Goal: Task Accomplishment & Management: Manage account settings

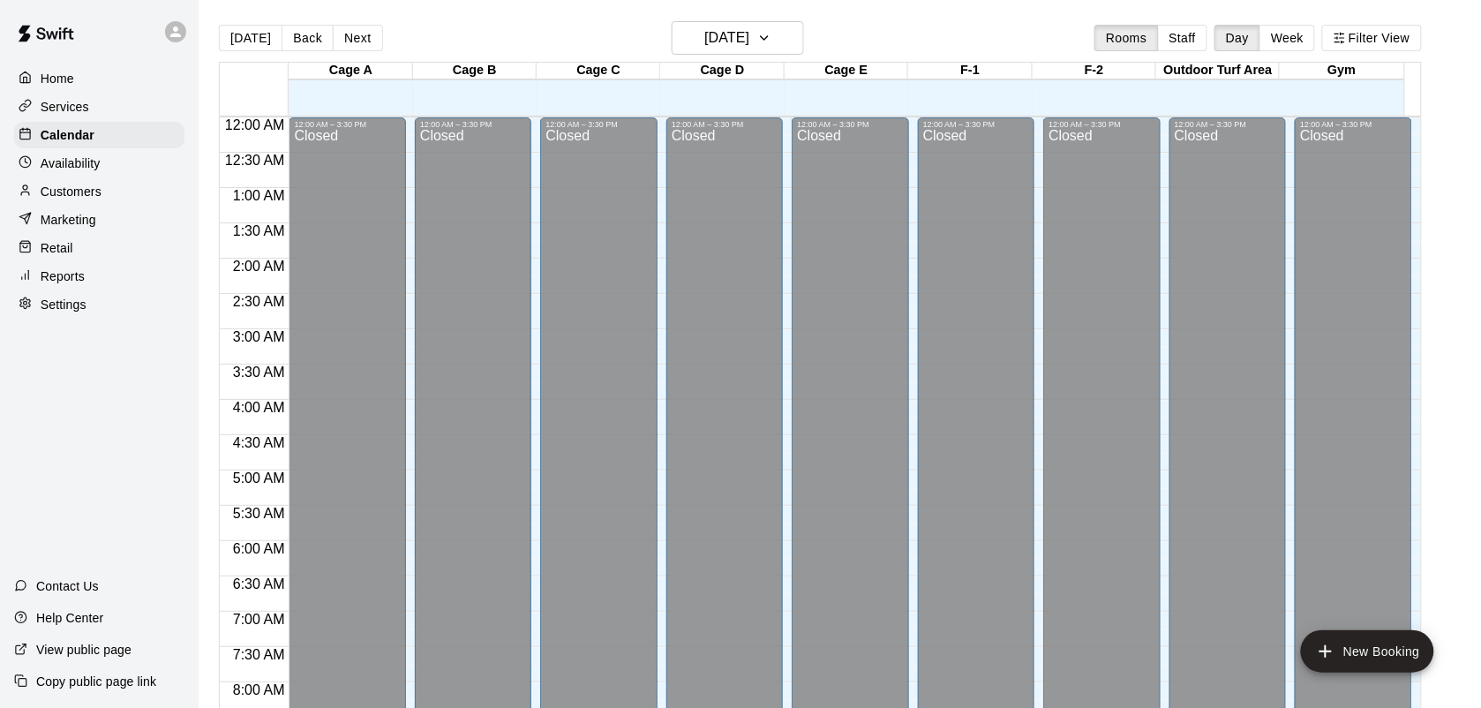
scroll to position [680, 0]
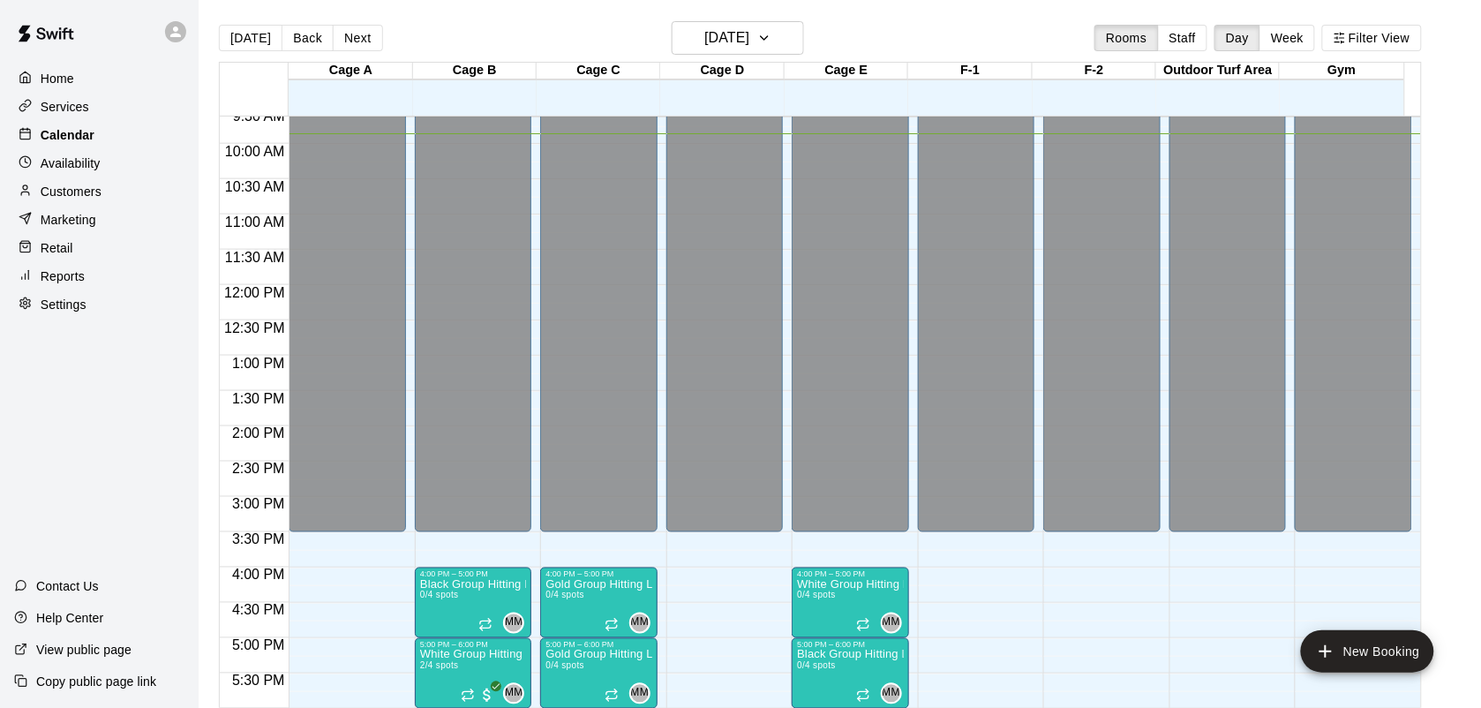
click at [68, 134] on p "Calendar" at bounding box center [68, 135] width 54 height 18
click at [59, 67] on div "Home" at bounding box center [99, 78] width 170 height 26
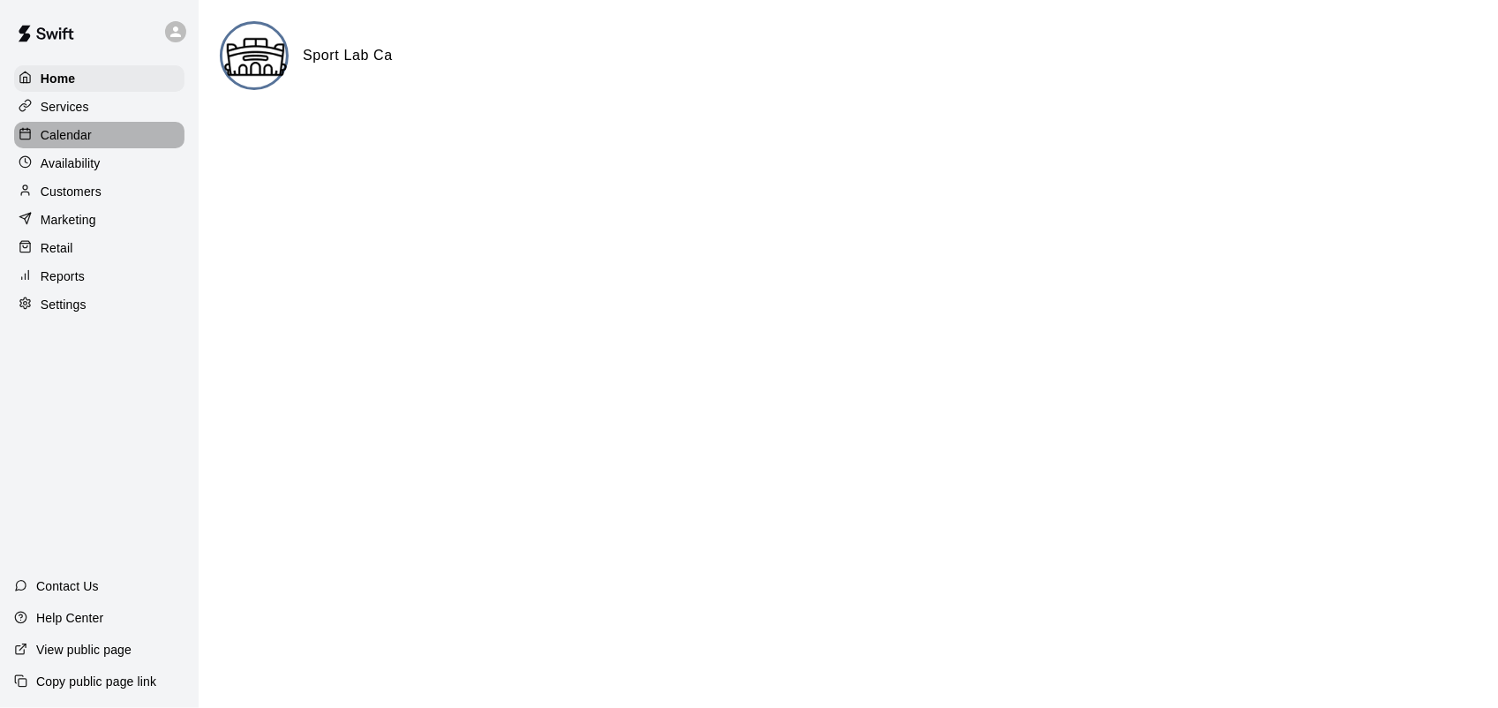
click at [82, 131] on p "Calendar" at bounding box center [66, 135] width 51 height 18
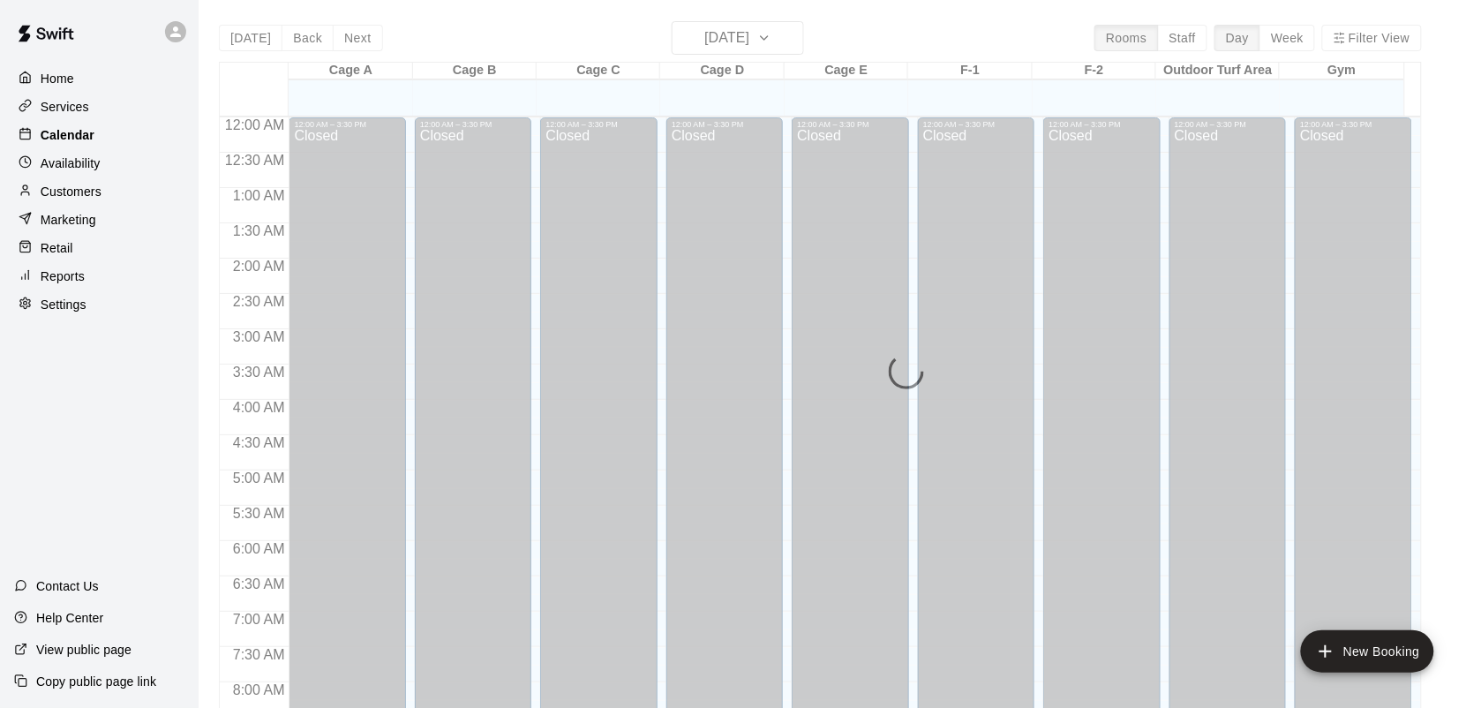
scroll to position [696, 0]
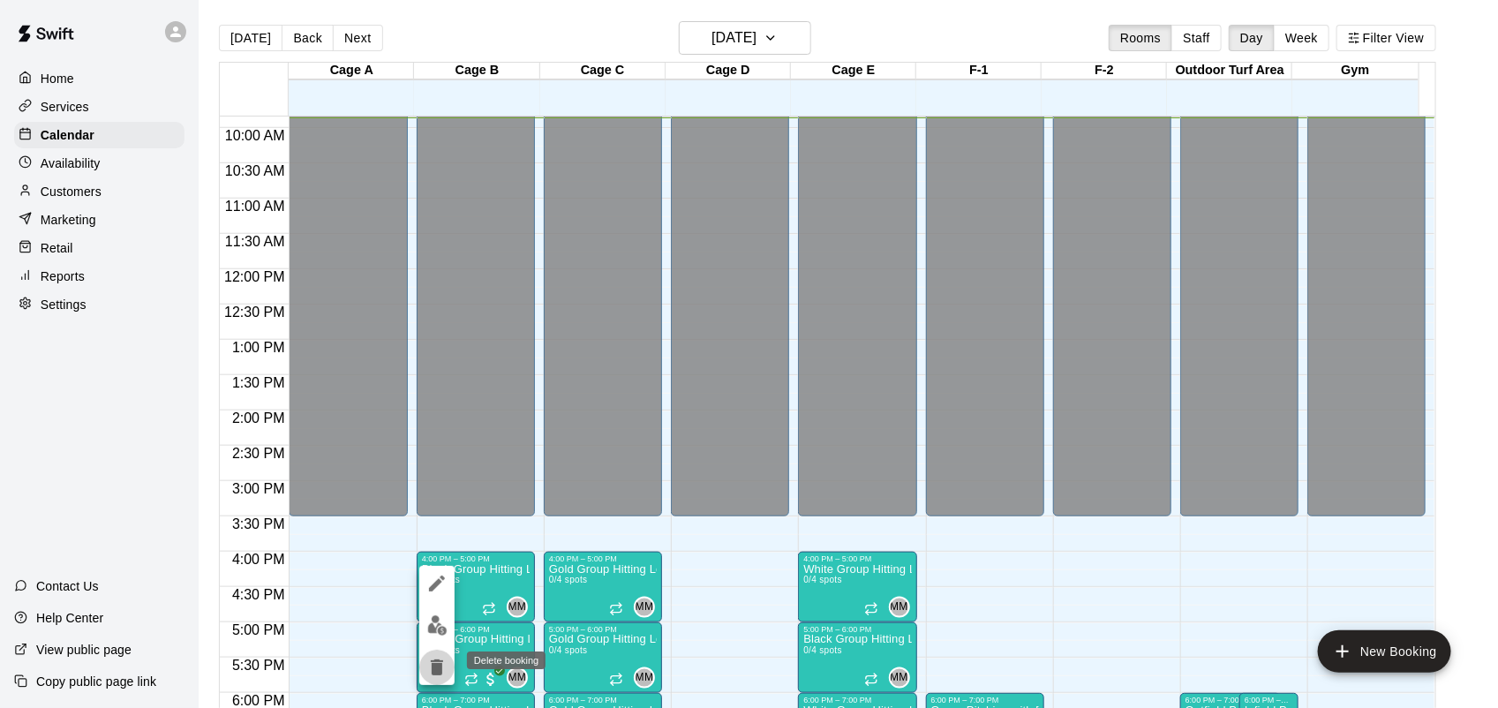
click at [428, 665] on icon "delete" at bounding box center [436, 667] width 21 height 21
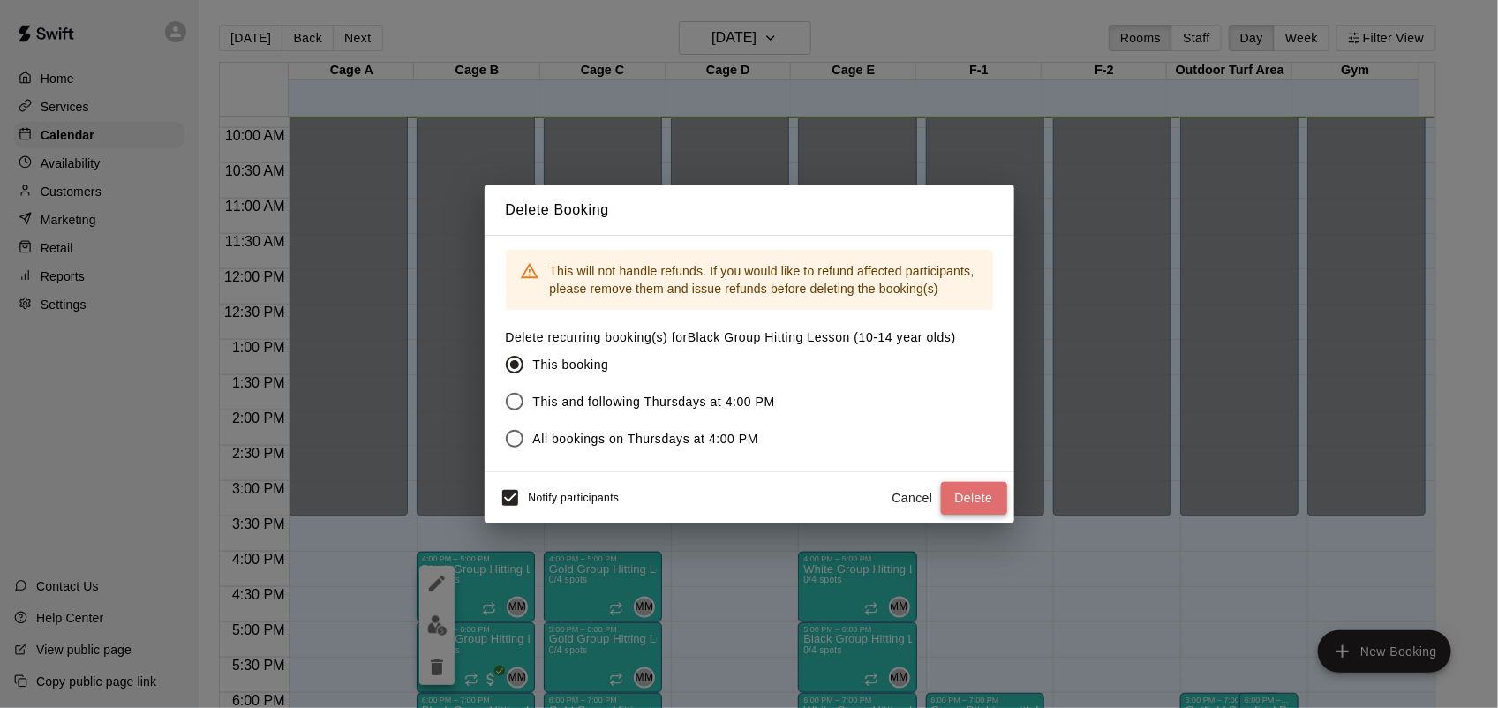
click at [986, 495] on button "Delete" at bounding box center [974, 498] width 66 height 33
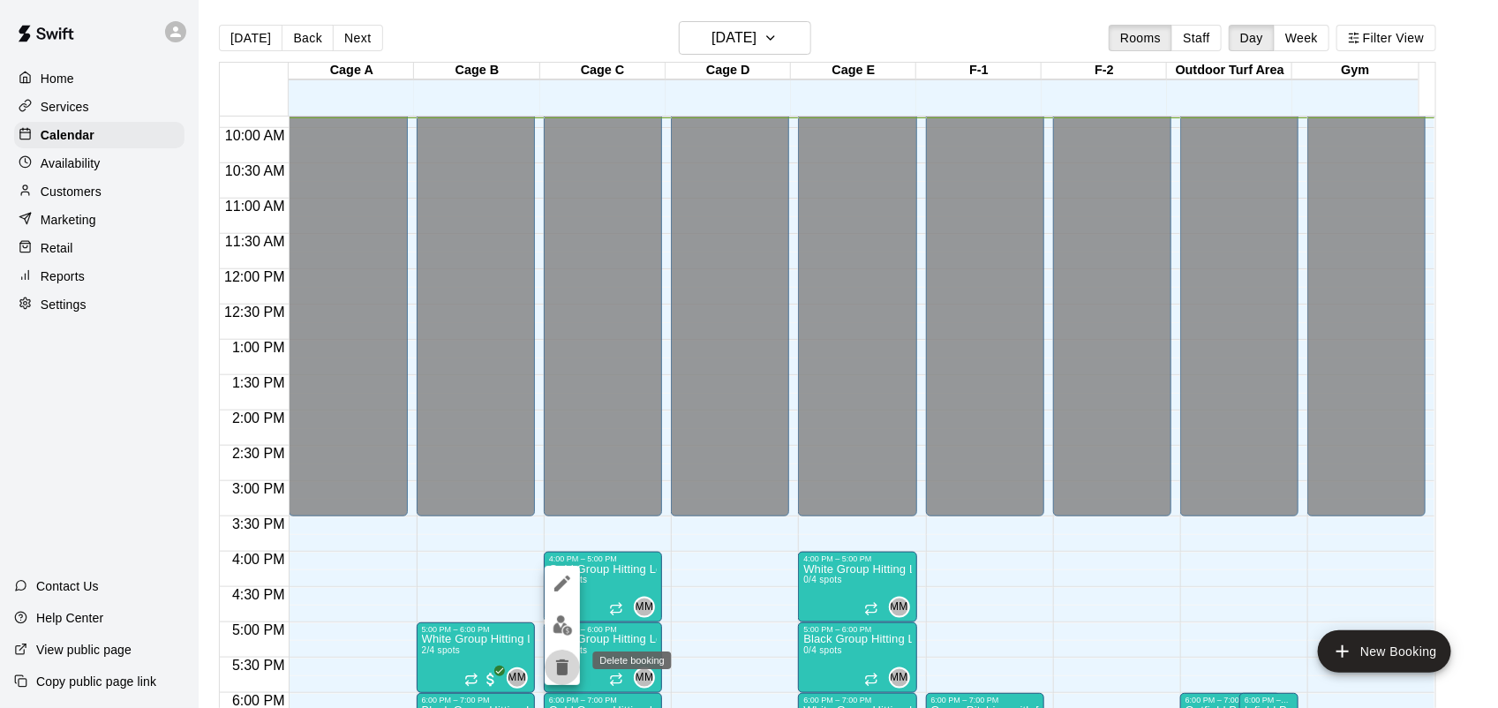
click at [559, 674] on icon "delete" at bounding box center [562, 667] width 12 height 16
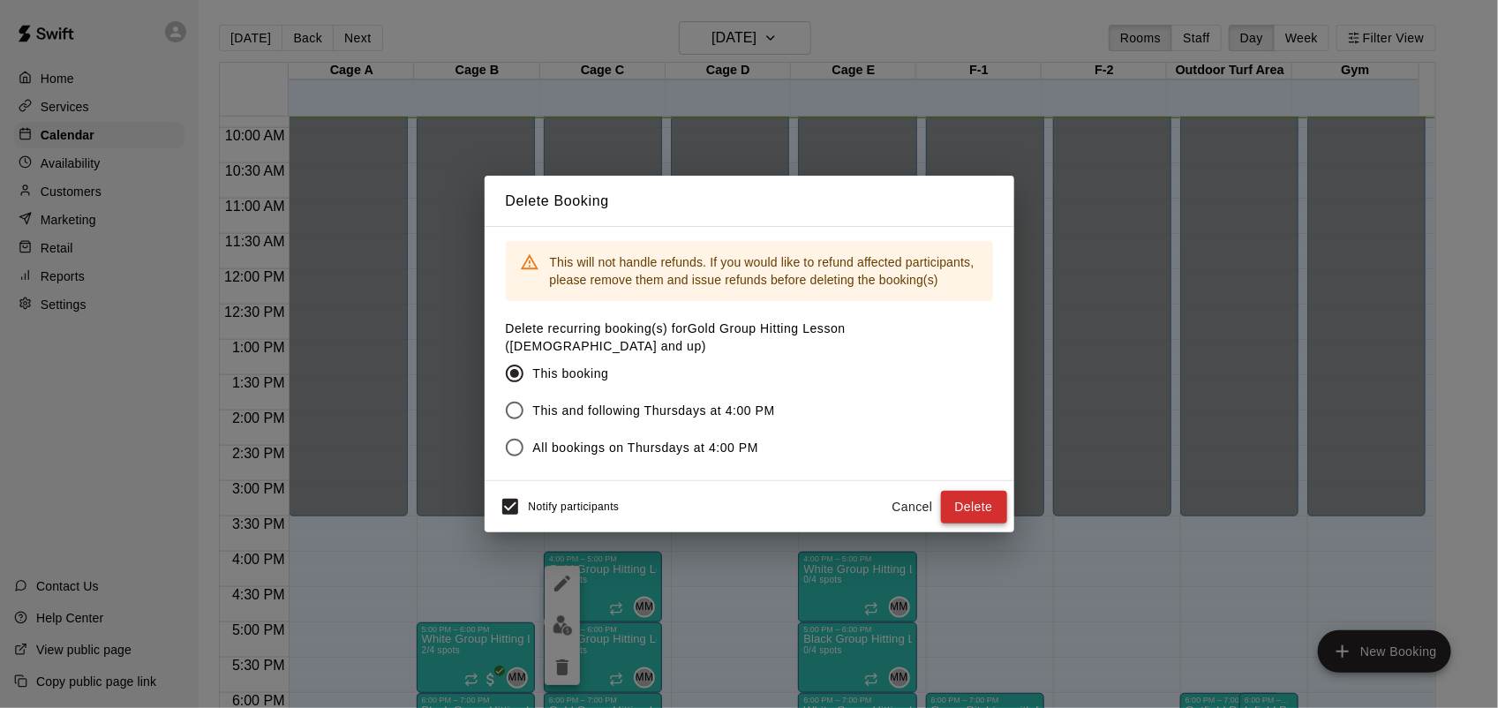
click at [987, 494] on button "Delete" at bounding box center [974, 507] width 66 height 33
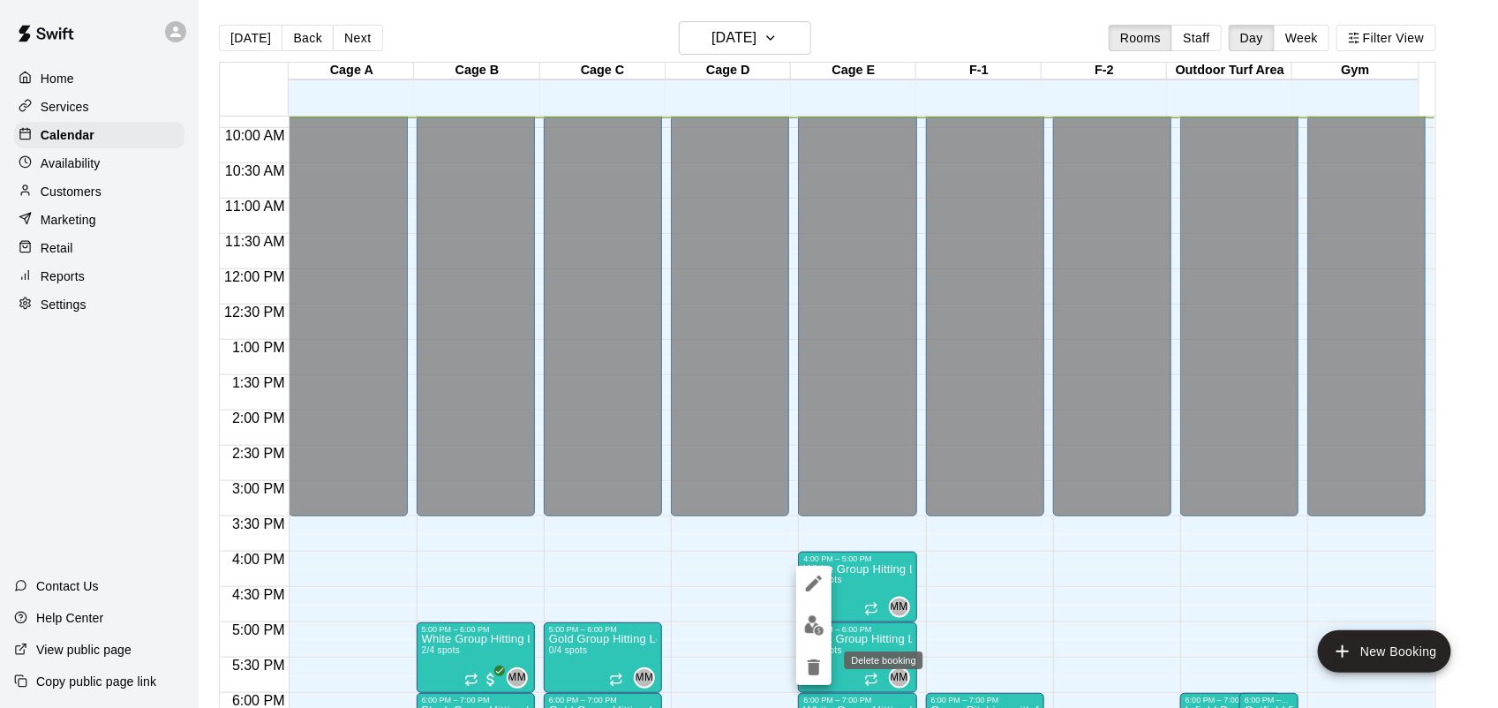
click at [808, 662] on icon "delete" at bounding box center [813, 667] width 21 height 21
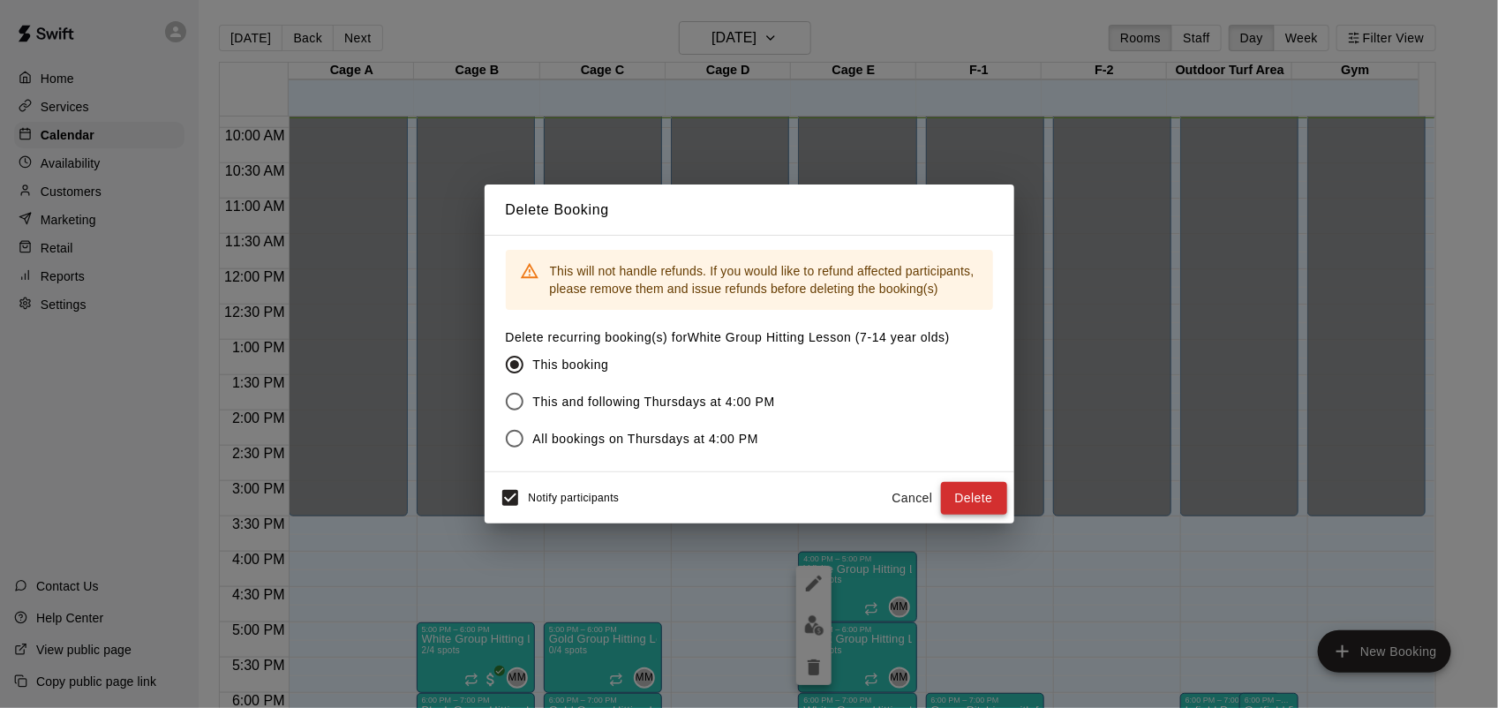
click at [971, 488] on button "Delete" at bounding box center [974, 498] width 66 height 33
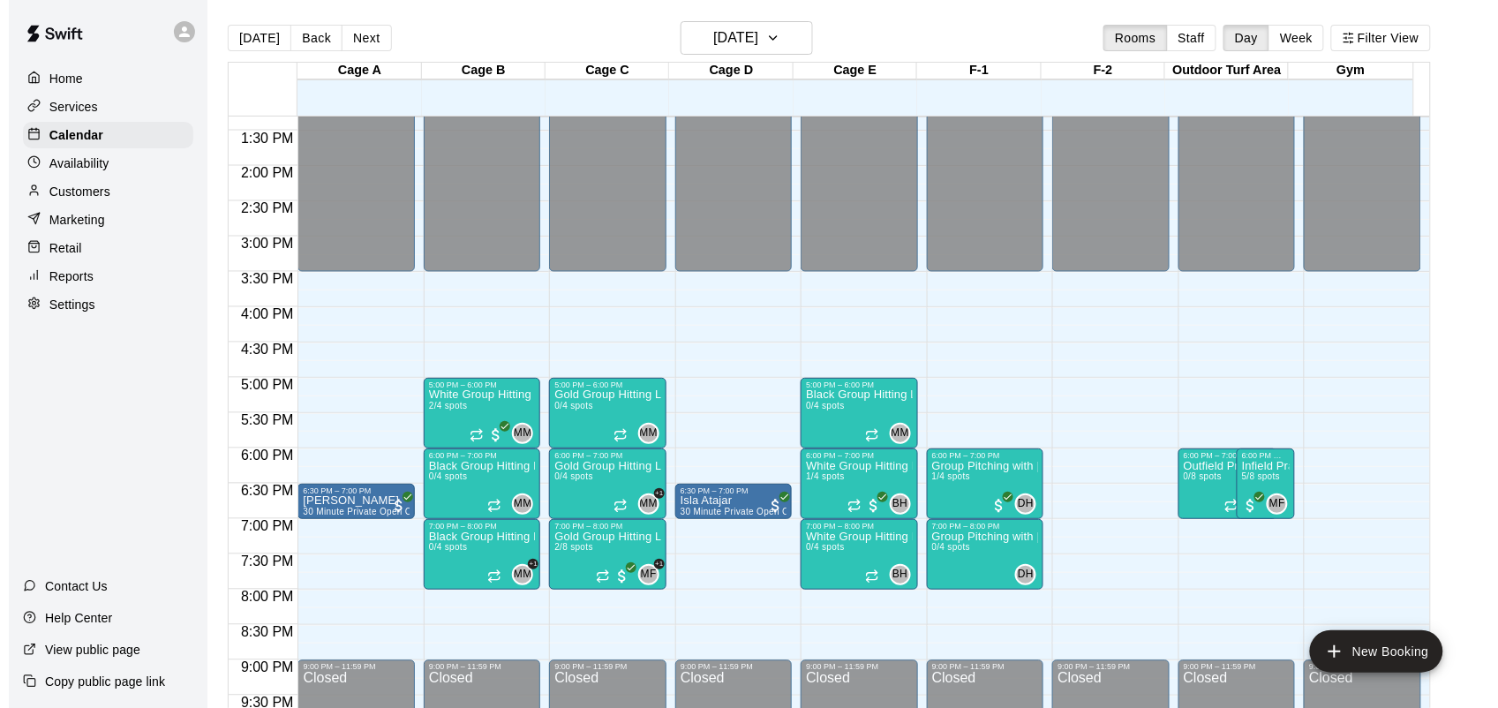
scroll to position [947, 0]
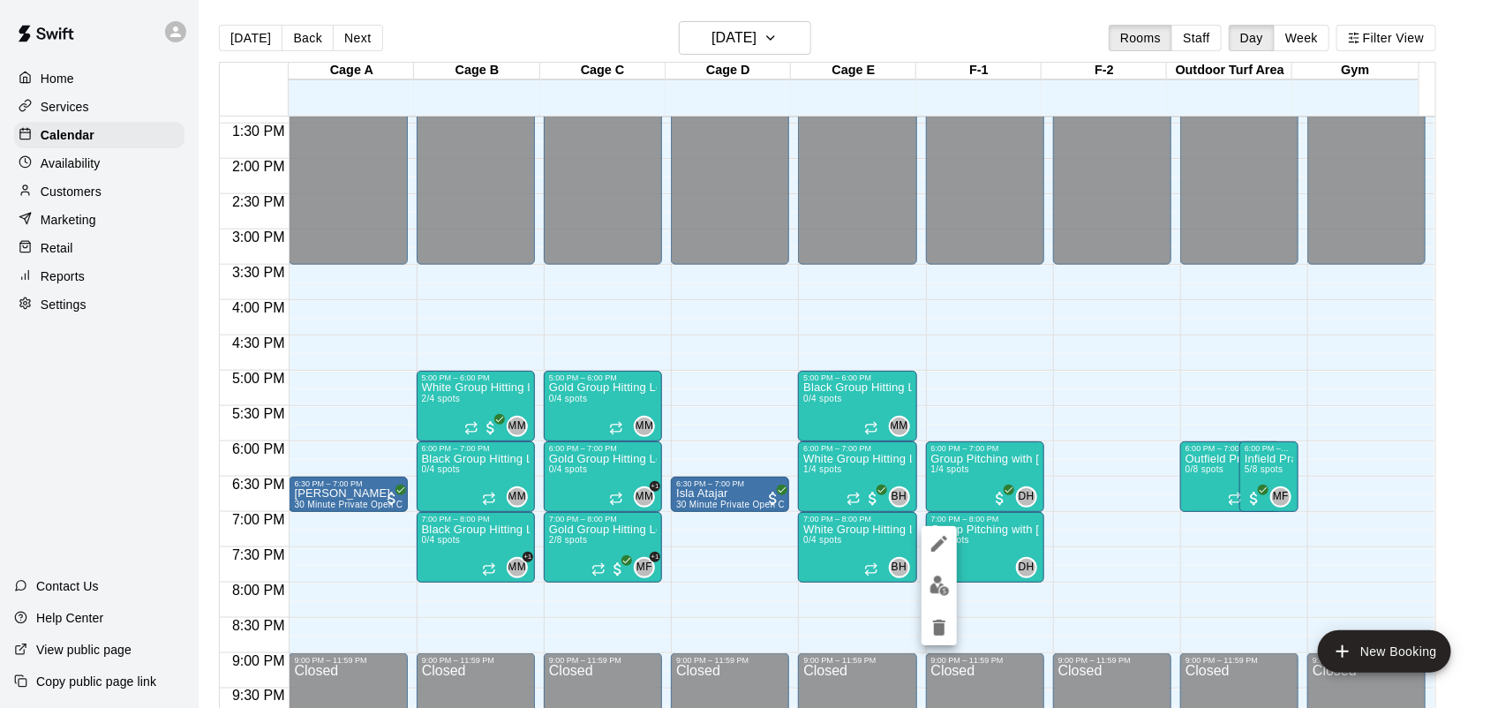
click at [936, 629] on icon "delete" at bounding box center [939, 628] width 12 height 16
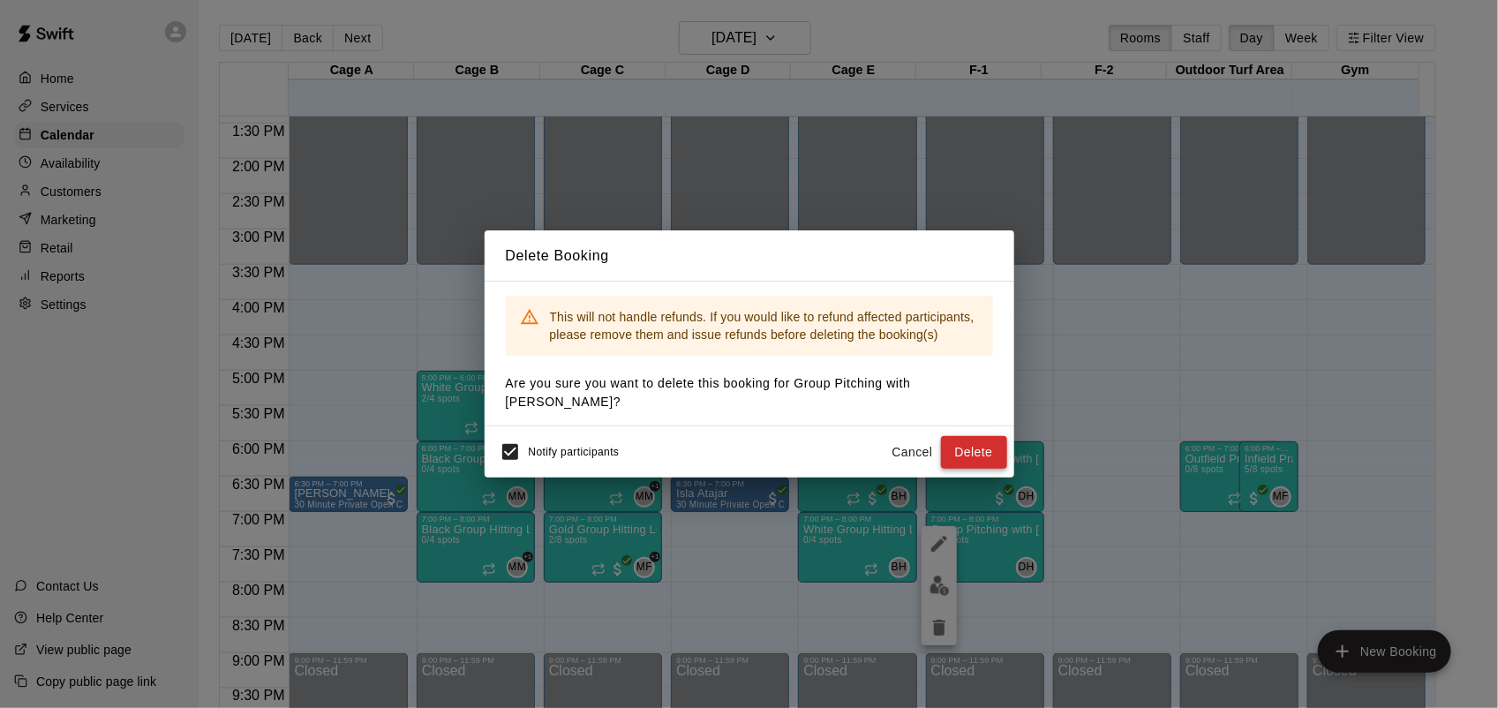
click at [971, 456] on button "Delete" at bounding box center [974, 452] width 66 height 33
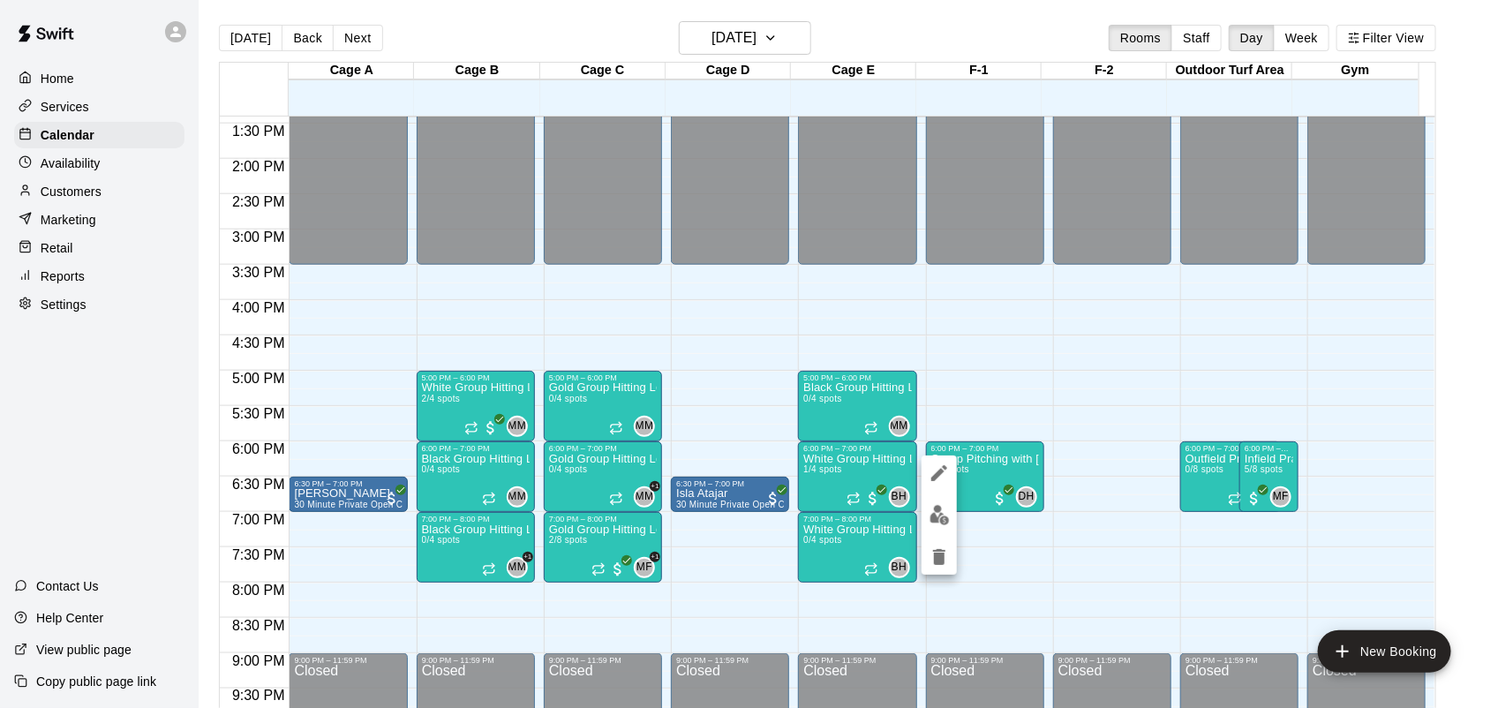
click at [945, 517] on img "edit" at bounding box center [940, 515] width 20 height 20
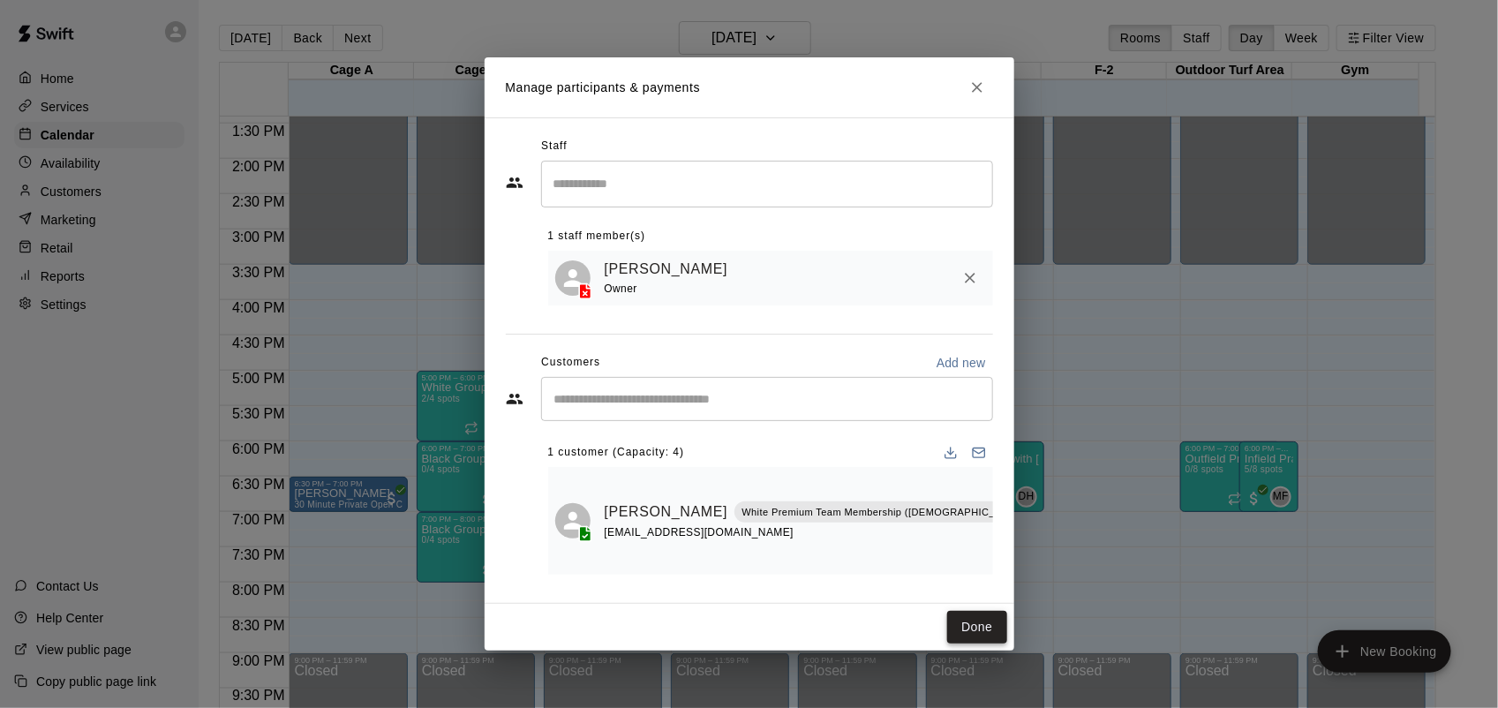
click at [974, 612] on button "Done" at bounding box center [976, 627] width 59 height 33
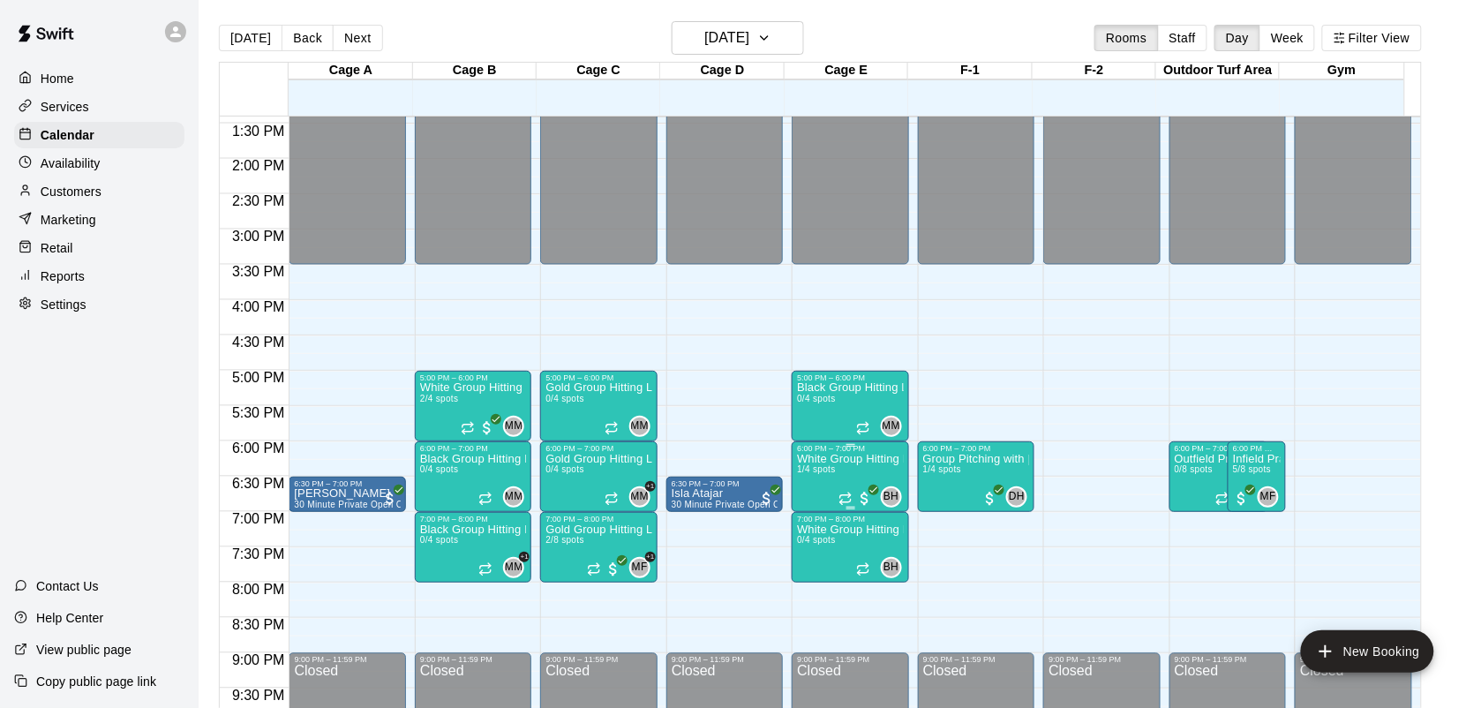
click at [831, 473] on span "1/4 spots" at bounding box center [816, 469] width 39 height 10
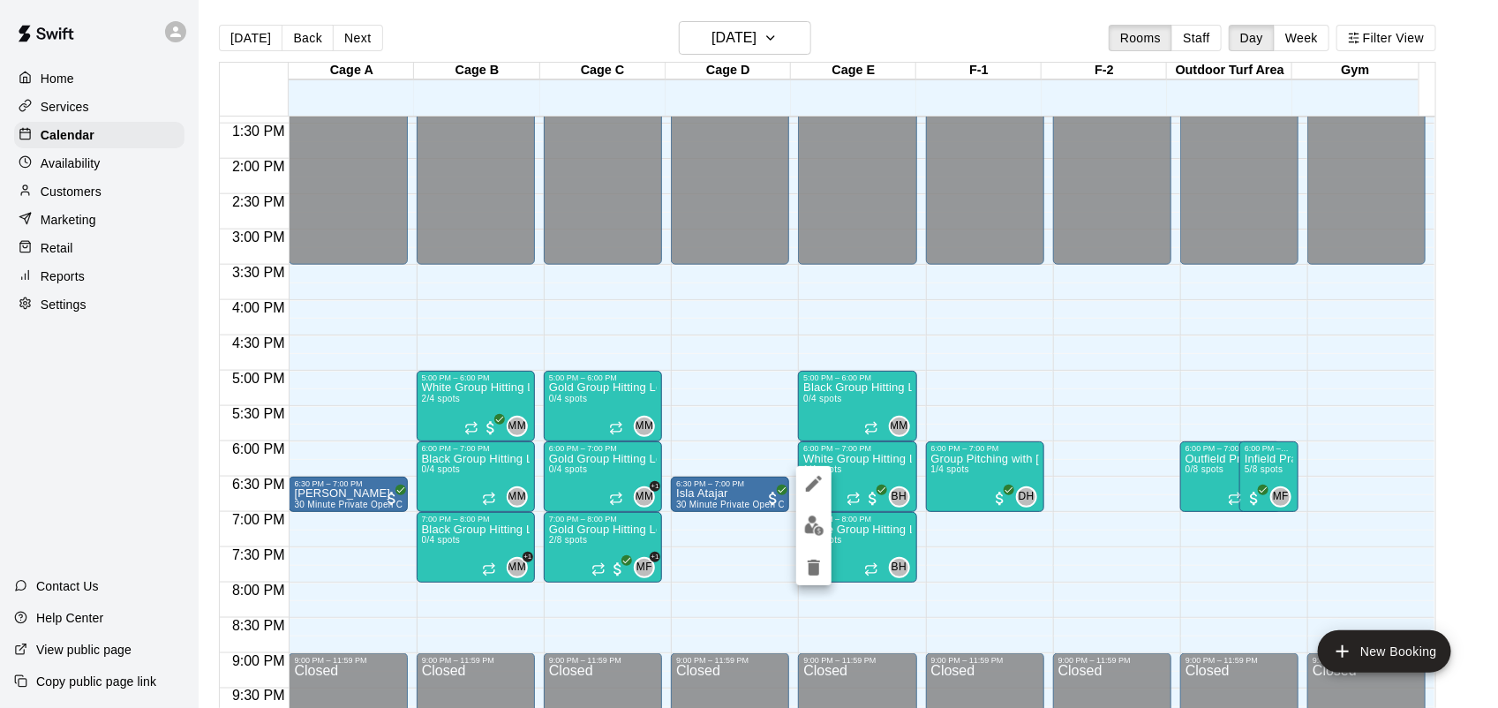
click at [808, 525] on img "edit" at bounding box center [814, 526] width 20 height 20
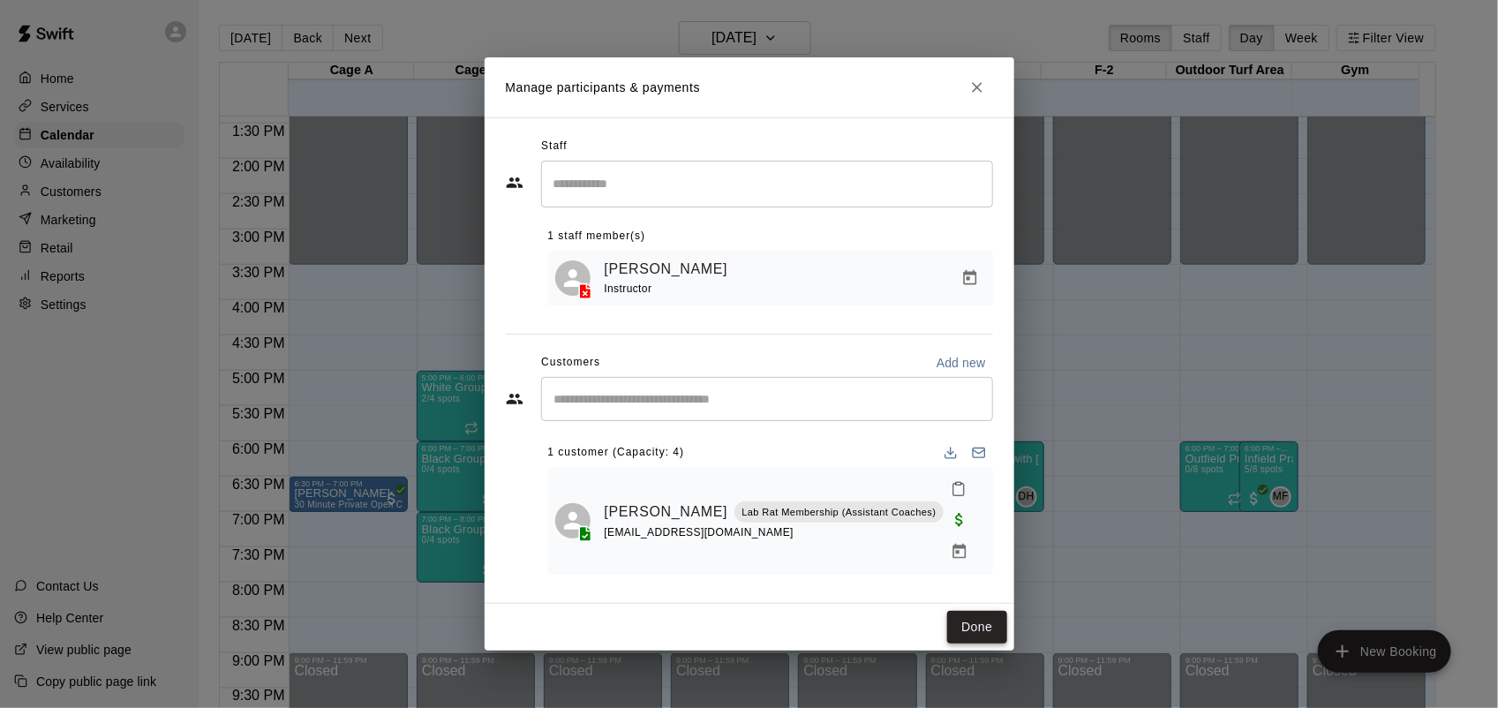
click at [981, 611] on button "Done" at bounding box center [976, 627] width 59 height 33
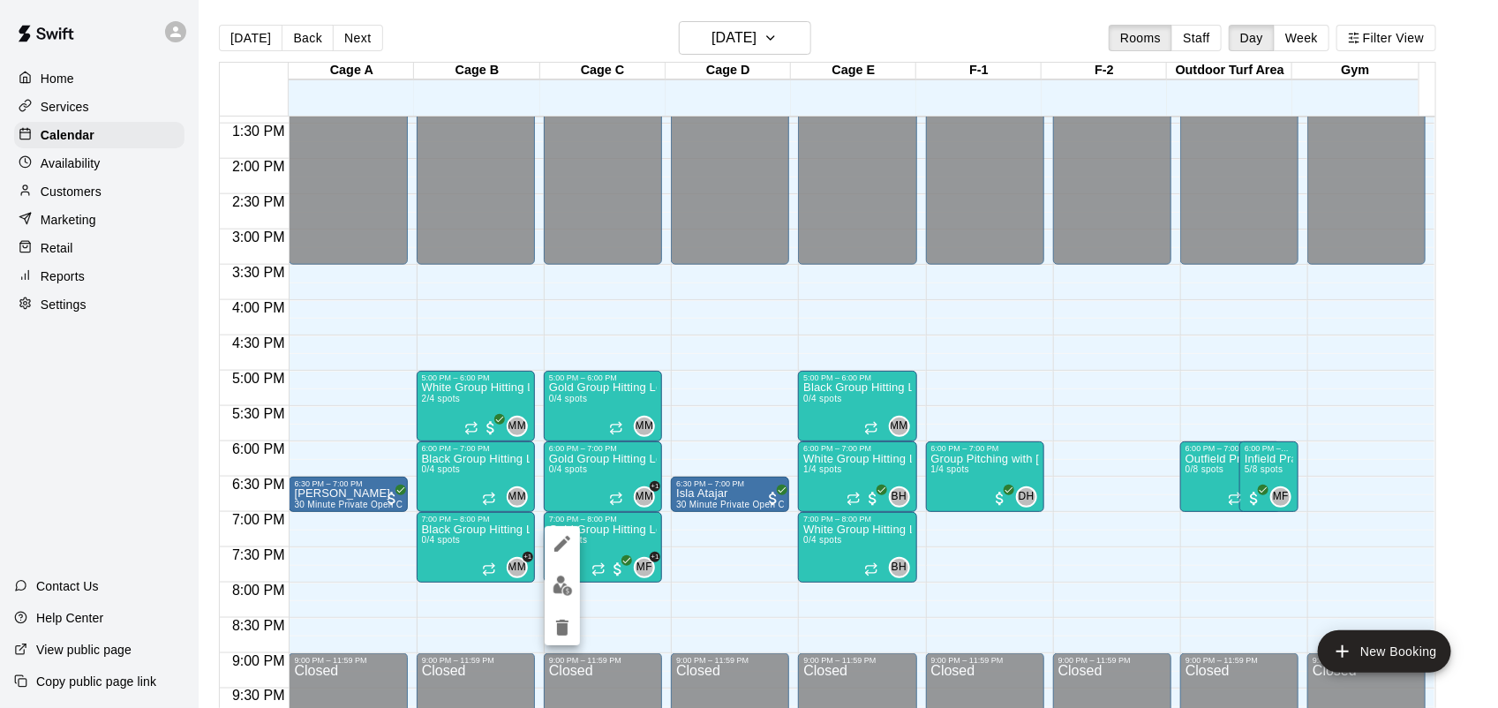
click at [570, 597] on button "edit" at bounding box center [562, 585] width 35 height 34
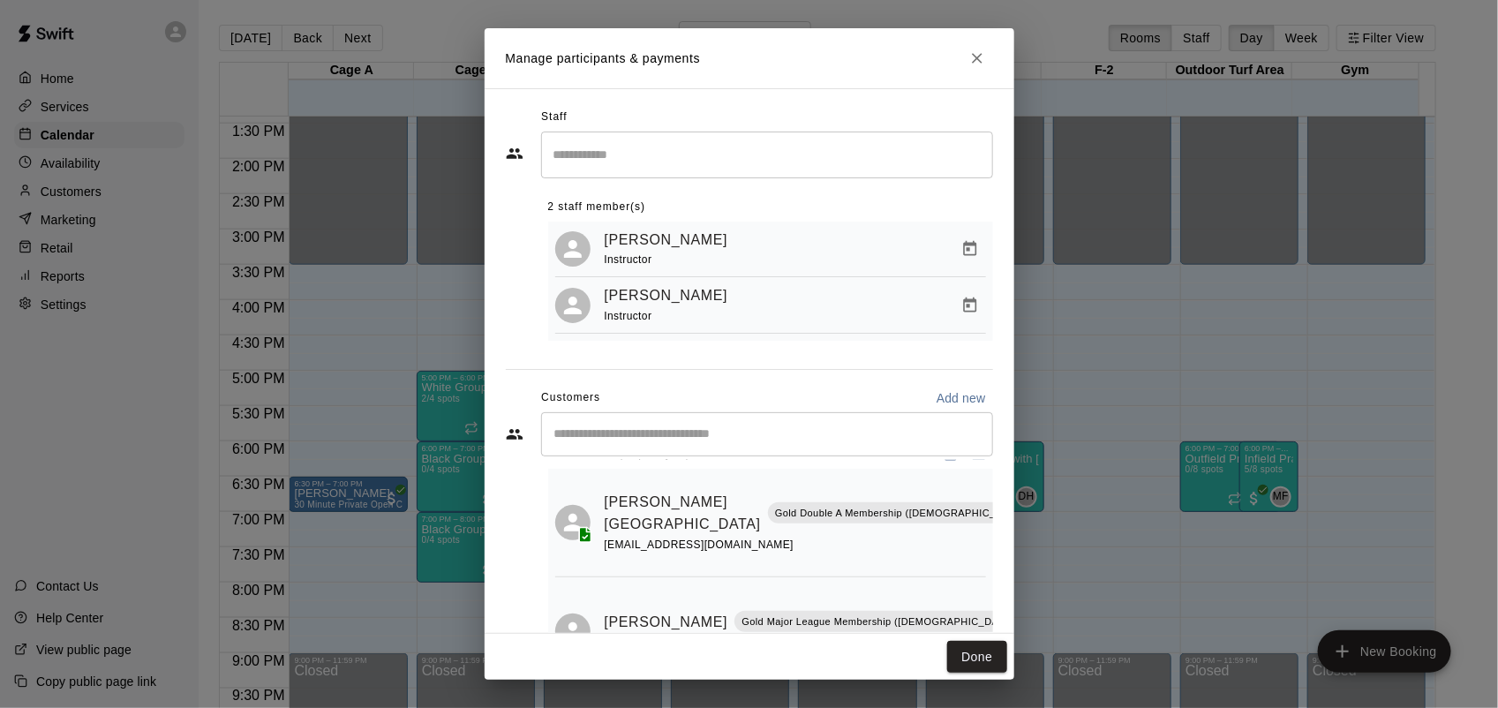
scroll to position [0, 0]
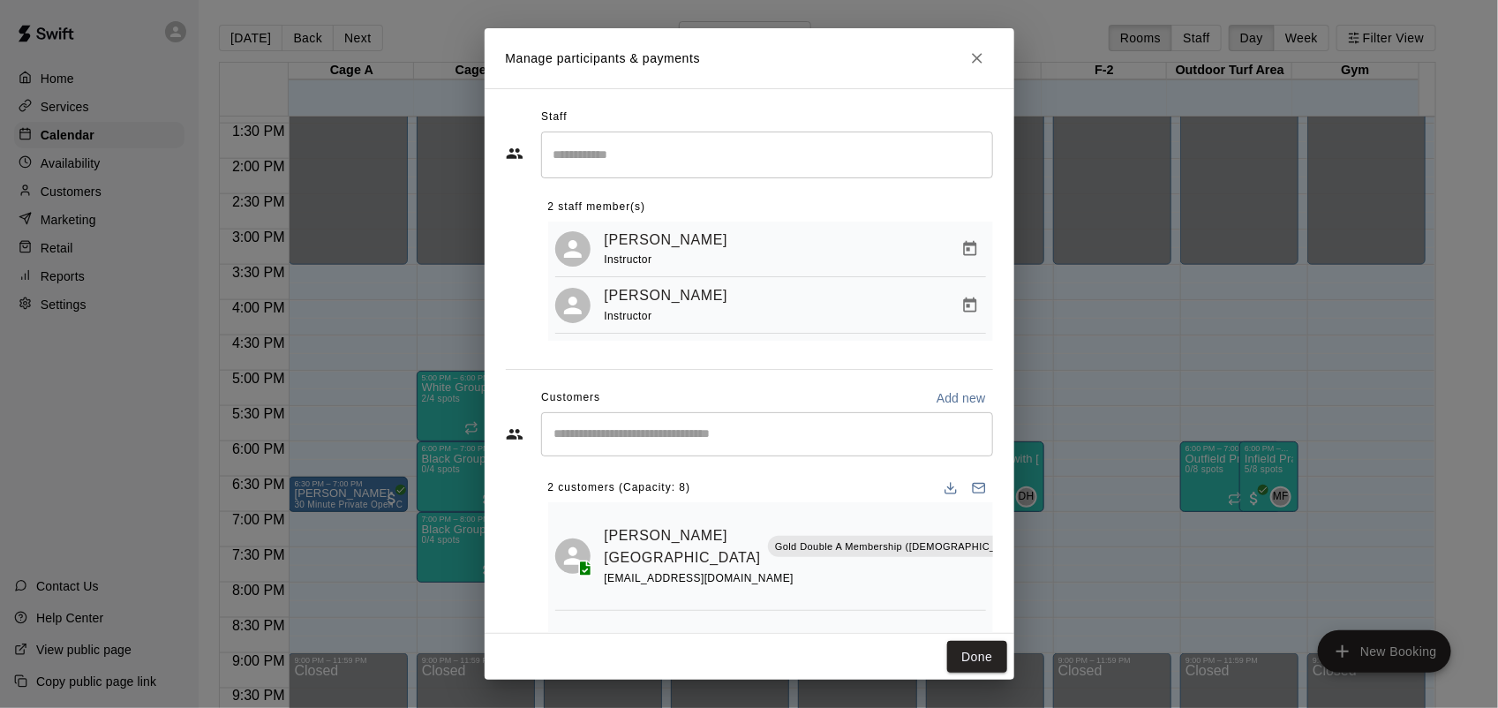
click at [961, 307] on icon "Manage bookings & payment" at bounding box center [970, 306] width 18 height 18
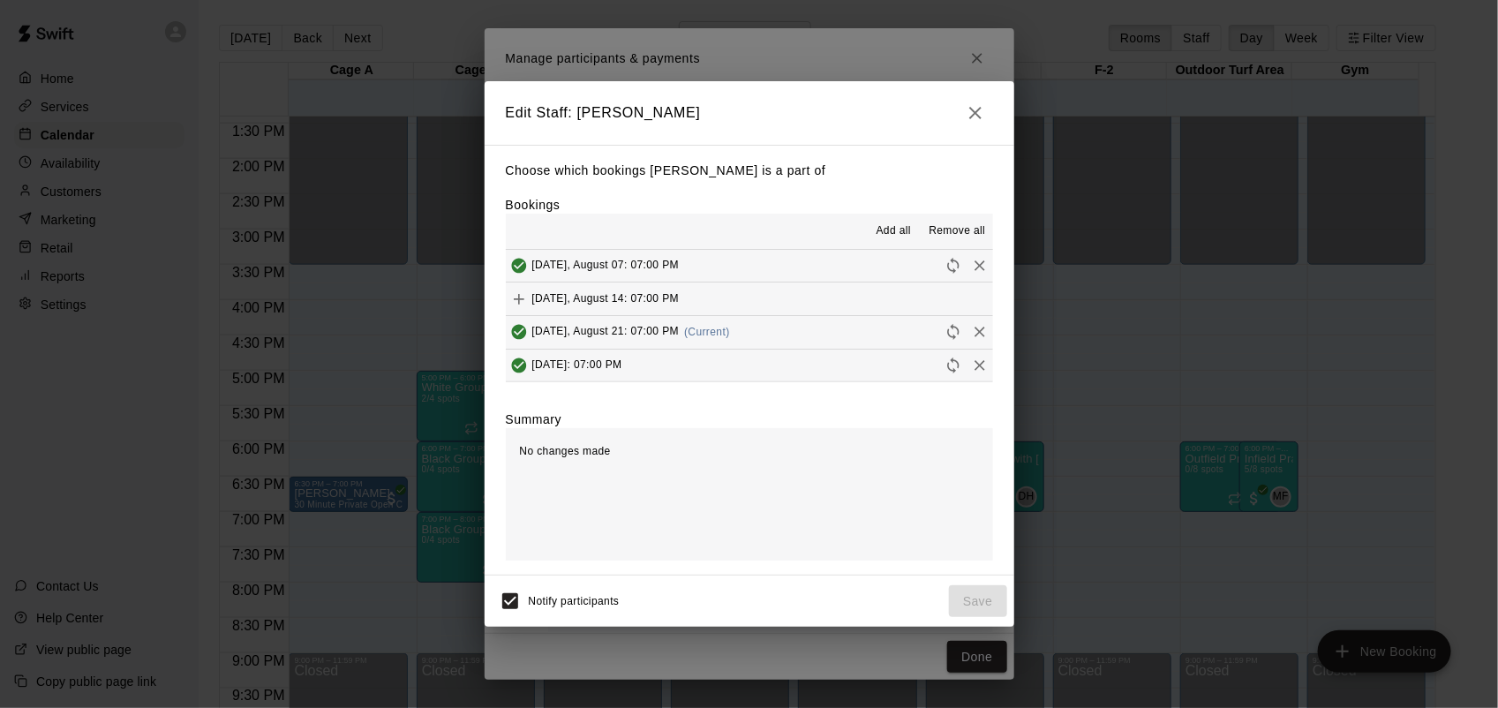
click at [975, 331] on icon "Remove" at bounding box center [980, 333] width 11 height 11
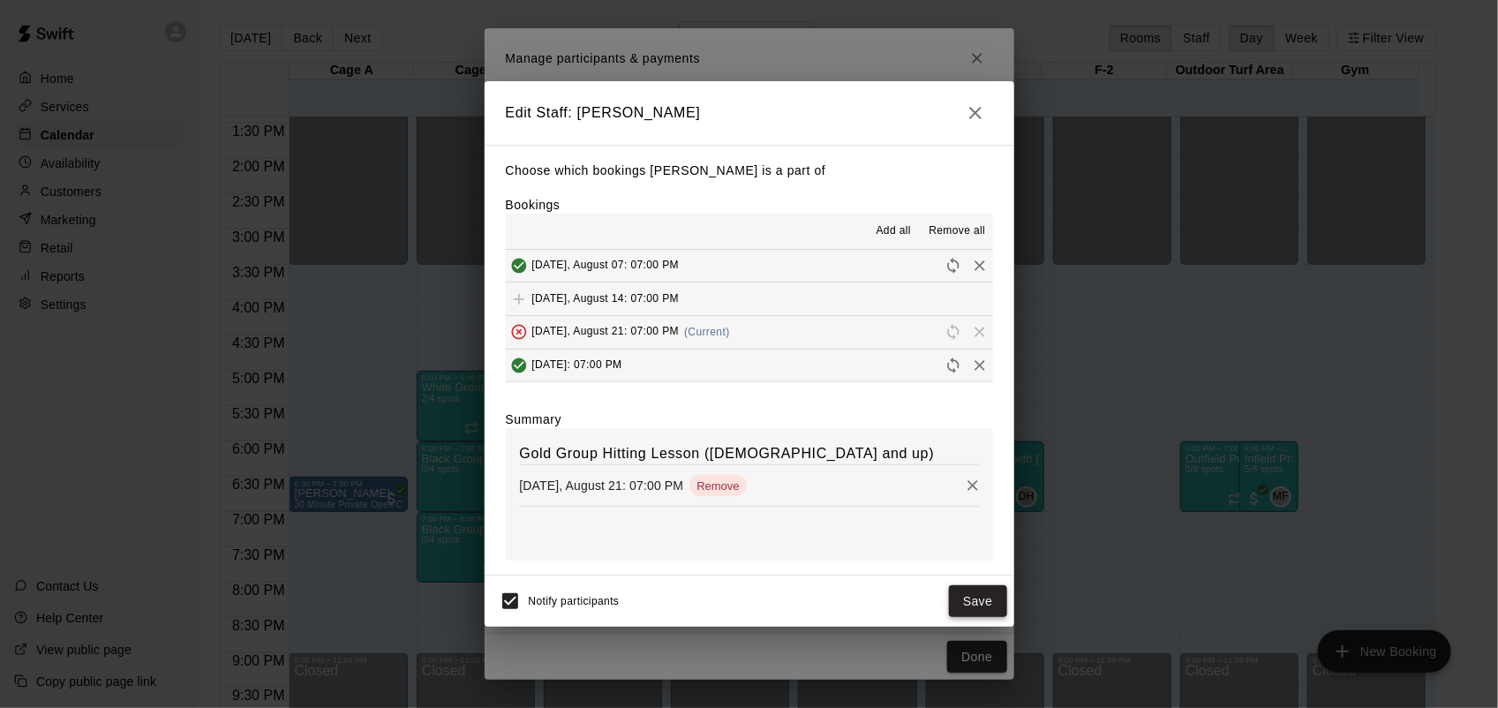
click at [978, 593] on button "Save" at bounding box center [978, 601] width 58 height 33
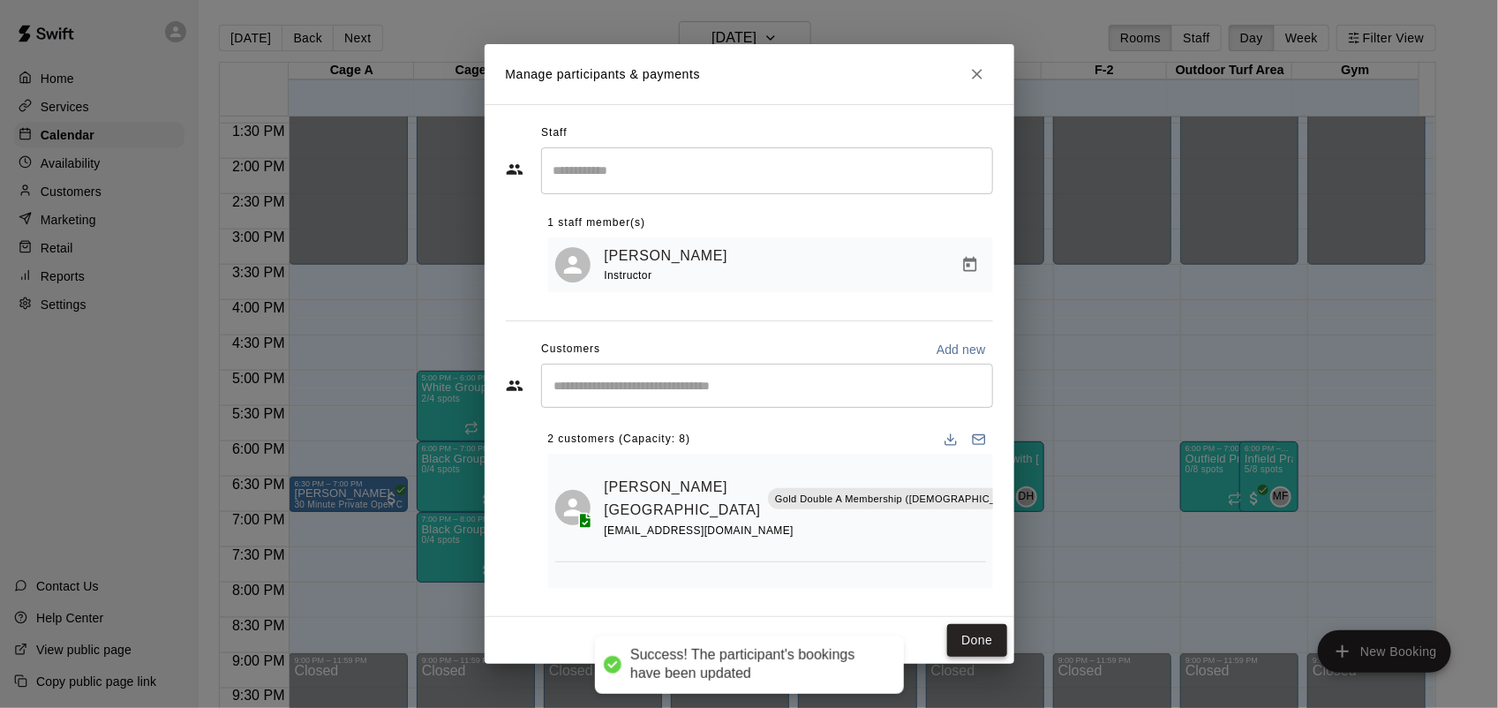
click at [983, 634] on button "Done" at bounding box center [976, 640] width 59 height 33
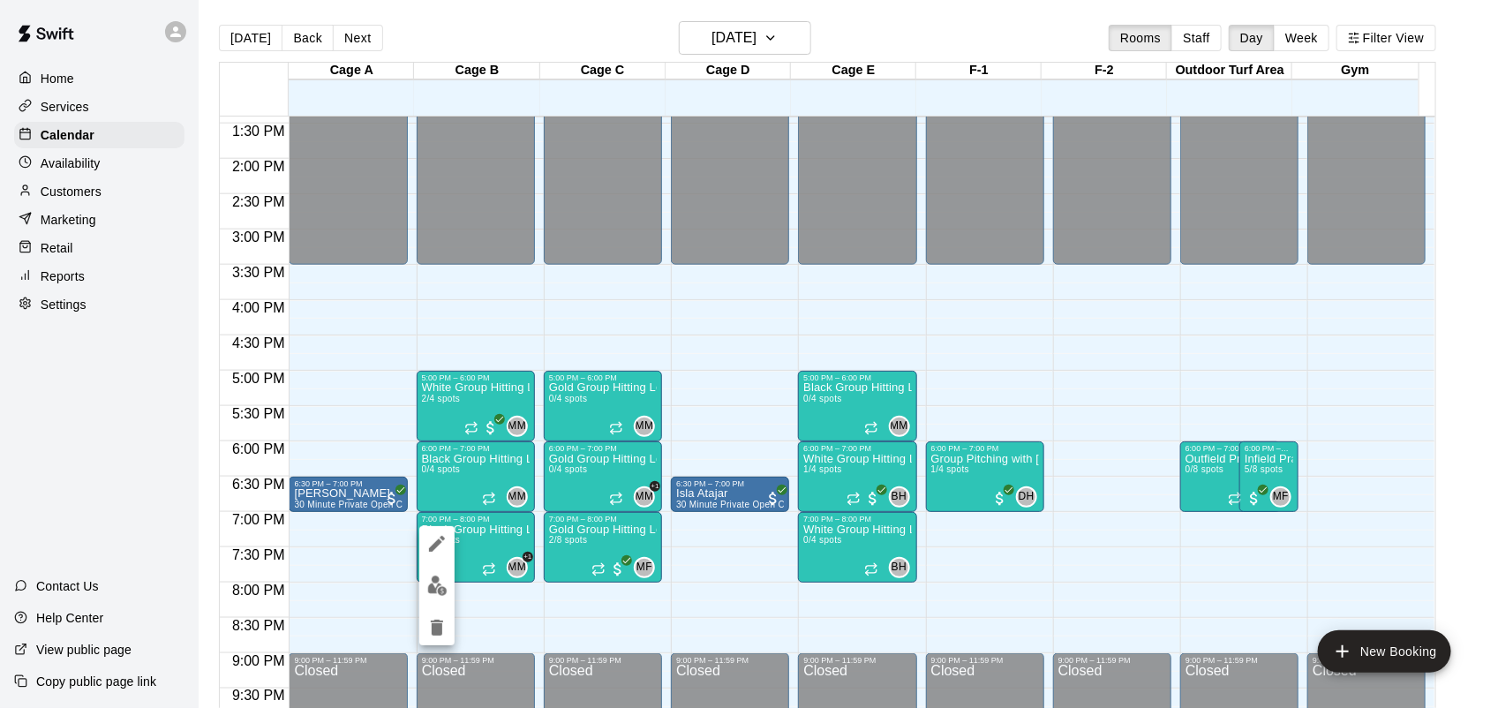
click at [425, 645] on div at bounding box center [749, 354] width 1498 height 708
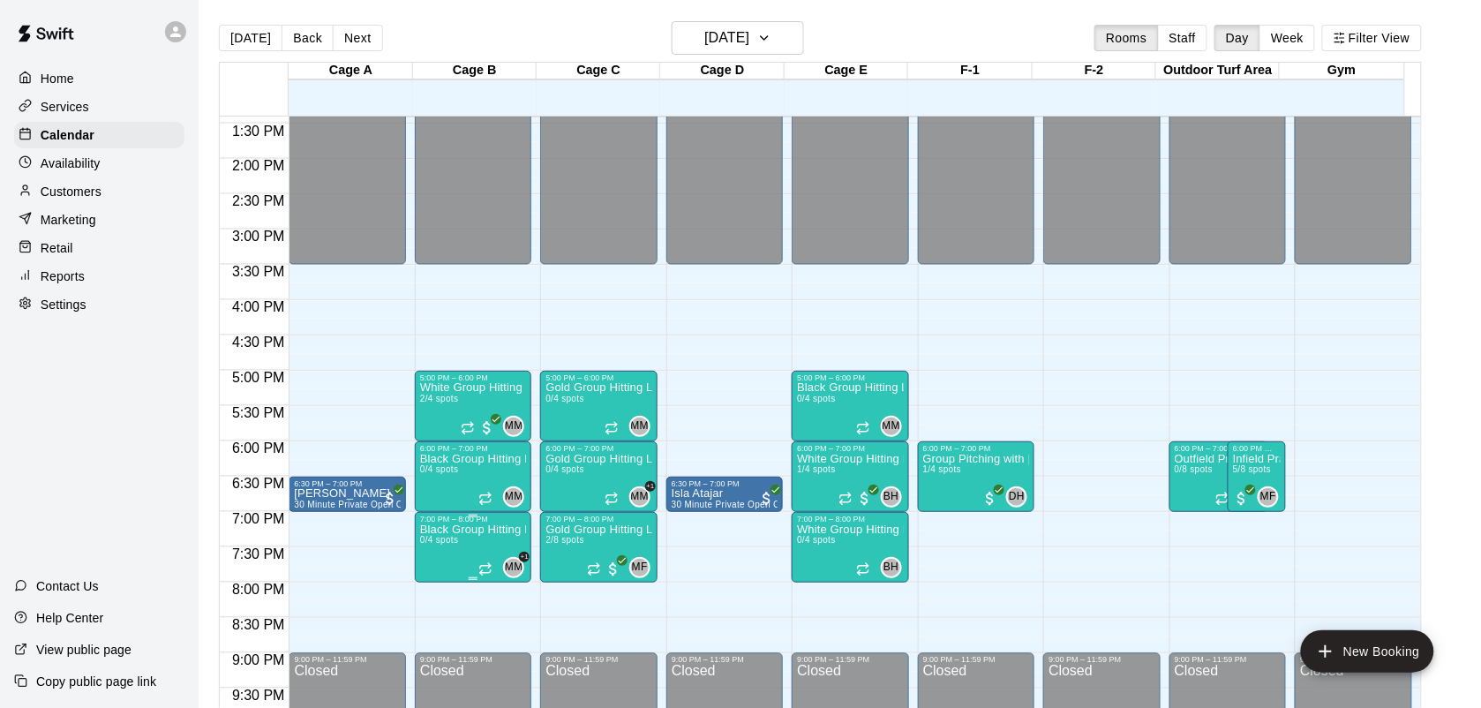
click at [459, 540] on span "0/4 spots" at bounding box center [439, 540] width 39 height 10
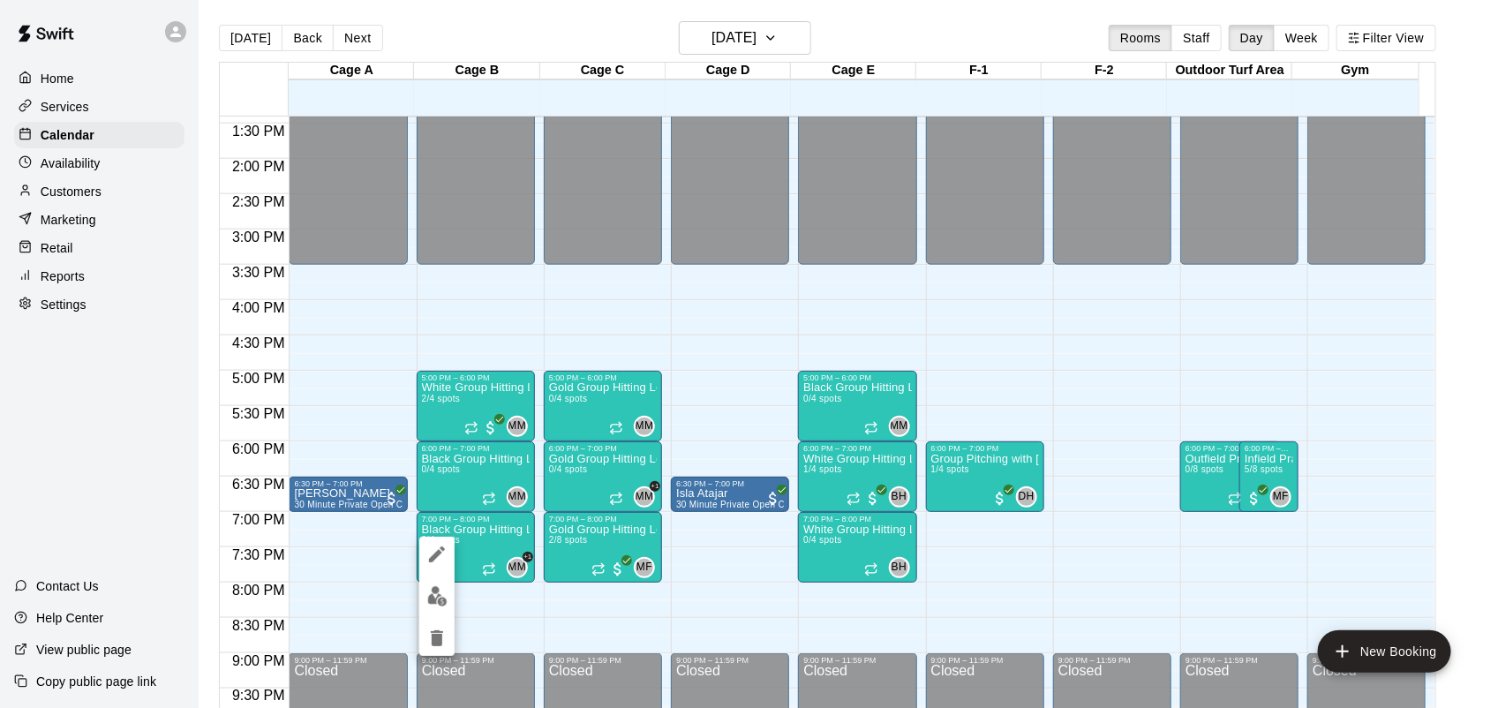
click at [435, 642] on icon "delete" at bounding box center [437, 638] width 12 height 16
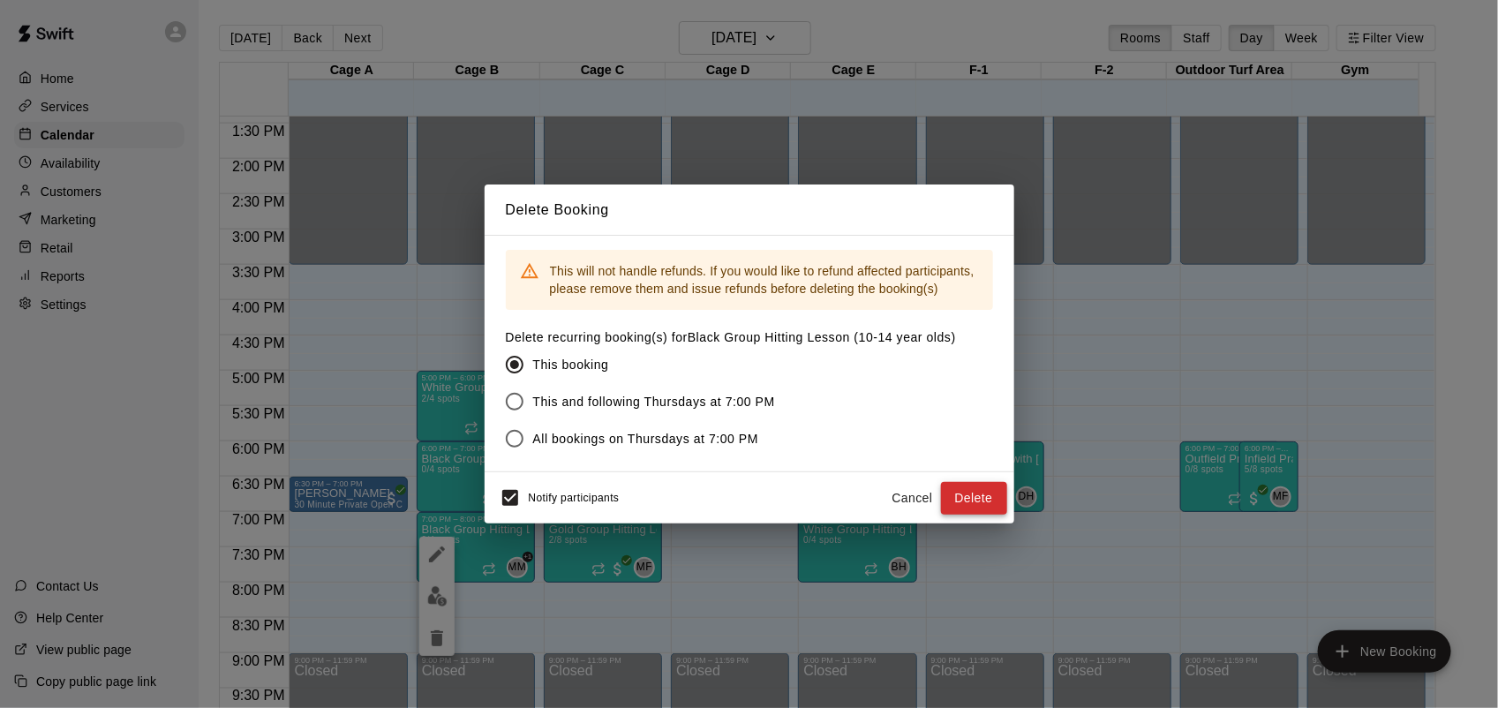
click at [975, 501] on button "Delete" at bounding box center [974, 498] width 66 height 33
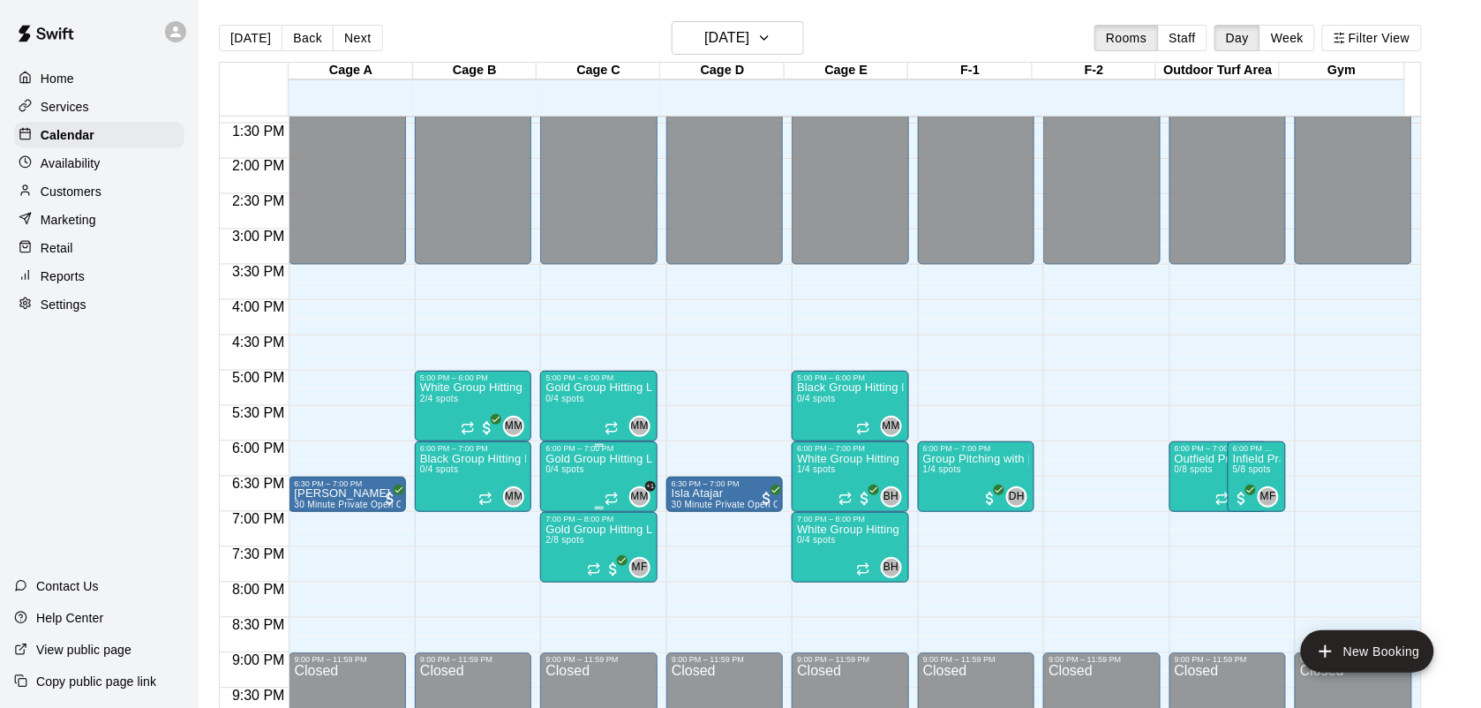
click at [620, 491] on div at bounding box center [614, 499] width 18 height 18
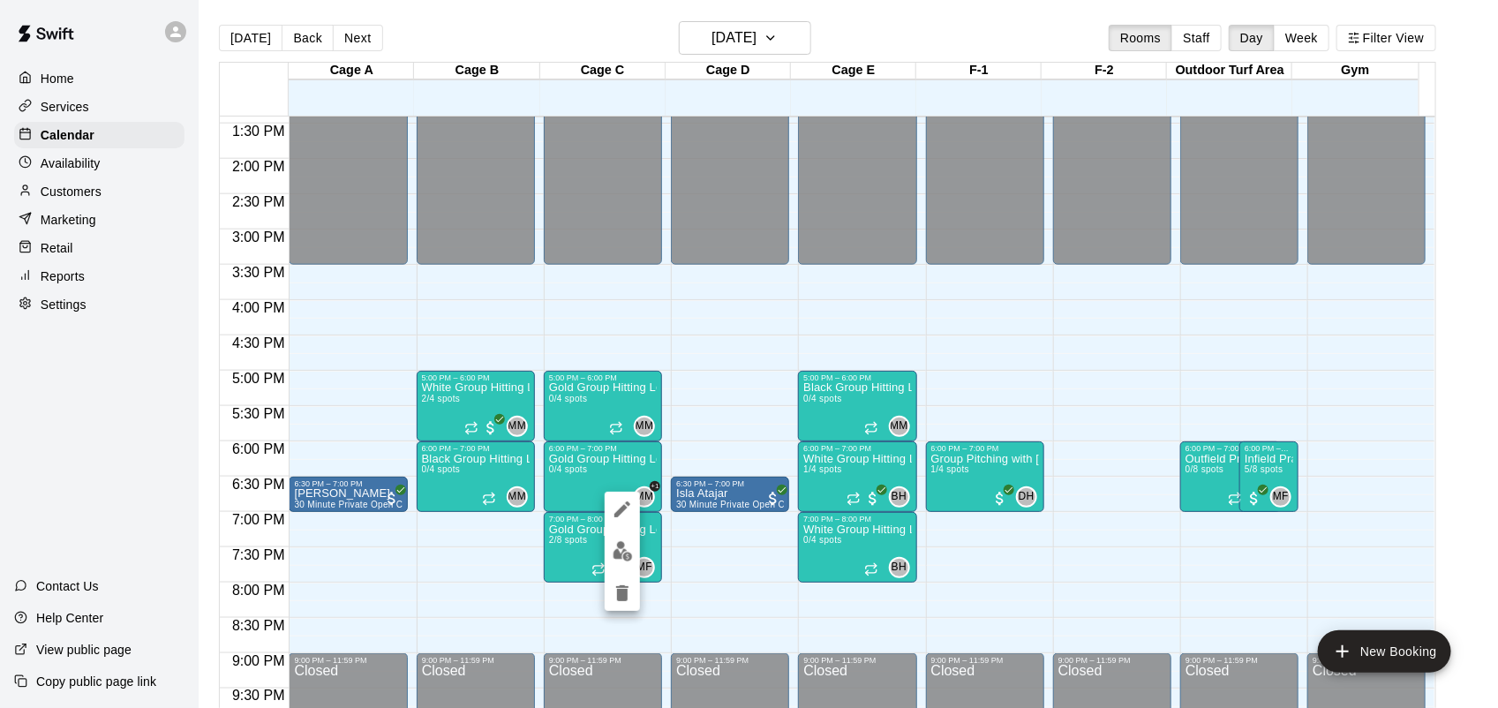
click at [622, 552] on img "edit" at bounding box center [623, 551] width 20 height 20
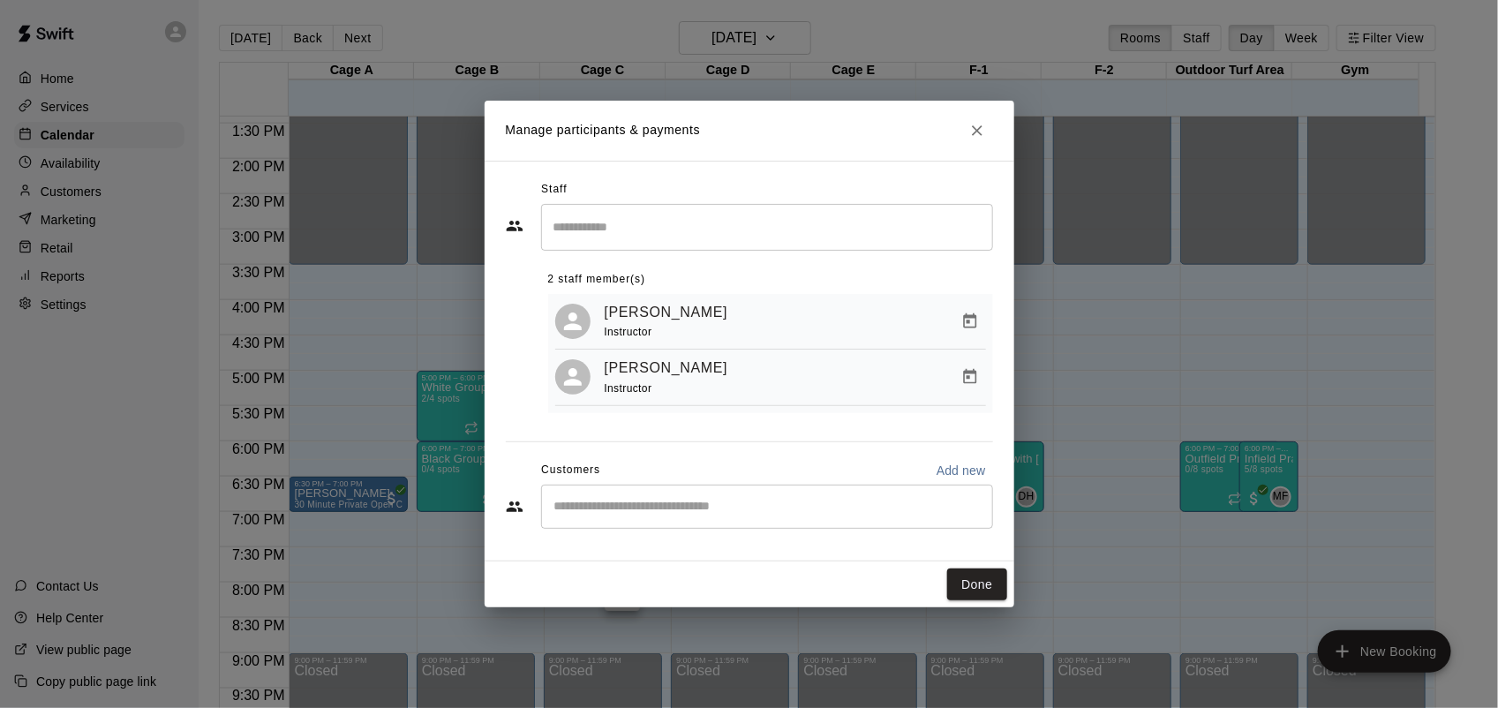
click at [963, 316] on icon "Manage bookings & payment" at bounding box center [970, 321] width 18 height 18
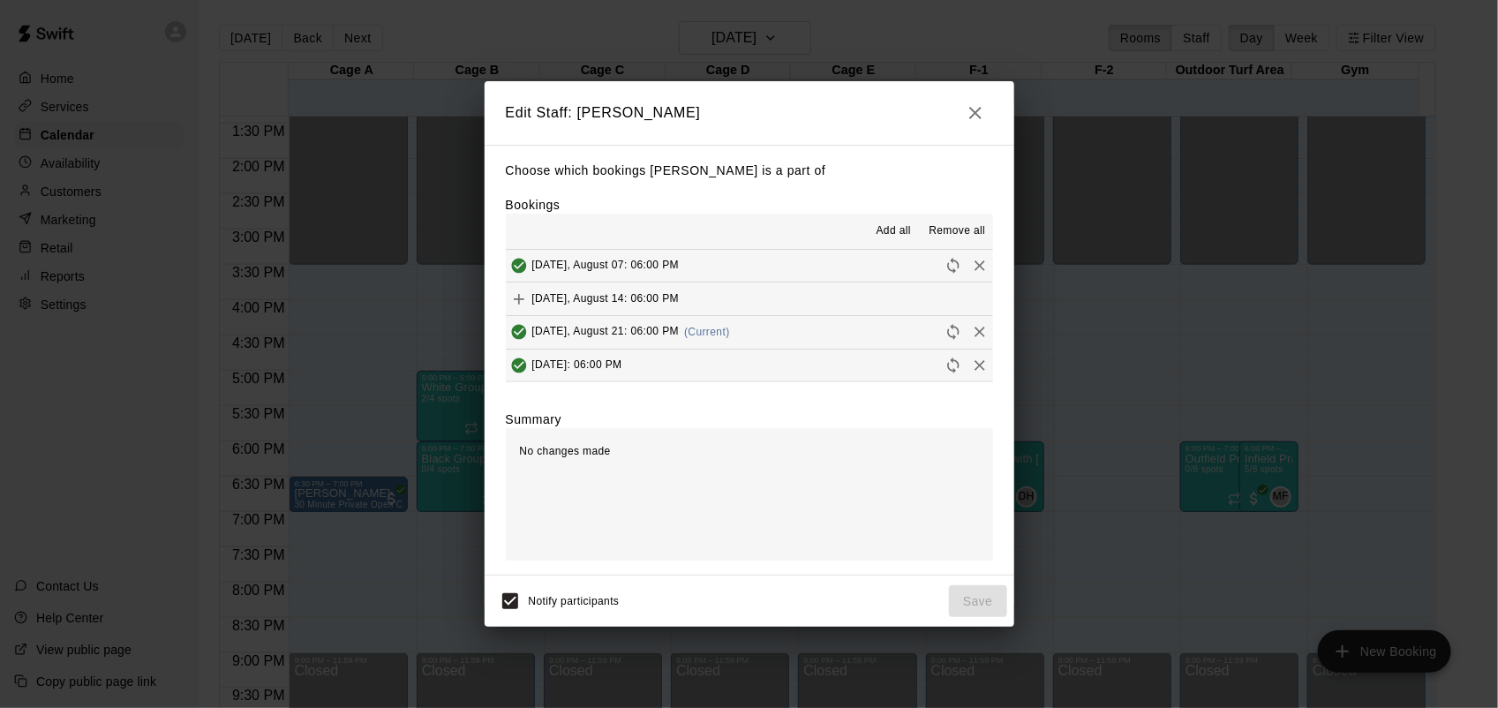
click at [971, 333] on icon "Remove" at bounding box center [980, 332] width 18 height 18
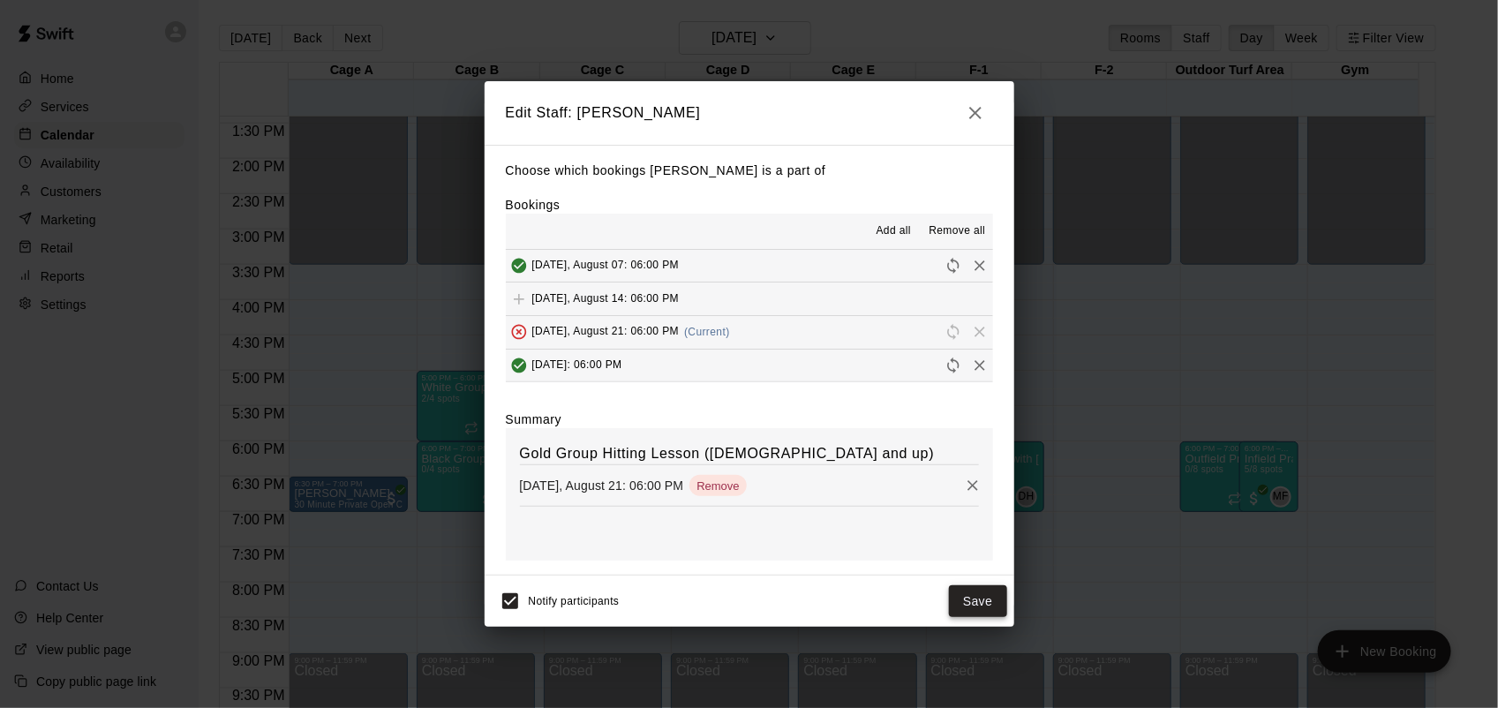
click at [976, 610] on button "Save" at bounding box center [978, 601] width 58 height 33
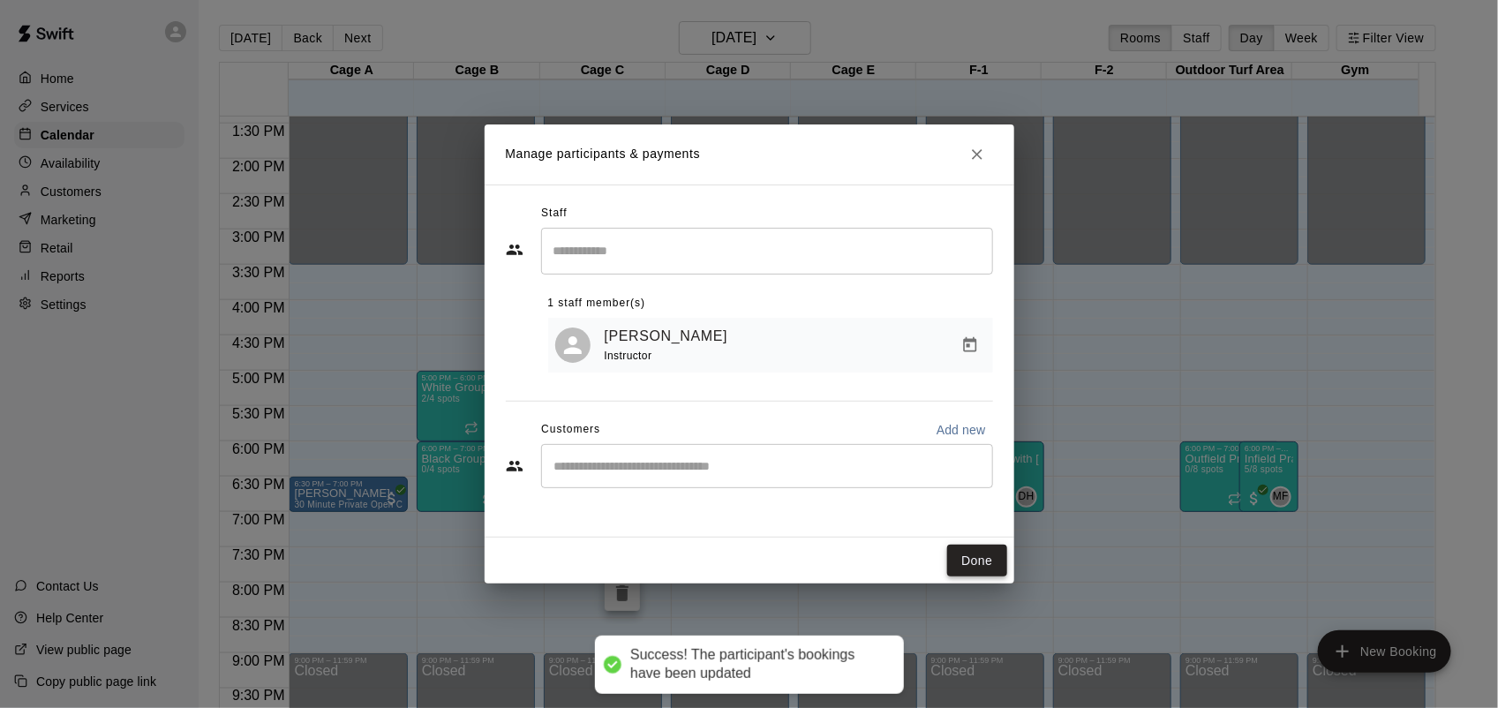
click at [972, 563] on button "Done" at bounding box center [976, 561] width 59 height 33
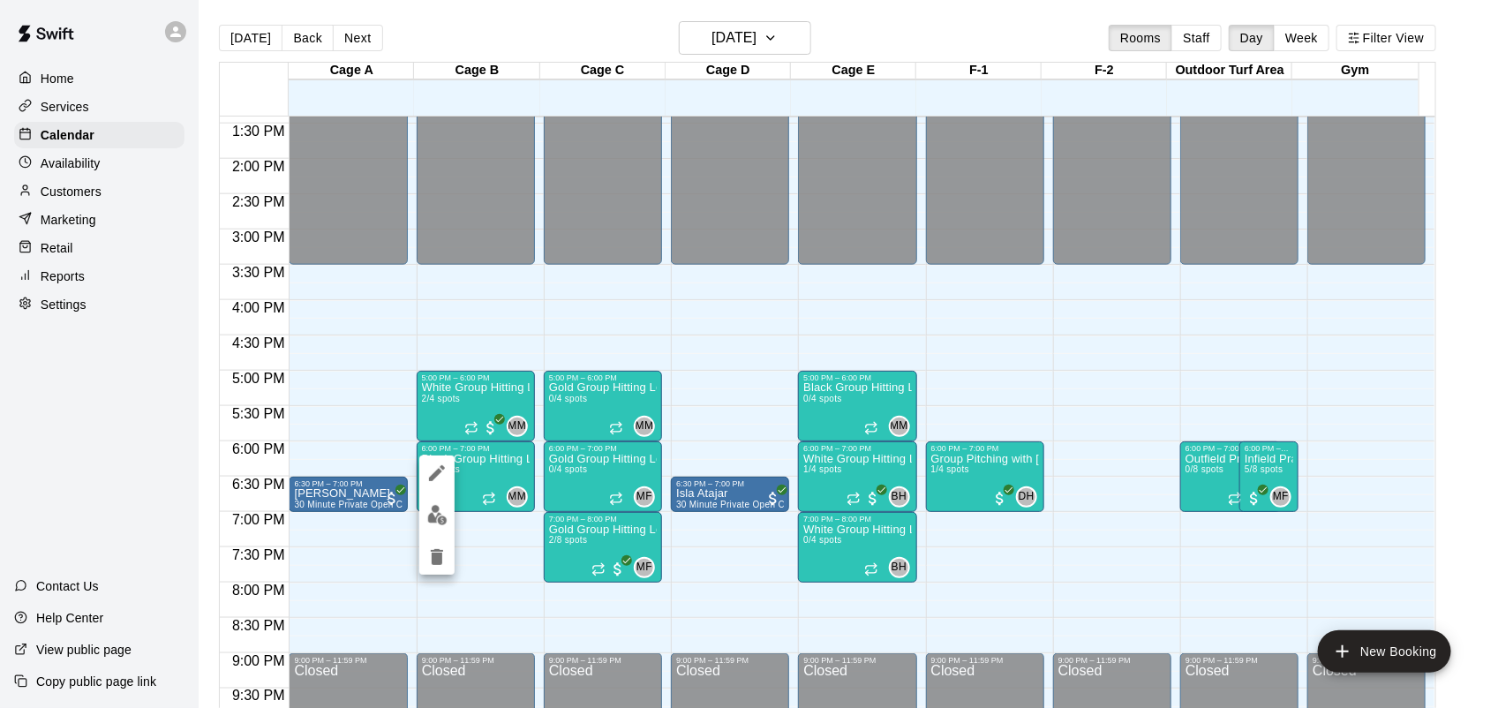
click at [434, 518] on img "edit" at bounding box center [437, 515] width 20 height 20
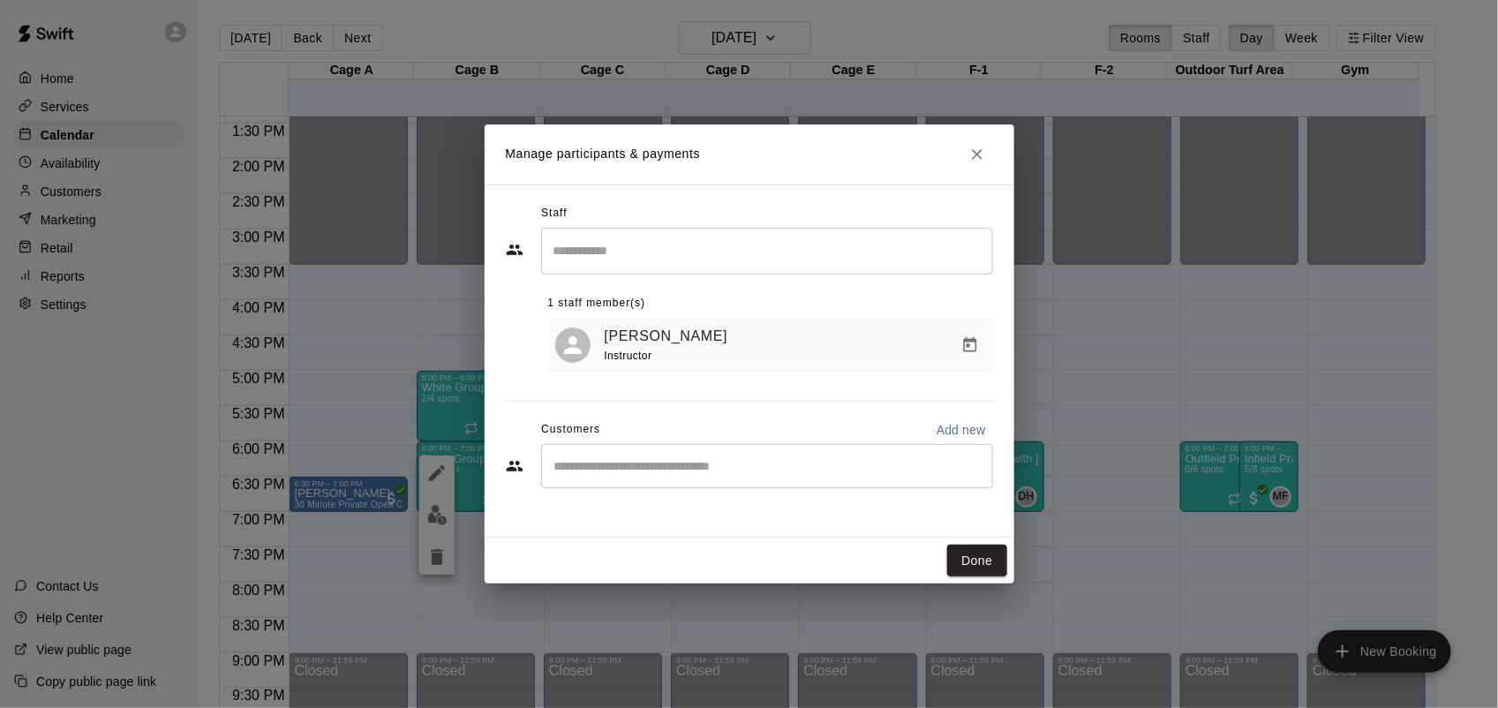
click at [757, 256] on input "Search staff" at bounding box center [767, 251] width 436 height 31
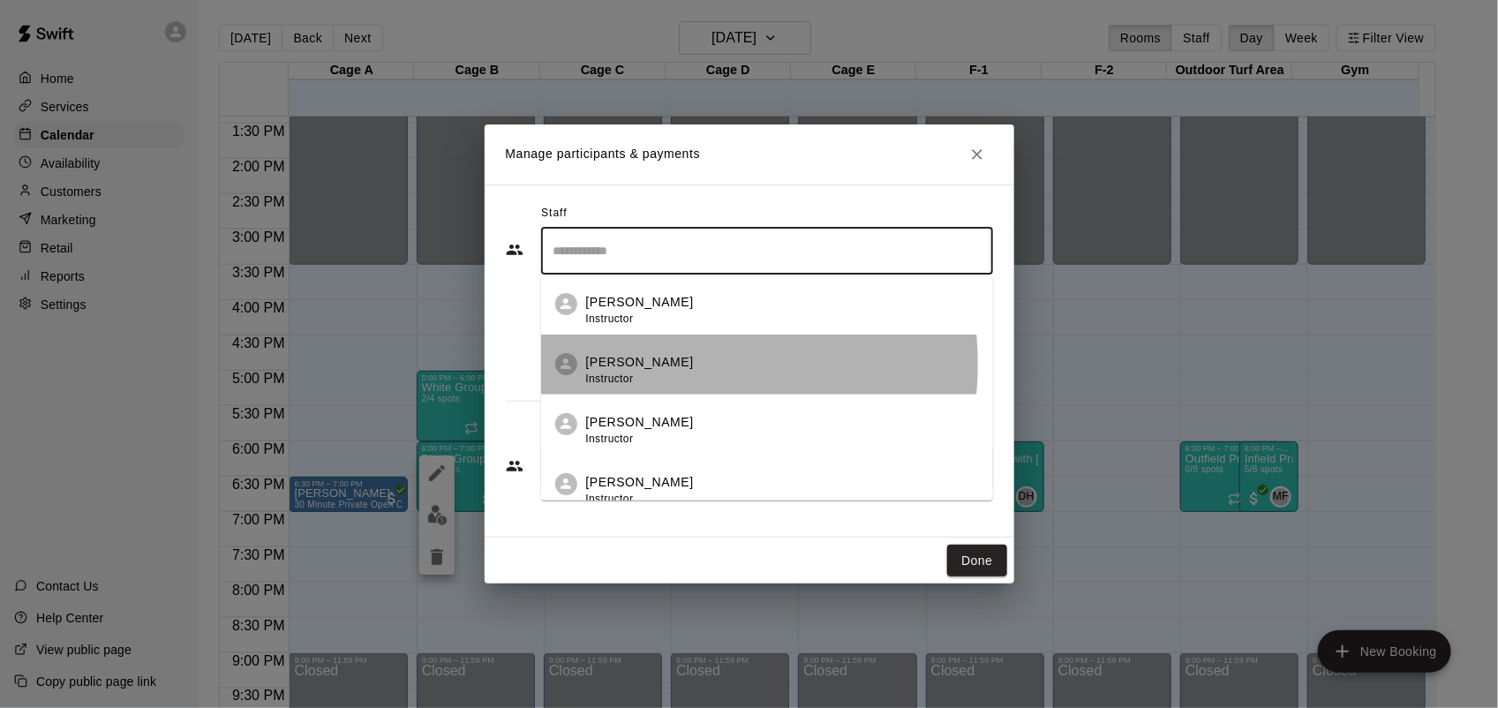
click at [633, 365] on p "[PERSON_NAME]" at bounding box center [640, 362] width 108 height 19
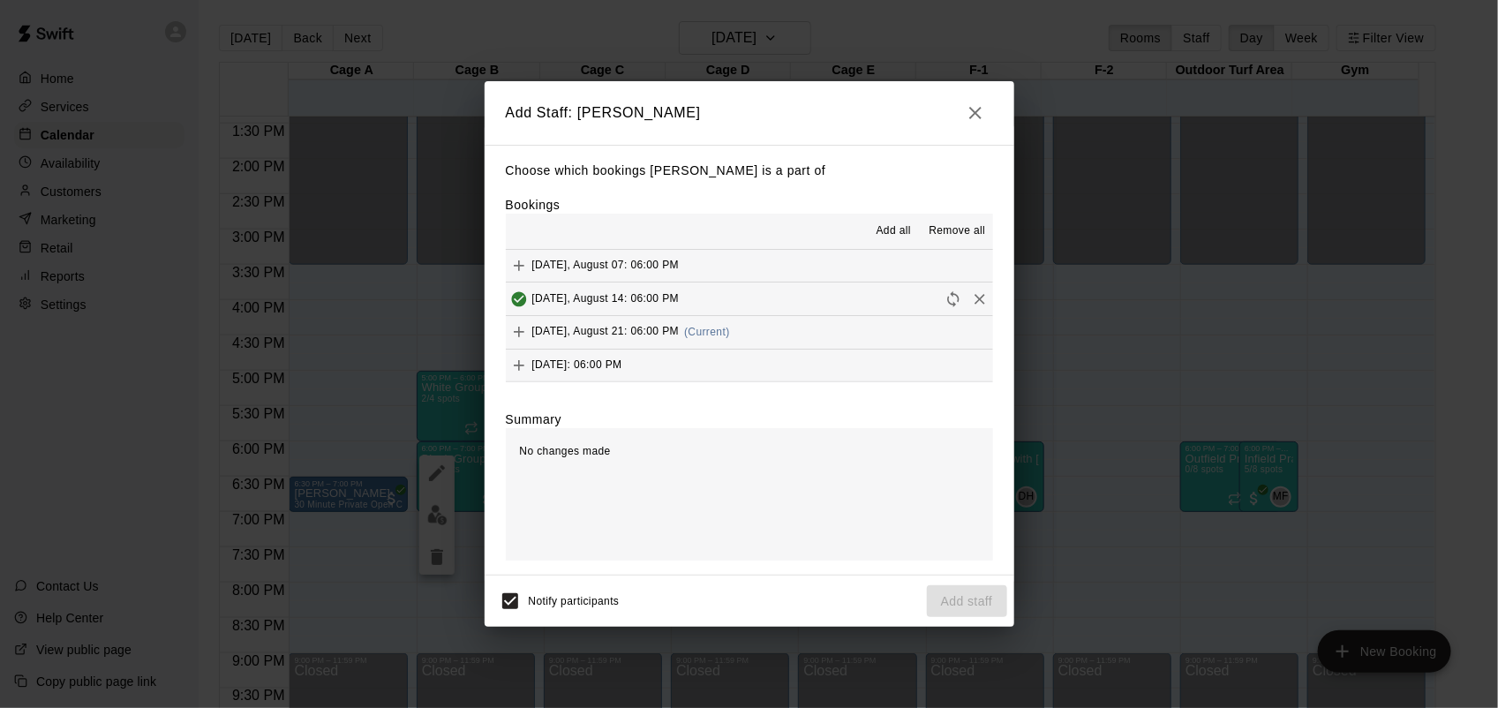
click at [549, 338] on span "[DATE], August 21: 06:00 PM" at bounding box center [605, 332] width 147 height 12
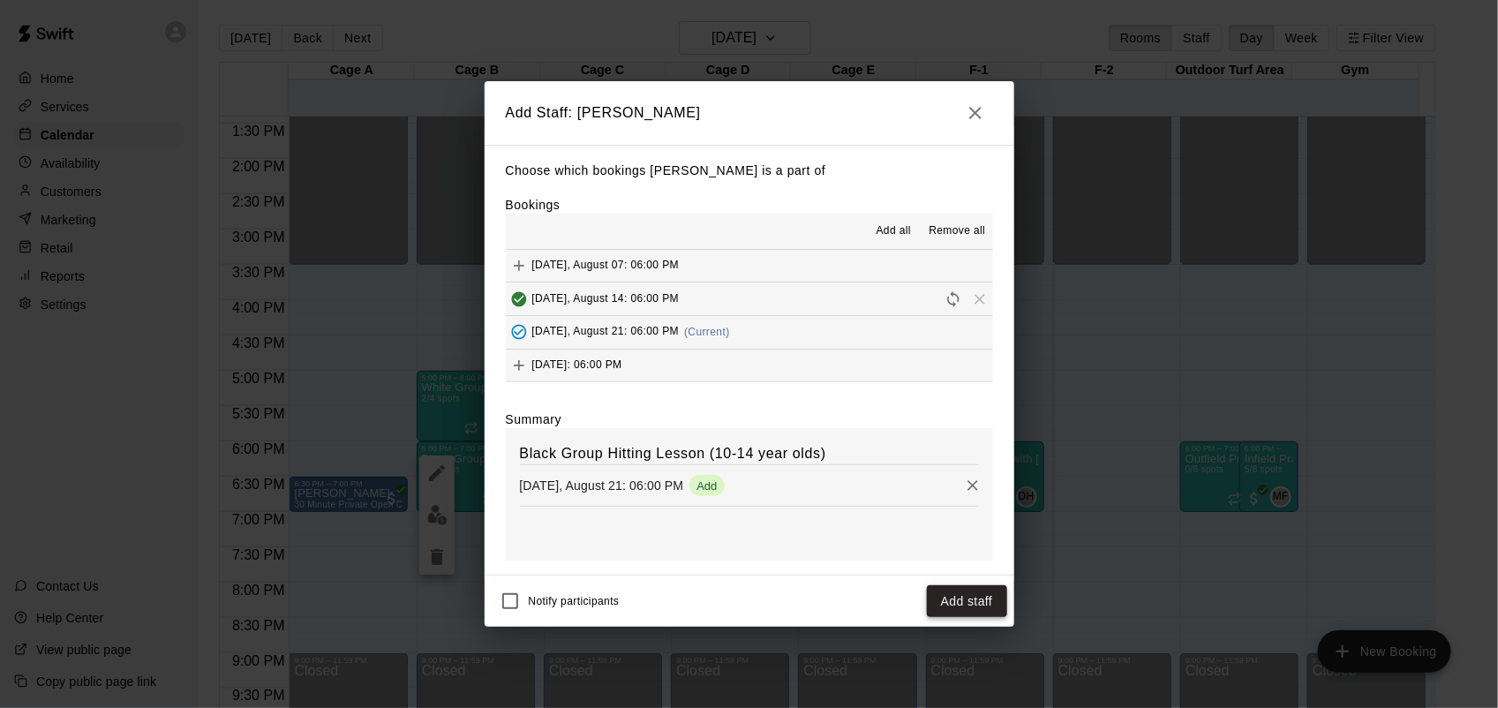
click at [968, 607] on button "Add staff" at bounding box center [967, 601] width 80 height 33
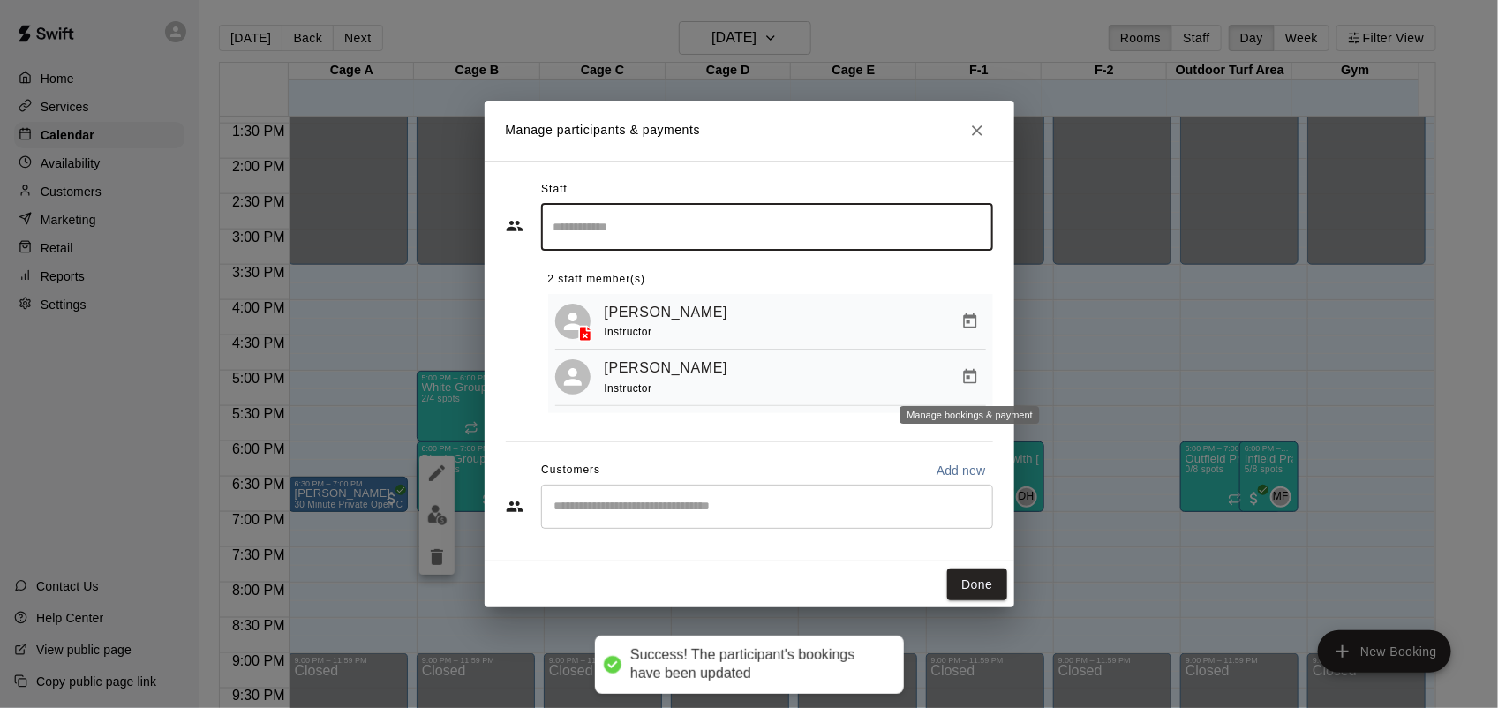
click at [965, 373] on icon "Manage bookings & payment" at bounding box center [969, 376] width 13 height 15
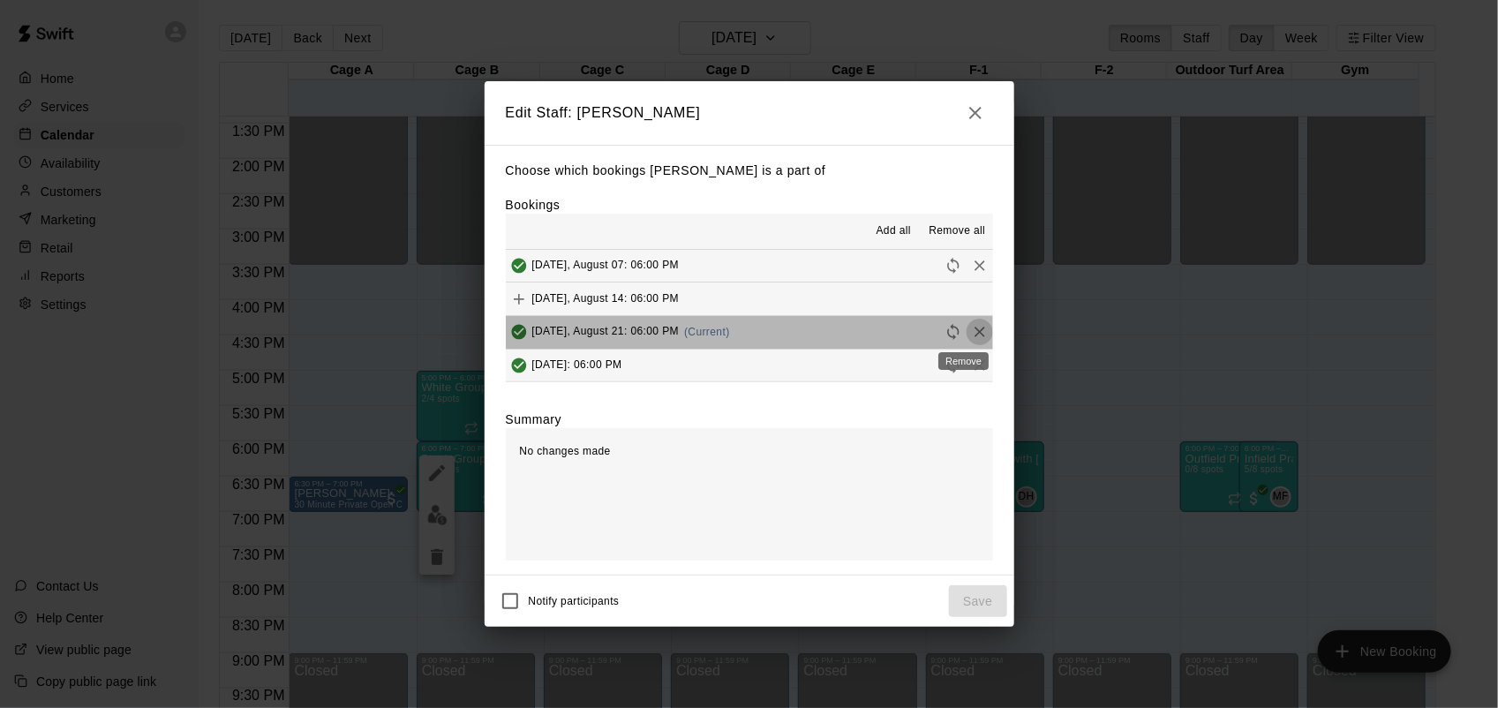
click at [971, 329] on icon "Remove" at bounding box center [980, 332] width 18 height 18
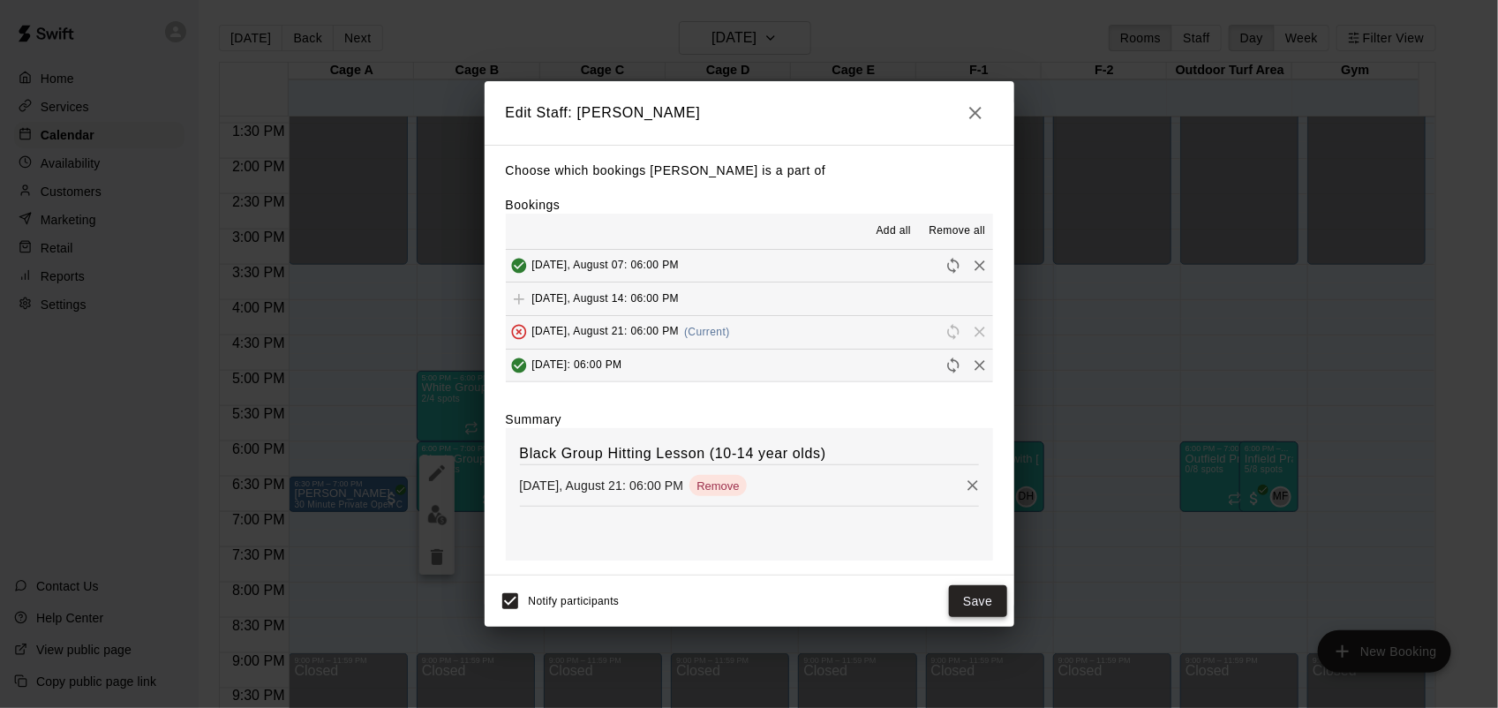
click at [985, 600] on button "Save" at bounding box center [978, 601] width 58 height 33
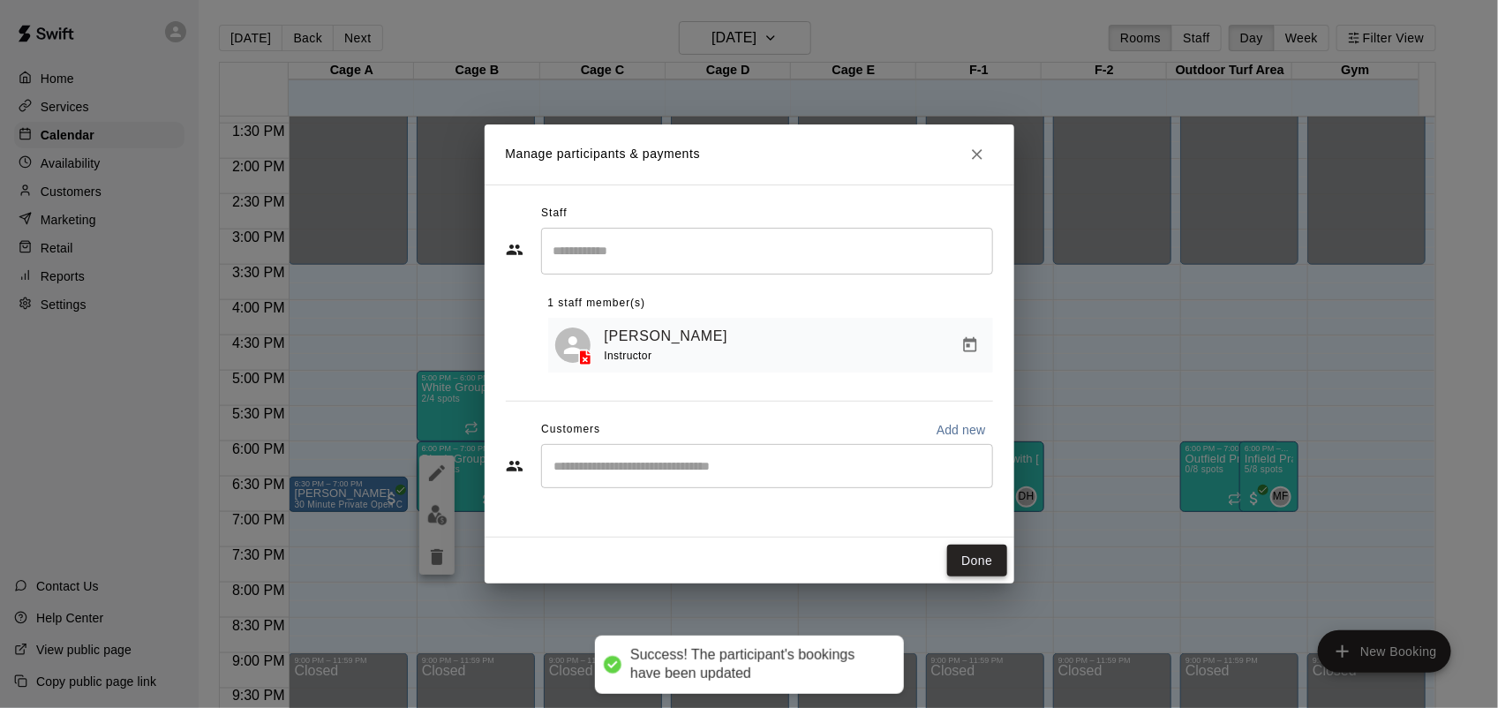
click at [975, 554] on button "Done" at bounding box center [976, 561] width 59 height 33
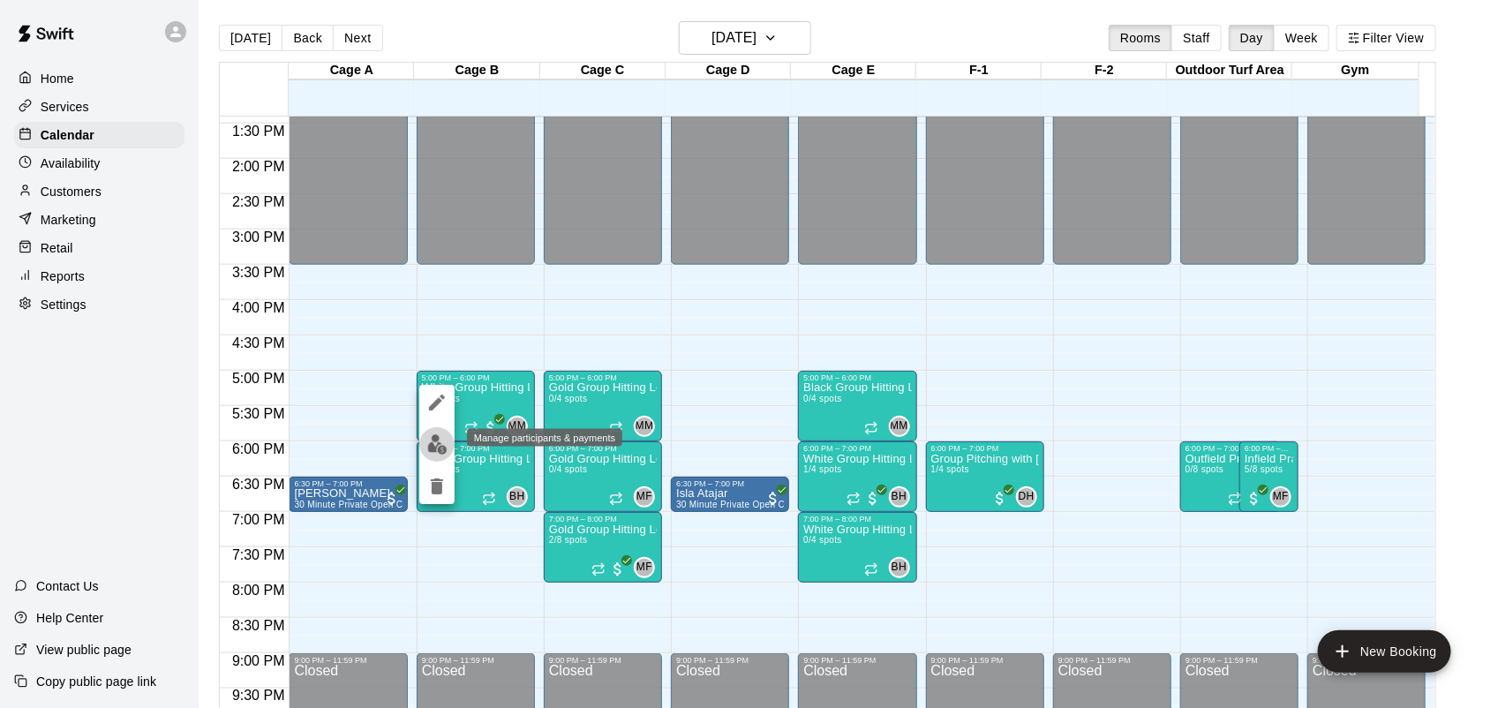
click at [433, 442] on img "edit" at bounding box center [437, 444] width 20 height 20
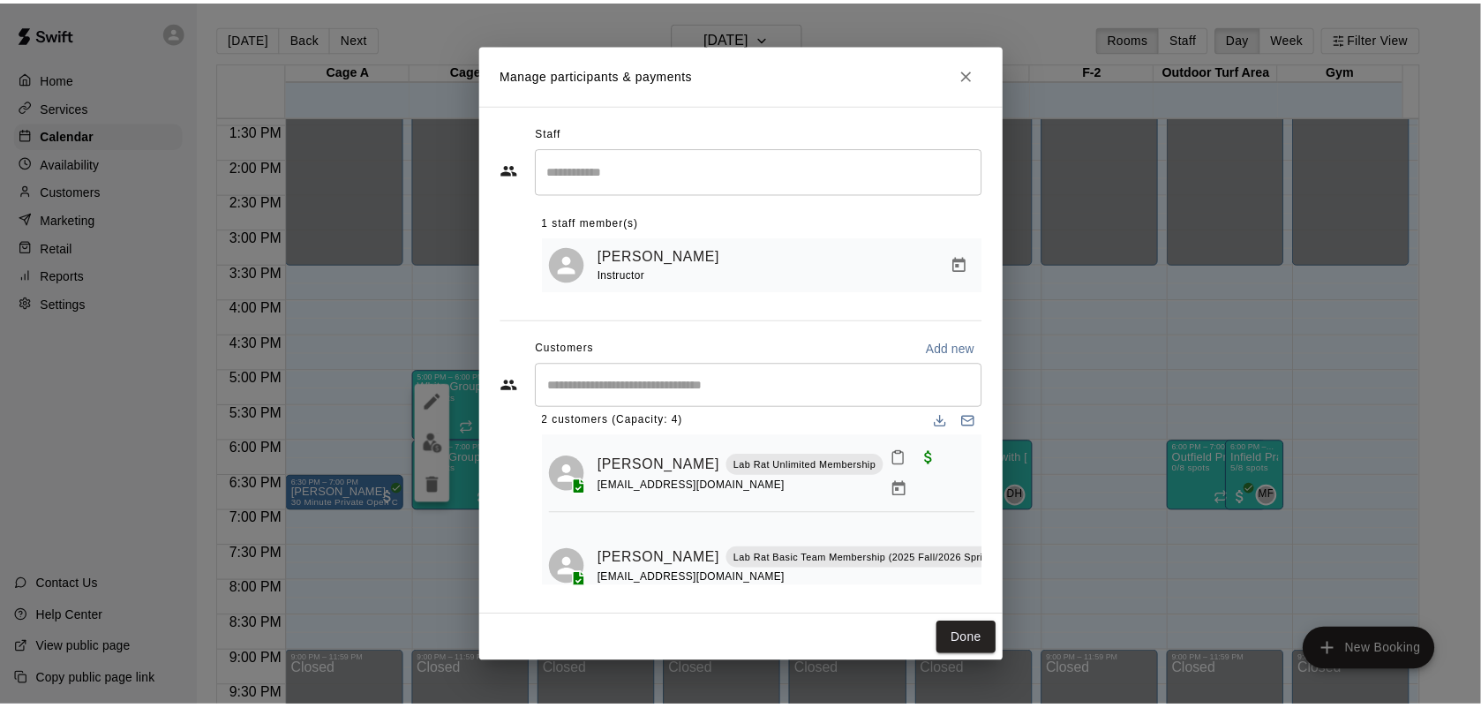
scroll to position [40, 0]
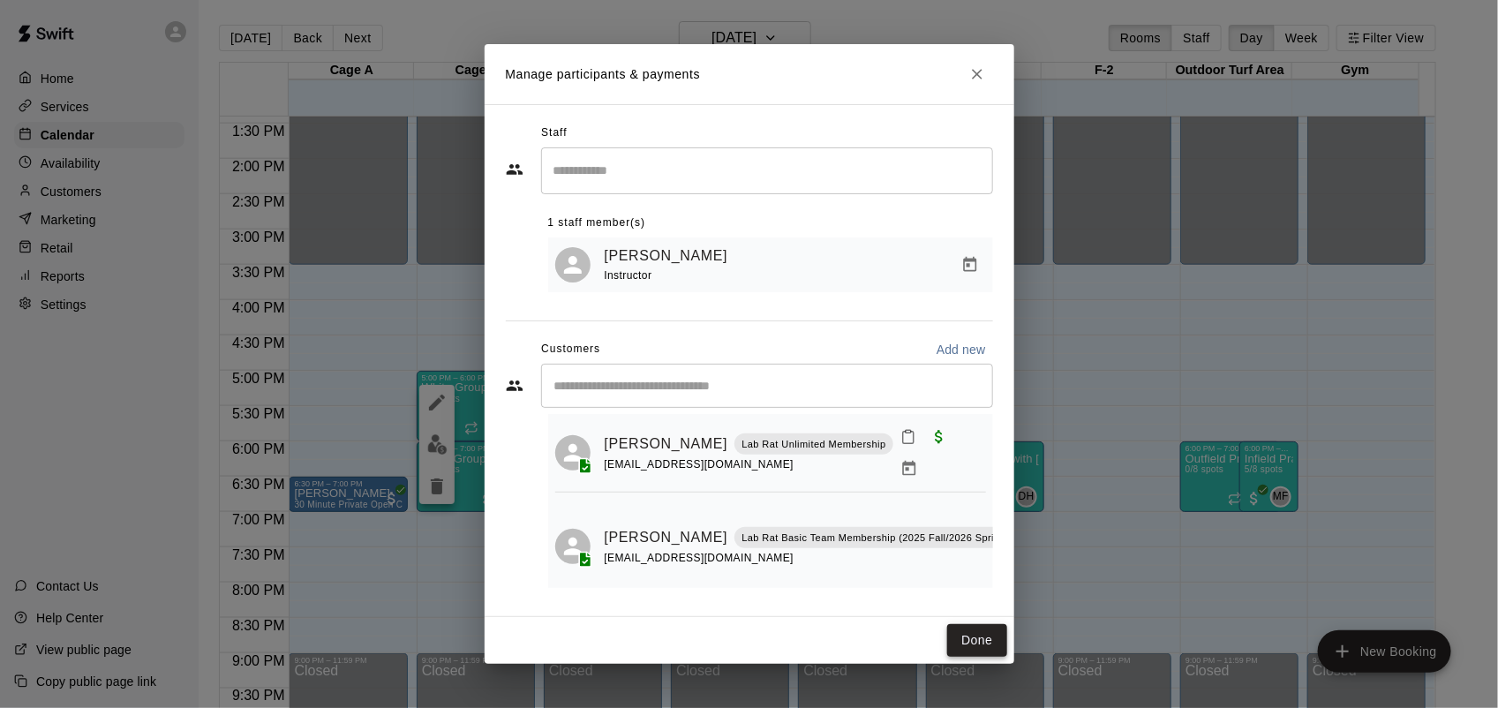
click at [968, 633] on button "Done" at bounding box center [976, 640] width 59 height 33
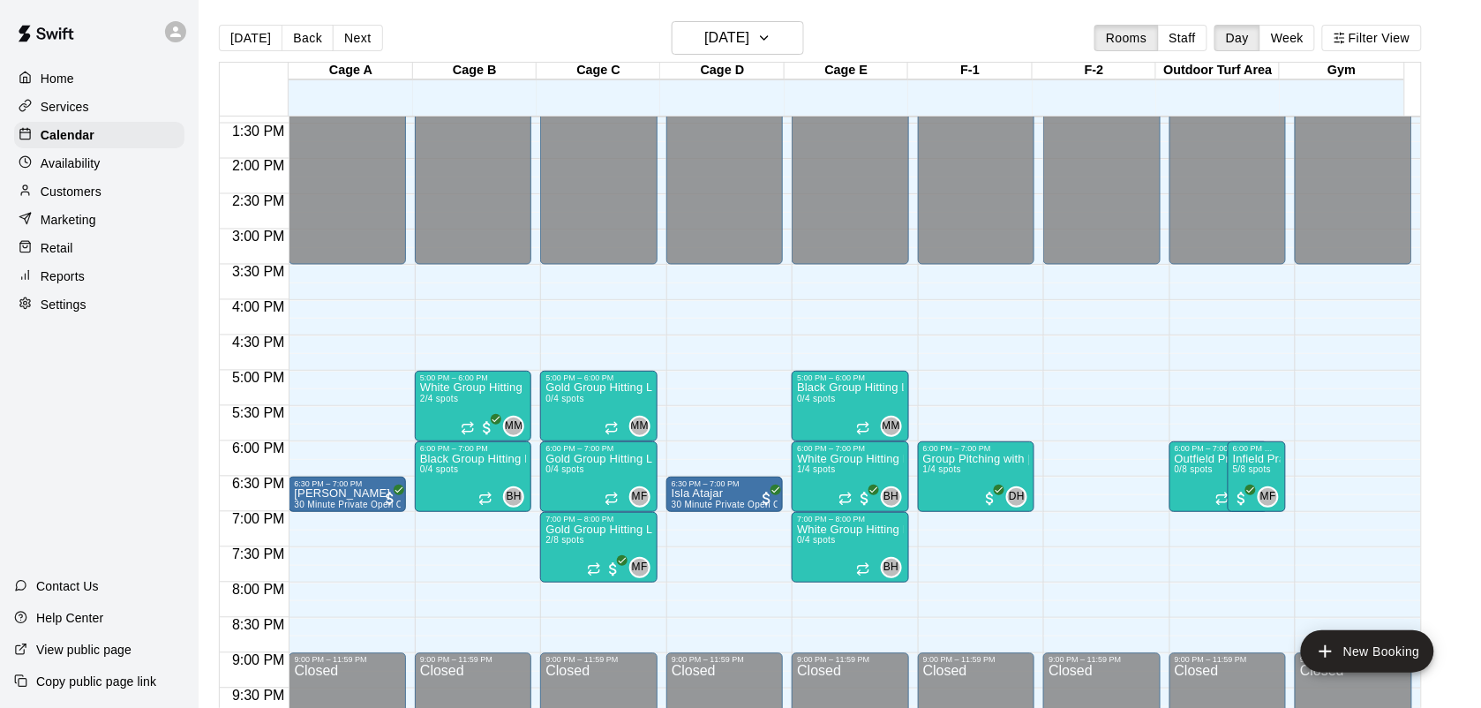
click at [76, 110] on p "Services" at bounding box center [65, 107] width 49 height 18
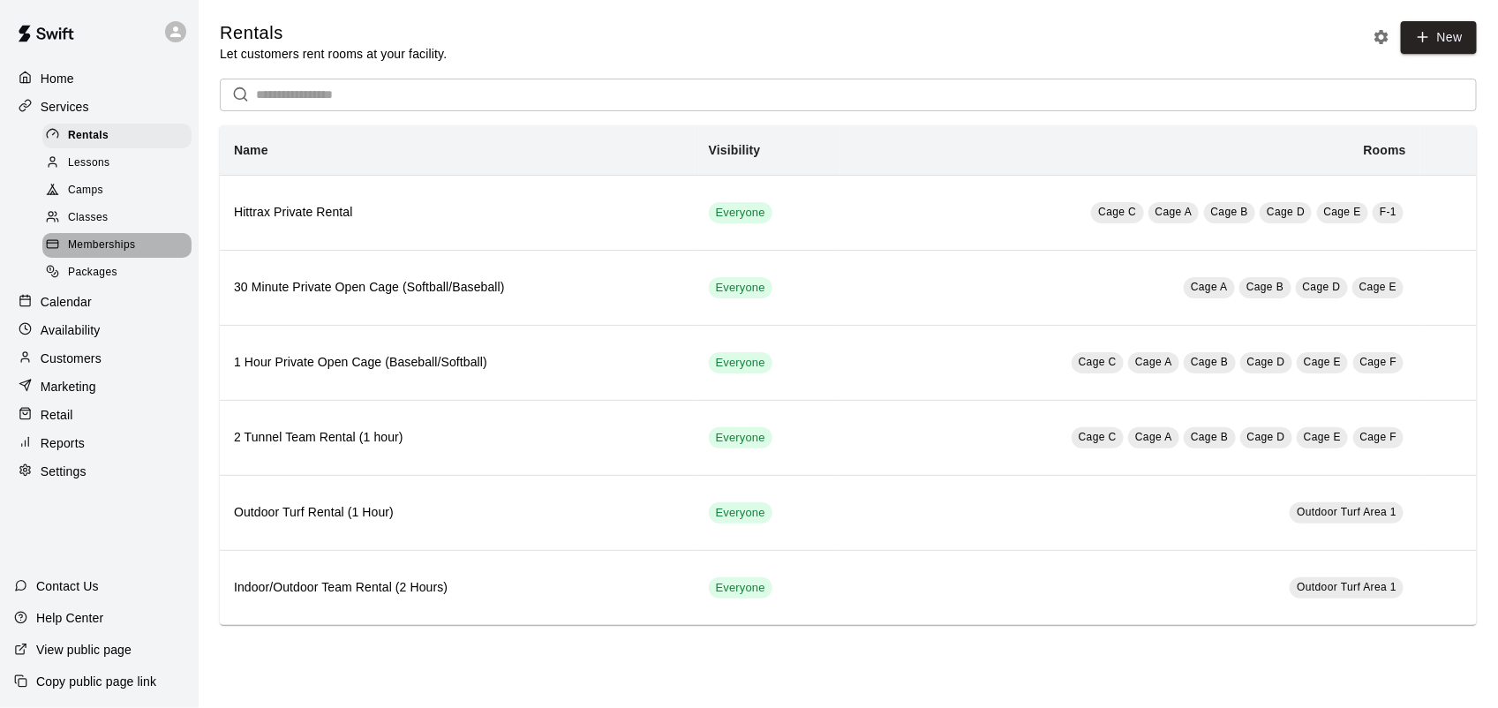
click at [124, 250] on span "Memberships" at bounding box center [101, 246] width 67 height 18
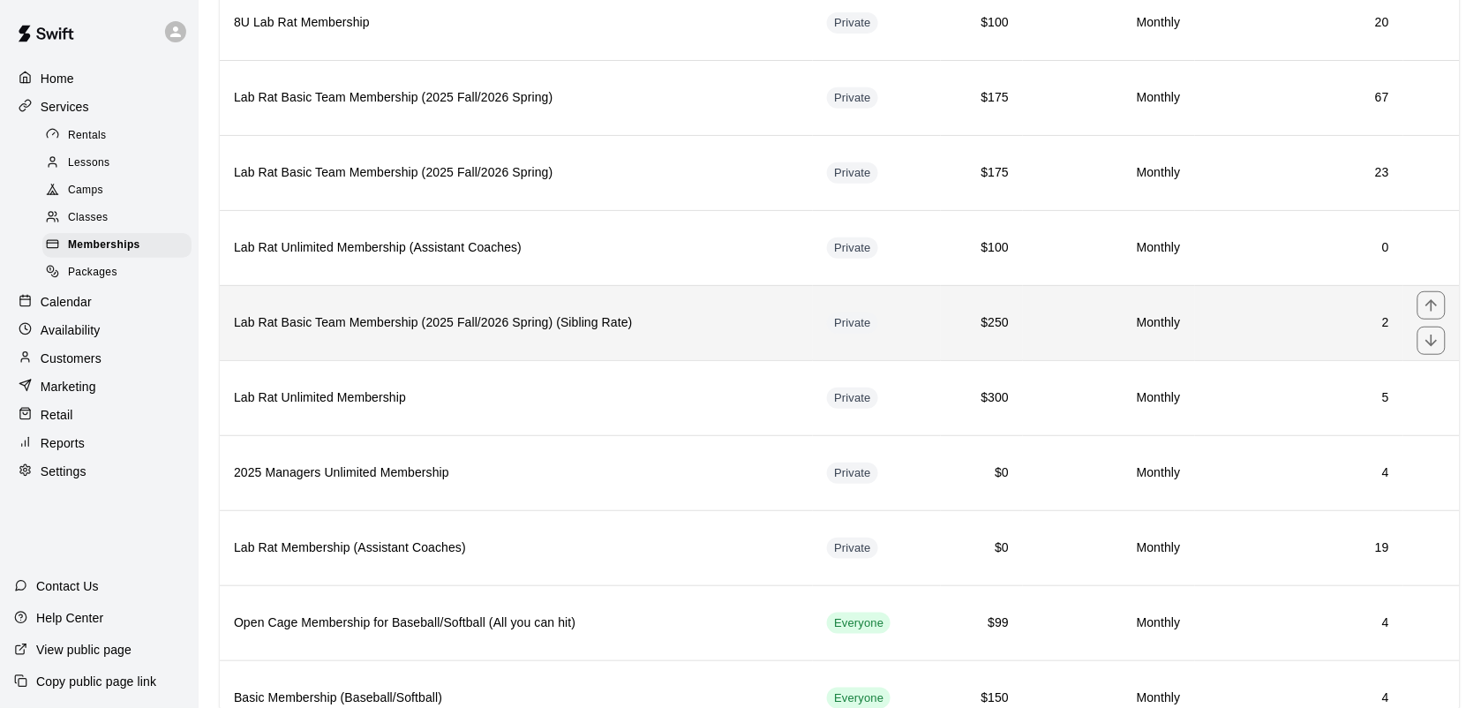
scroll to position [226, 0]
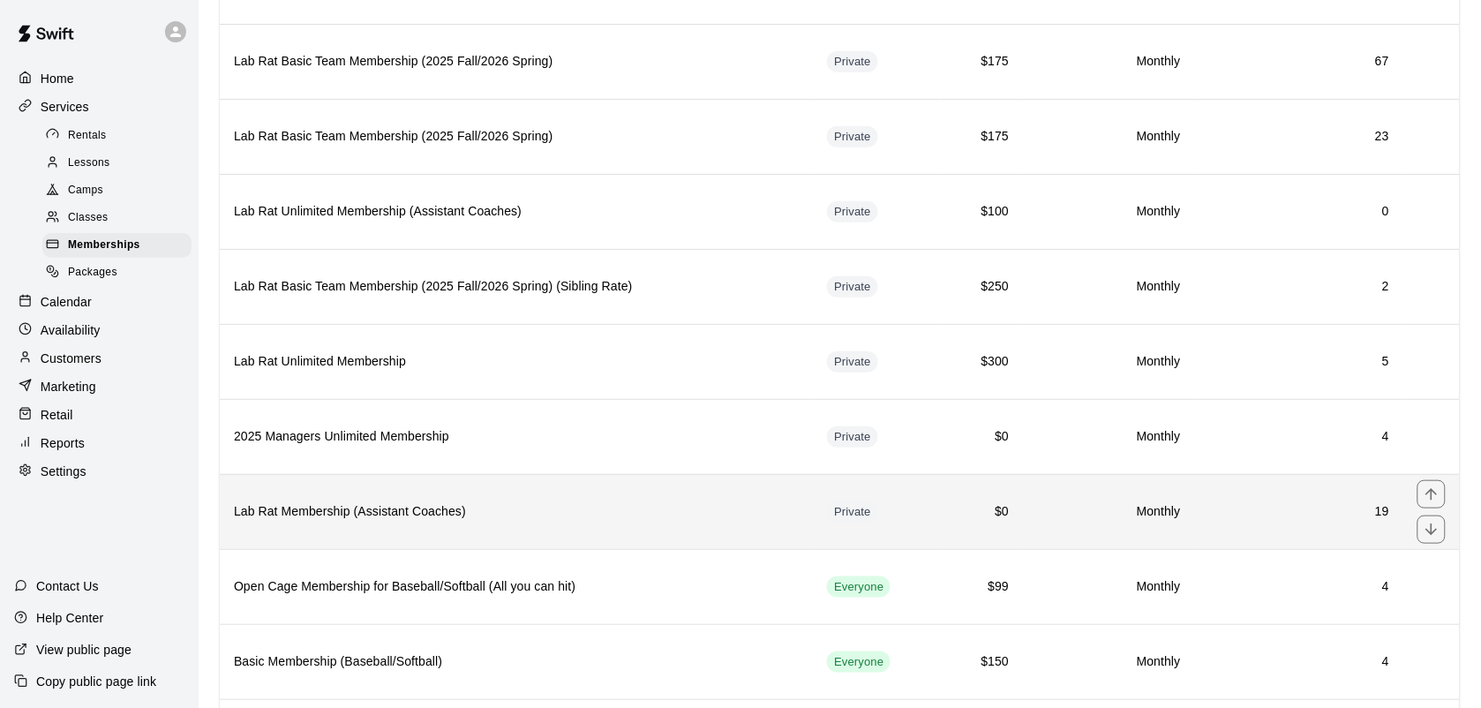
drag, startPoint x: 488, startPoint y: 519, endPoint x: 368, endPoint y: 521, distance: 120.1
click at [368, 521] on h6 "Lab Rat Membership (Assistant Coaches)" at bounding box center [516, 511] width 565 height 19
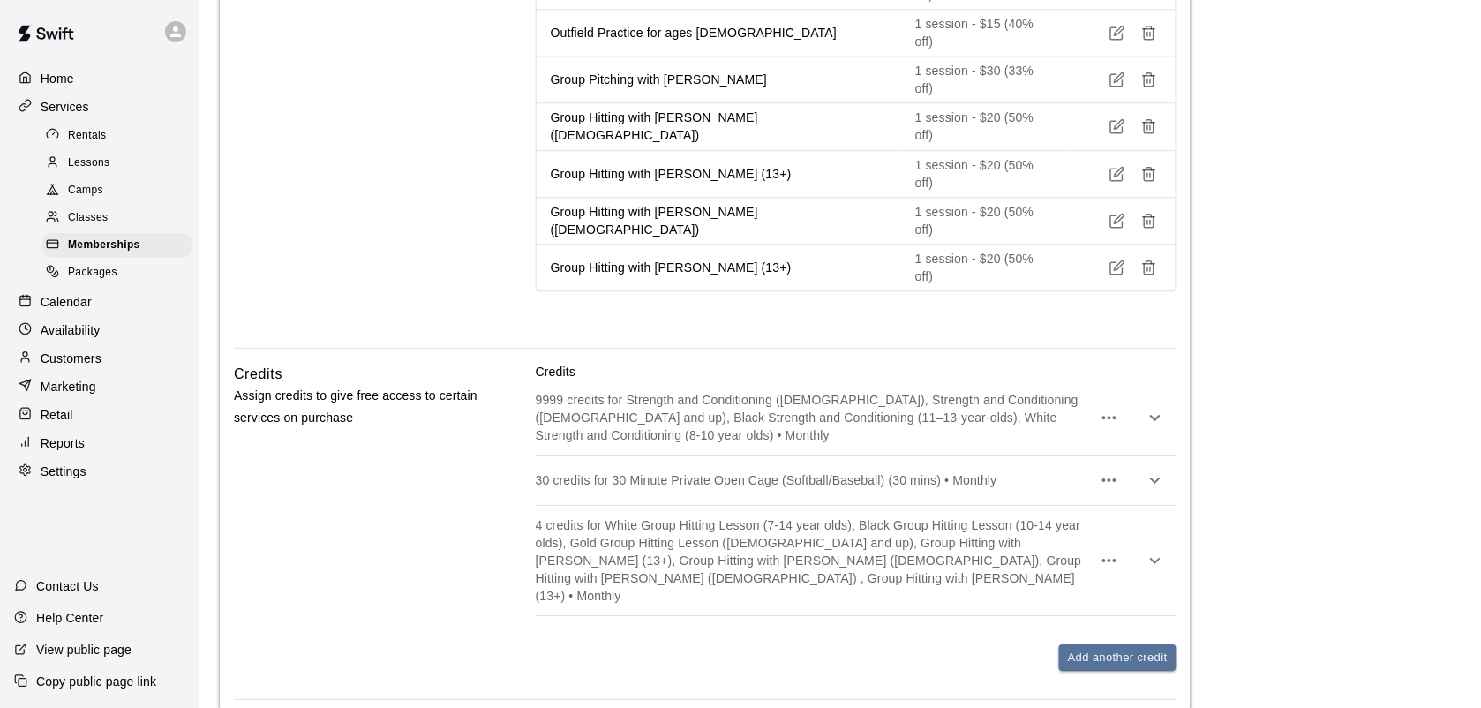
scroll to position [1289, 0]
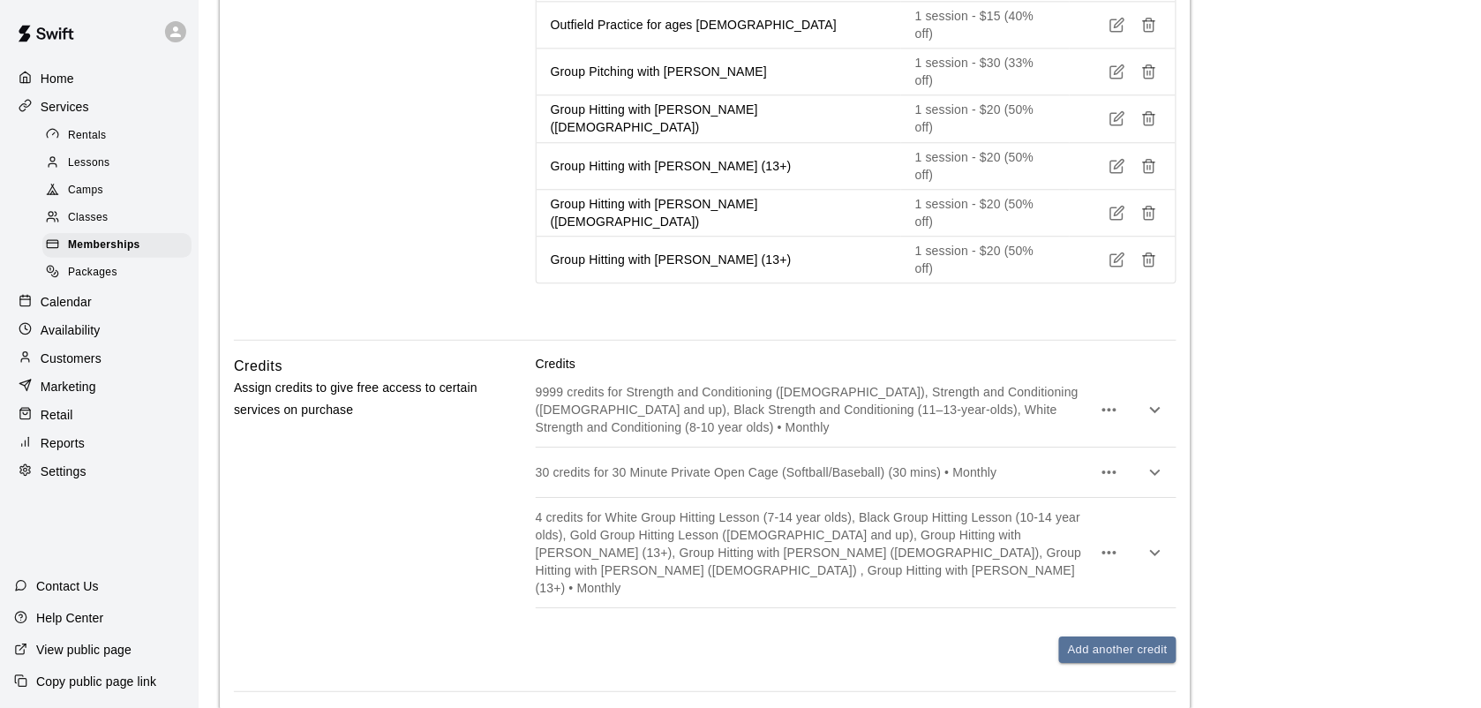
click at [1101, 542] on icon "button" at bounding box center [1109, 552] width 21 height 21
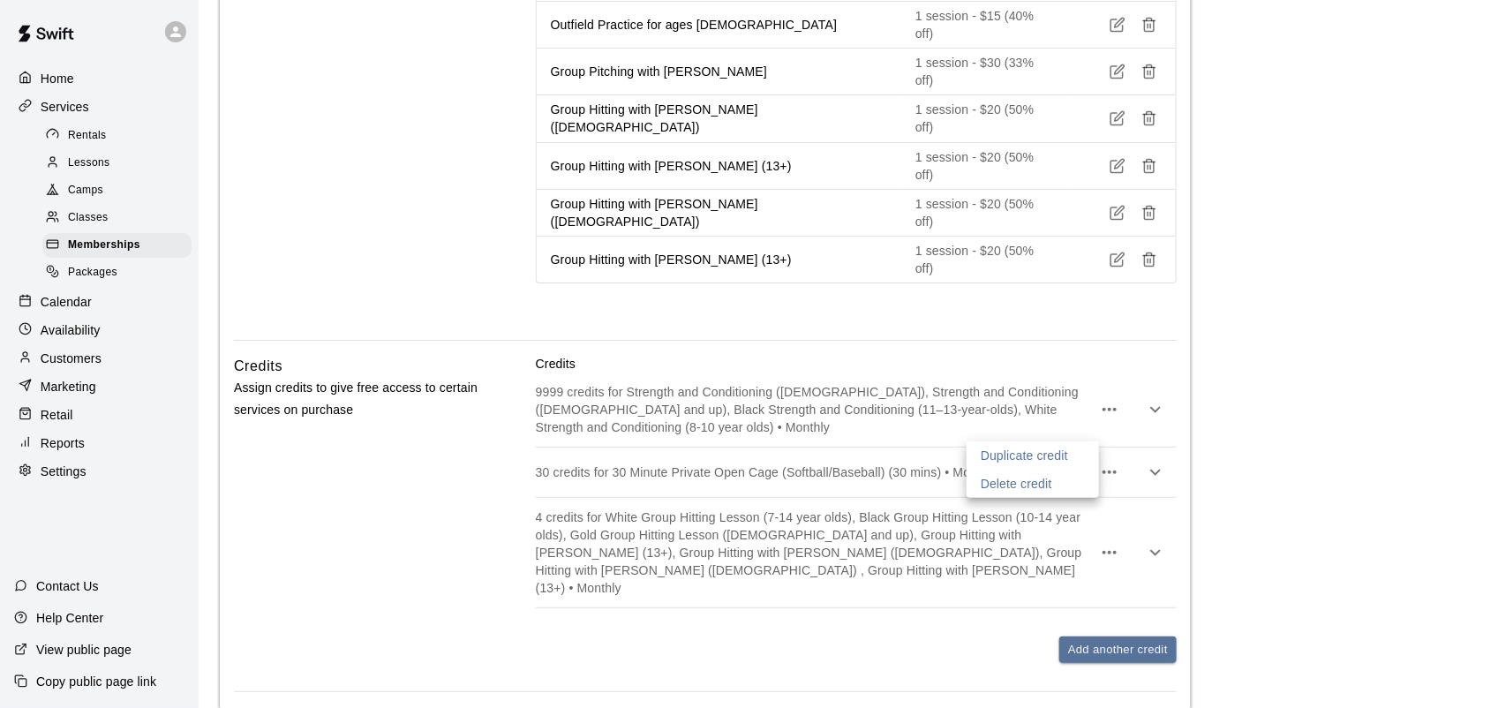
click at [1020, 495] on li "Delete credit" at bounding box center [1033, 484] width 132 height 28
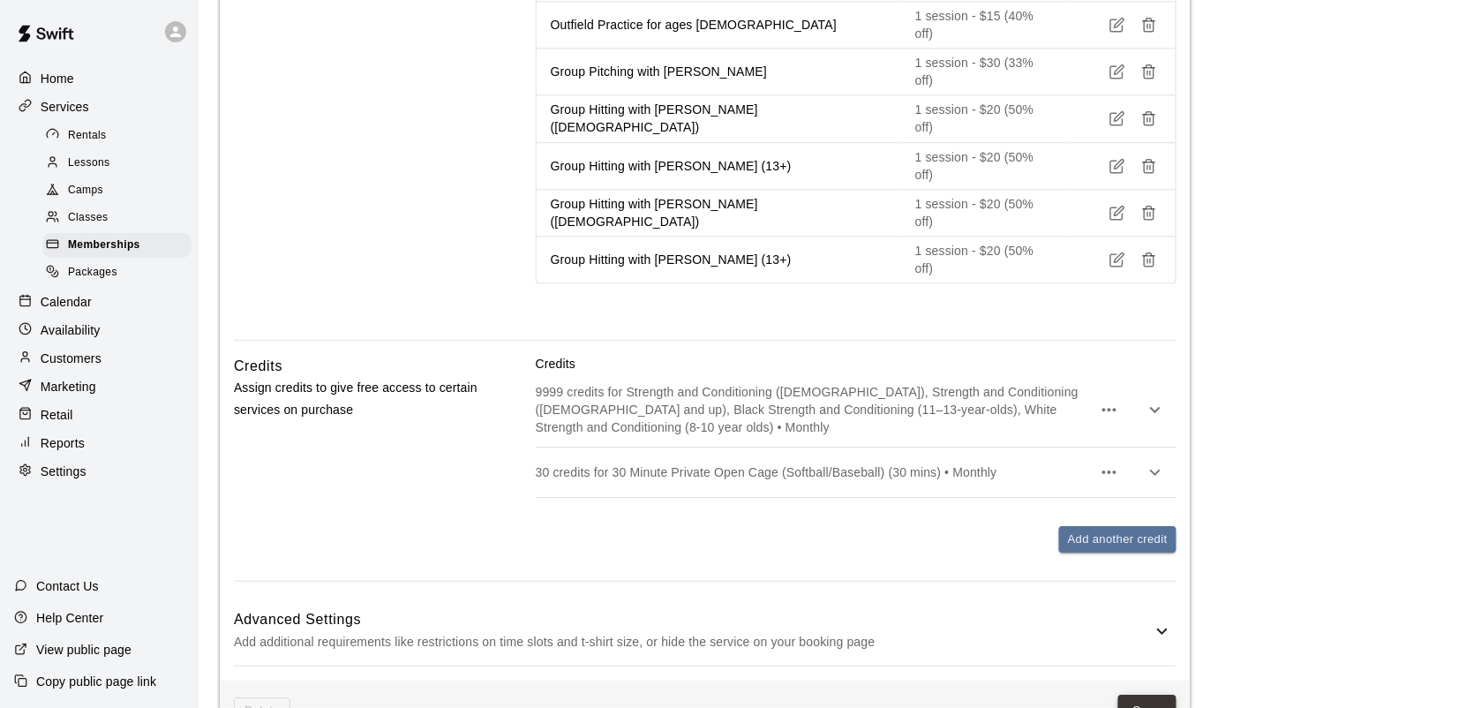
click at [1149, 695] on button "Save" at bounding box center [1147, 711] width 58 height 33
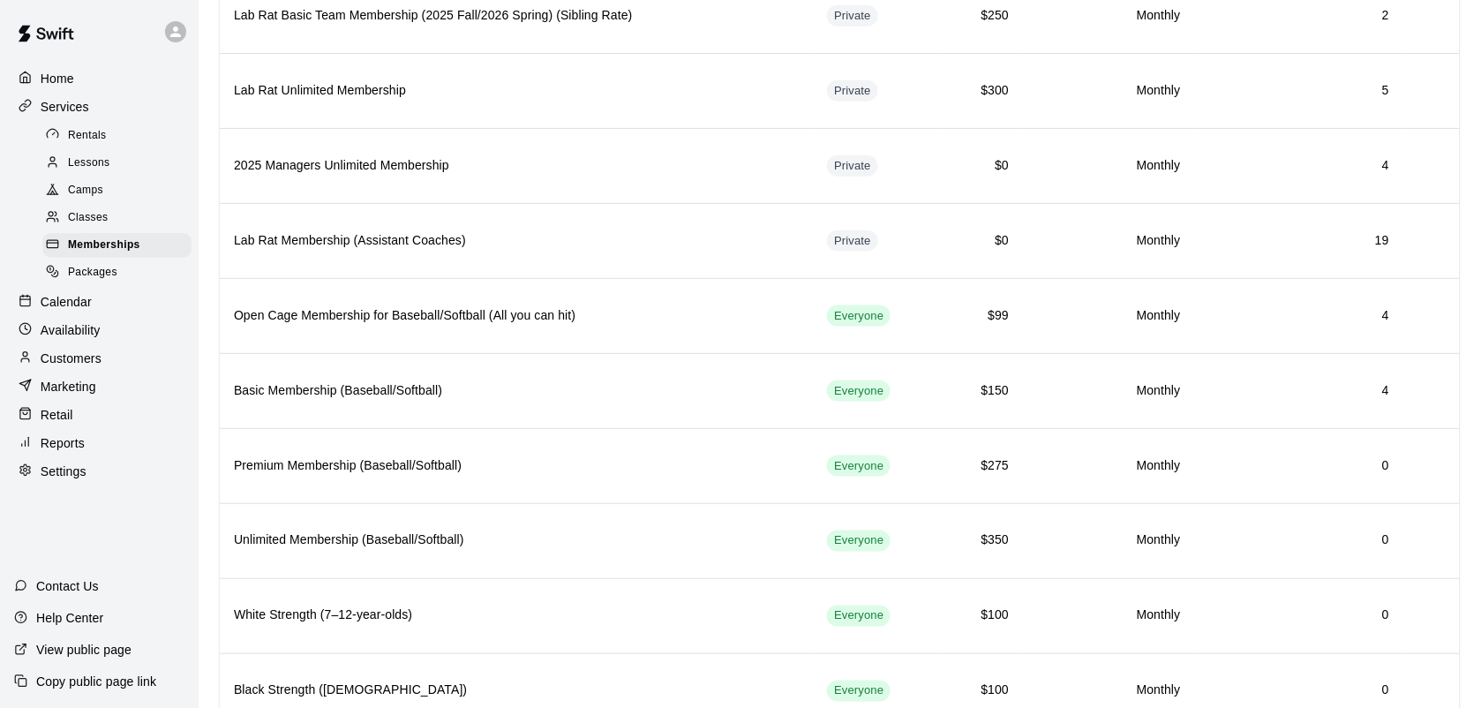
scroll to position [493, 0]
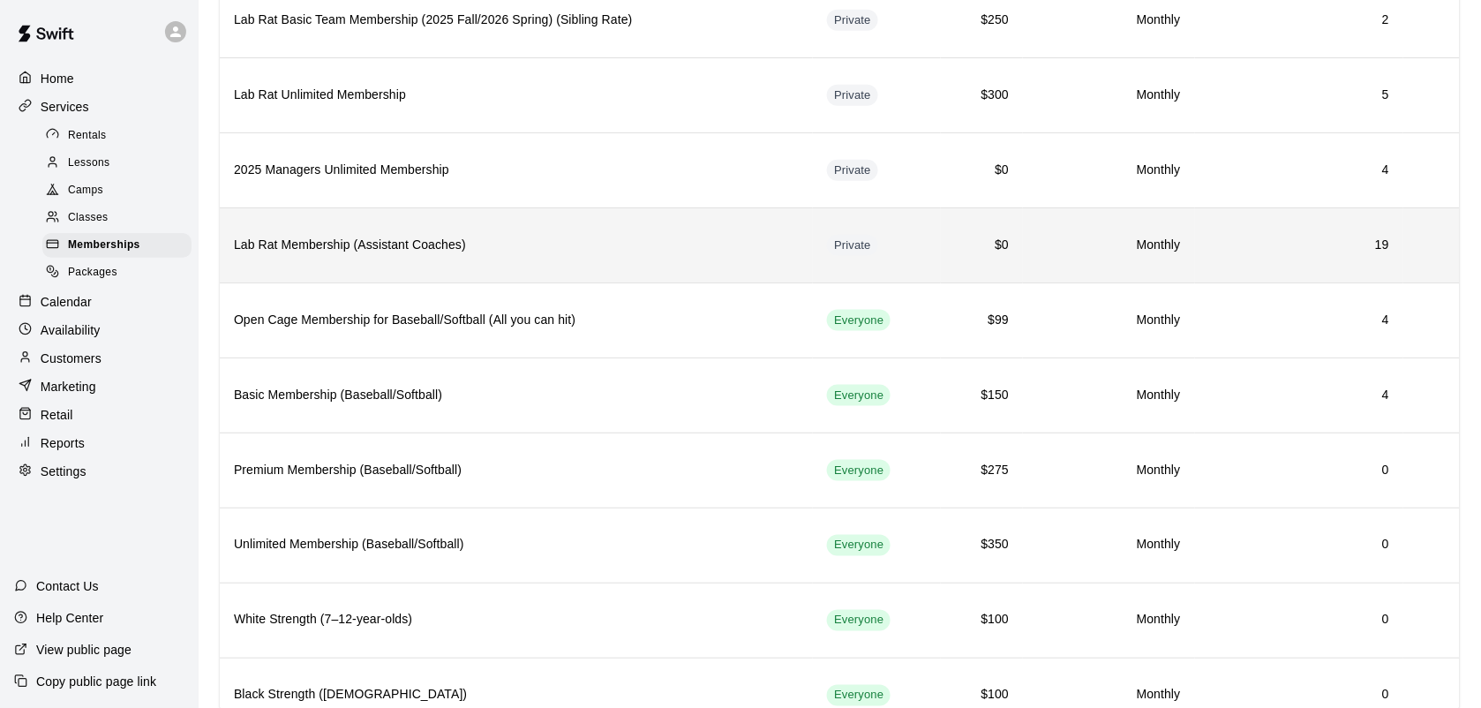
click at [676, 255] on h6 "Lab Rat Membership (Assistant Coaches)" at bounding box center [516, 245] width 565 height 19
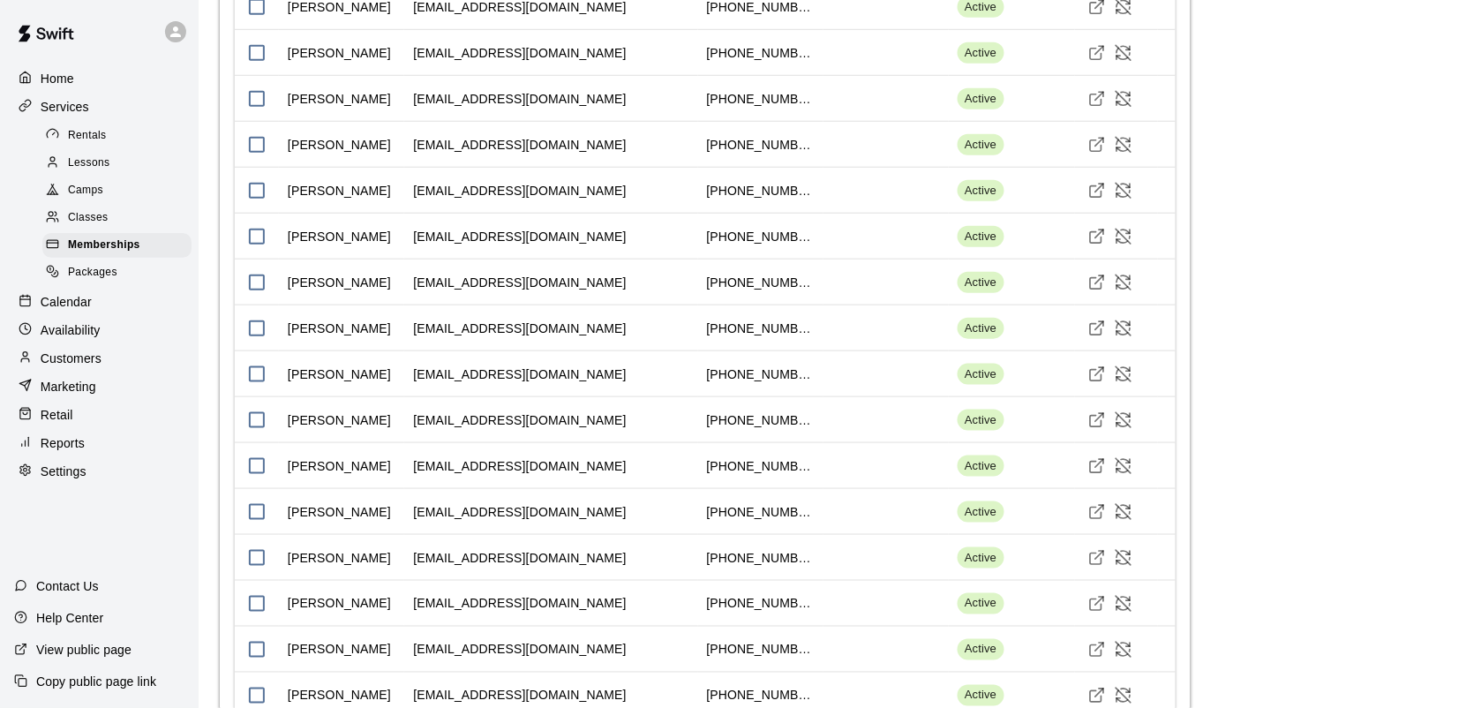
scroll to position [2377, 0]
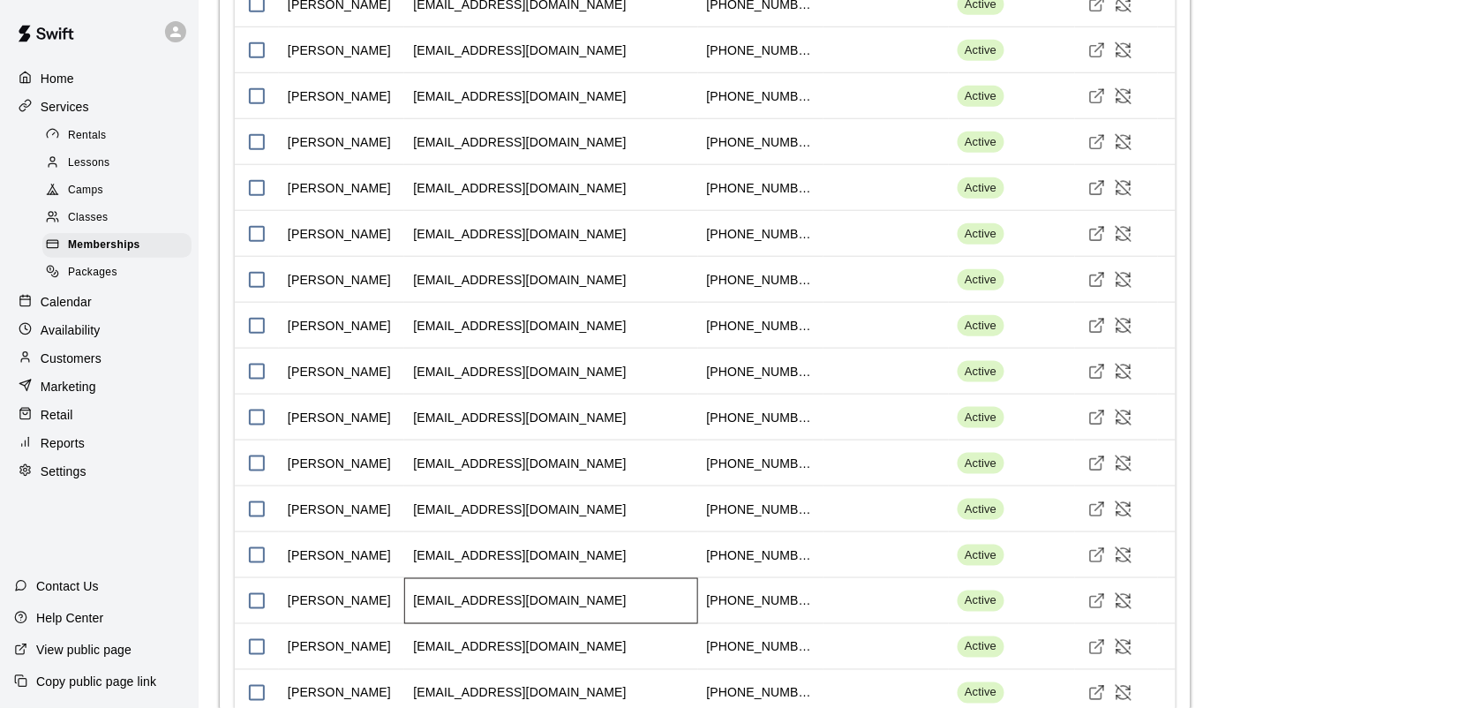
click at [522, 578] on div "[EMAIL_ADDRESS][DOMAIN_NAME]" at bounding box center [550, 601] width 293 height 46
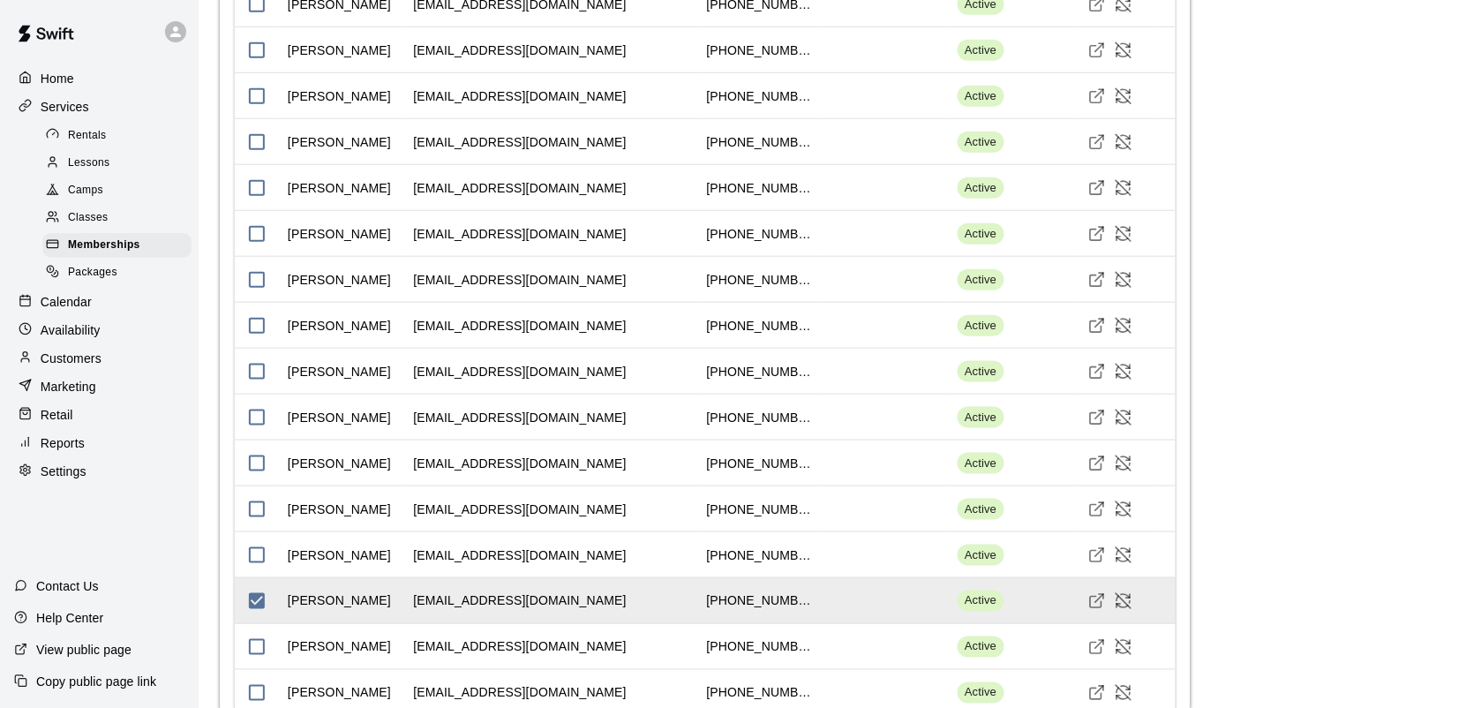
click at [78, 365] on p "Customers" at bounding box center [71, 359] width 61 height 18
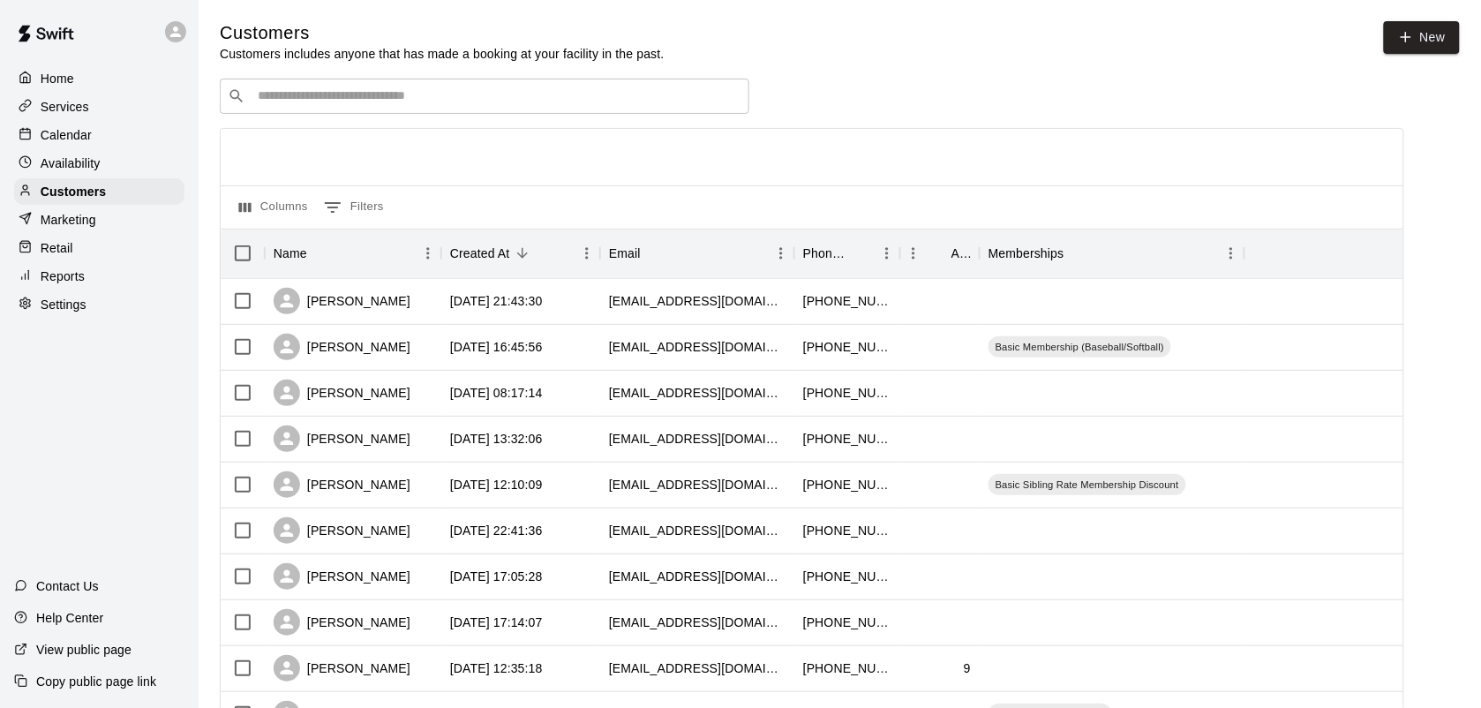
click at [365, 90] on input "Search customers by name or email" at bounding box center [496, 96] width 489 height 18
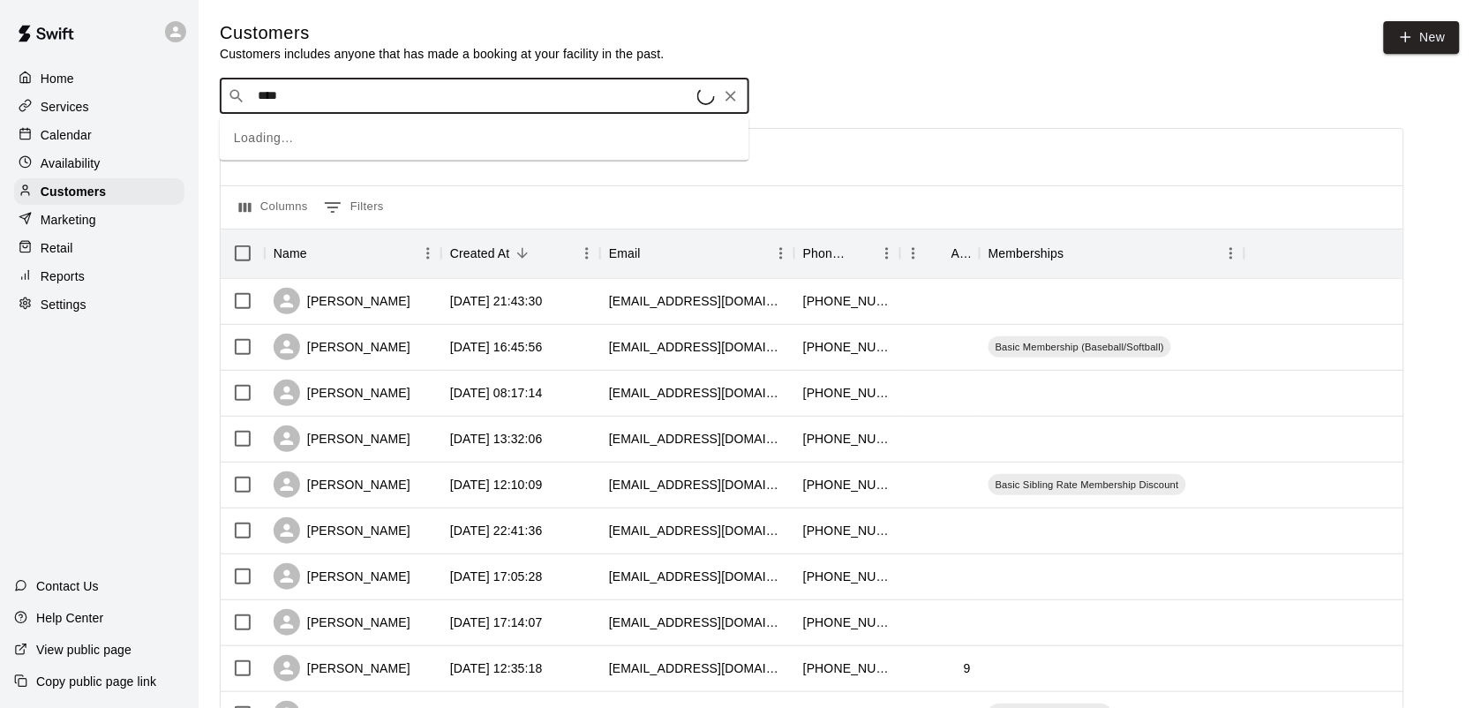
type input "*****"
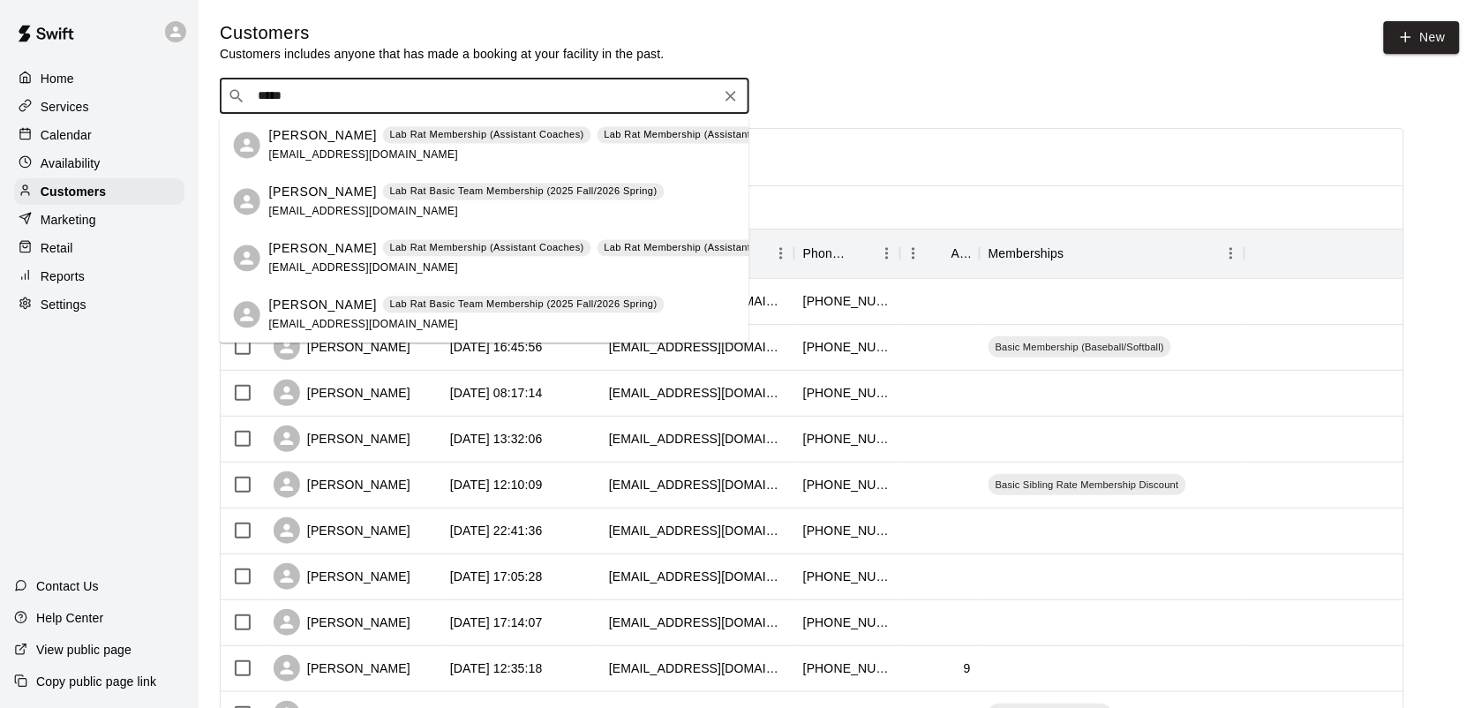
click at [411, 134] on p "Lab Rat Membership (Assistant Coaches)" at bounding box center [487, 135] width 194 height 15
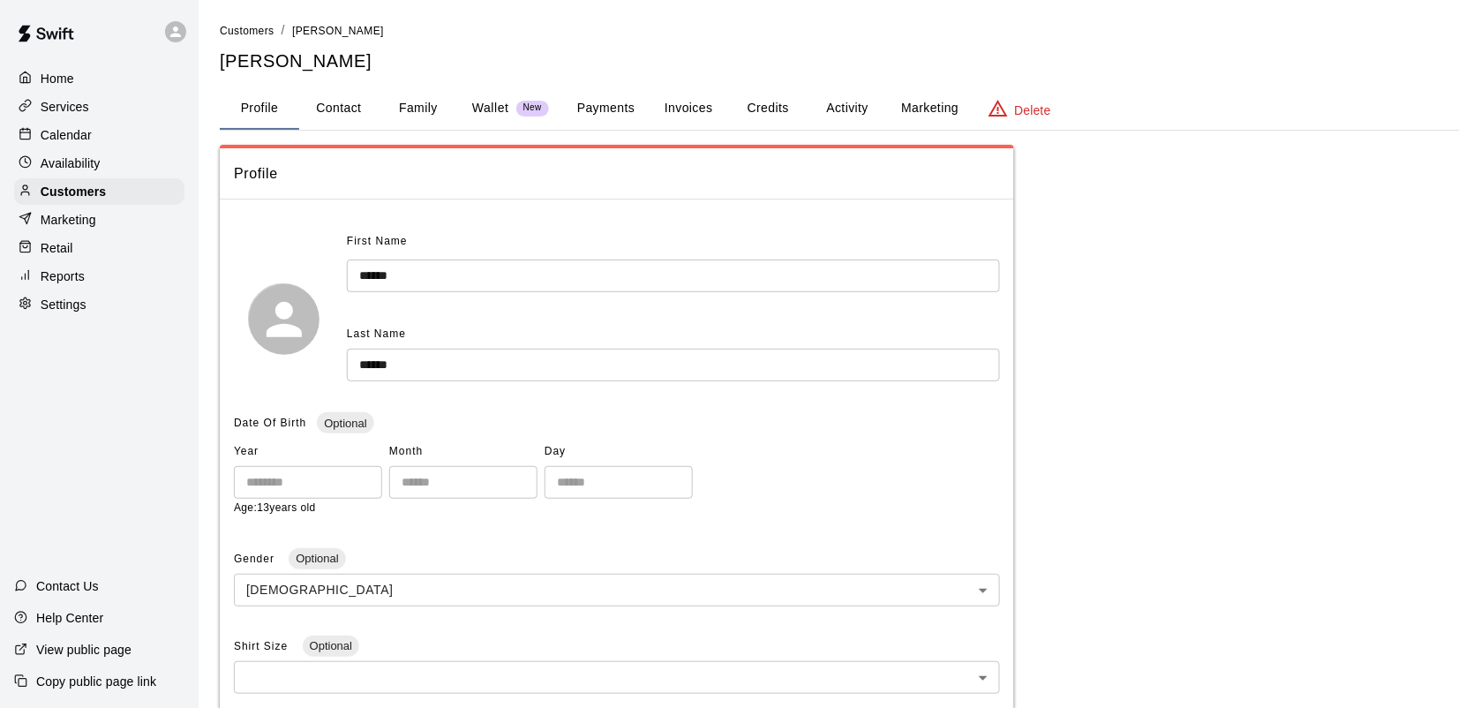
click at [846, 107] on button "Activity" at bounding box center [847, 108] width 79 height 42
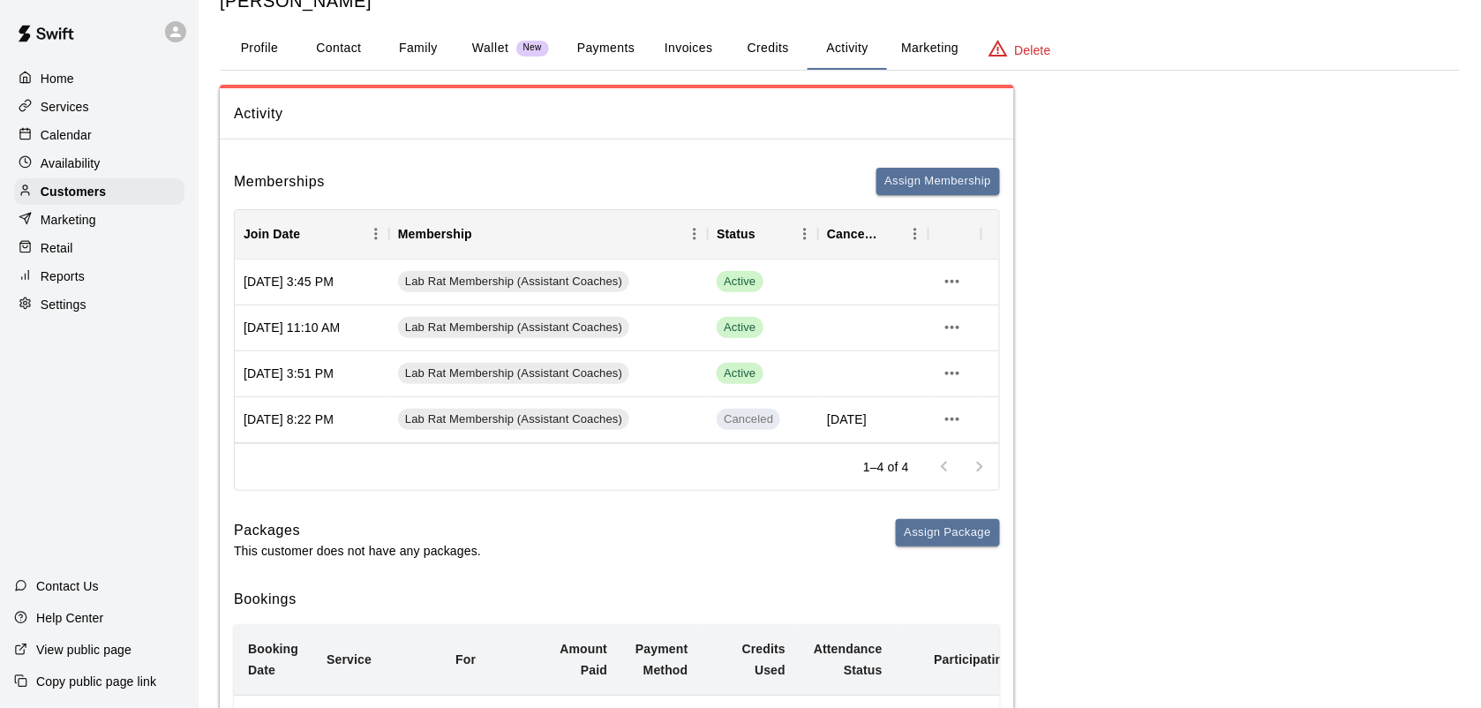
scroll to position [59, 0]
click at [937, 276] on button "more actions" at bounding box center [952, 282] width 30 height 30
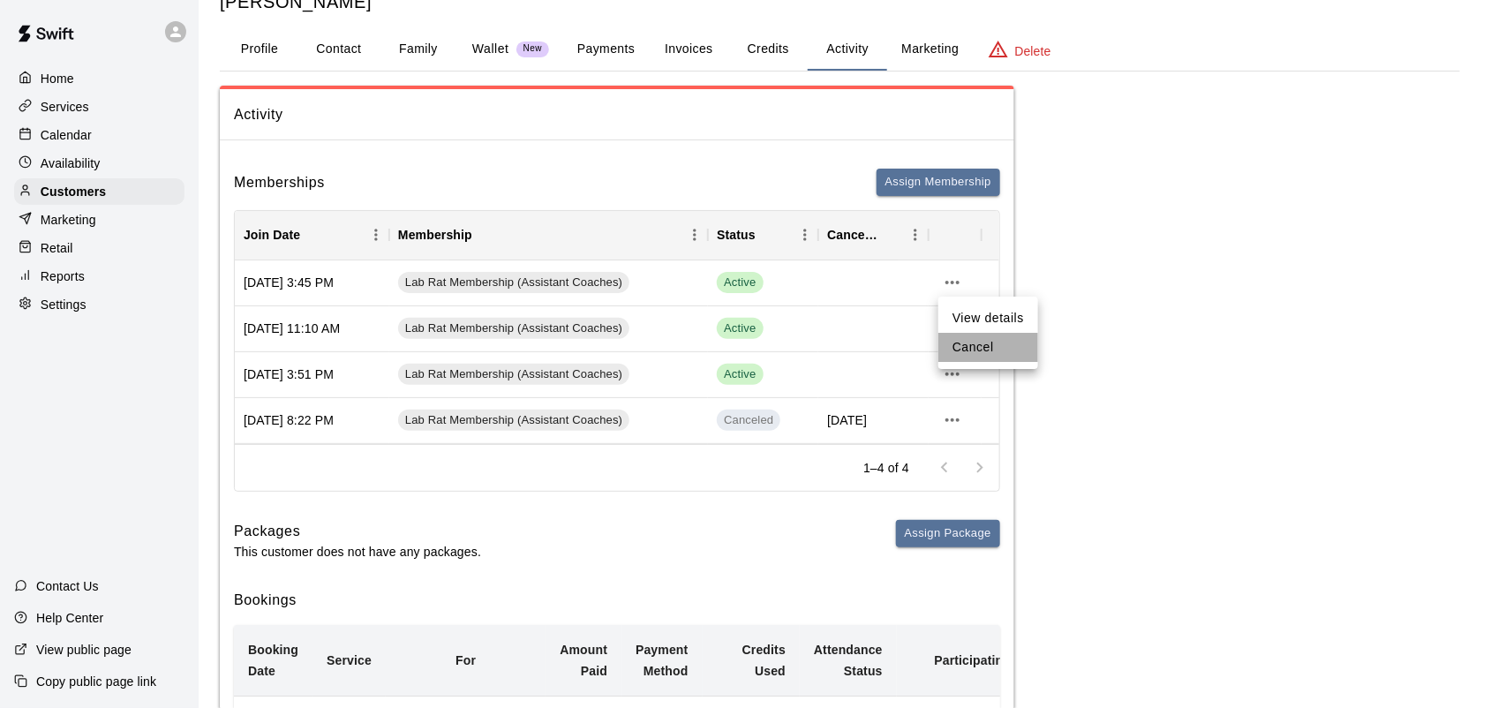
click at [983, 351] on li "Cancel" at bounding box center [988, 347] width 100 height 29
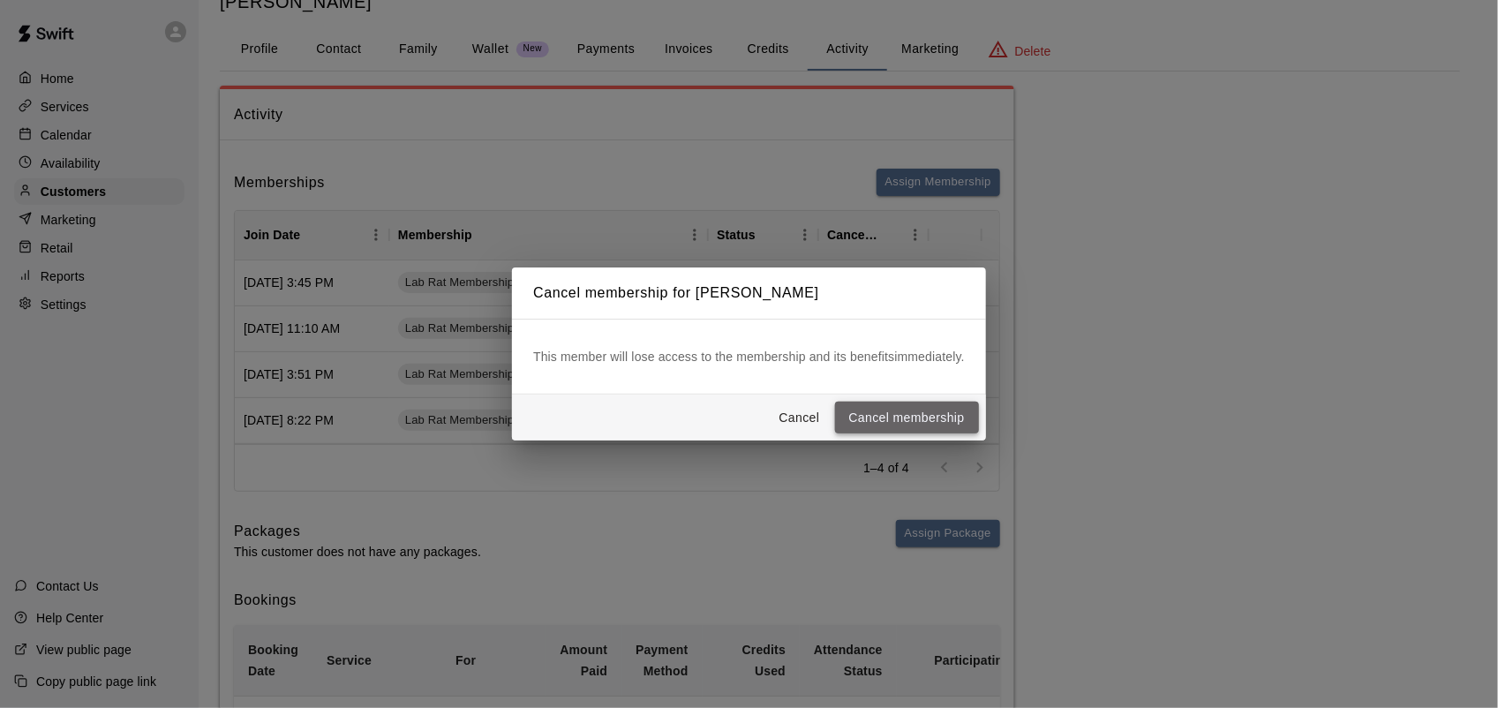
click at [920, 418] on button "Cancel membership" at bounding box center [907, 418] width 144 height 33
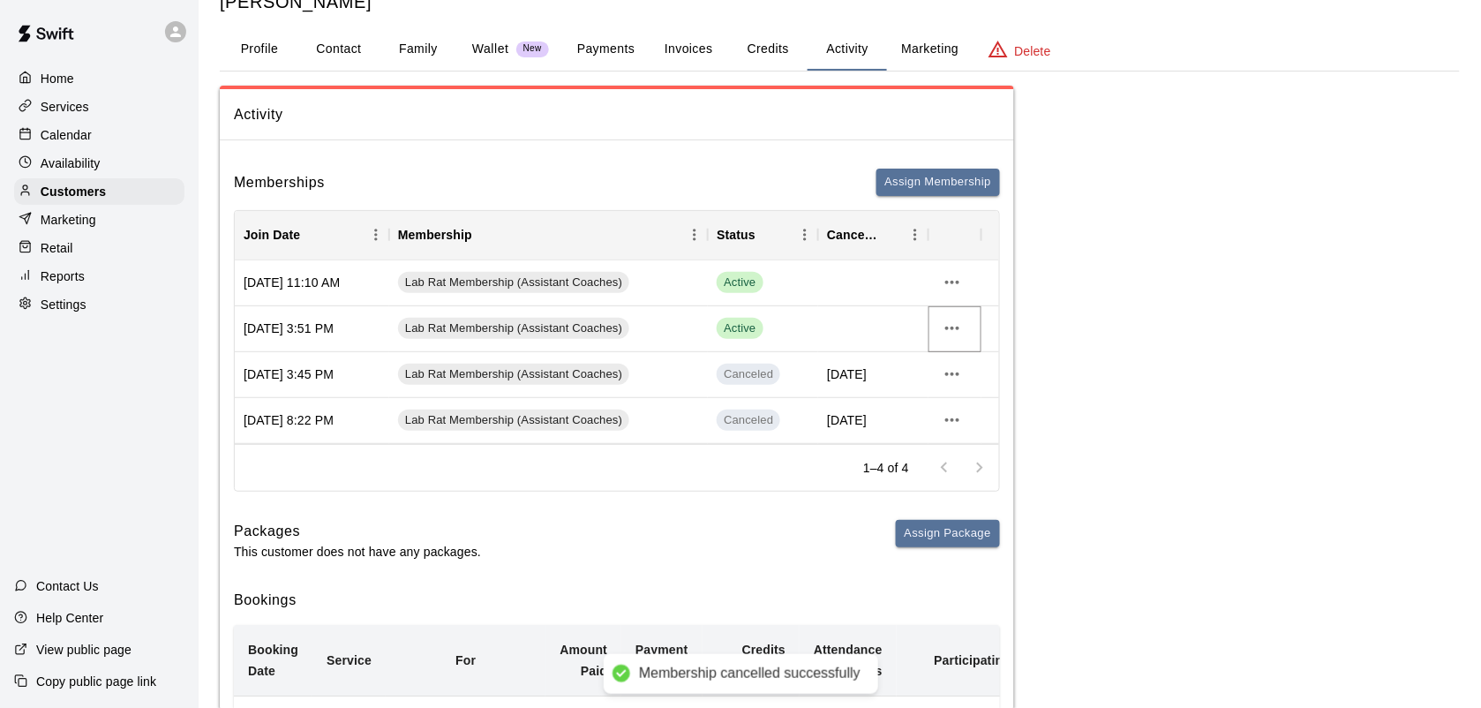
click at [959, 328] on icon "more actions" at bounding box center [952, 329] width 14 height 4
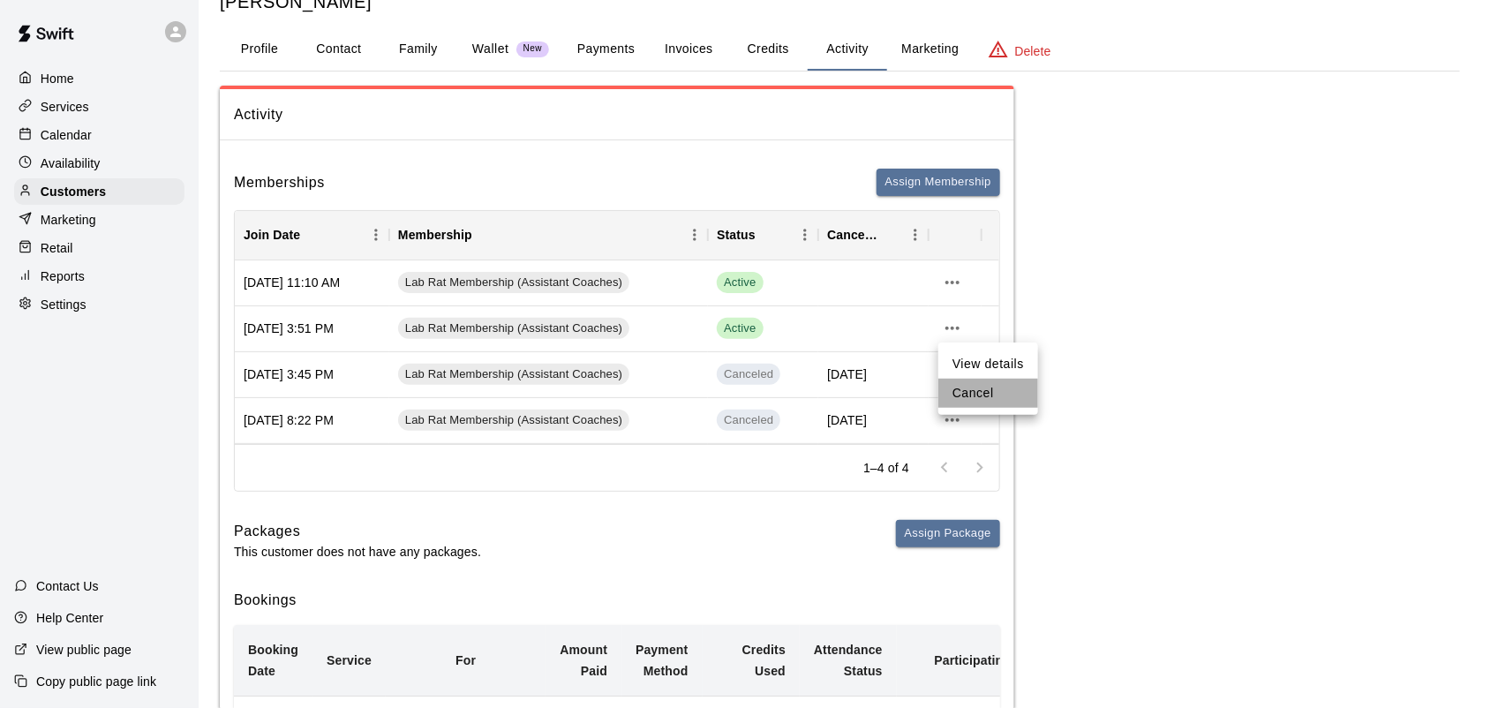
click at [968, 395] on li "Cancel" at bounding box center [988, 393] width 100 height 29
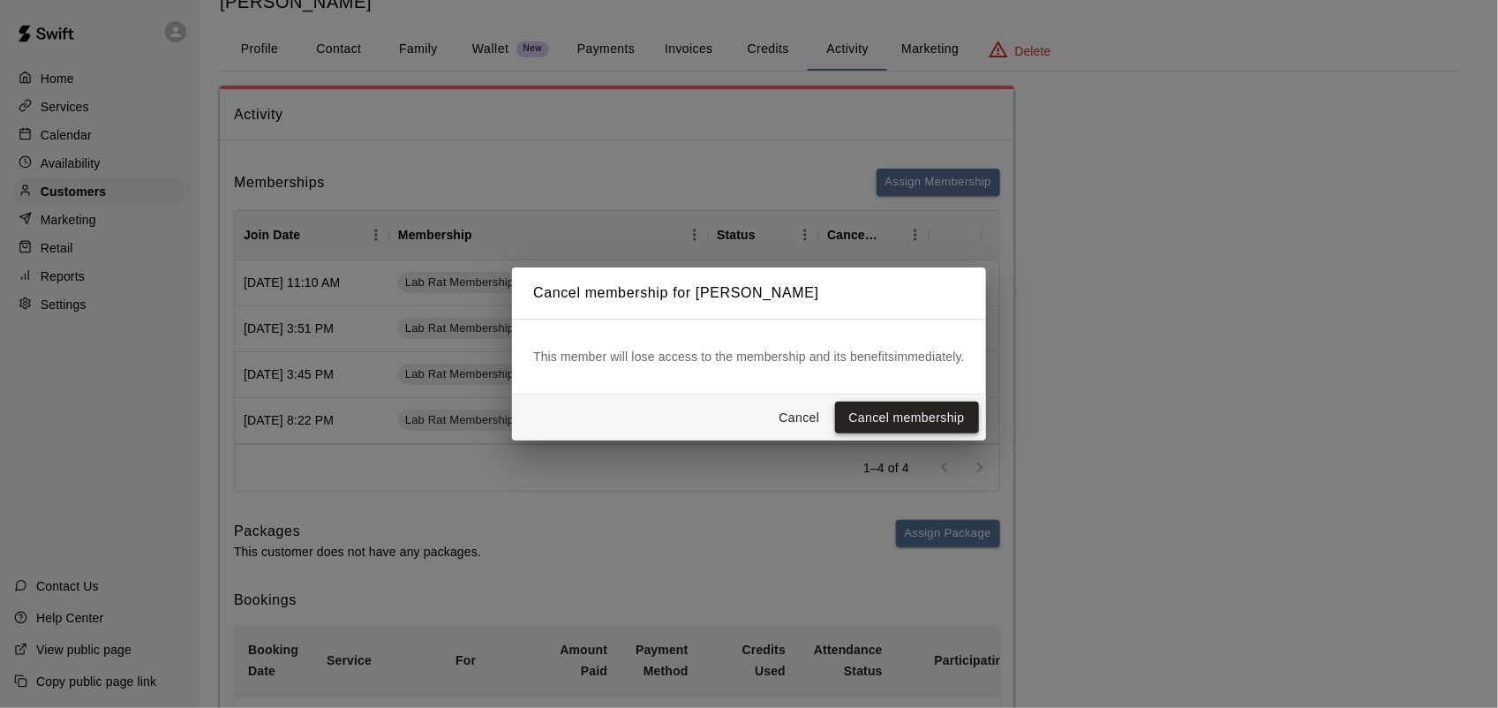
click at [923, 407] on button "Cancel membership" at bounding box center [907, 418] width 144 height 33
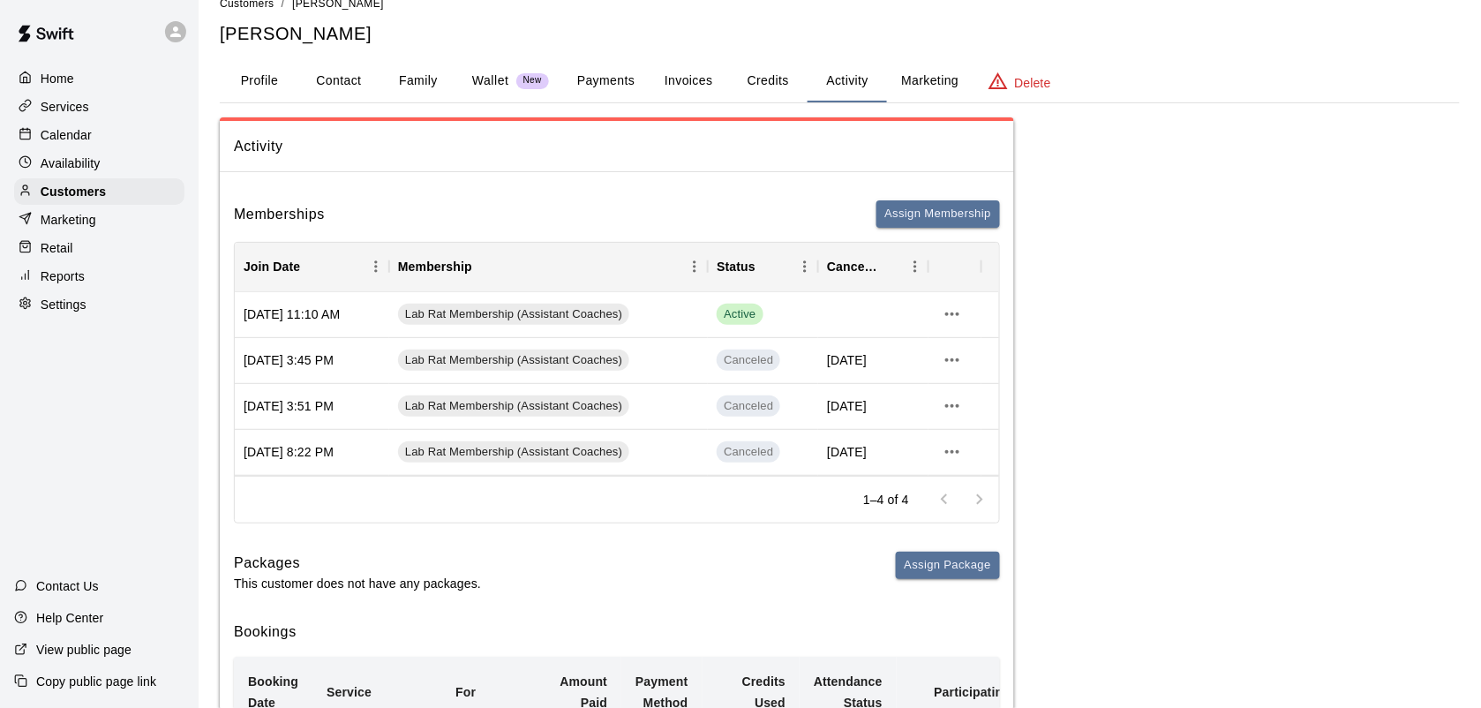
scroll to position [23, 0]
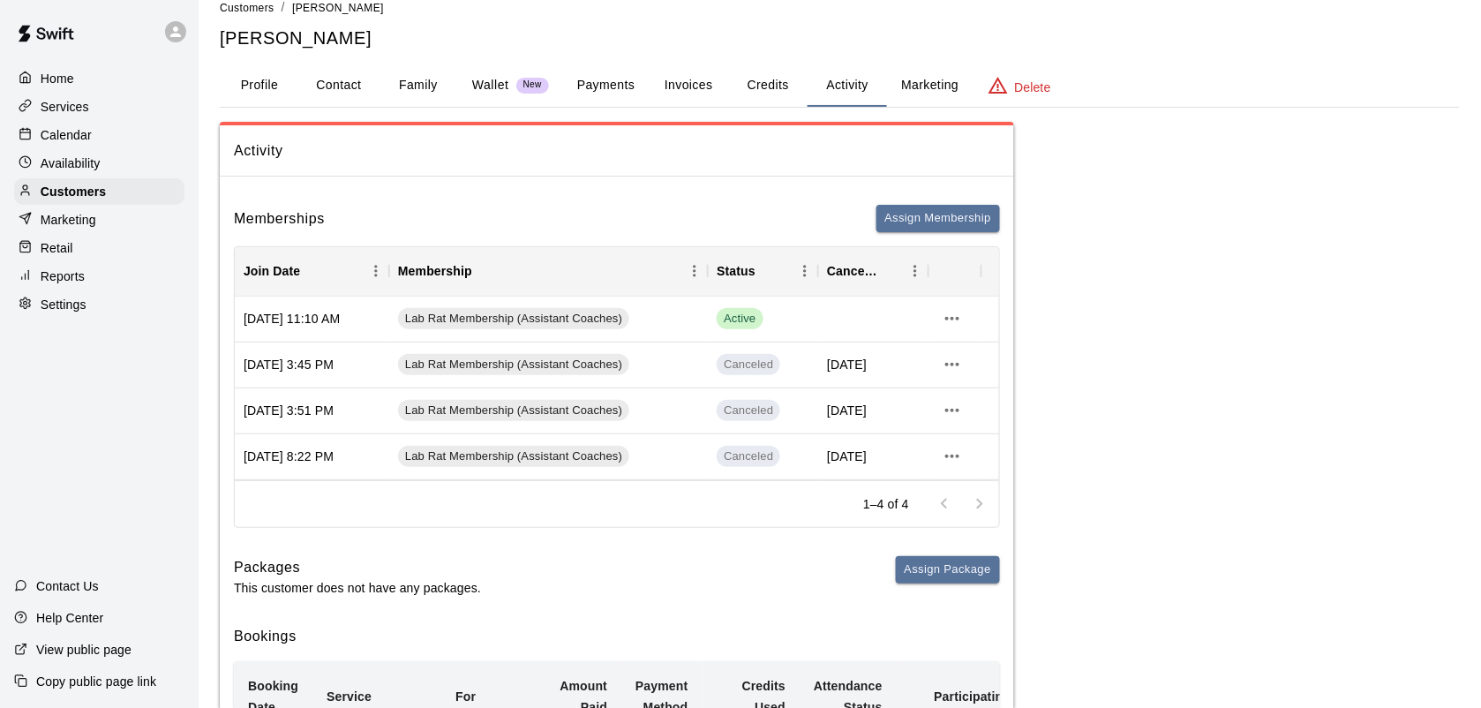
click at [72, 141] on p "Calendar" at bounding box center [66, 135] width 51 height 18
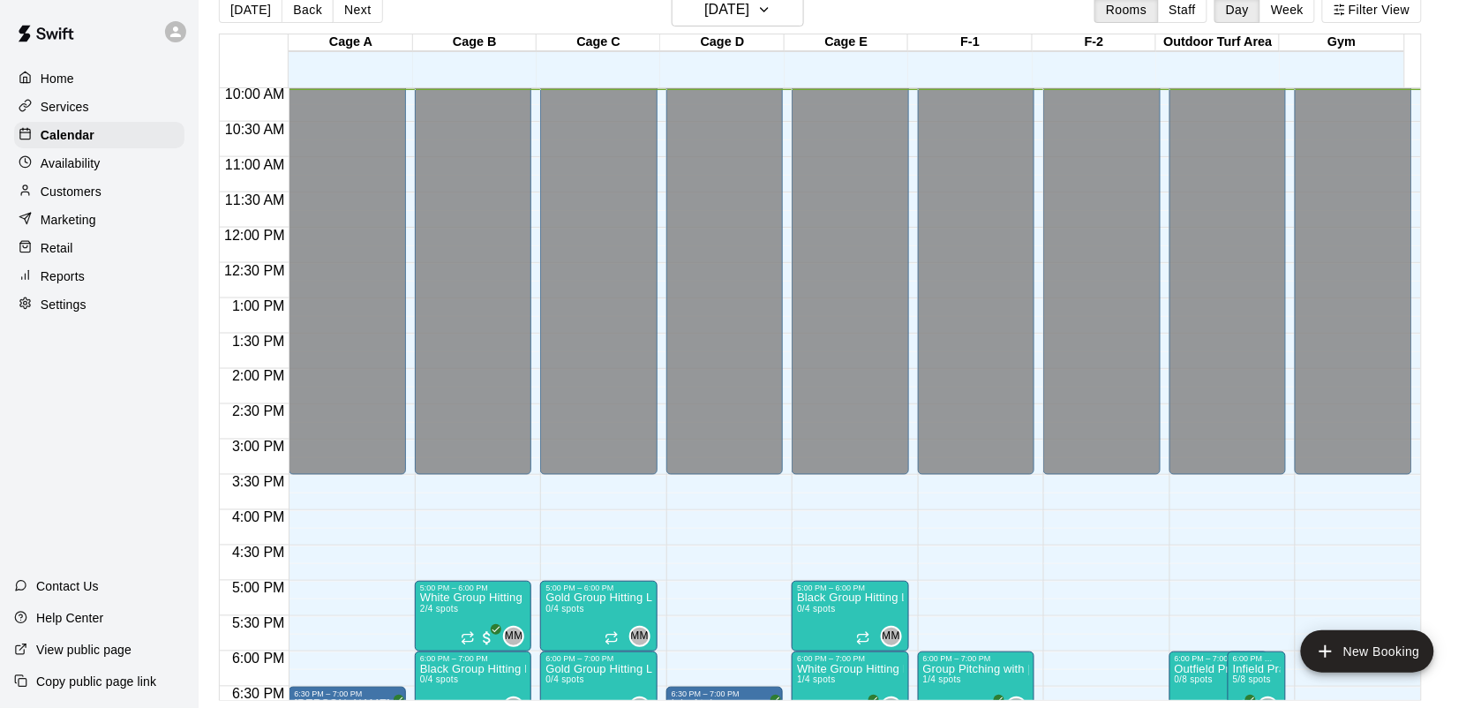
scroll to position [25, 0]
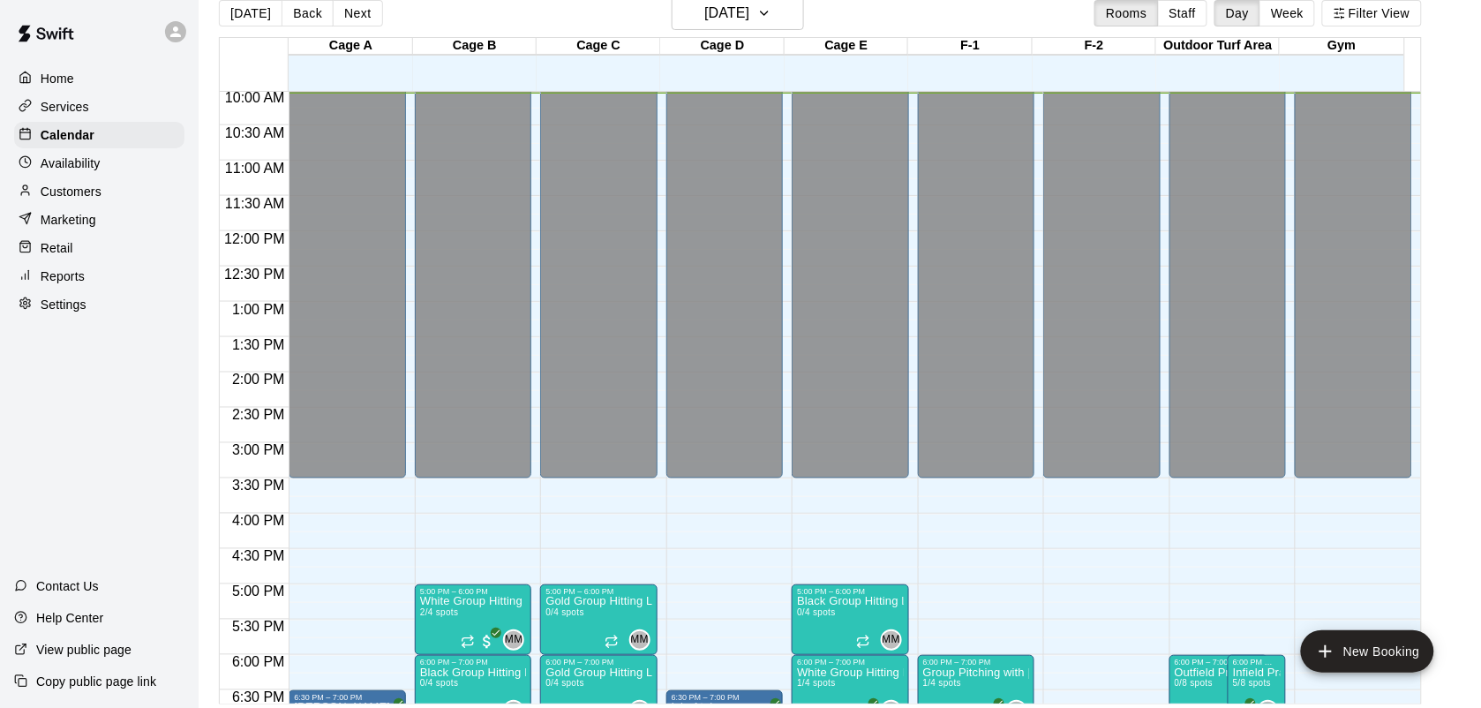
click at [66, 111] on p "Services" at bounding box center [65, 107] width 49 height 18
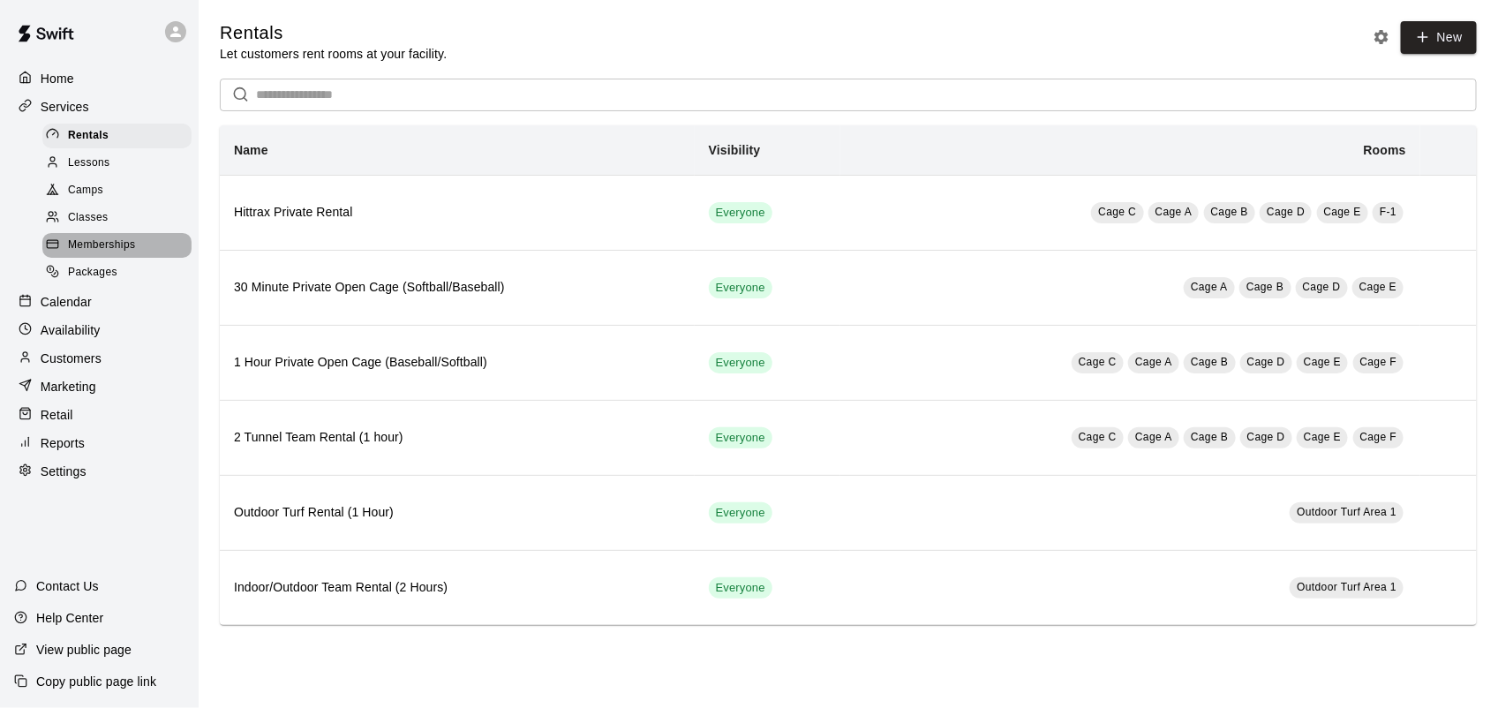
click at [106, 249] on span "Memberships" at bounding box center [101, 246] width 67 height 18
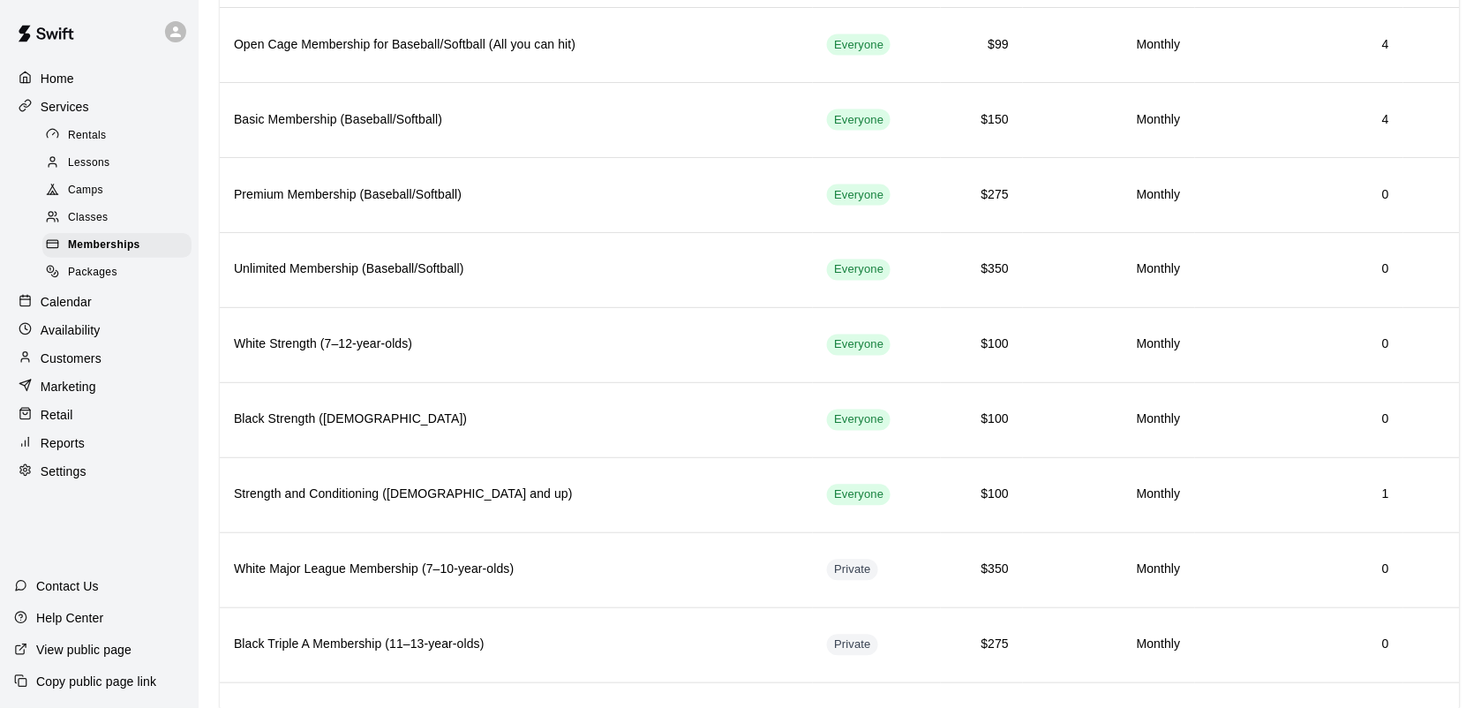
scroll to position [773, 0]
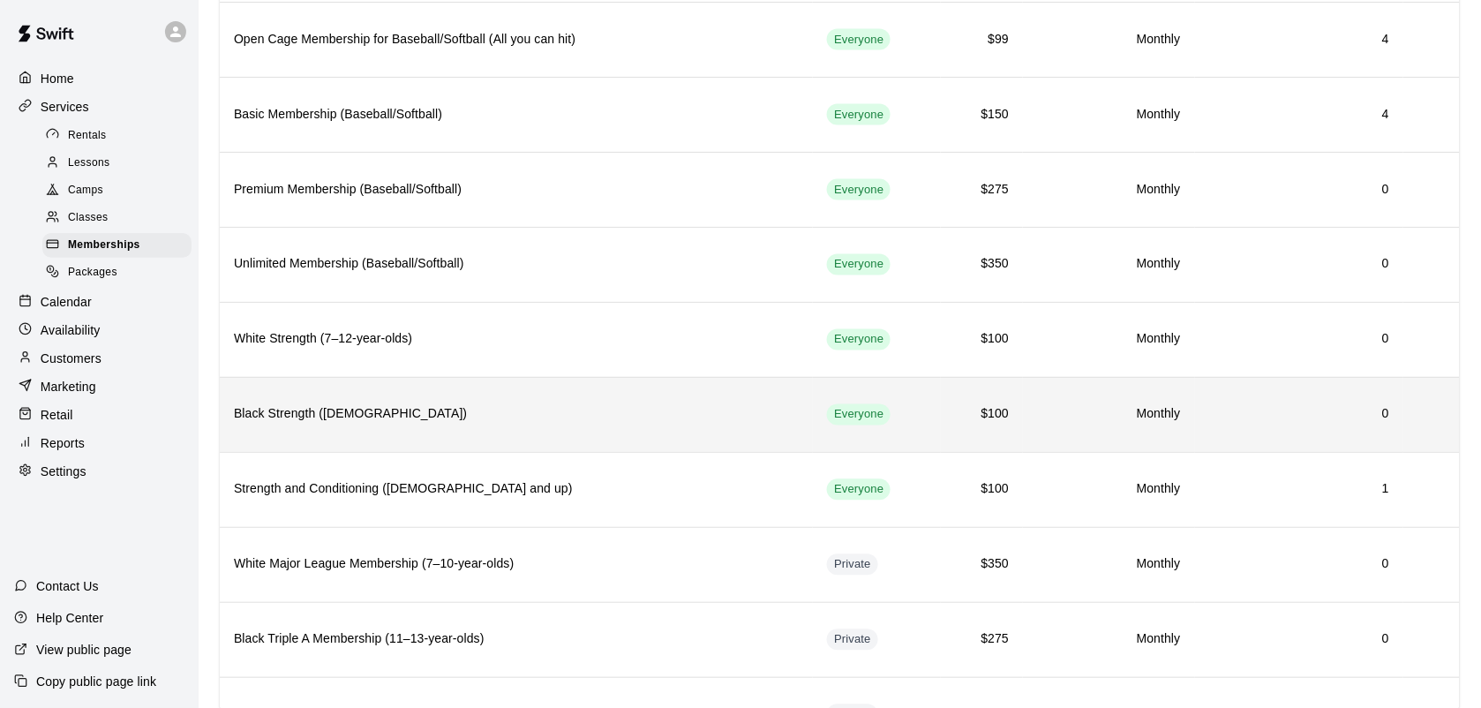
click at [1377, 420] on td "0" at bounding box center [1299, 414] width 208 height 75
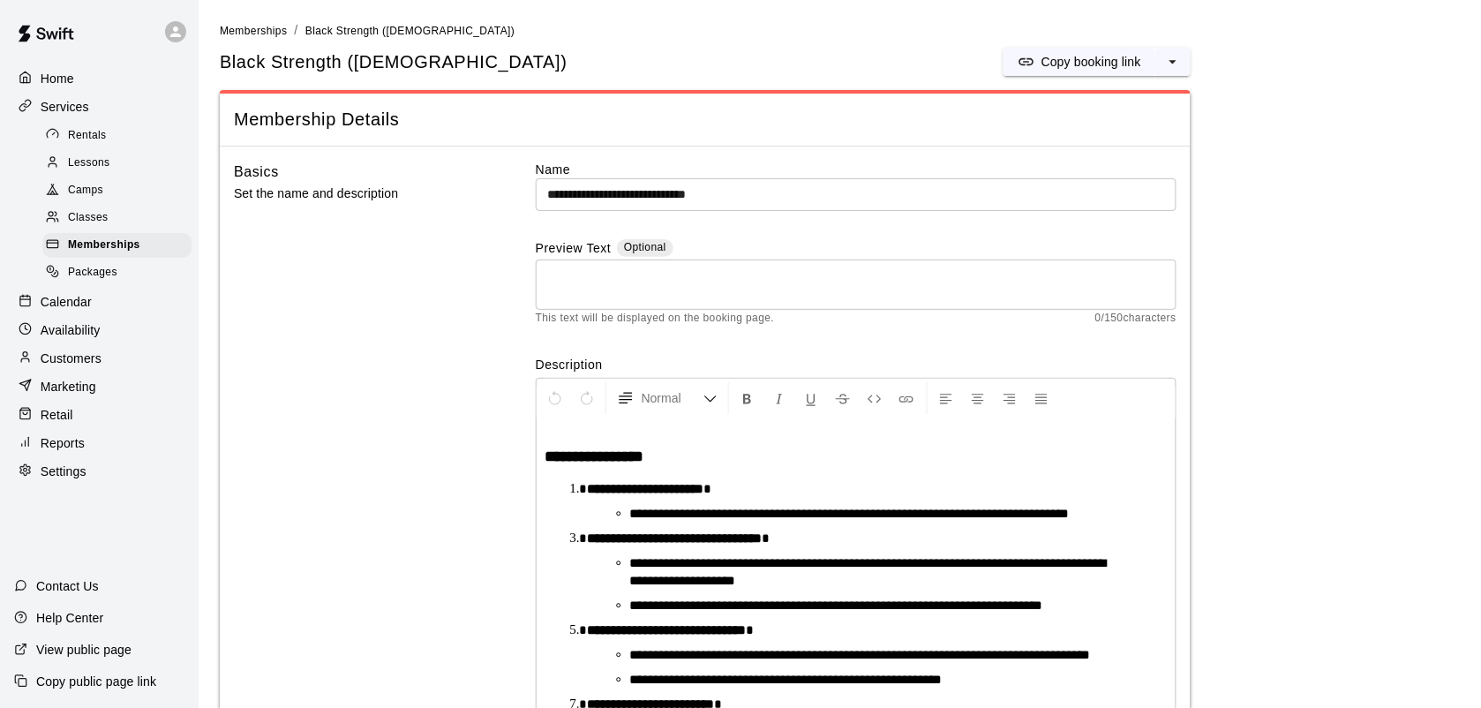
scroll to position [237, 0]
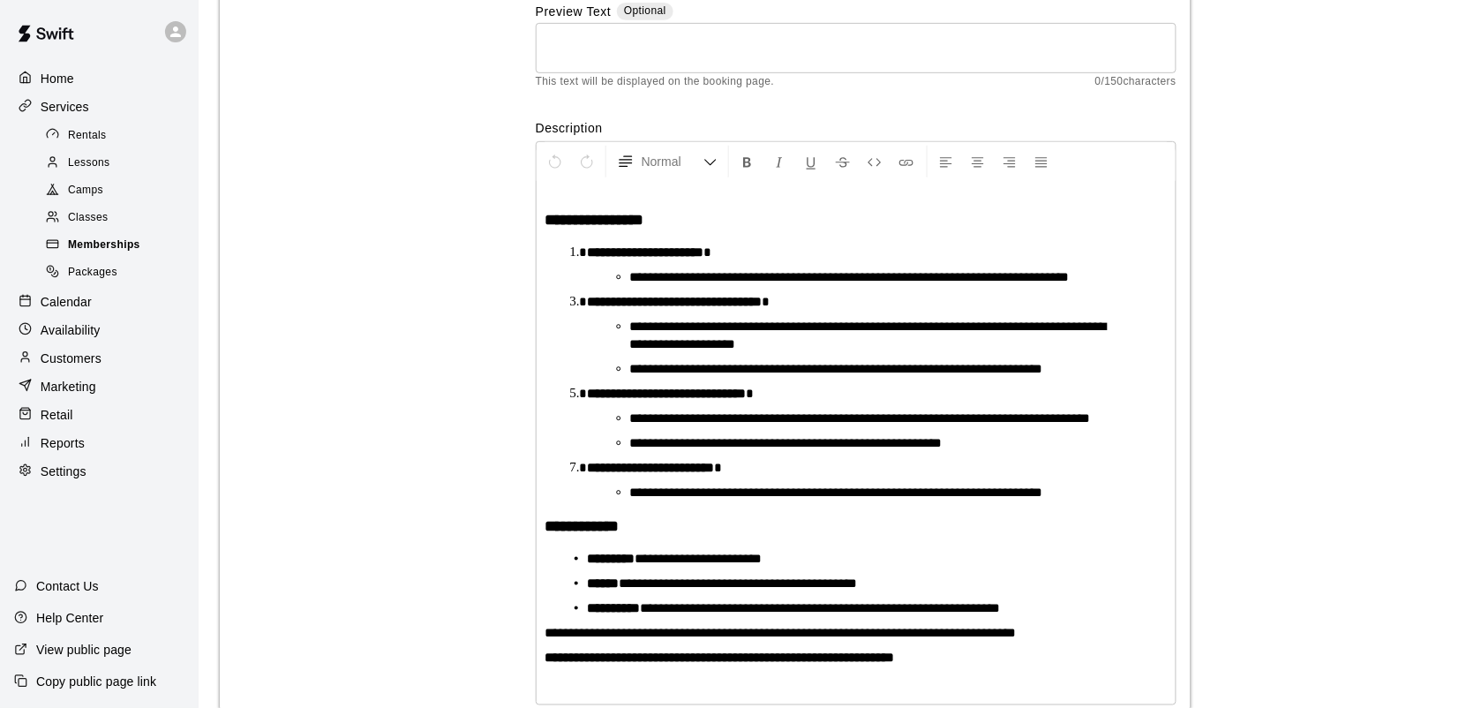
click at [106, 254] on span "Memberships" at bounding box center [104, 246] width 72 height 18
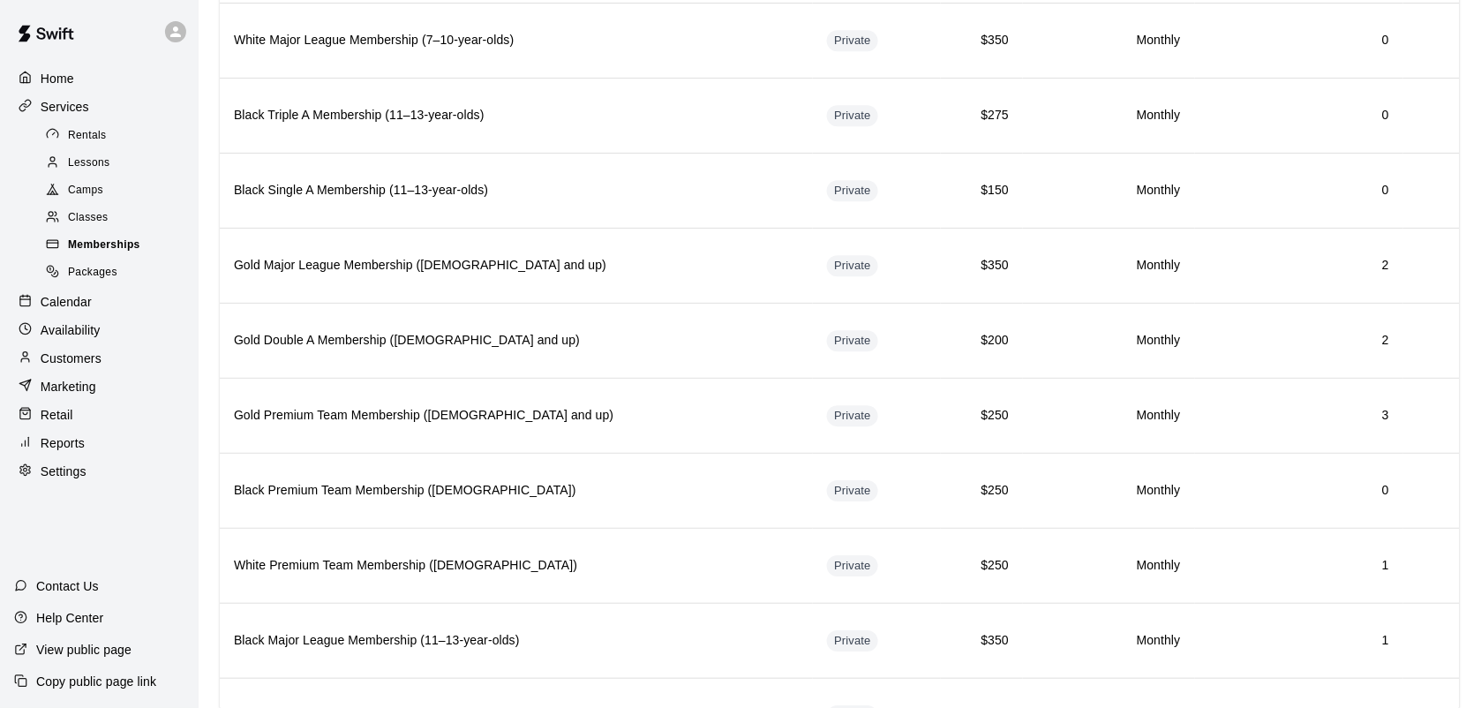
scroll to position [1300, 0]
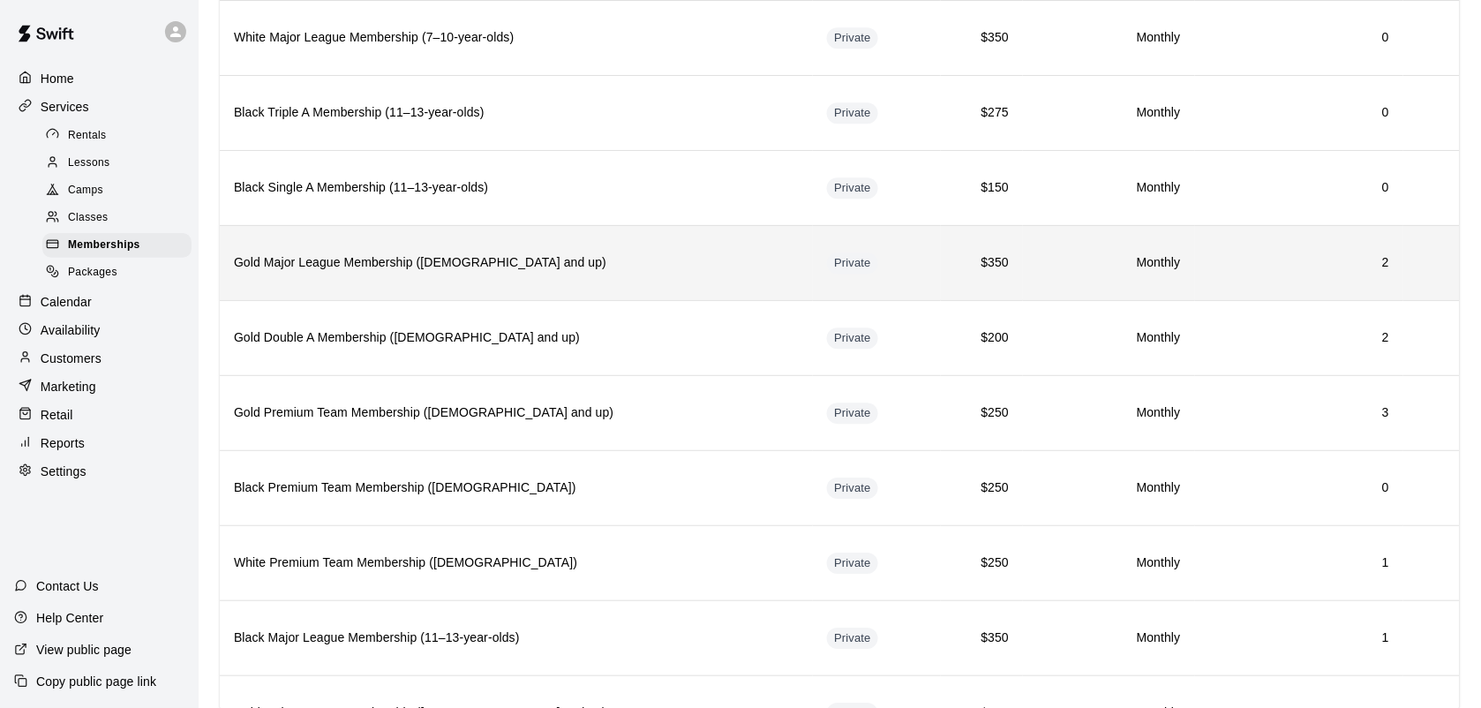
click at [547, 273] on h6 "Gold Major League Membership ([DEMOGRAPHIC_DATA] and up)" at bounding box center [516, 262] width 565 height 19
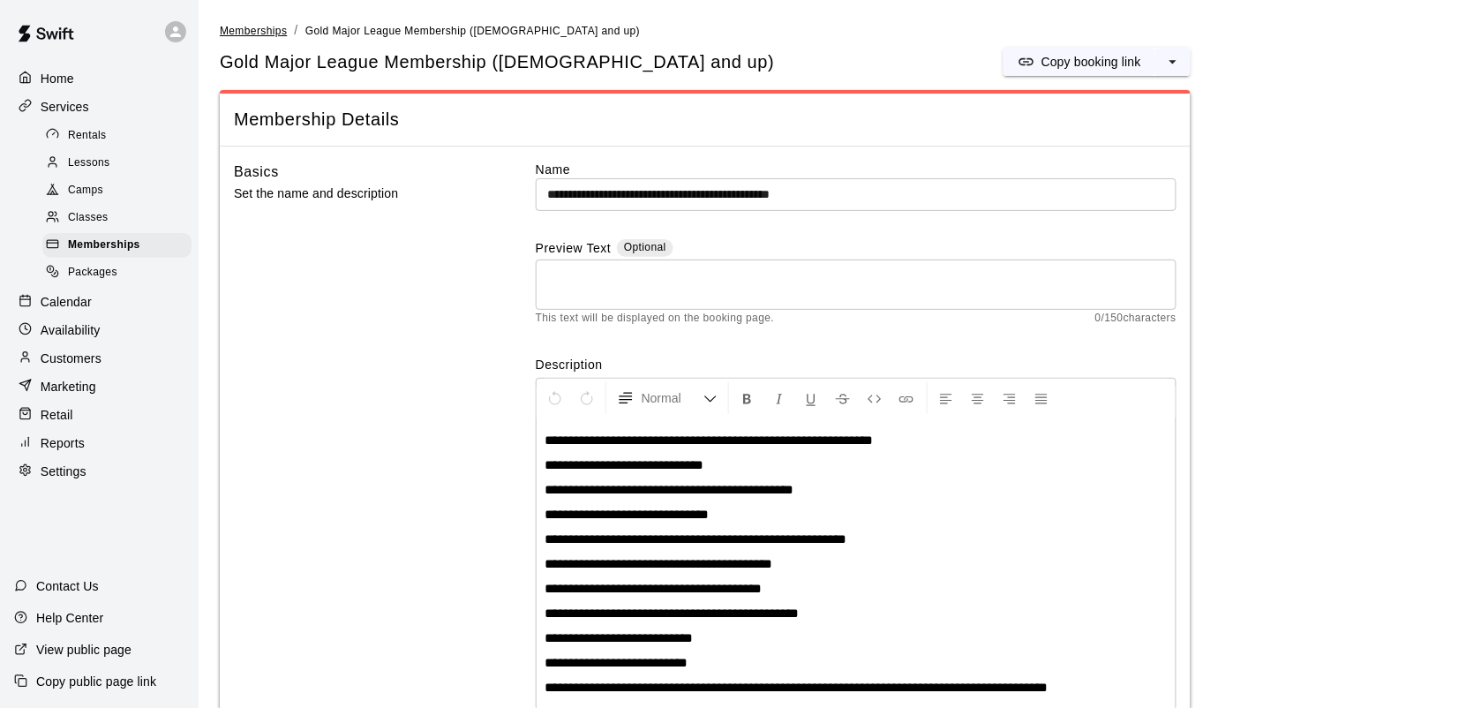
click at [253, 33] on span "Memberships" at bounding box center [253, 31] width 67 height 12
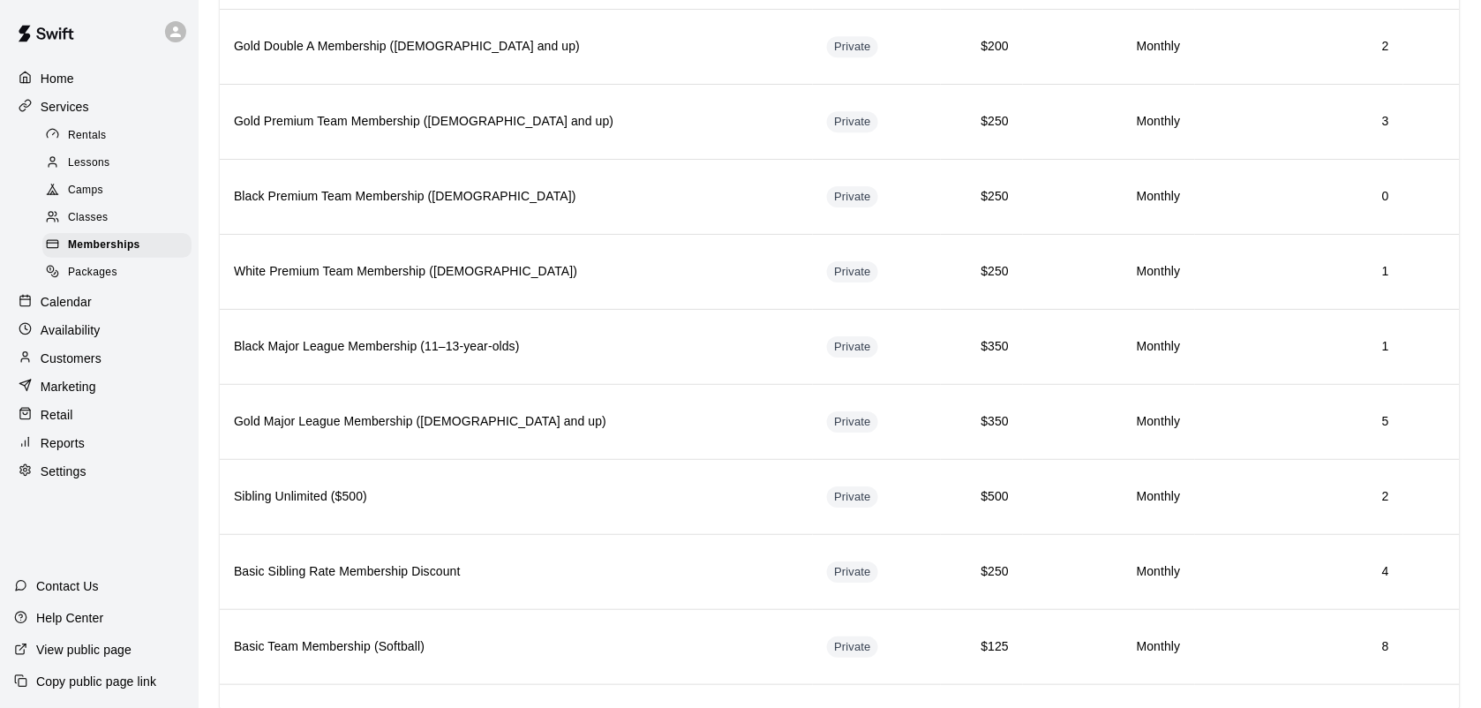
scroll to position [1593, 0]
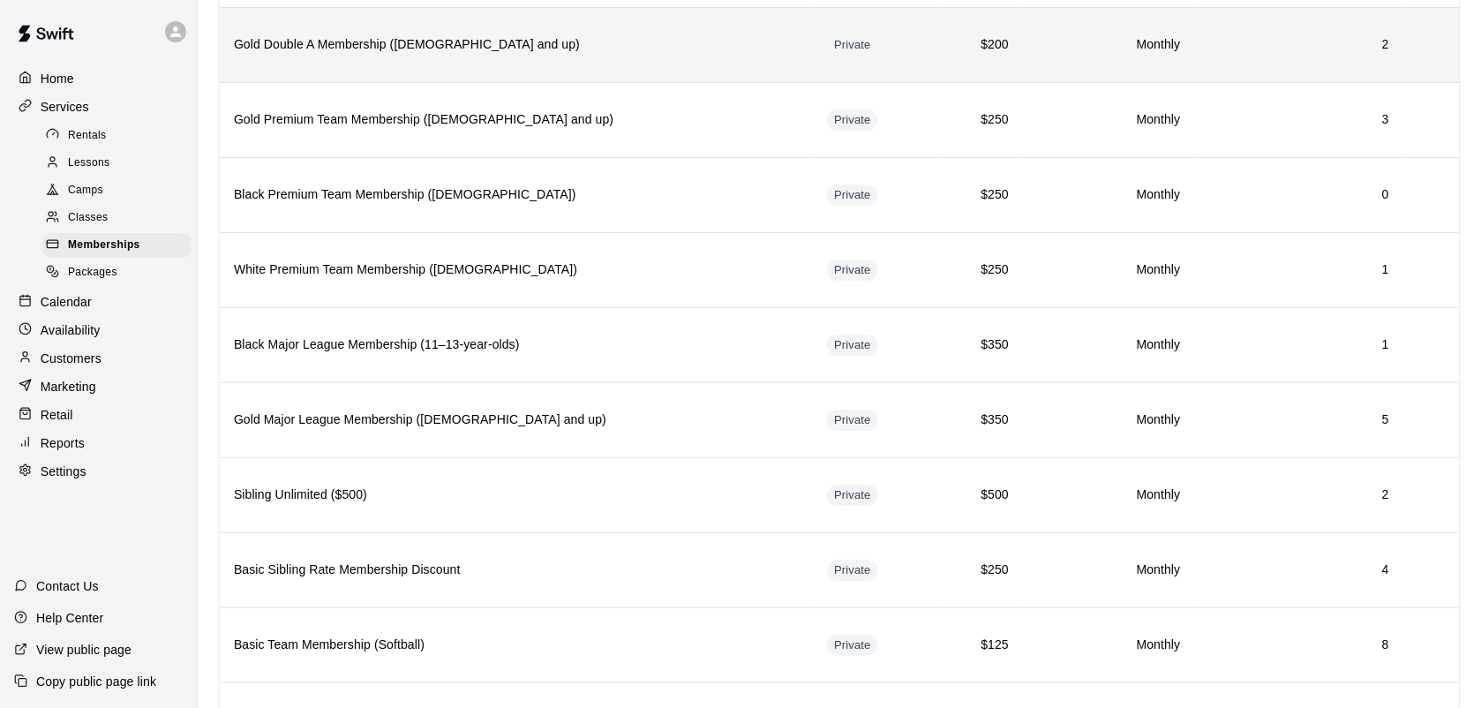
click at [1291, 55] on h6 "2" at bounding box center [1299, 44] width 180 height 19
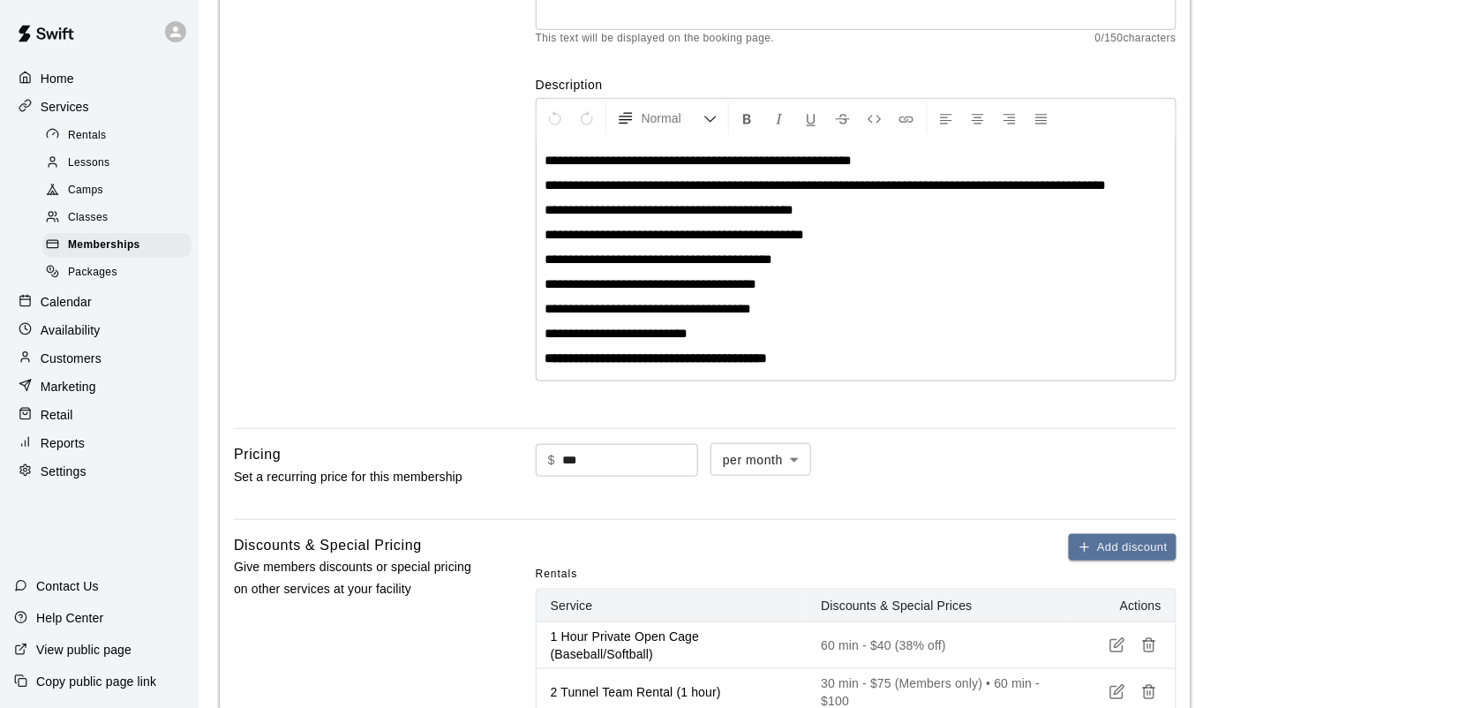
scroll to position [279, 0]
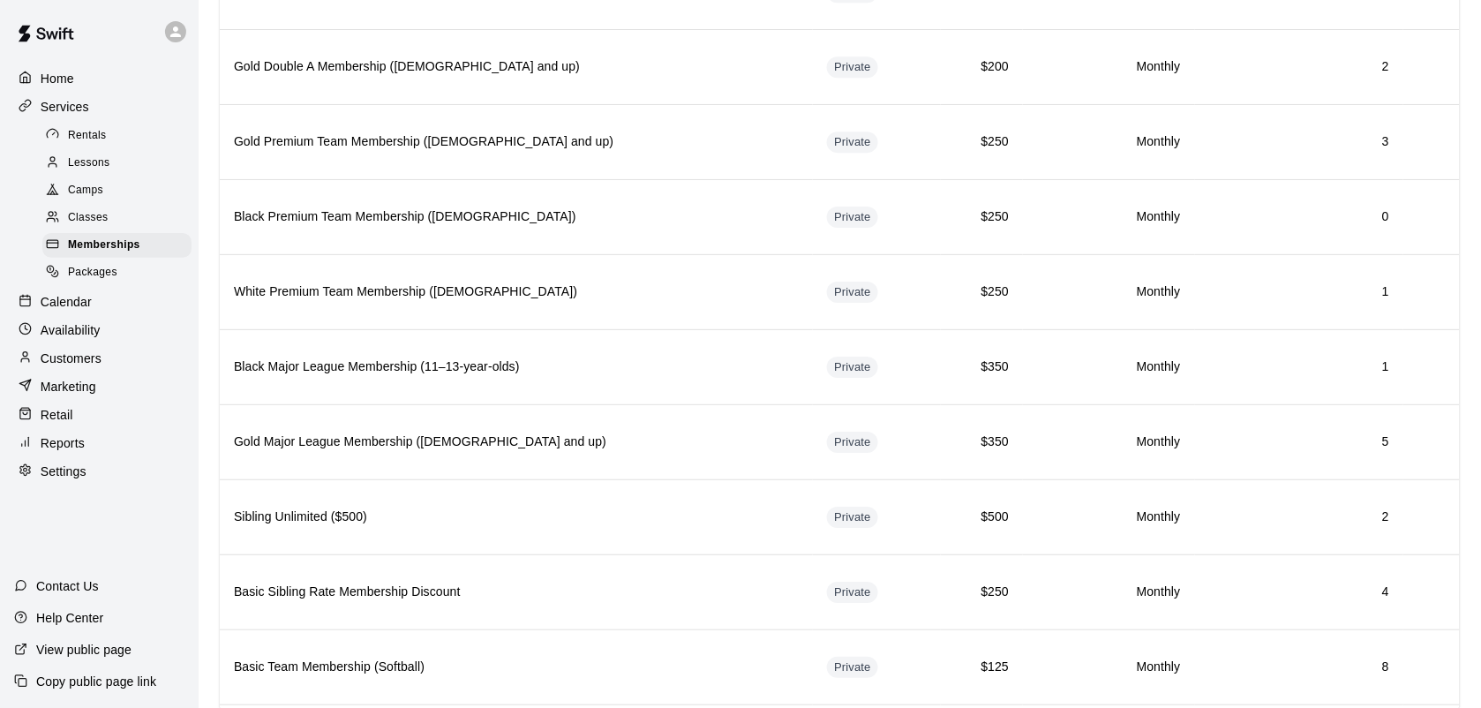
scroll to position [1569, 0]
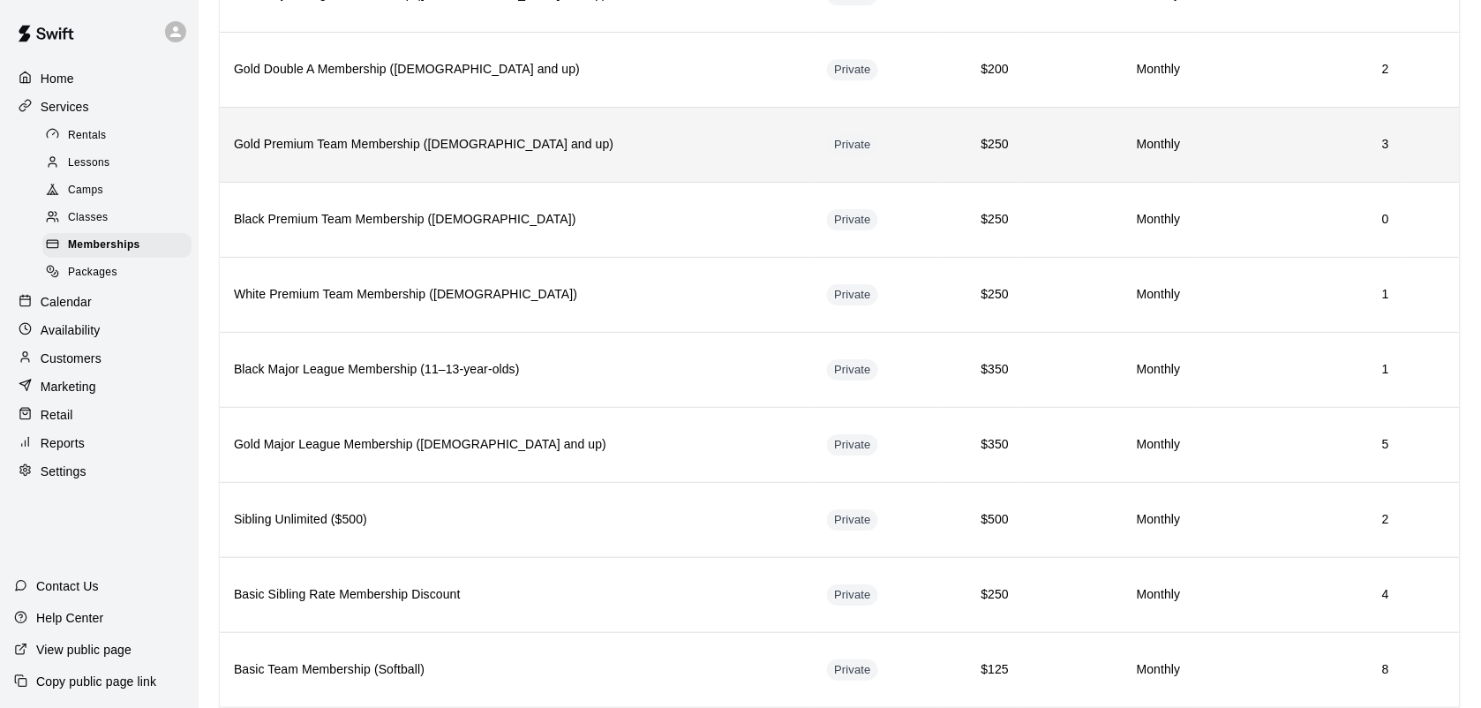
click at [1242, 154] on h6 "3" at bounding box center [1299, 144] width 180 height 19
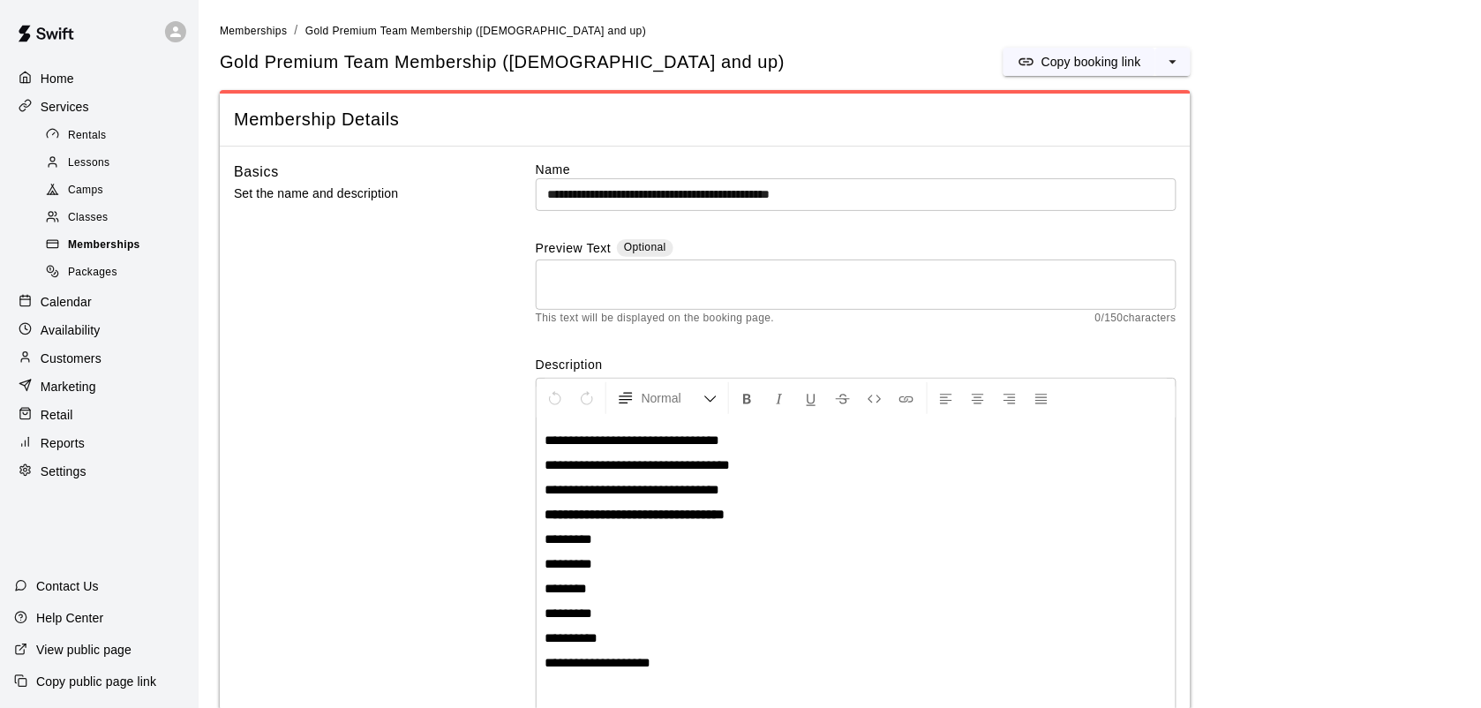
click at [103, 258] on div "Memberships" at bounding box center [116, 245] width 149 height 25
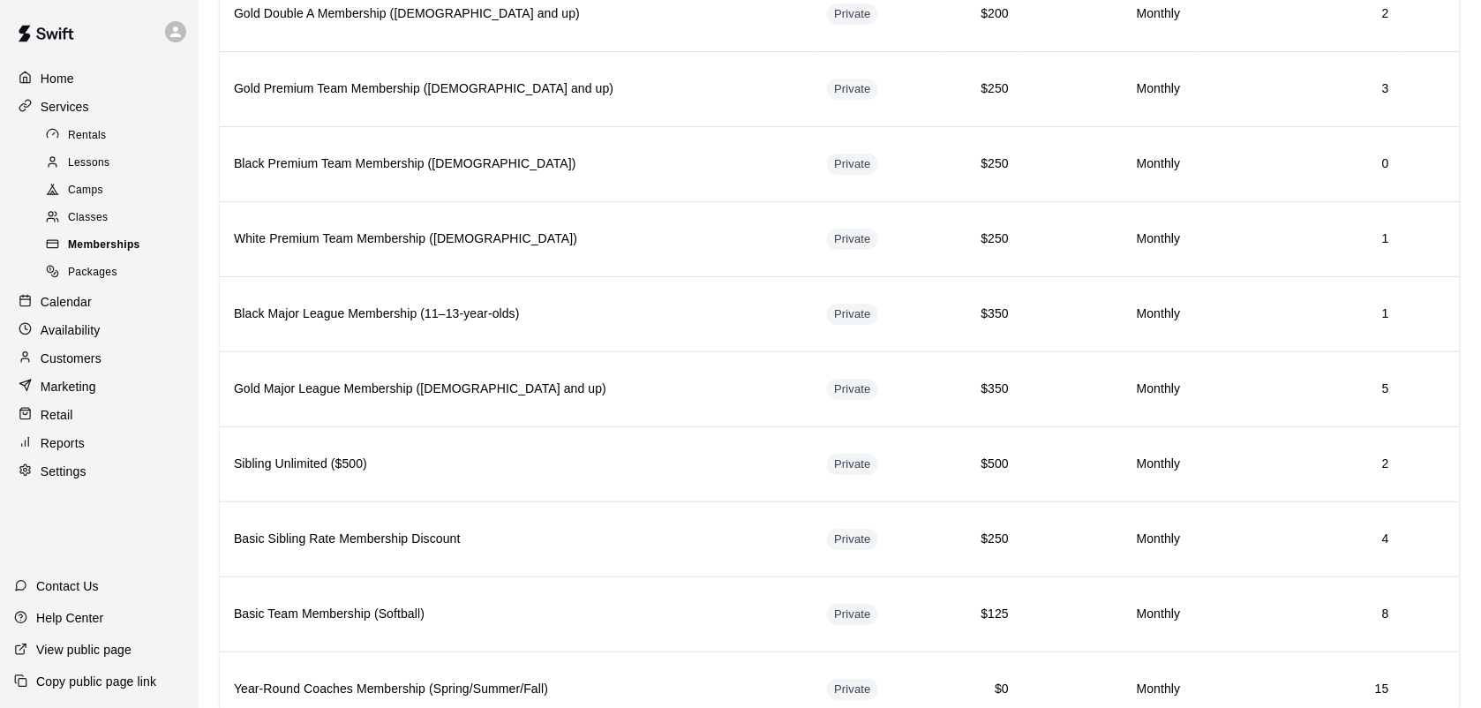
scroll to position [1639, 0]
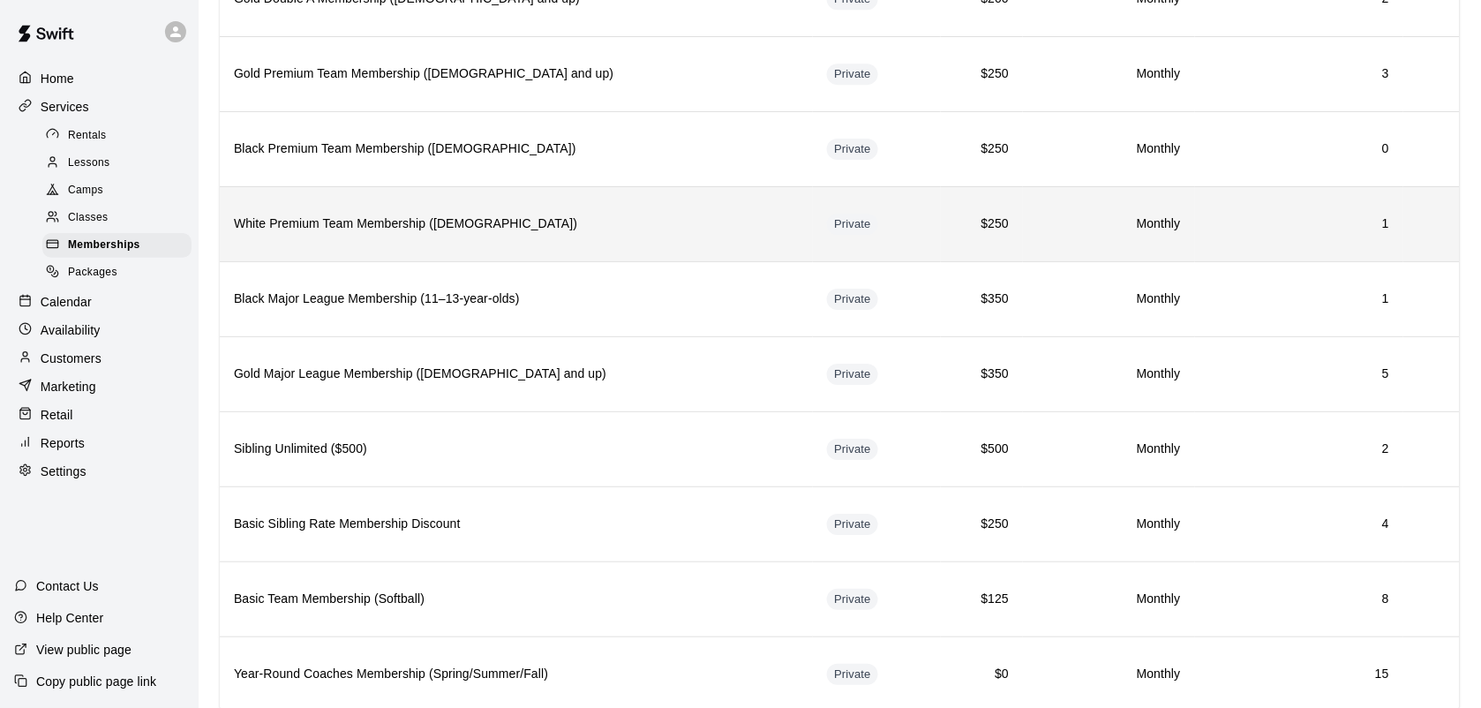
click at [325, 261] on th "White Premium Team Membership ([DEMOGRAPHIC_DATA])" at bounding box center [516, 223] width 593 height 75
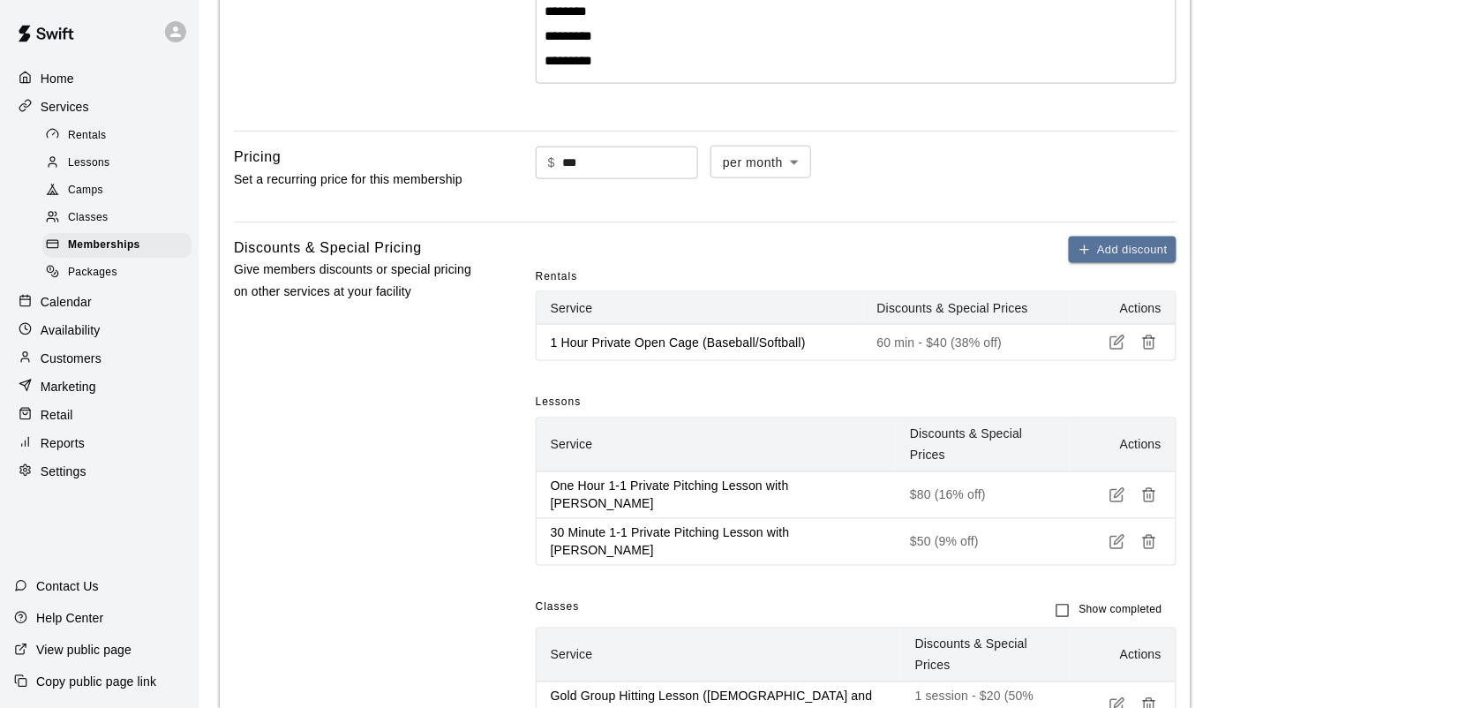
scroll to position [591, 0]
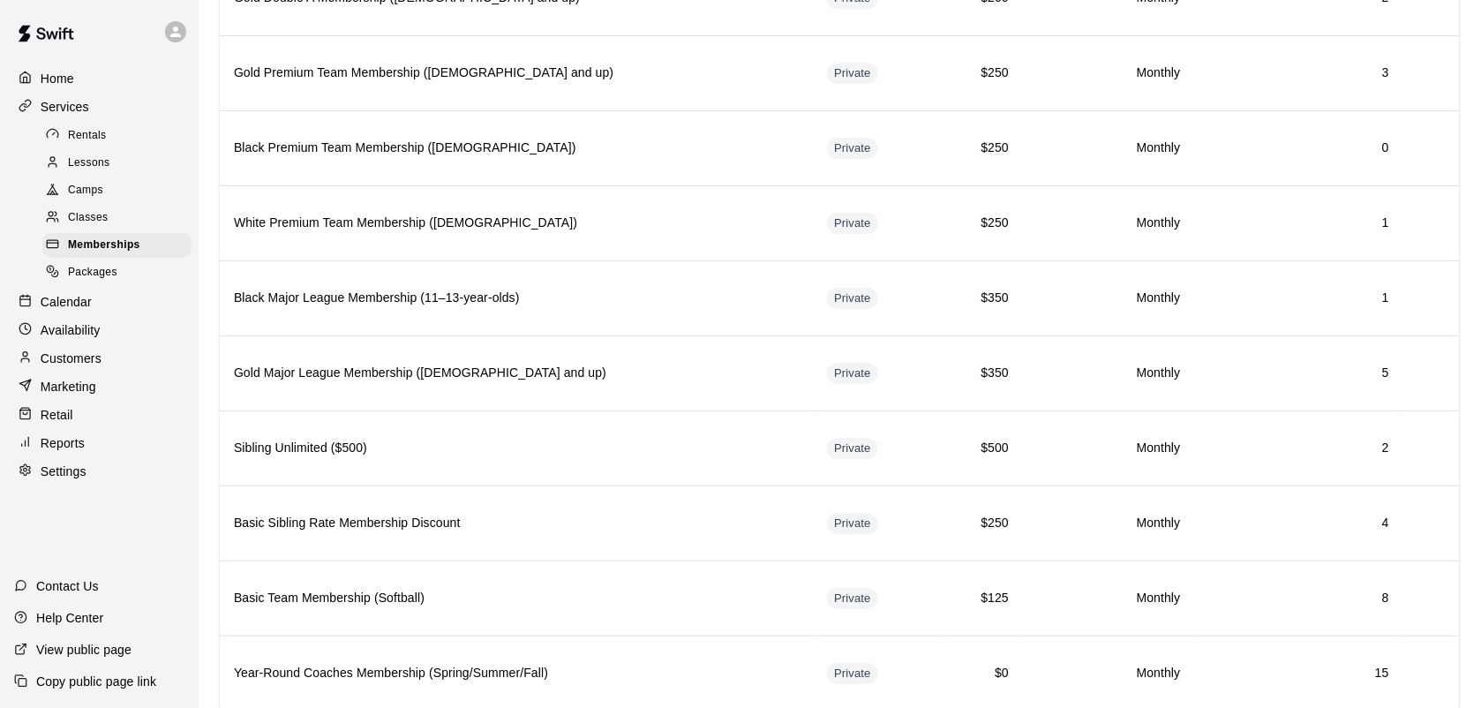
scroll to position [1651, 0]
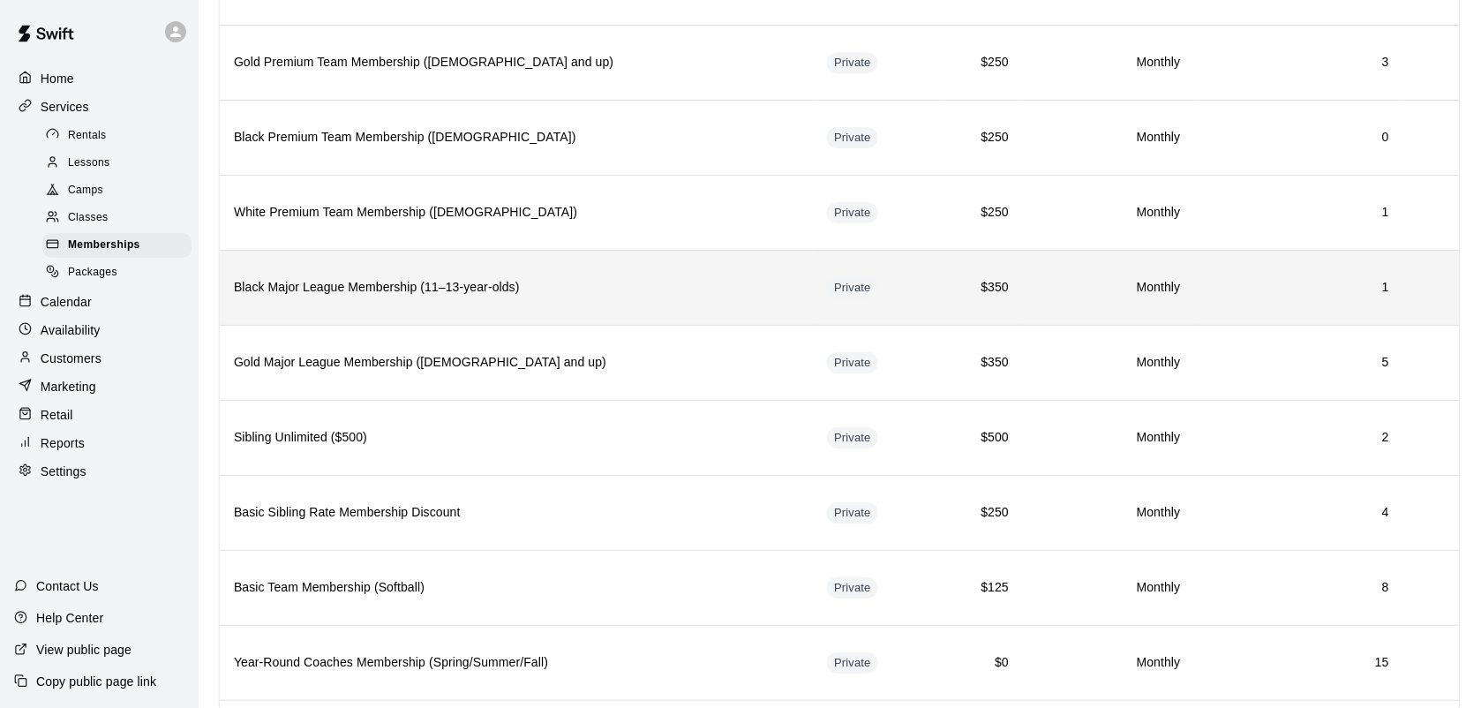
click at [328, 325] on th "Black Major League Membership (11–13-year-olds)" at bounding box center [516, 287] width 593 height 75
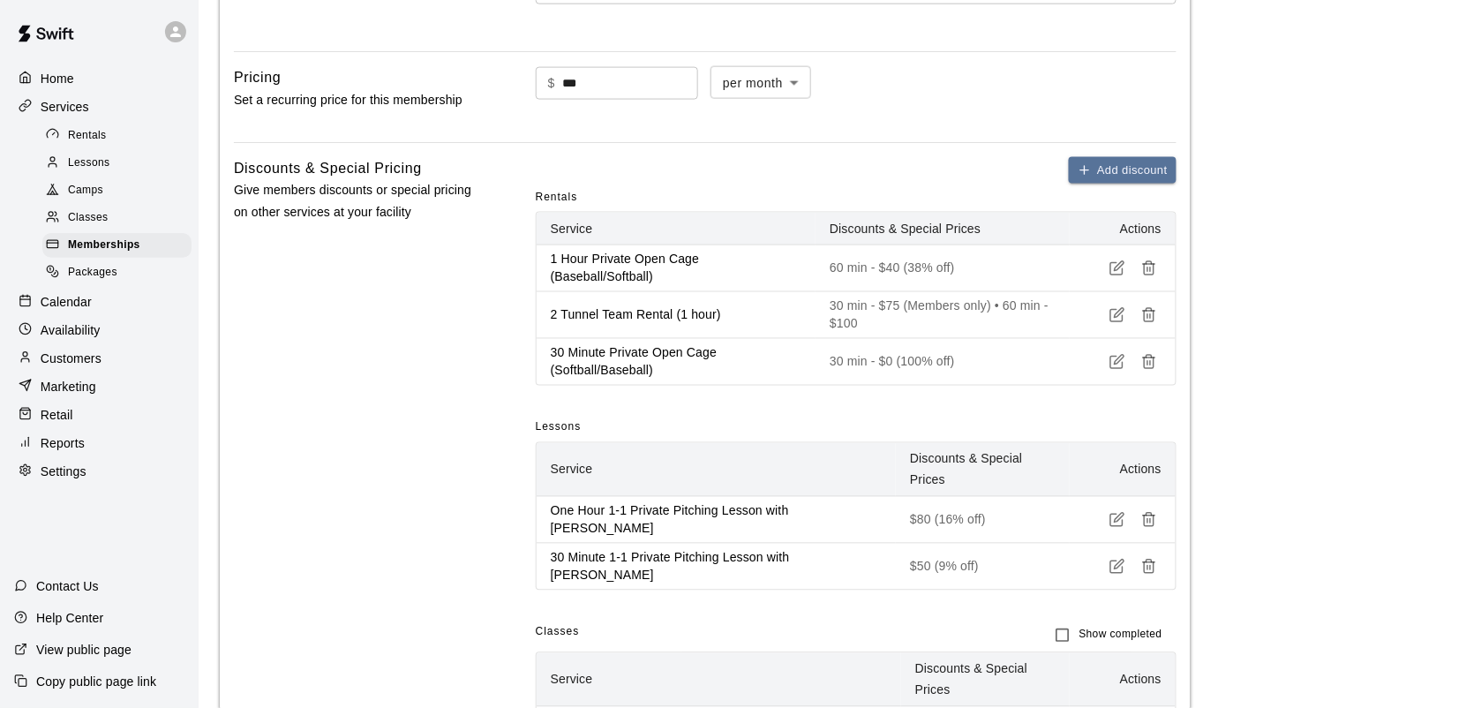
scroll to position [353, 0]
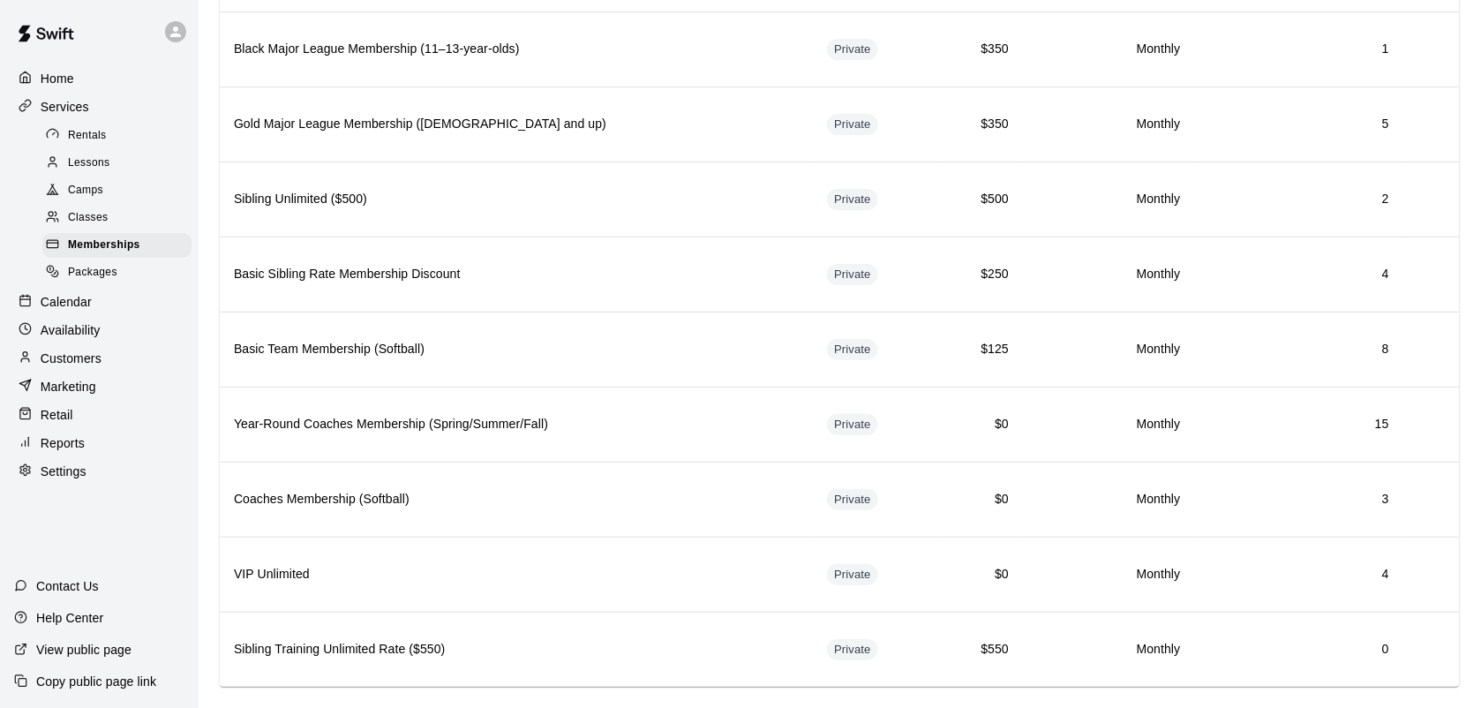
scroll to position [1894, 0]
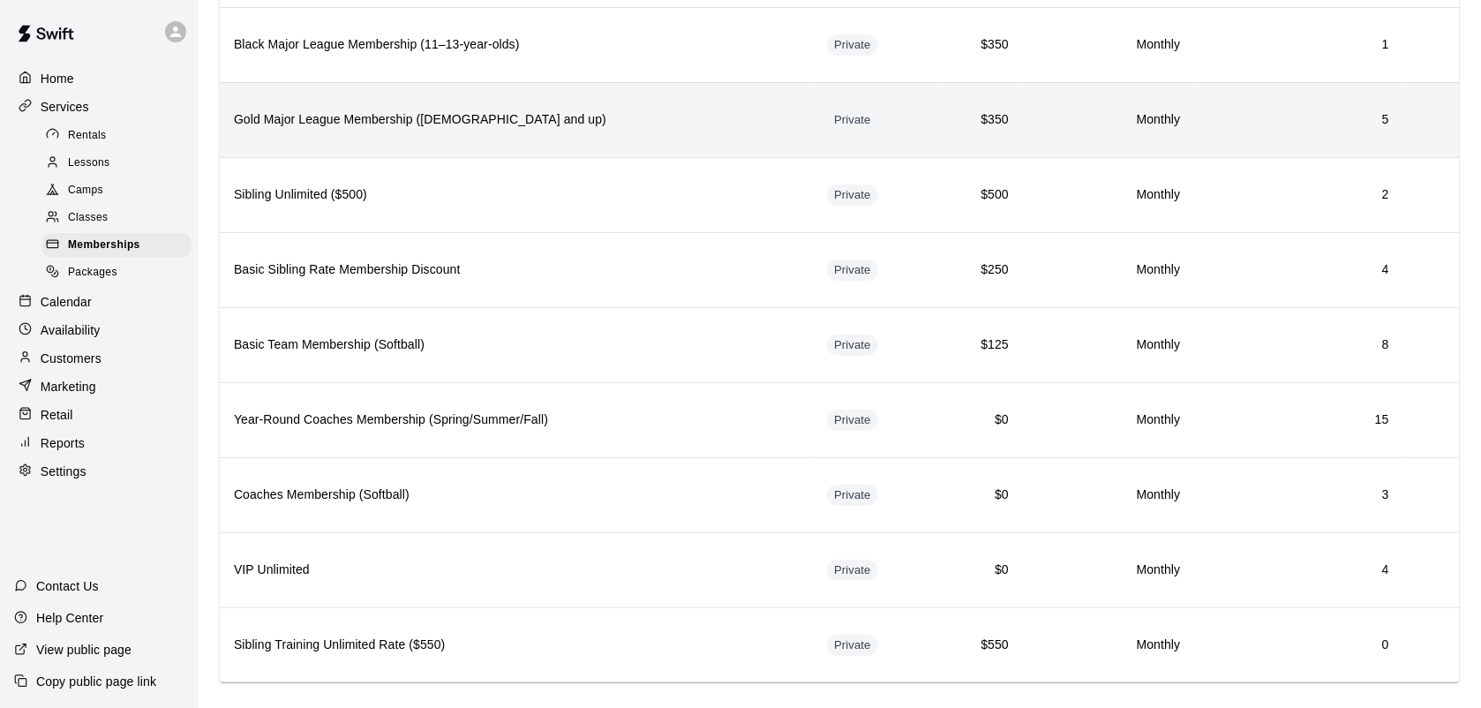
click at [332, 130] on h6 "Gold Major League Membership ([DEMOGRAPHIC_DATA] and up)" at bounding box center [516, 119] width 565 height 19
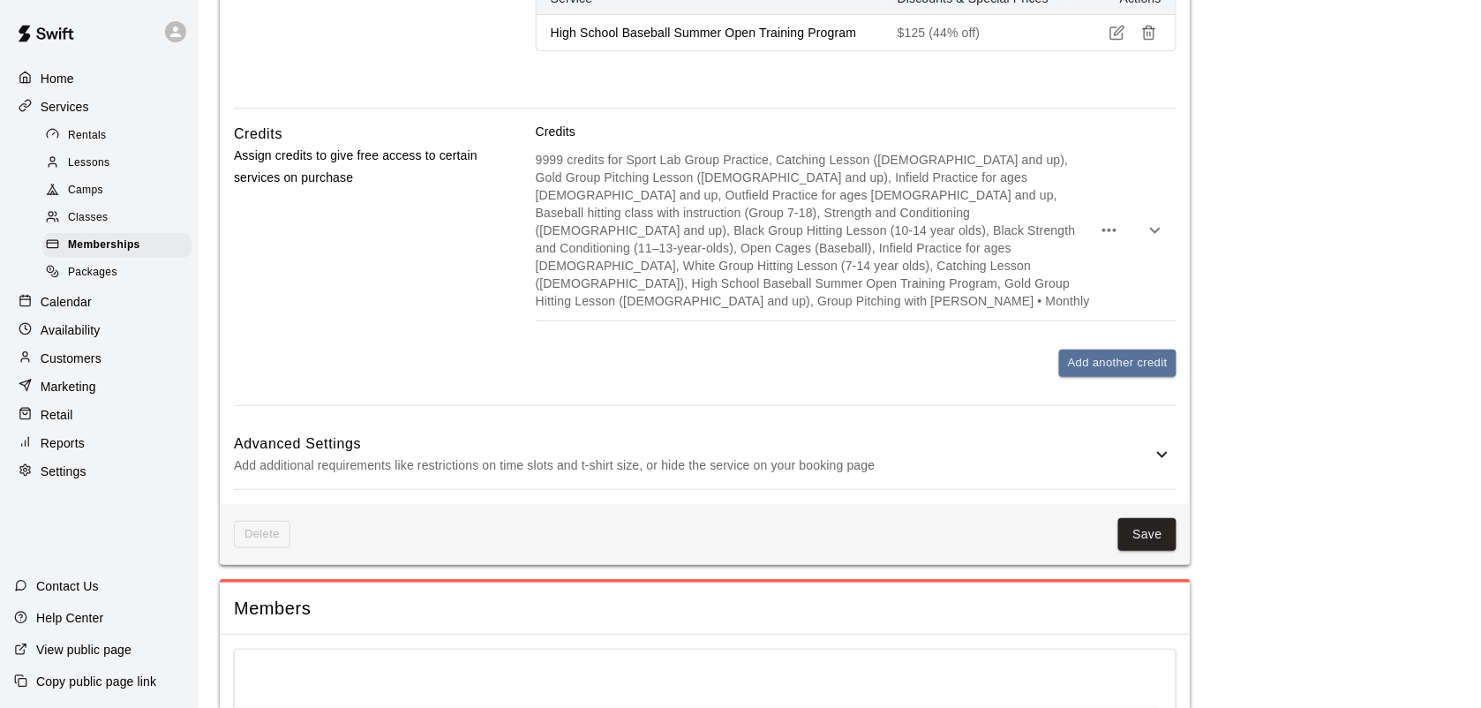
scroll to position [2261, 0]
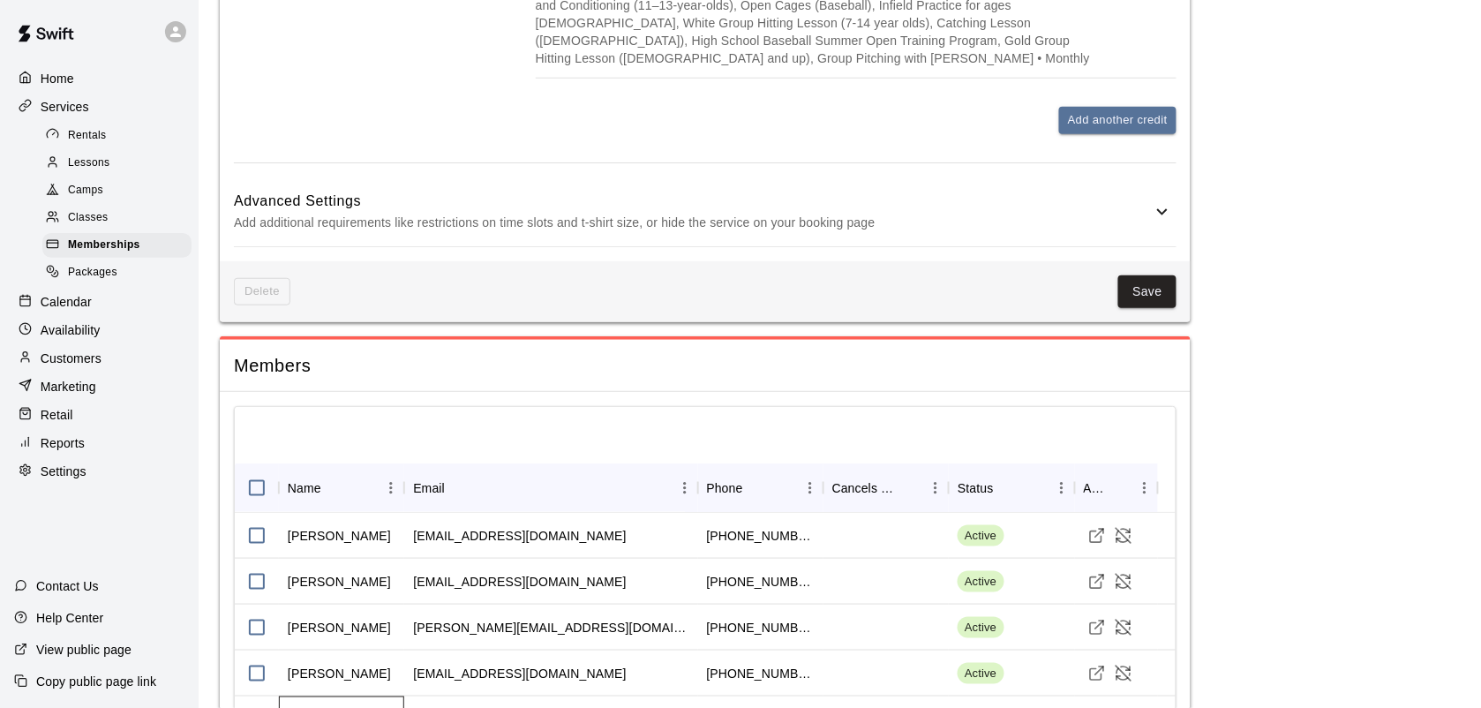
click at [341, 707] on div "[PERSON_NAME]" at bounding box center [339, 720] width 103 height 18
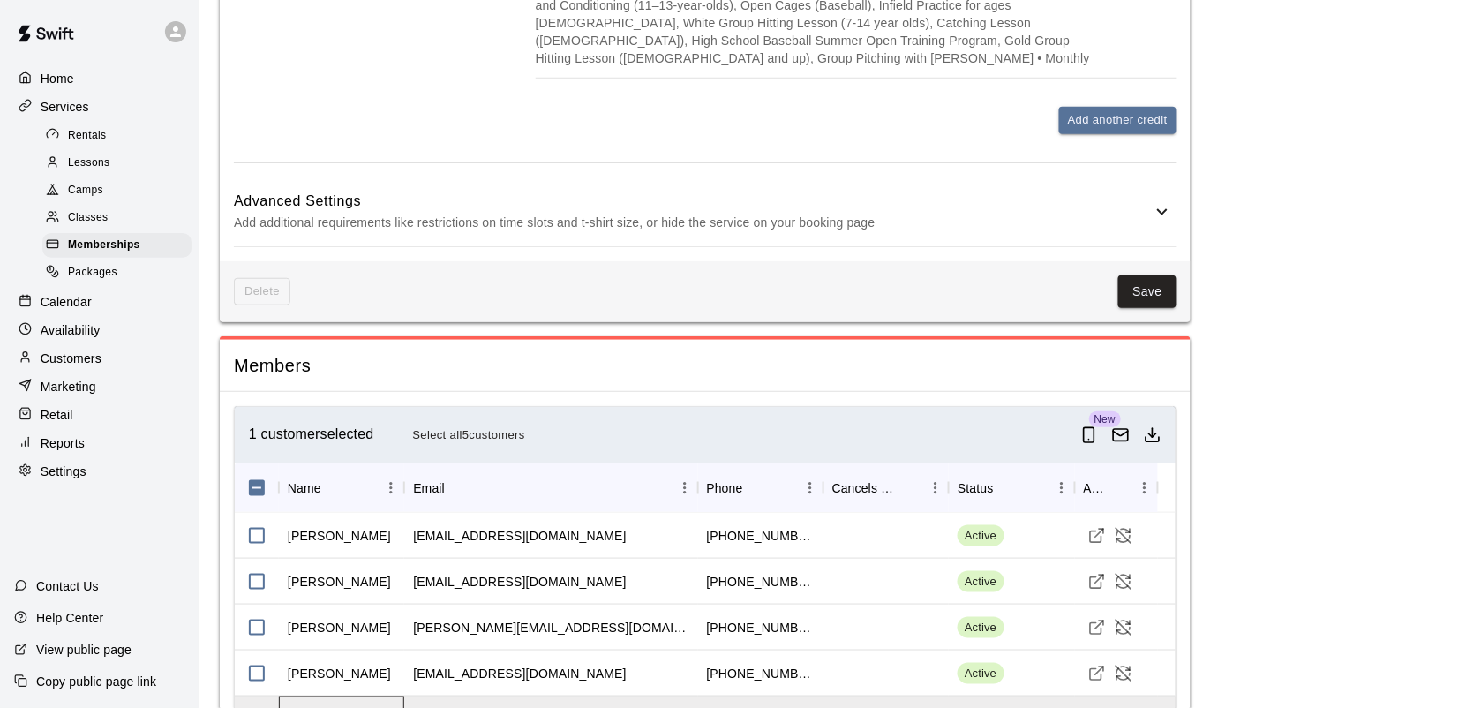
click at [329, 707] on div "[PERSON_NAME]" at bounding box center [339, 720] width 103 height 18
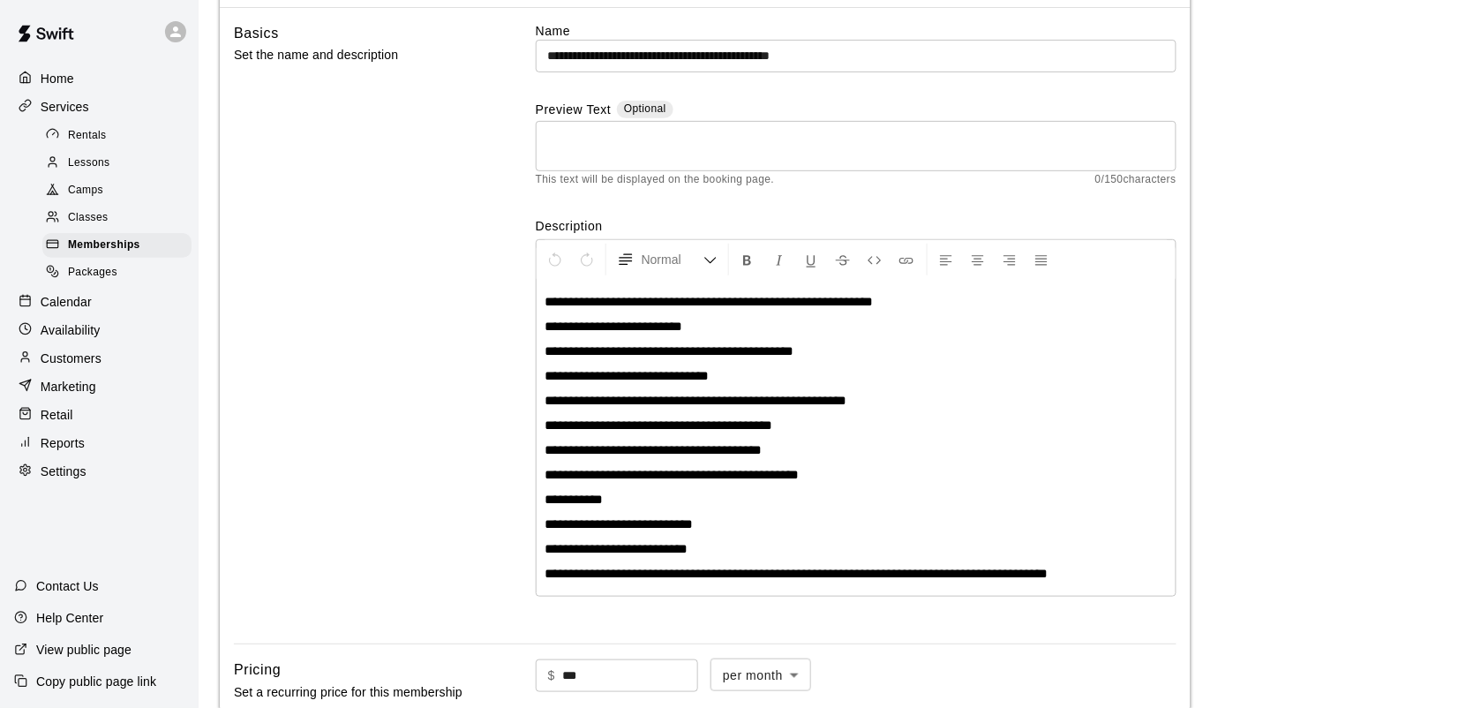
scroll to position [0, 0]
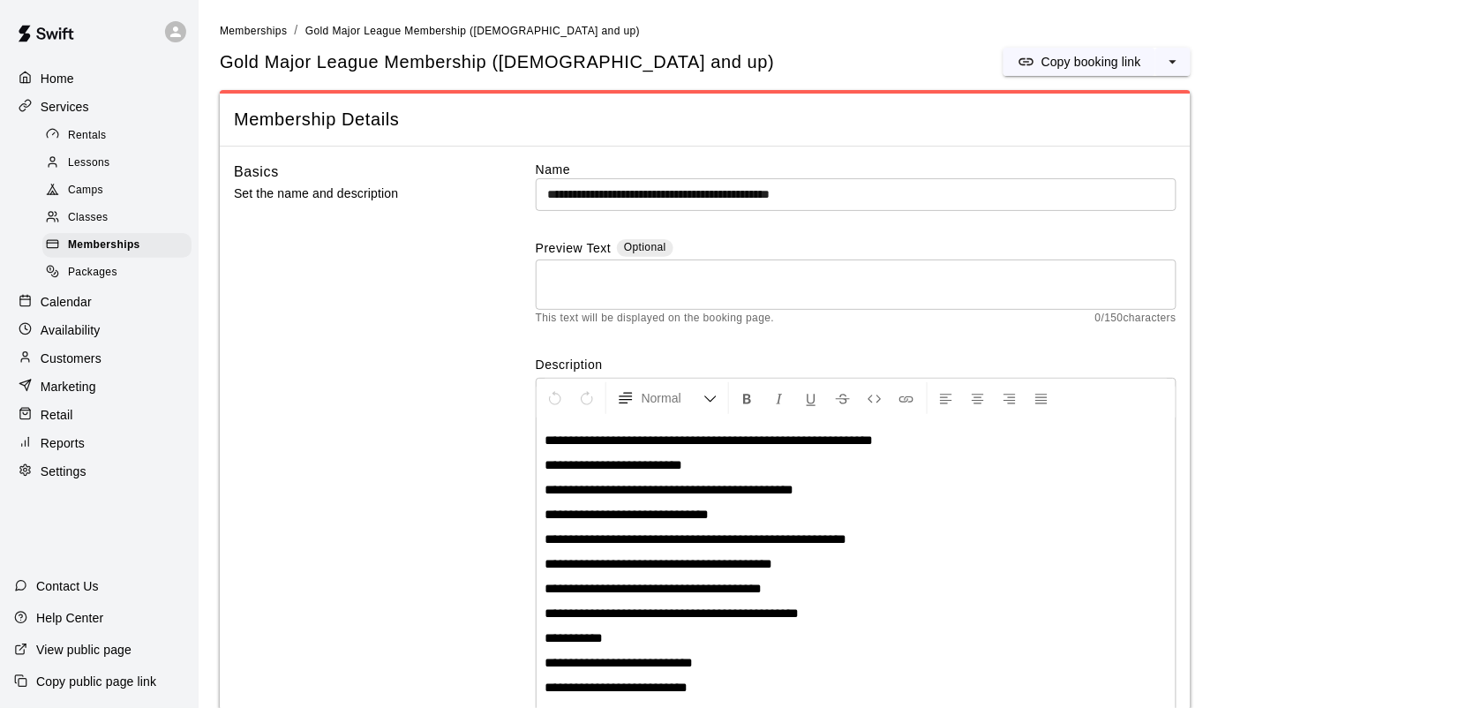
click at [93, 252] on span "Memberships" at bounding box center [104, 246] width 72 height 18
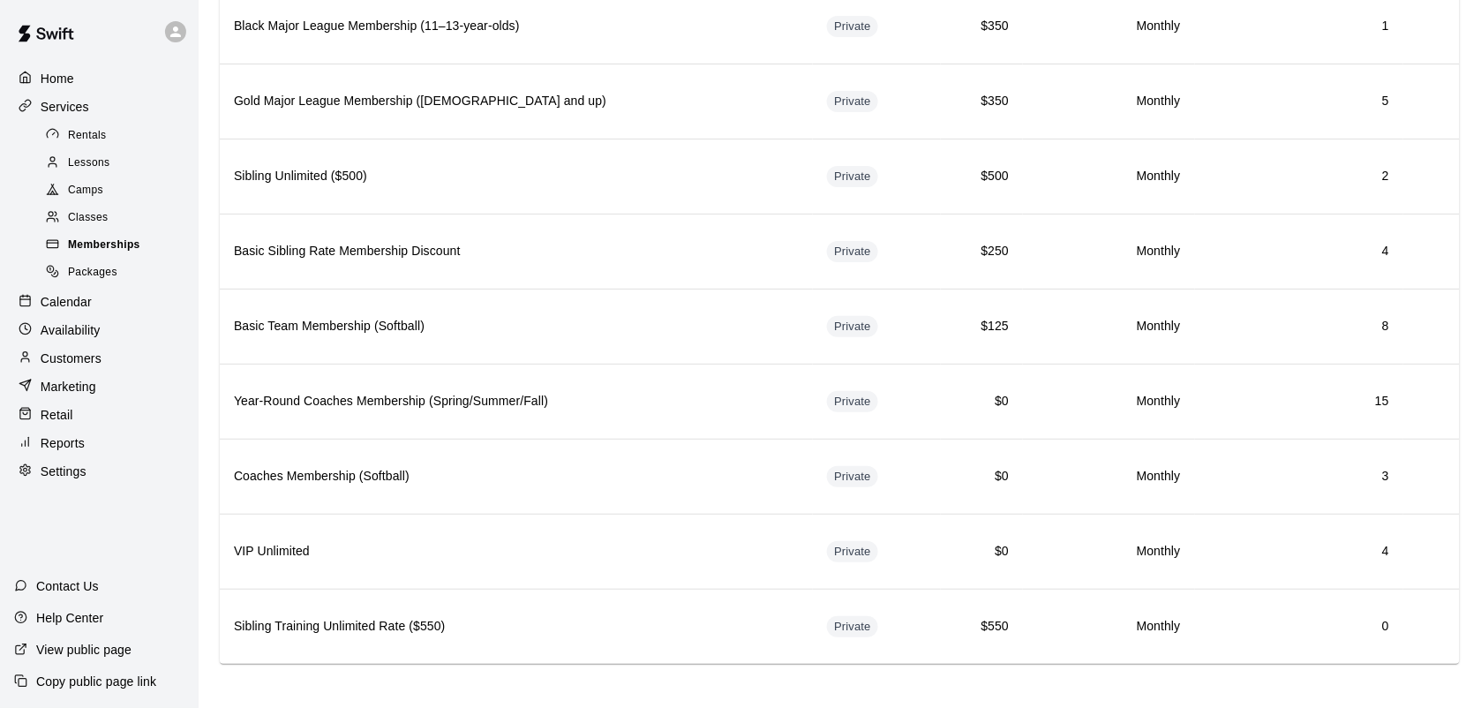
scroll to position [1921, 0]
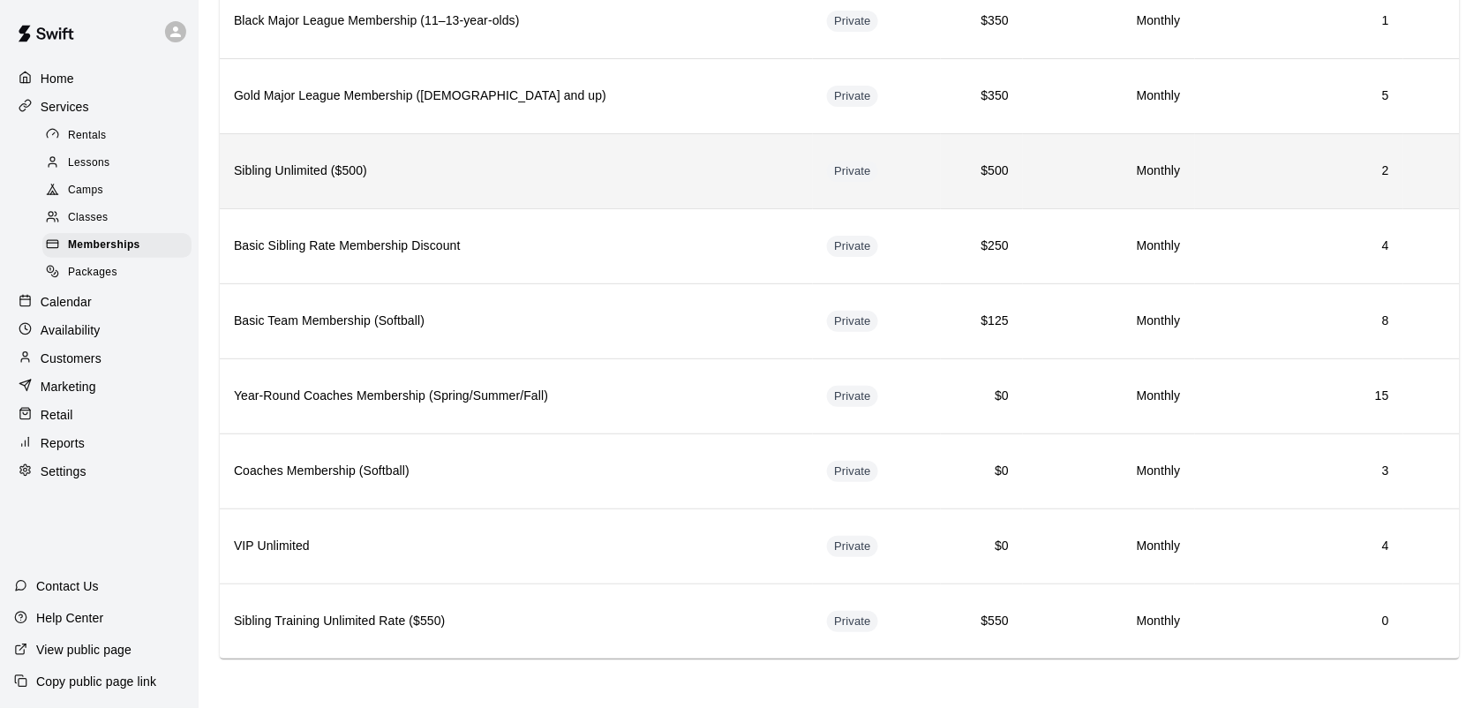
click at [313, 181] on h6 "Sibling Unlimited ($500)" at bounding box center [516, 171] width 565 height 19
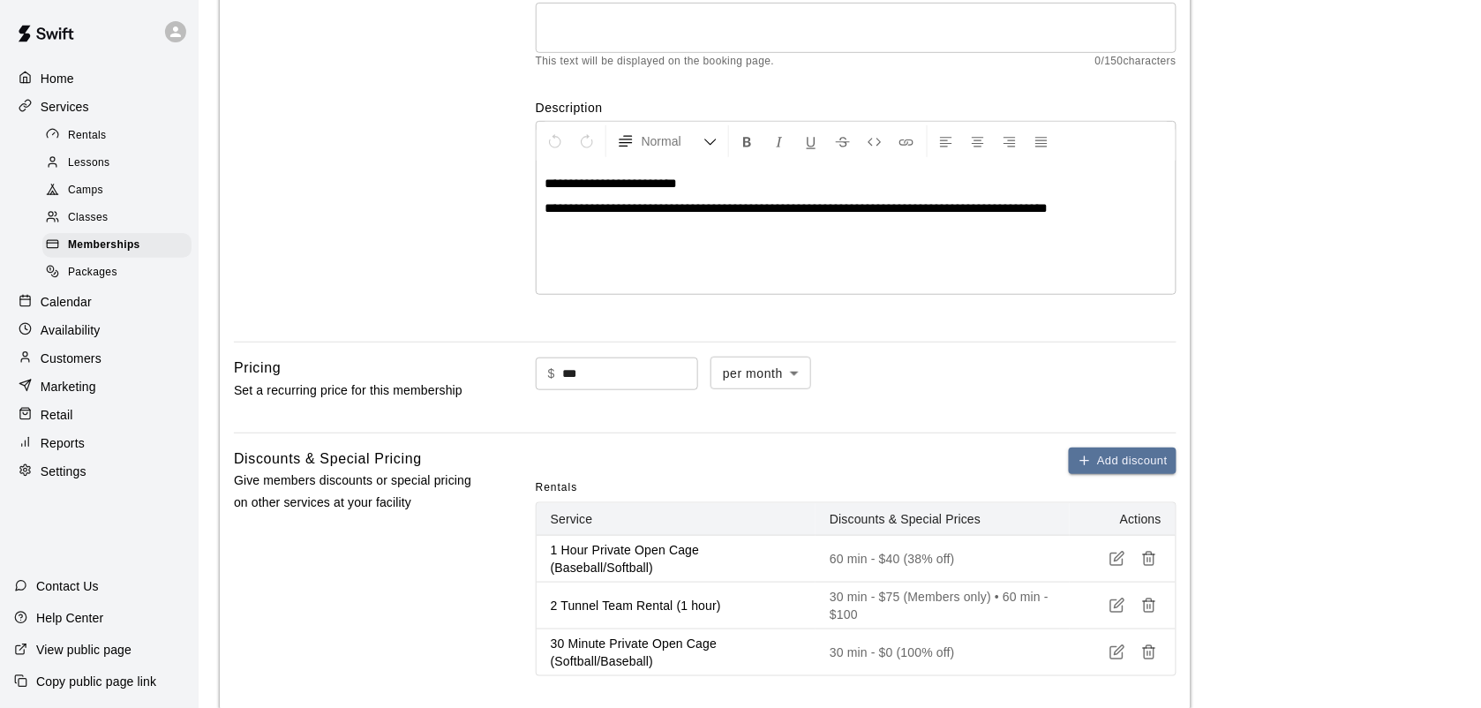
scroll to position [247, 0]
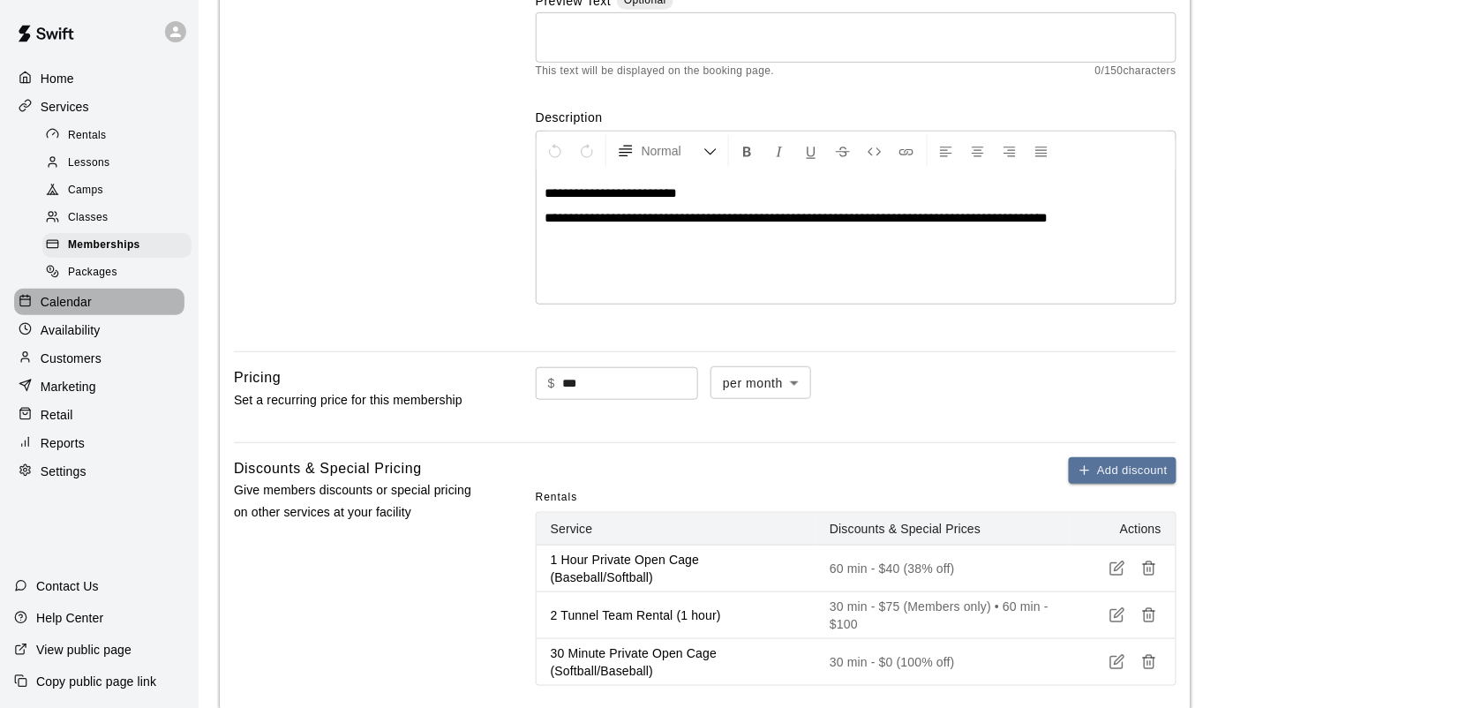
click at [71, 311] on p "Calendar" at bounding box center [66, 302] width 51 height 18
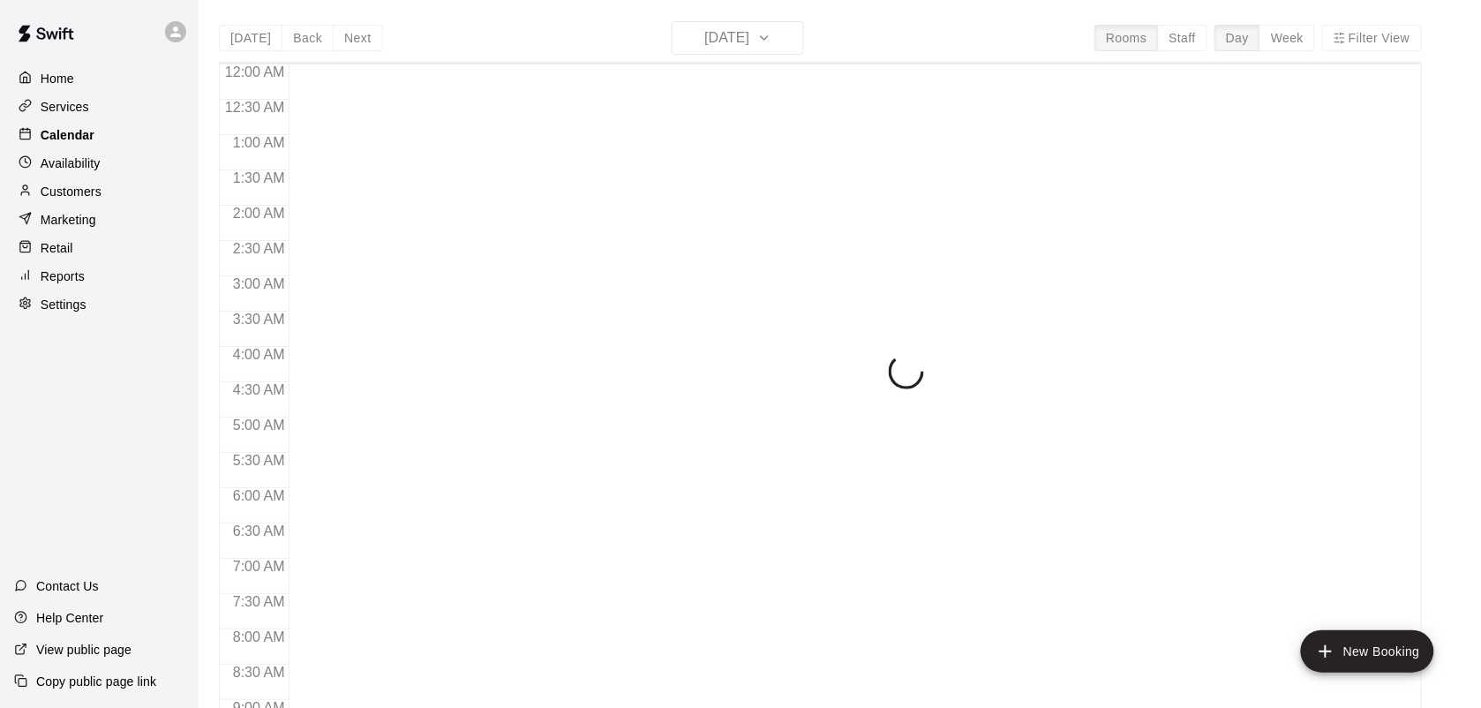
scroll to position [718, 0]
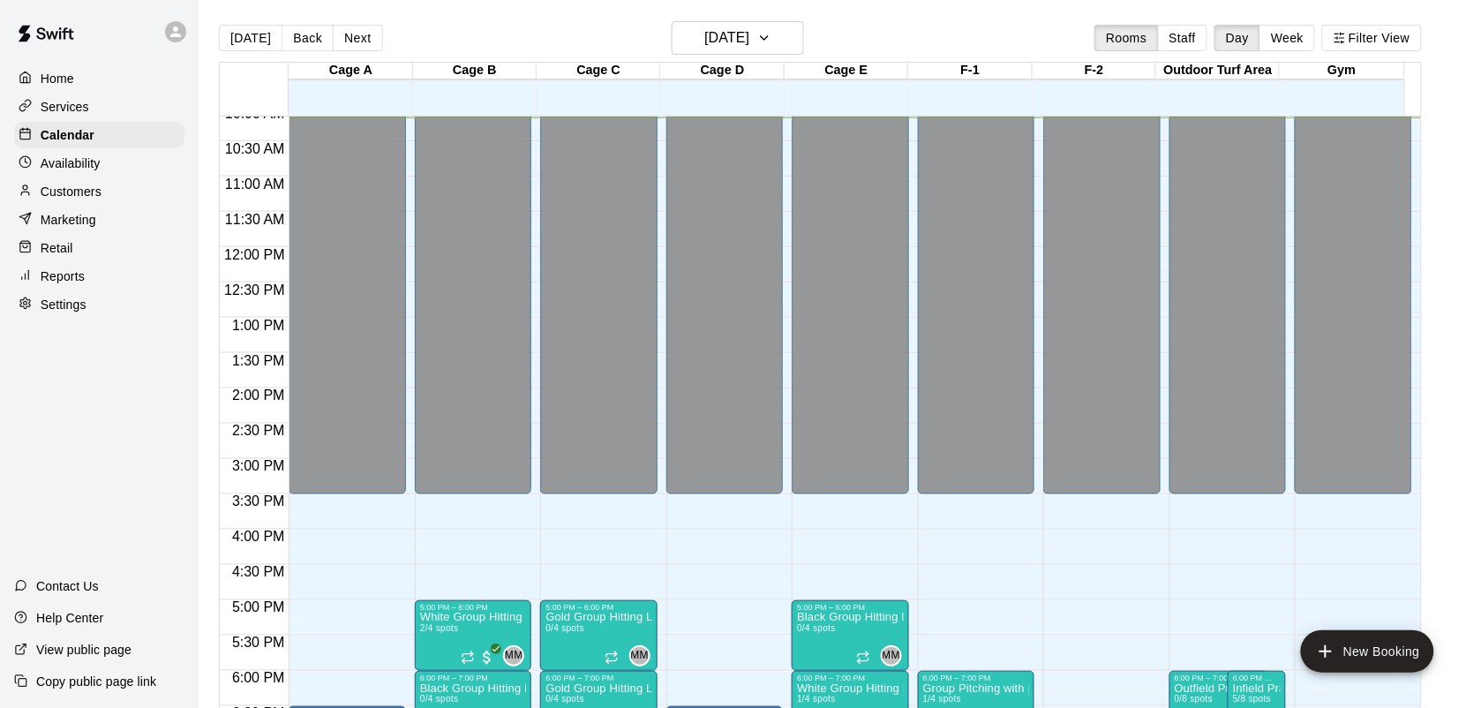
click at [71, 200] on p "Customers" at bounding box center [71, 192] width 61 height 18
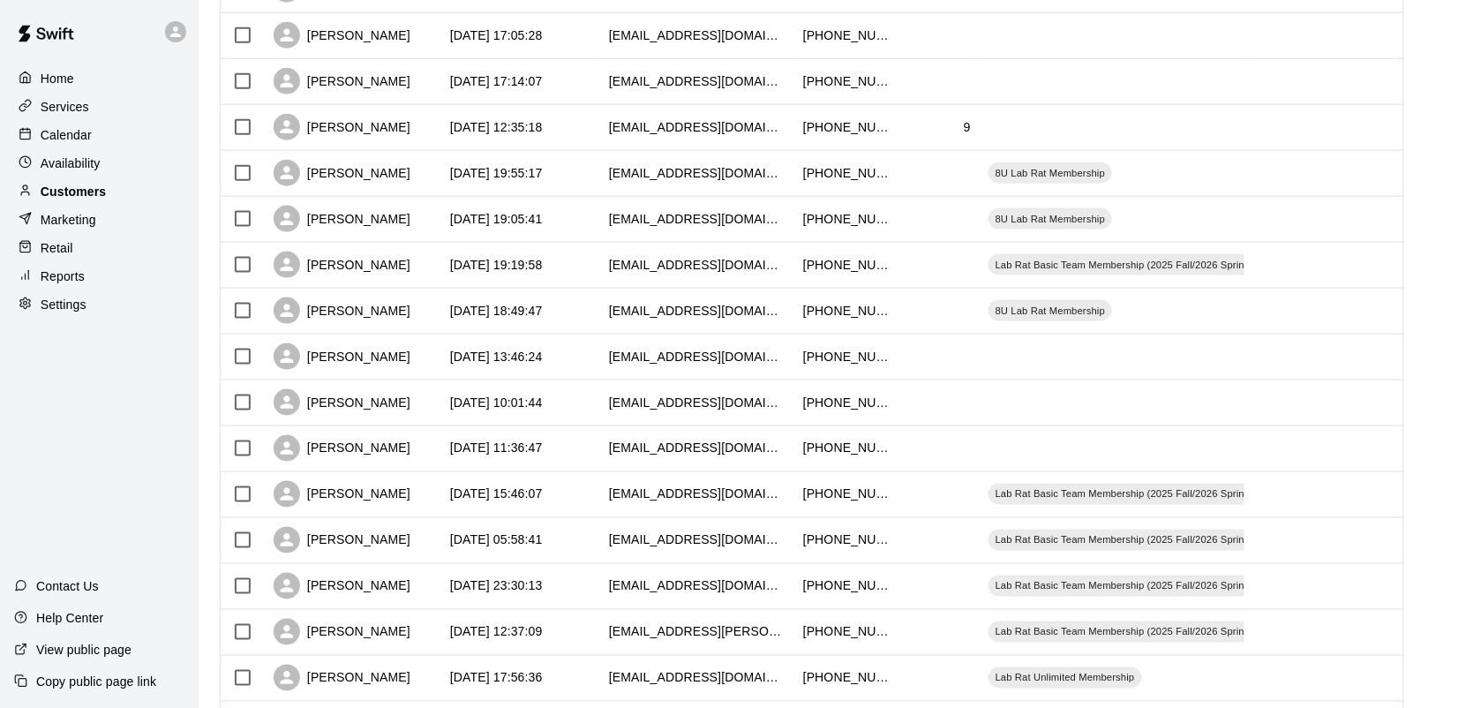
scroll to position [539, 0]
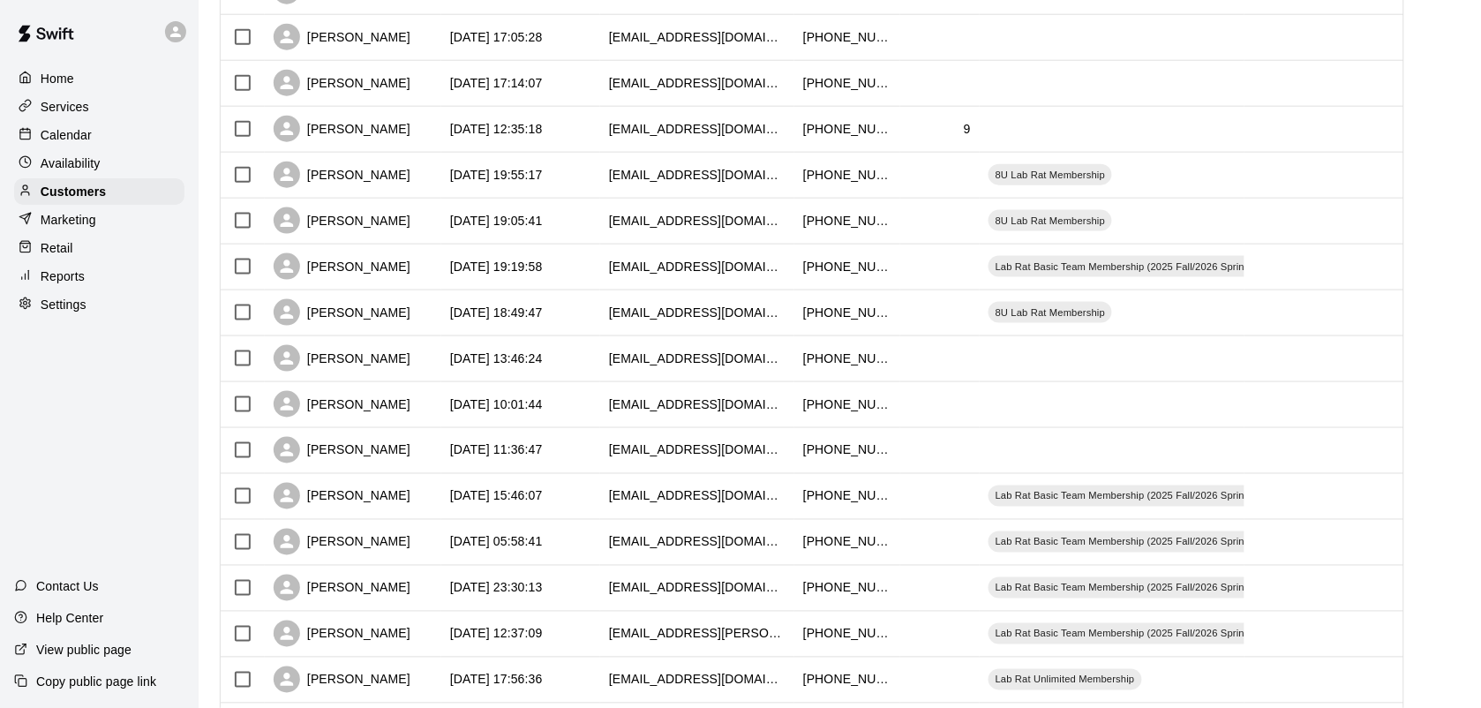
click at [56, 108] on p "Services" at bounding box center [65, 107] width 49 height 18
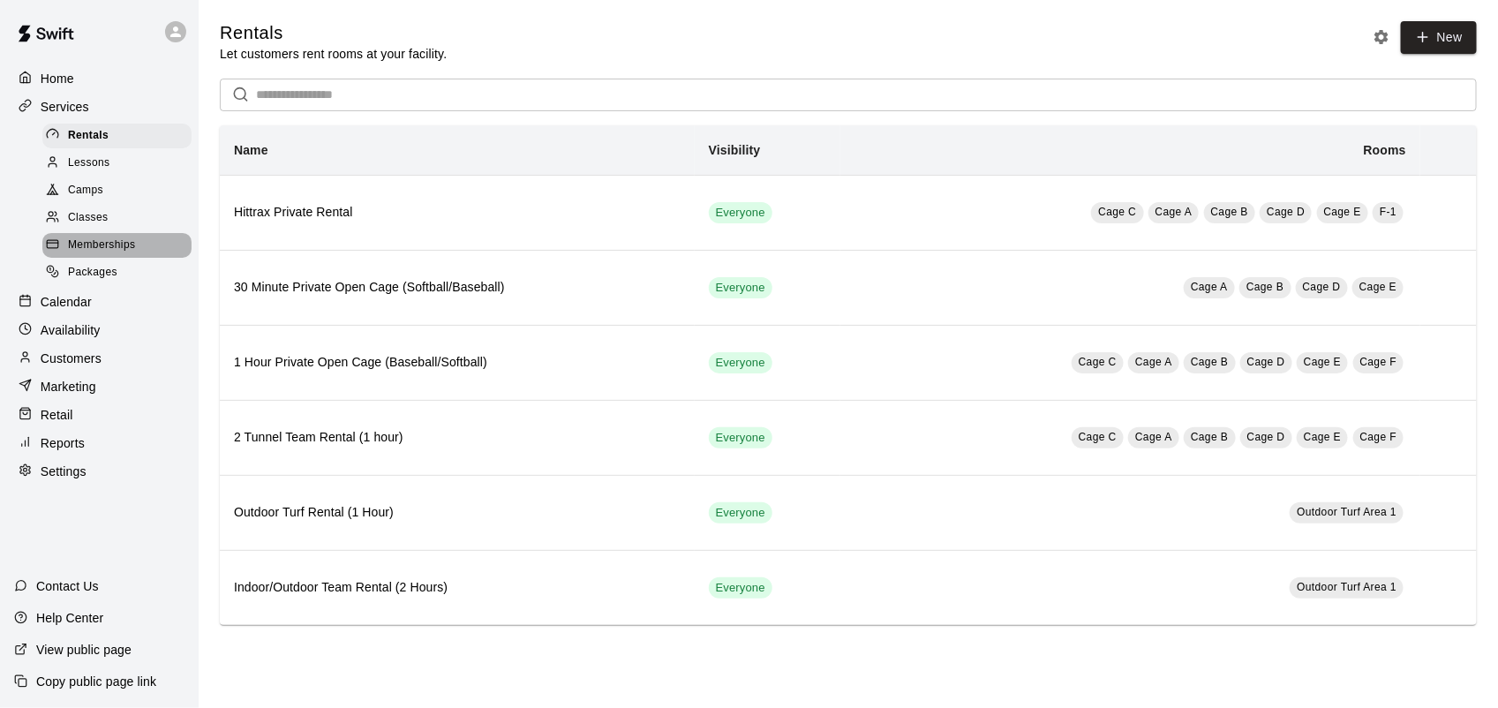
click at [91, 254] on span "Memberships" at bounding box center [101, 246] width 67 height 18
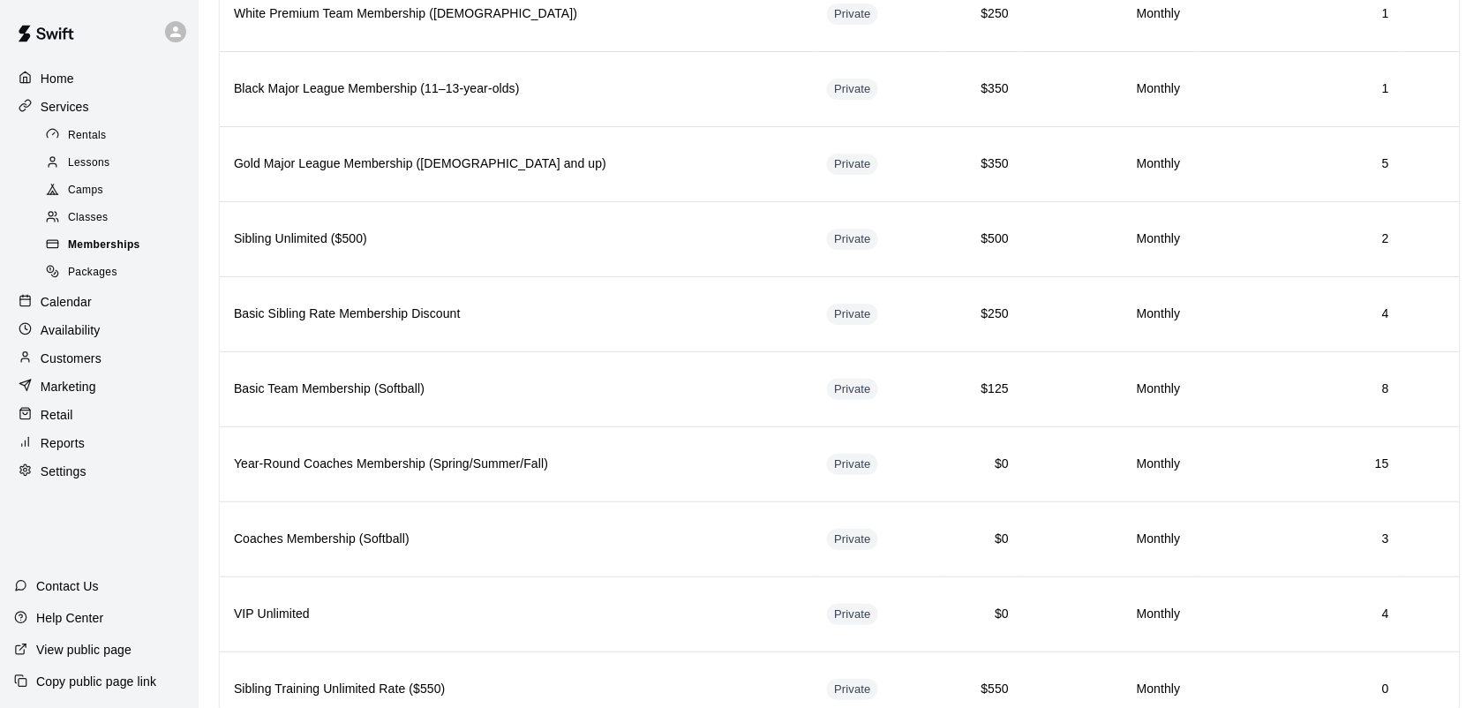
scroll to position [1842, 0]
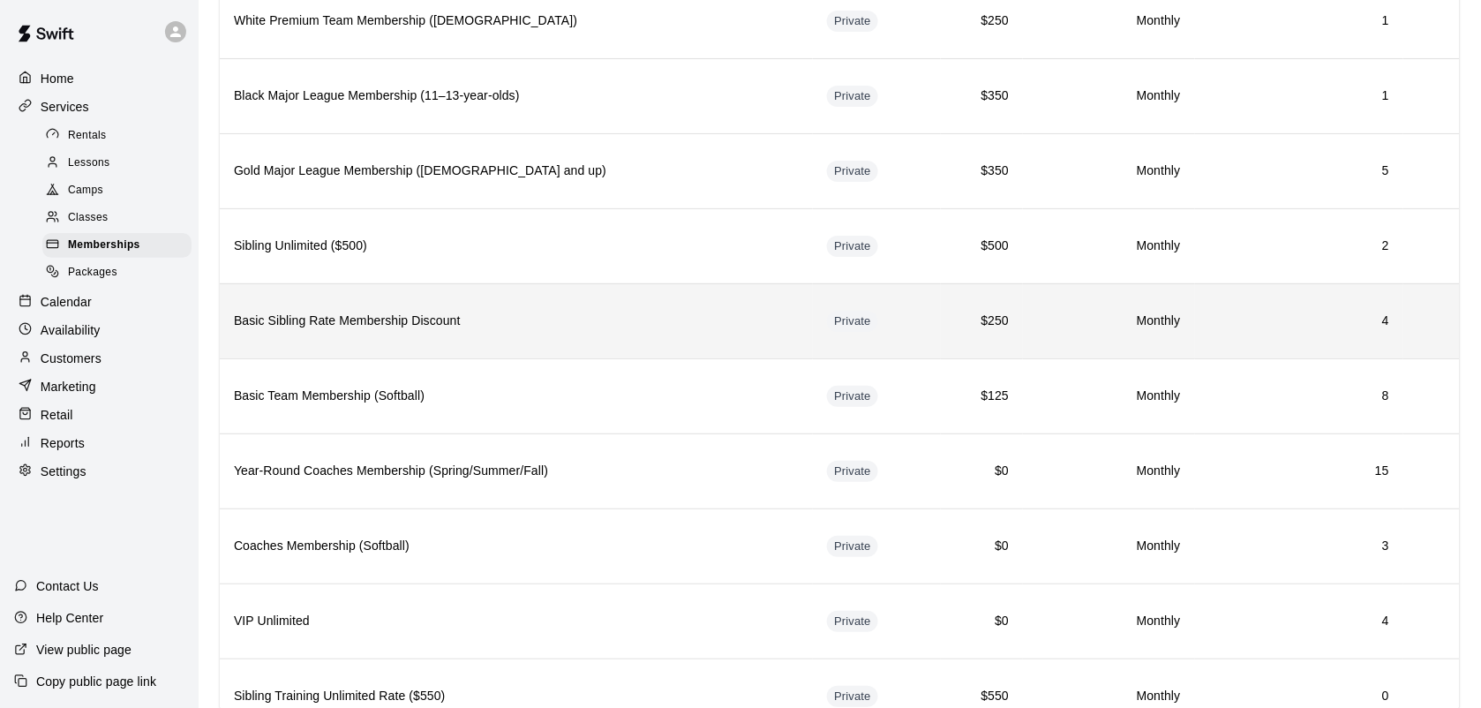
click at [350, 358] on th "Basic Sibling Rate Membership Discount" at bounding box center [516, 320] width 593 height 75
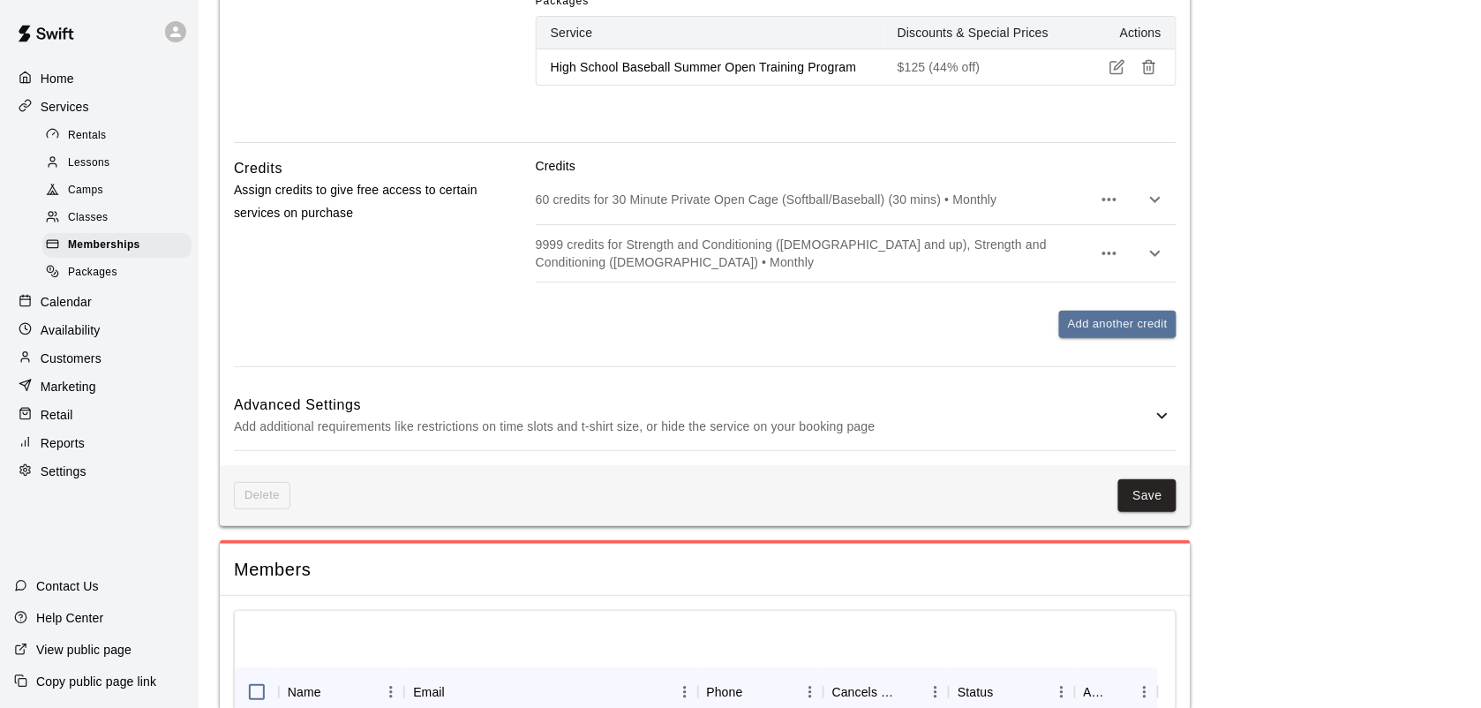
scroll to position [2074, 0]
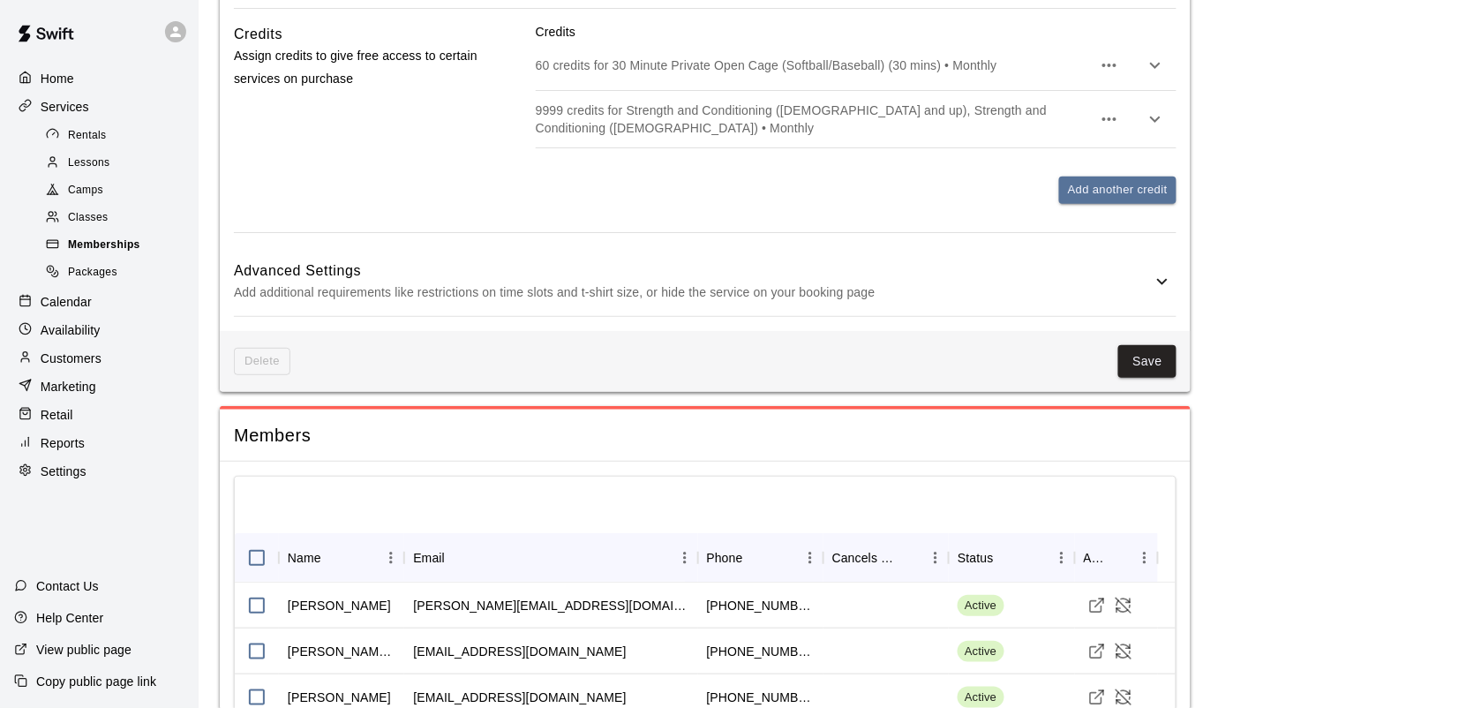
click at [95, 254] on span "Memberships" at bounding box center [104, 246] width 72 height 18
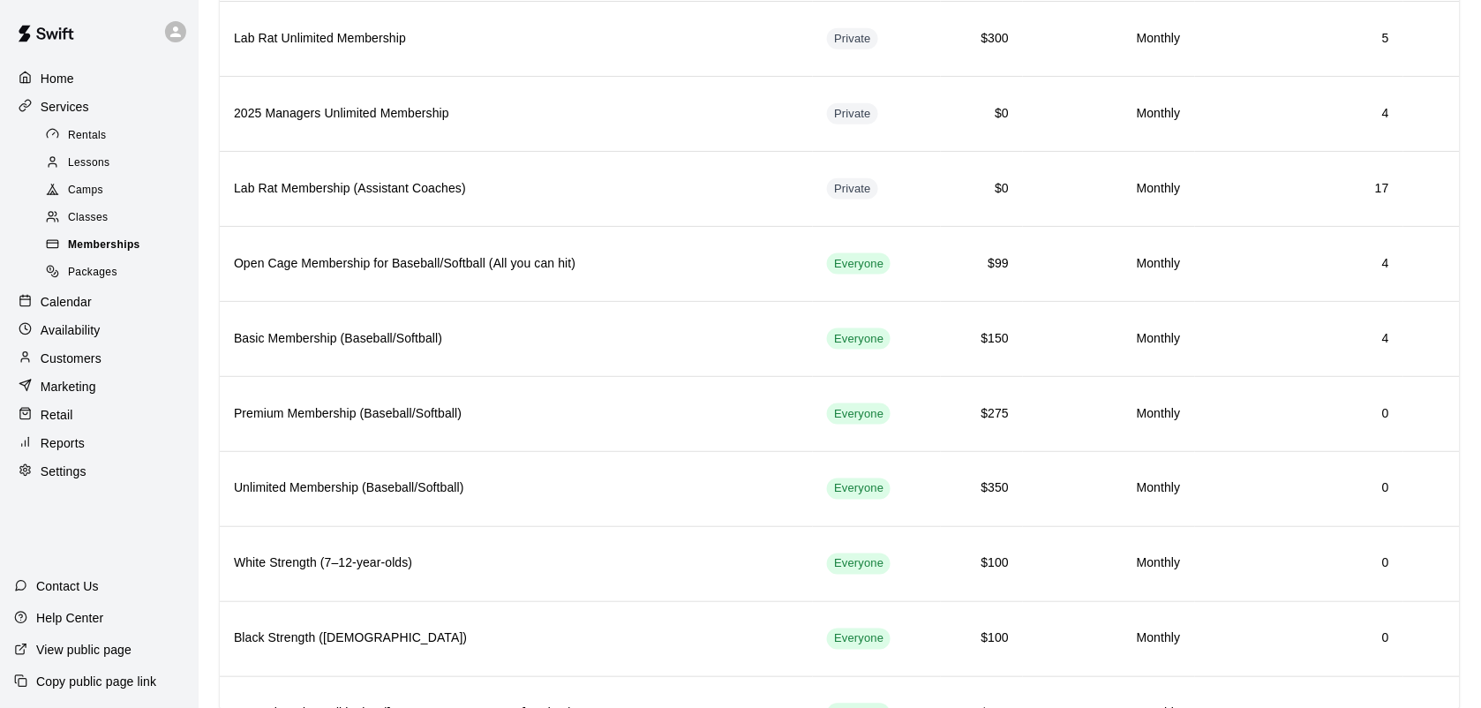
scroll to position [565, 0]
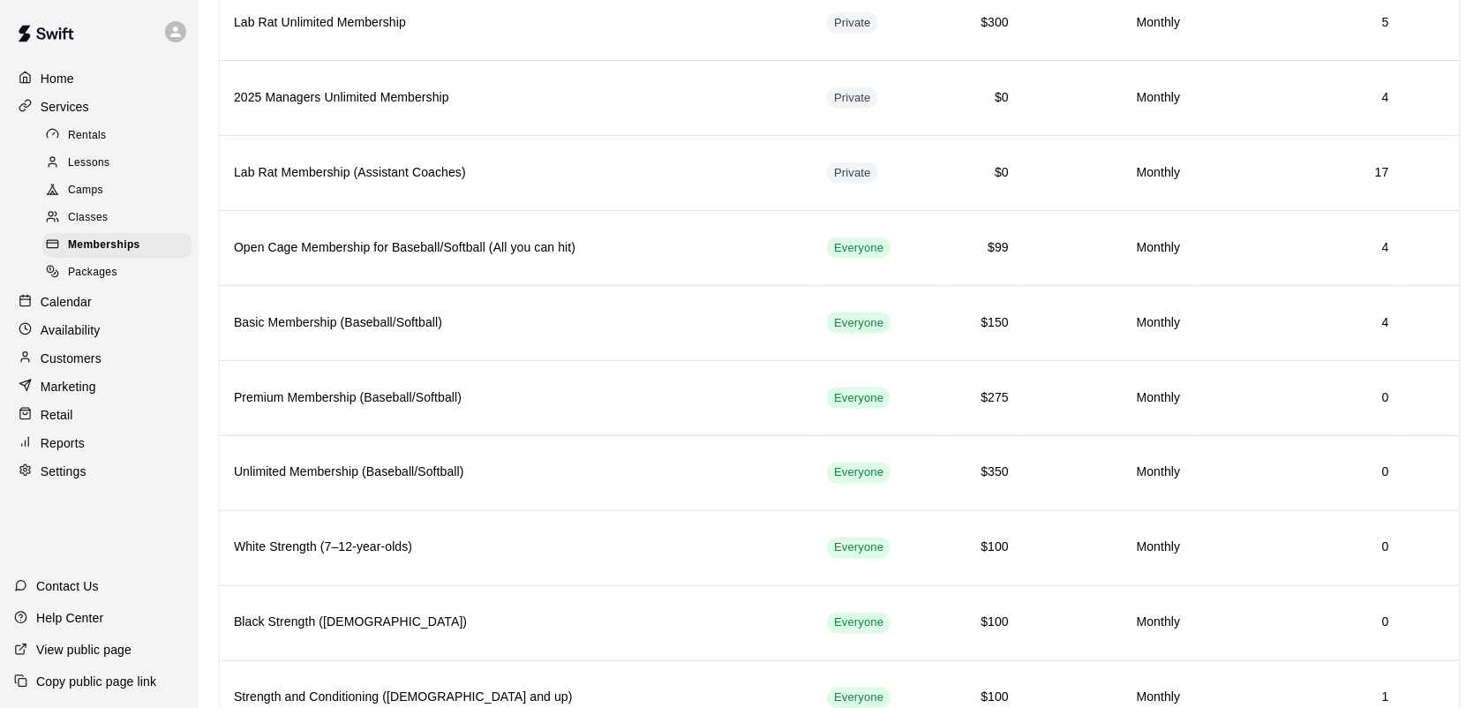
click at [82, 367] on p "Customers" at bounding box center [71, 359] width 61 height 18
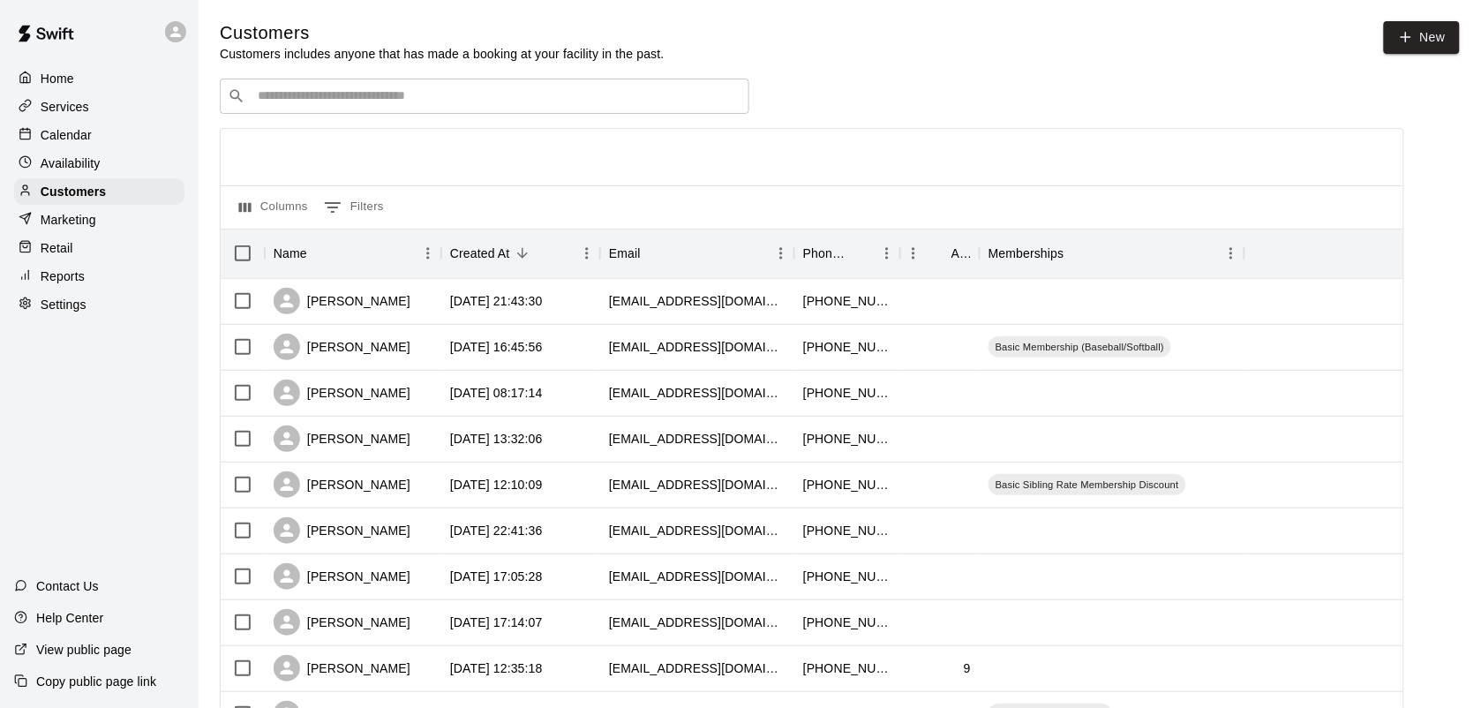
click at [290, 102] on input "Search customers by name or email" at bounding box center [496, 96] width 489 height 18
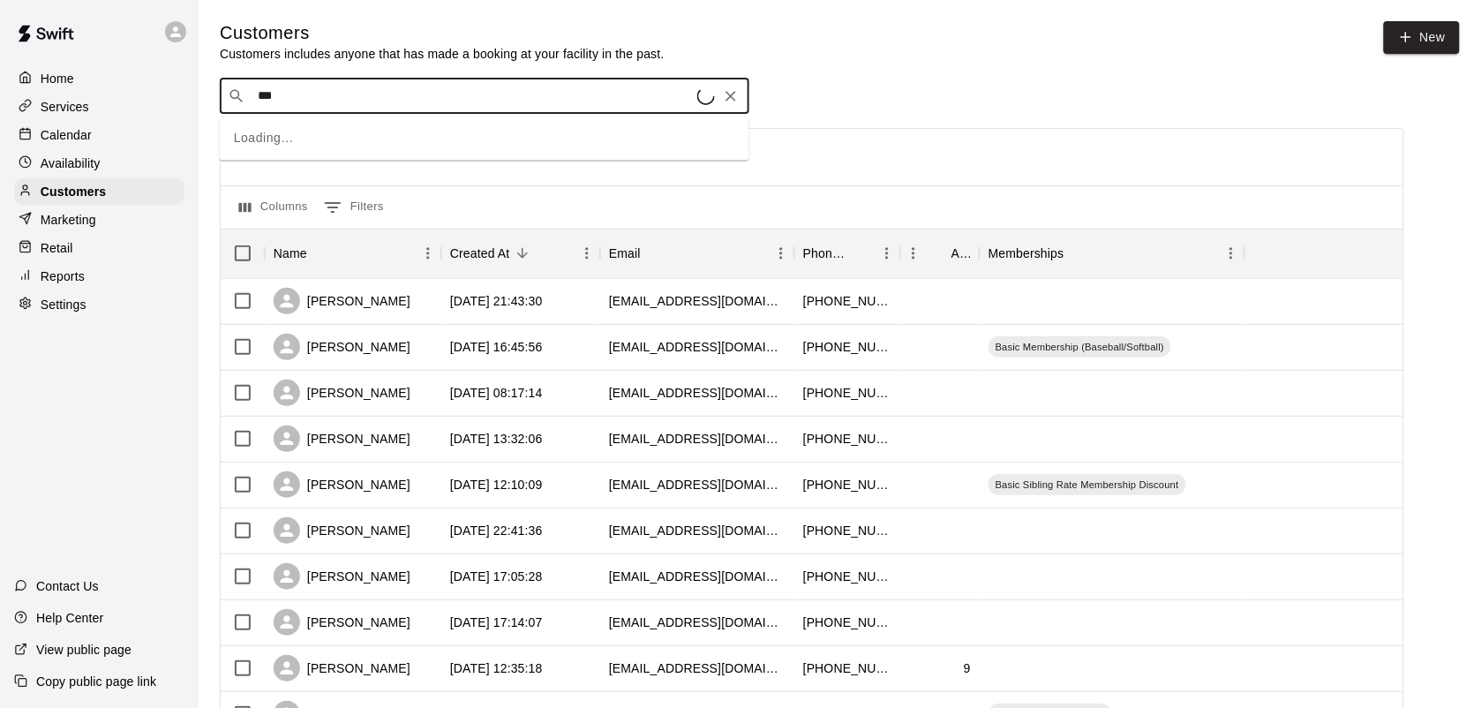
type input "****"
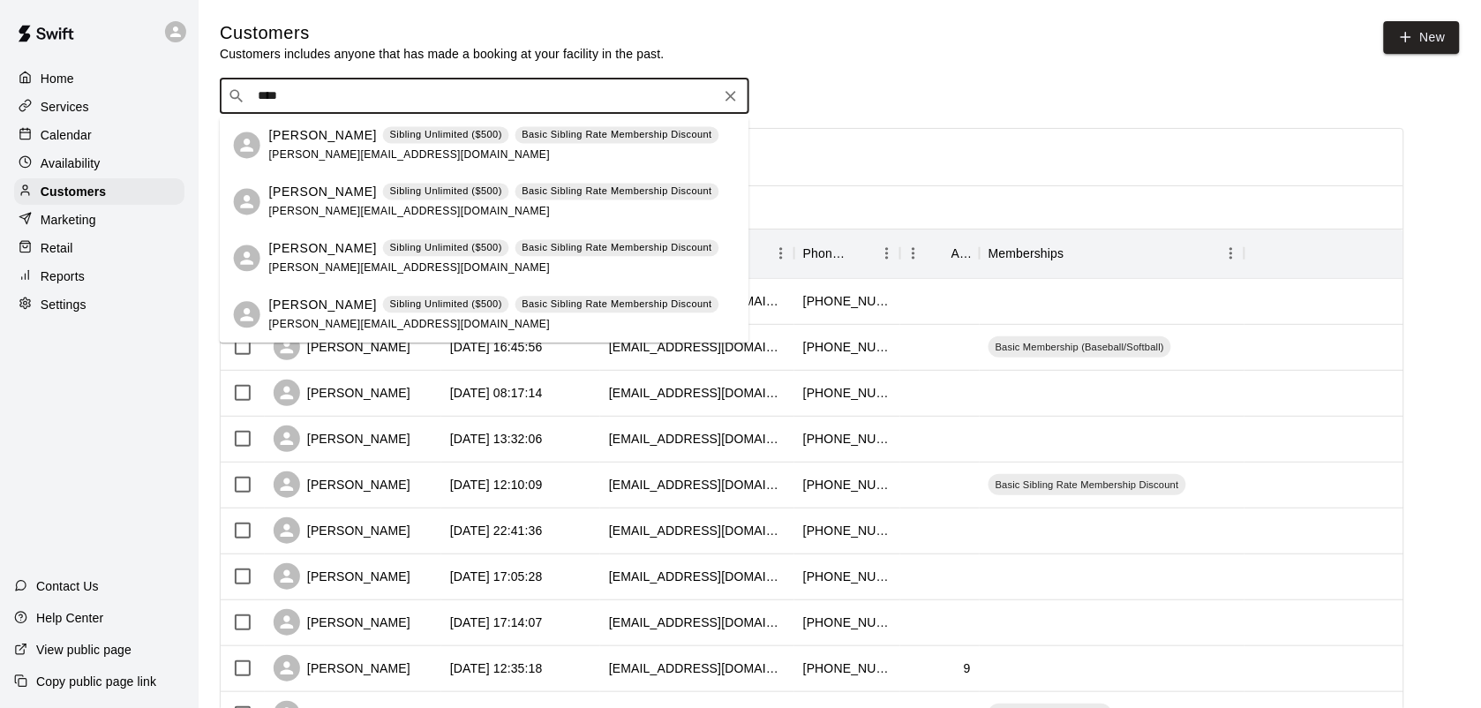
click at [325, 153] on span "[PERSON_NAME][EMAIL_ADDRESS][DOMAIN_NAME]" at bounding box center [409, 154] width 281 height 12
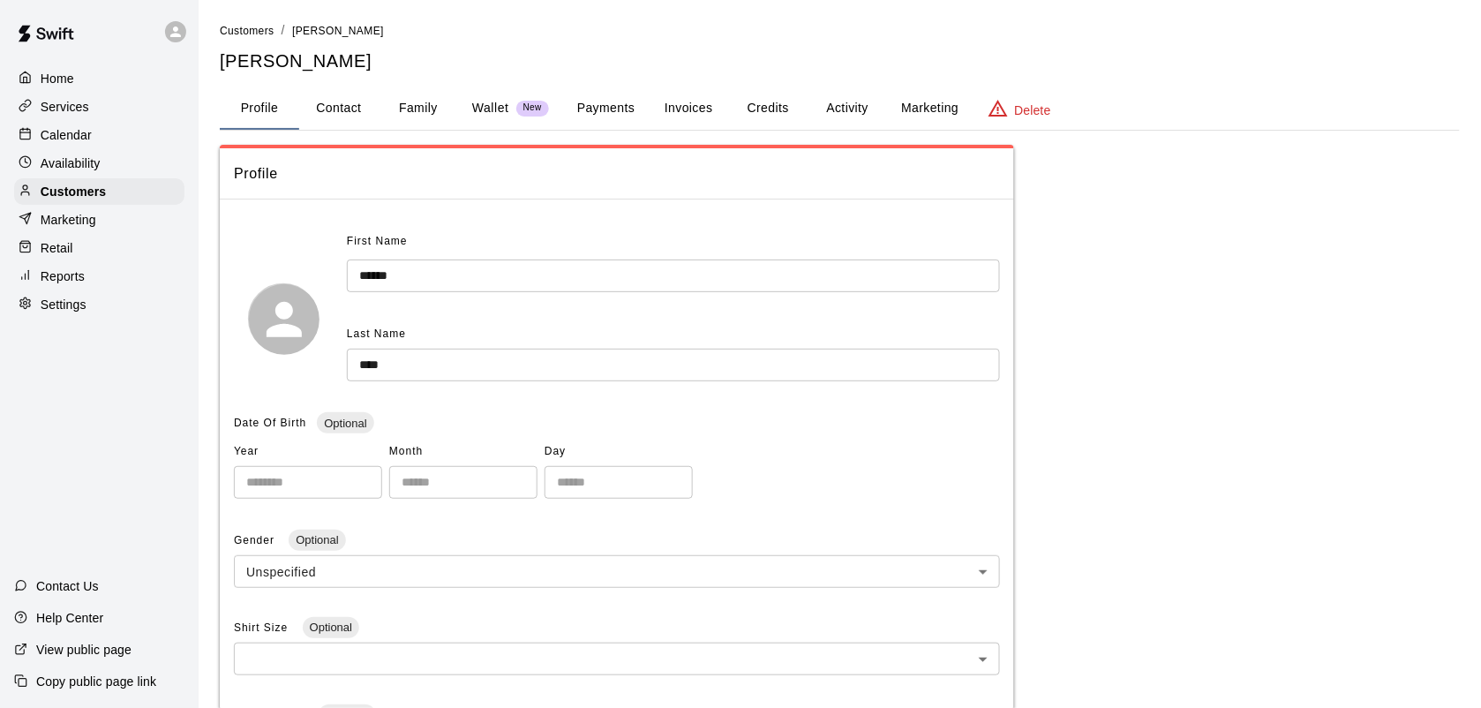
click at [844, 106] on button "Activity" at bounding box center [847, 108] width 79 height 42
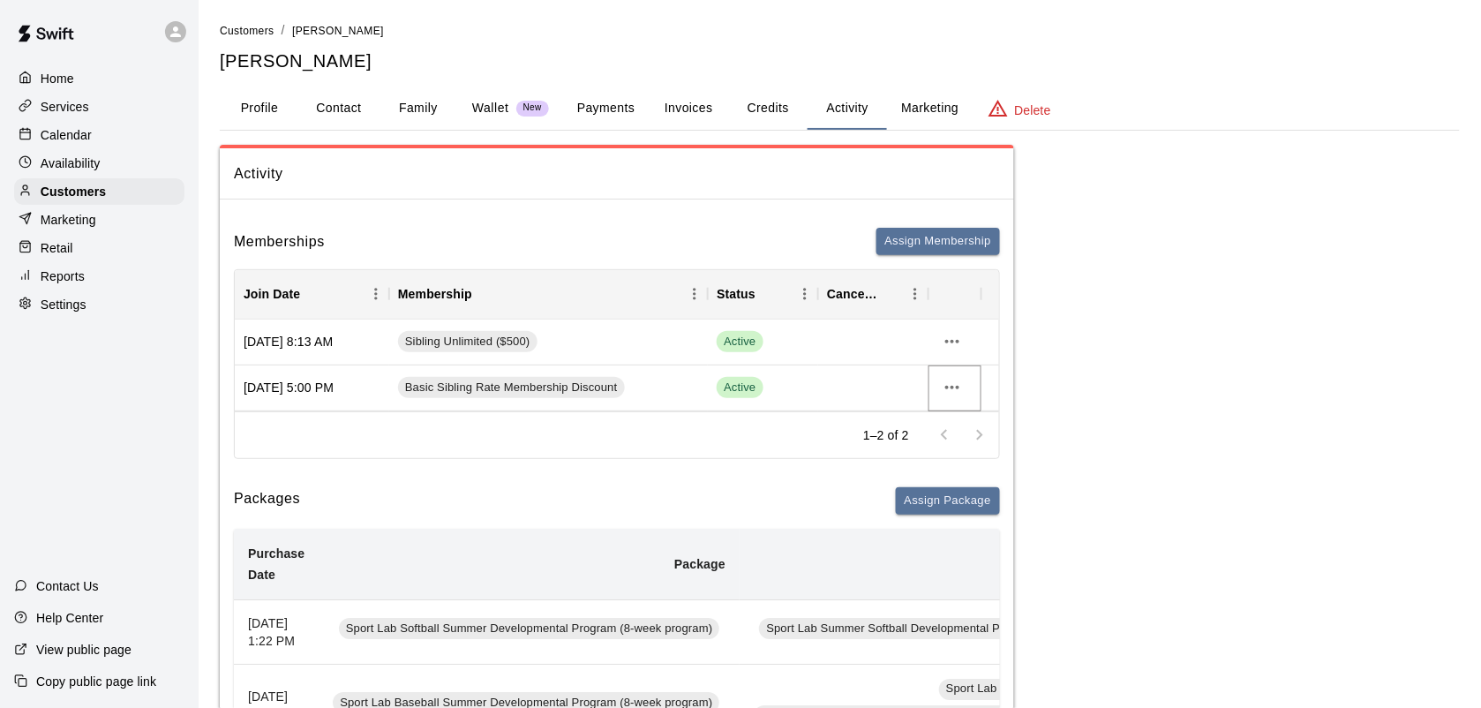
click at [953, 387] on icon "more actions" at bounding box center [952, 388] width 14 height 4
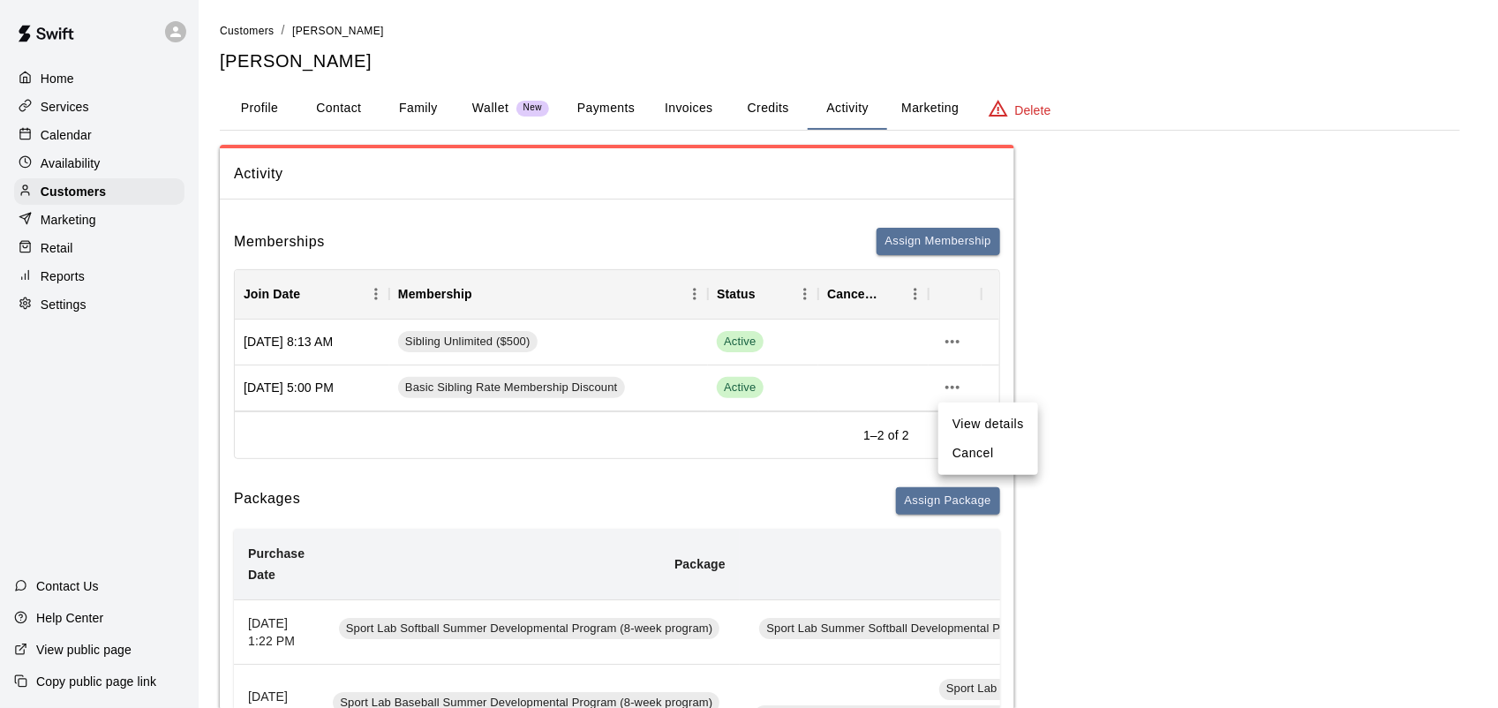
click at [977, 446] on li "Cancel" at bounding box center [988, 453] width 100 height 29
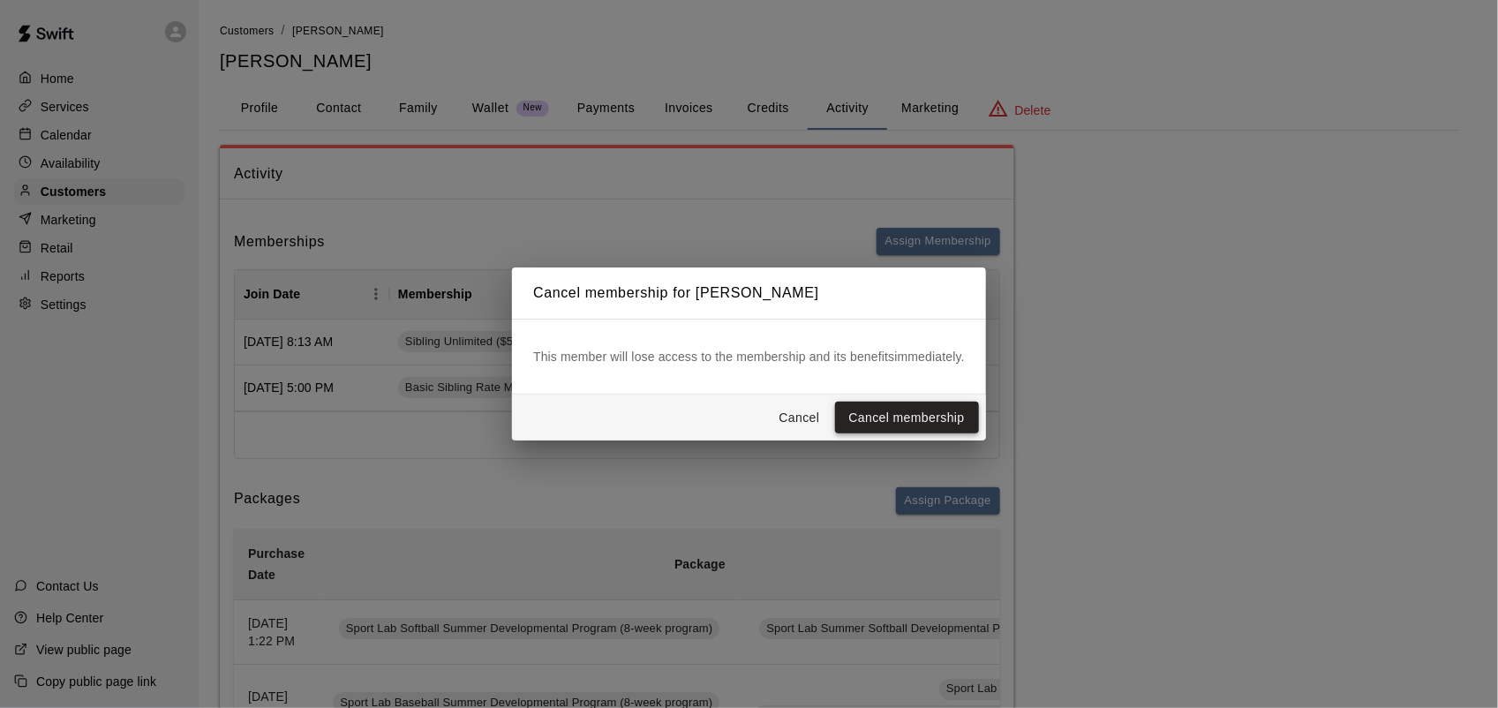
click at [952, 418] on button "Cancel membership" at bounding box center [907, 418] width 144 height 33
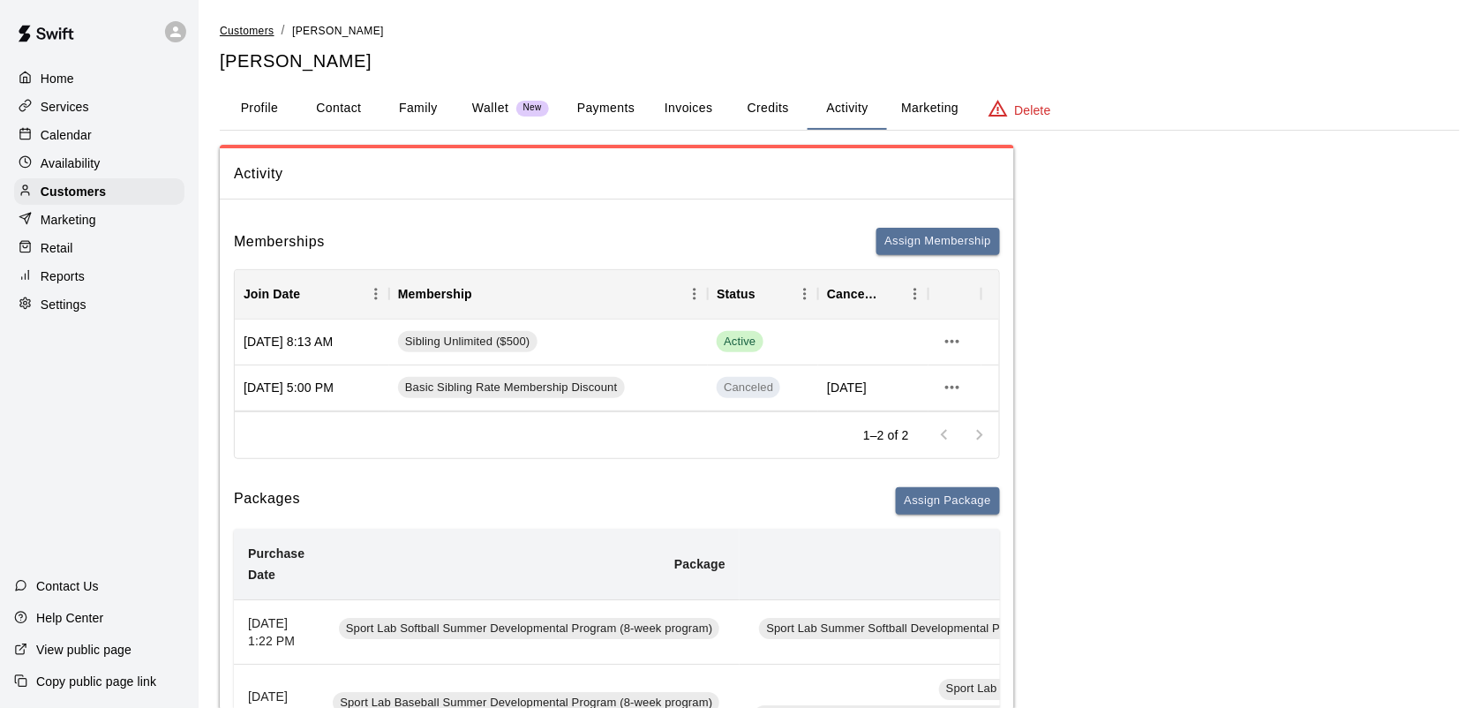
click at [244, 36] on span "Customers" at bounding box center [247, 31] width 55 height 12
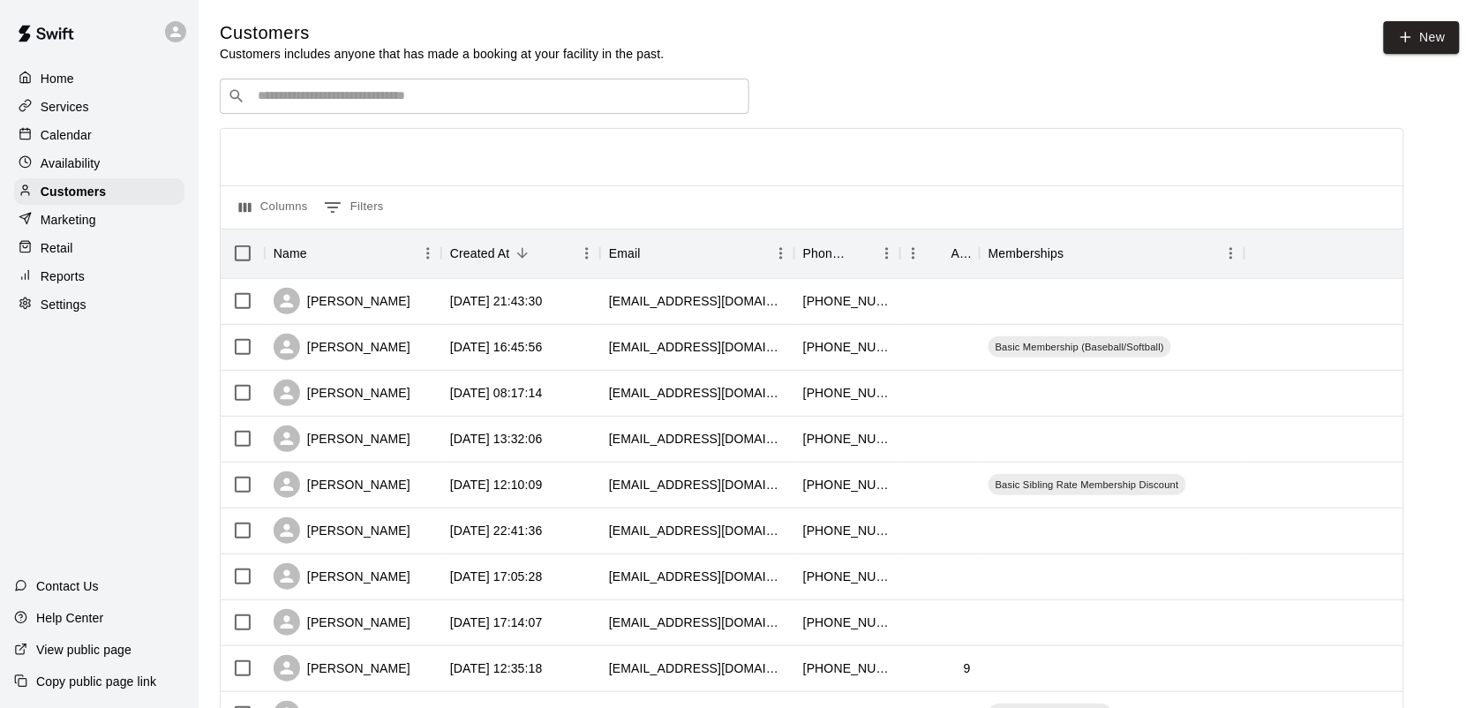
click at [287, 100] on input "Search customers by name or email" at bounding box center [496, 96] width 489 height 18
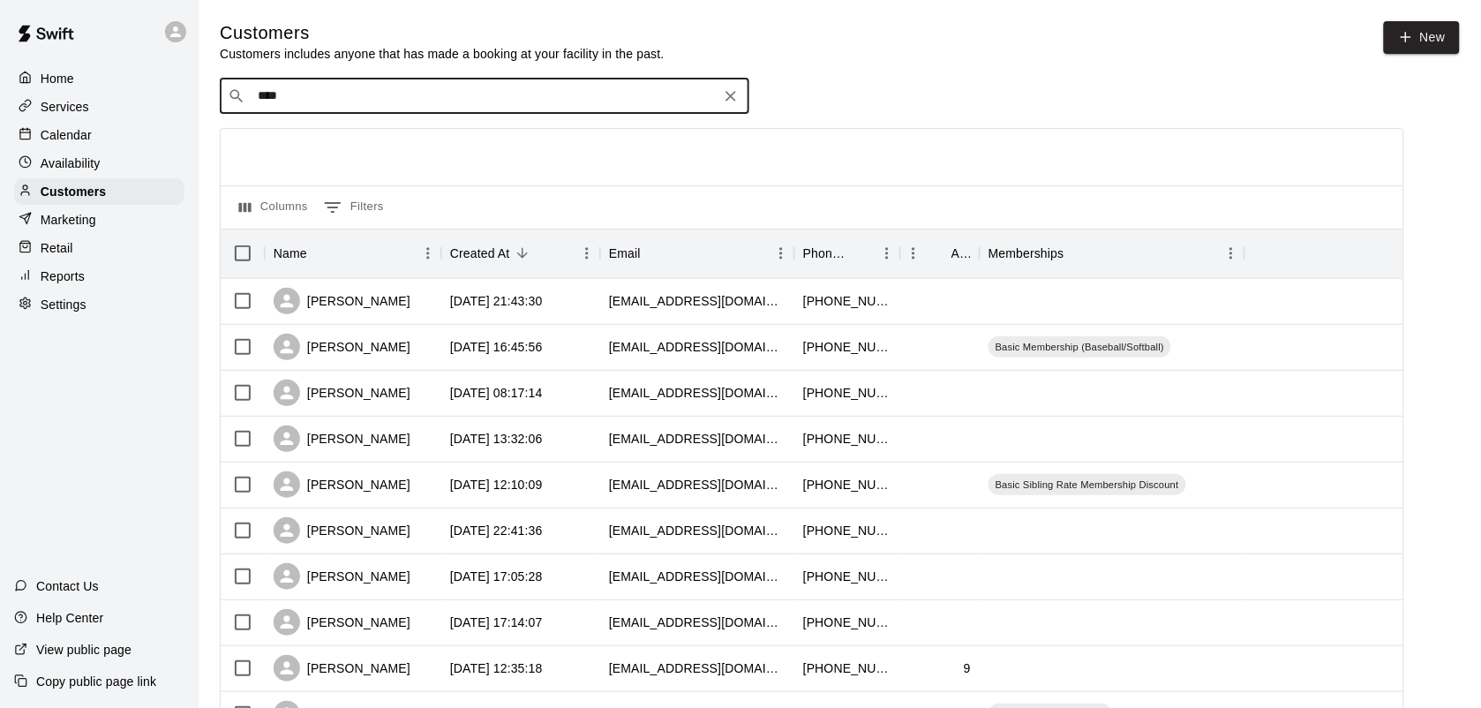
type input "*****"
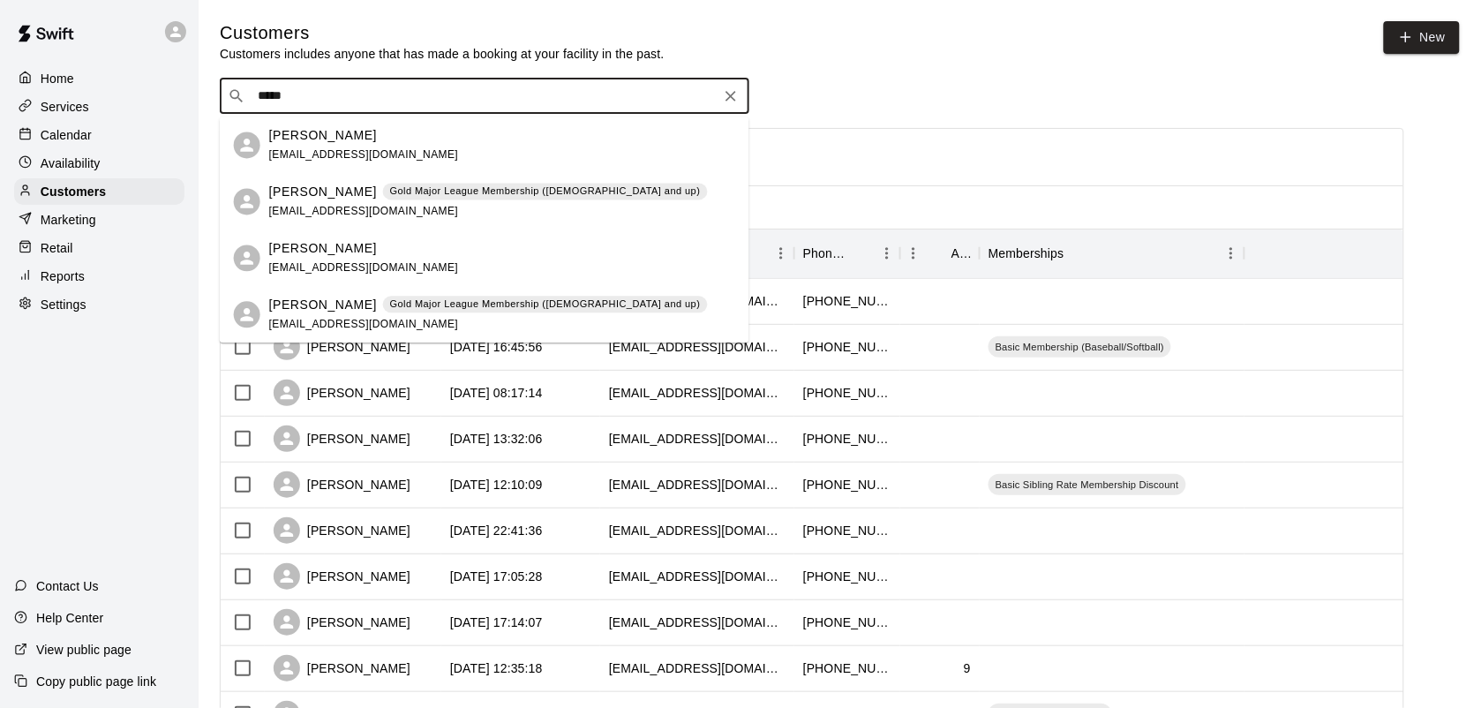
click at [338, 207] on span "[EMAIL_ADDRESS][DOMAIN_NAME]" at bounding box center [364, 211] width 190 height 12
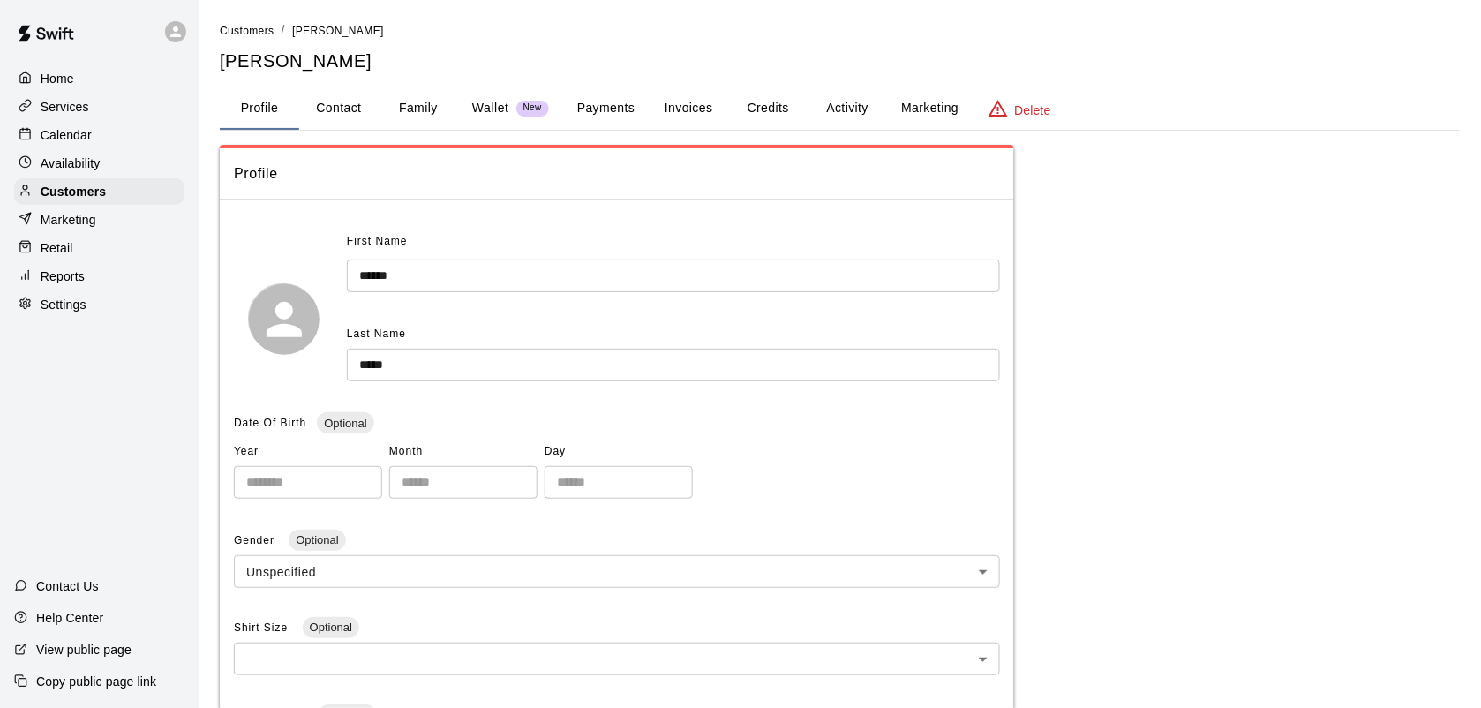
click at [619, 108] on button "Payments" at bounding box center [606, 108] width 86 height 42
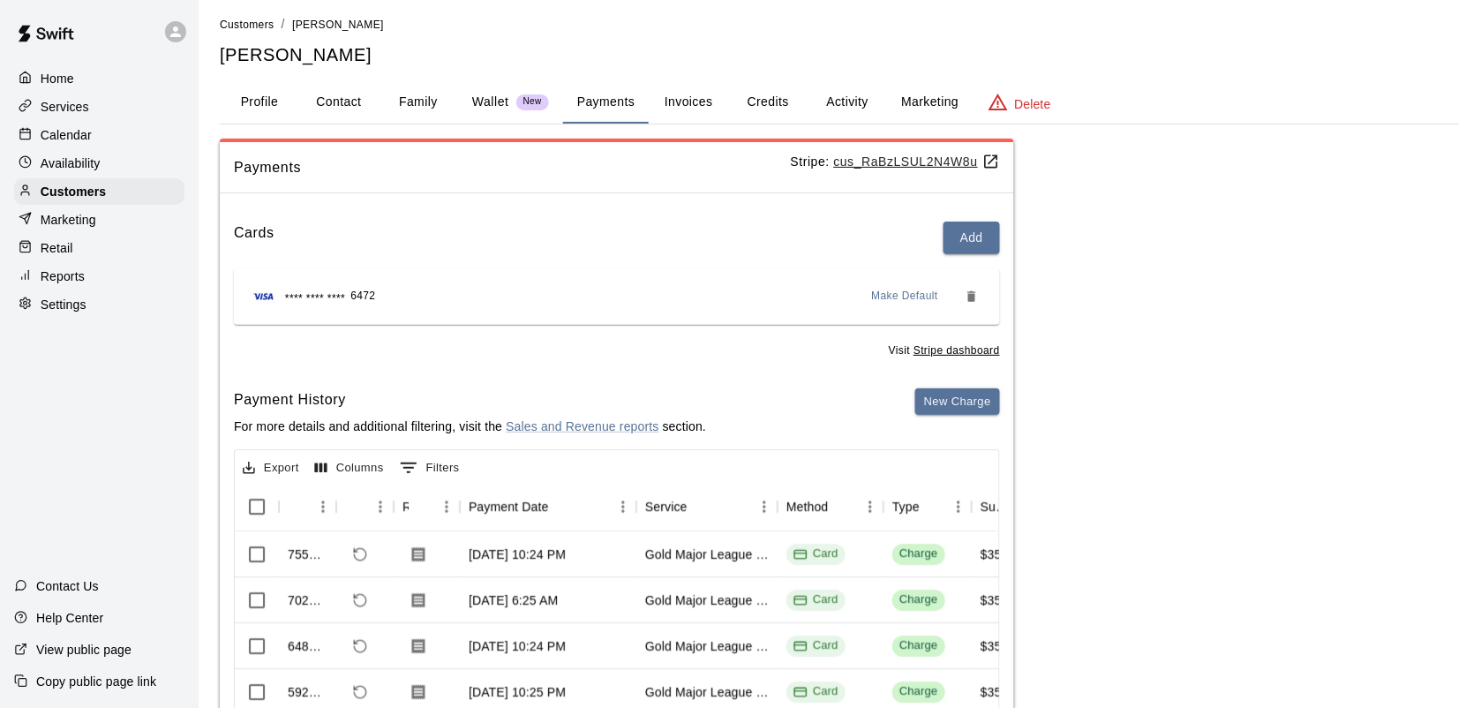
scroll to position [11, 0]
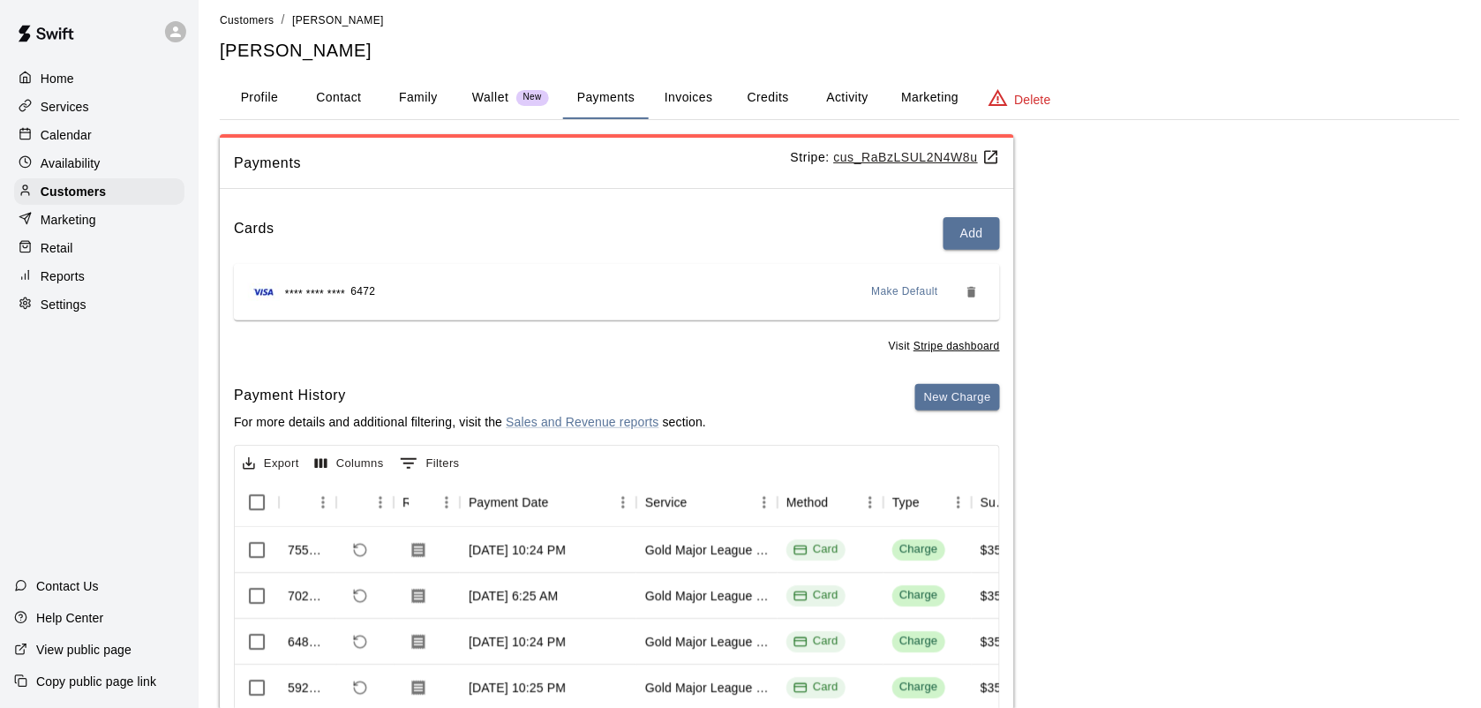
click at [62, 110] on p "Services" at bounding box center [65, 107] width 49 height 18
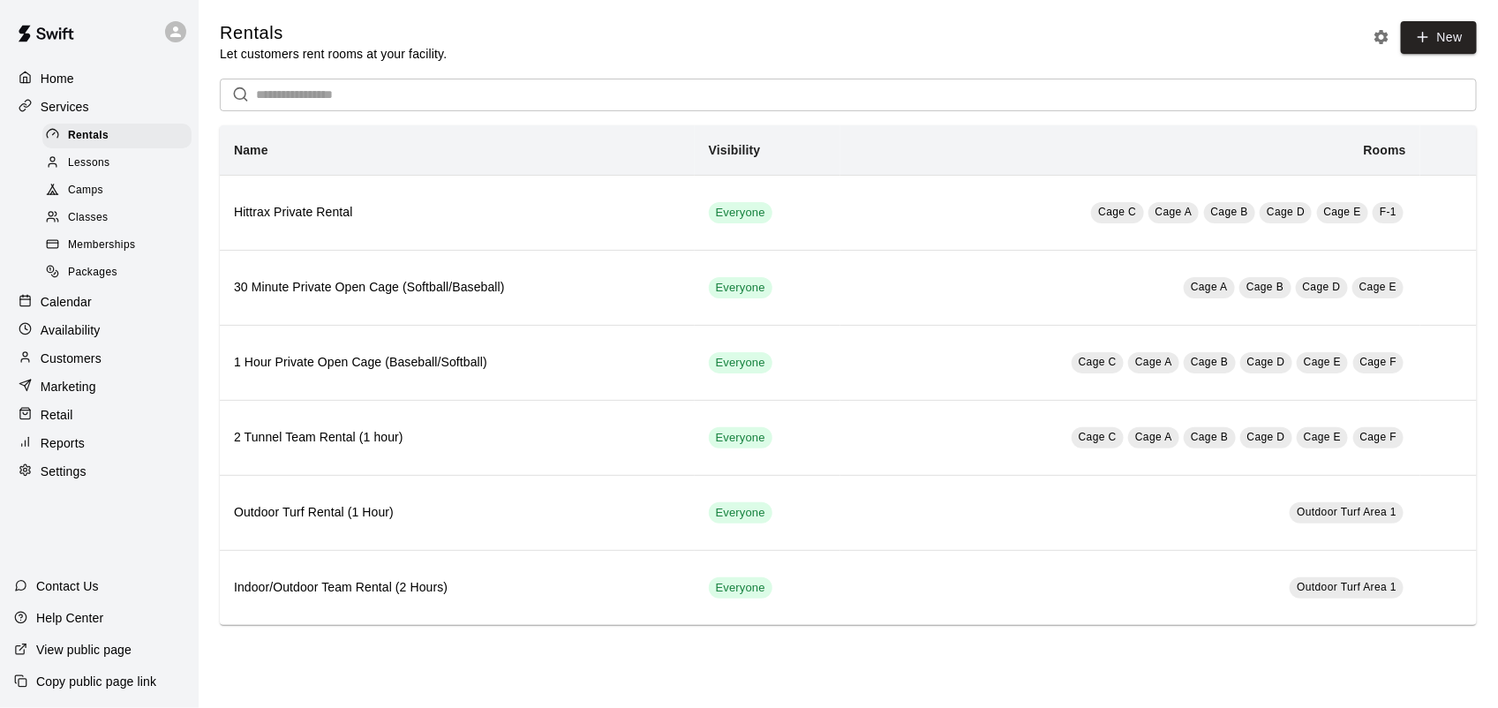
click at [94, 253] on span "Memberships" at bounding box center [101, 246] width 67 height 18
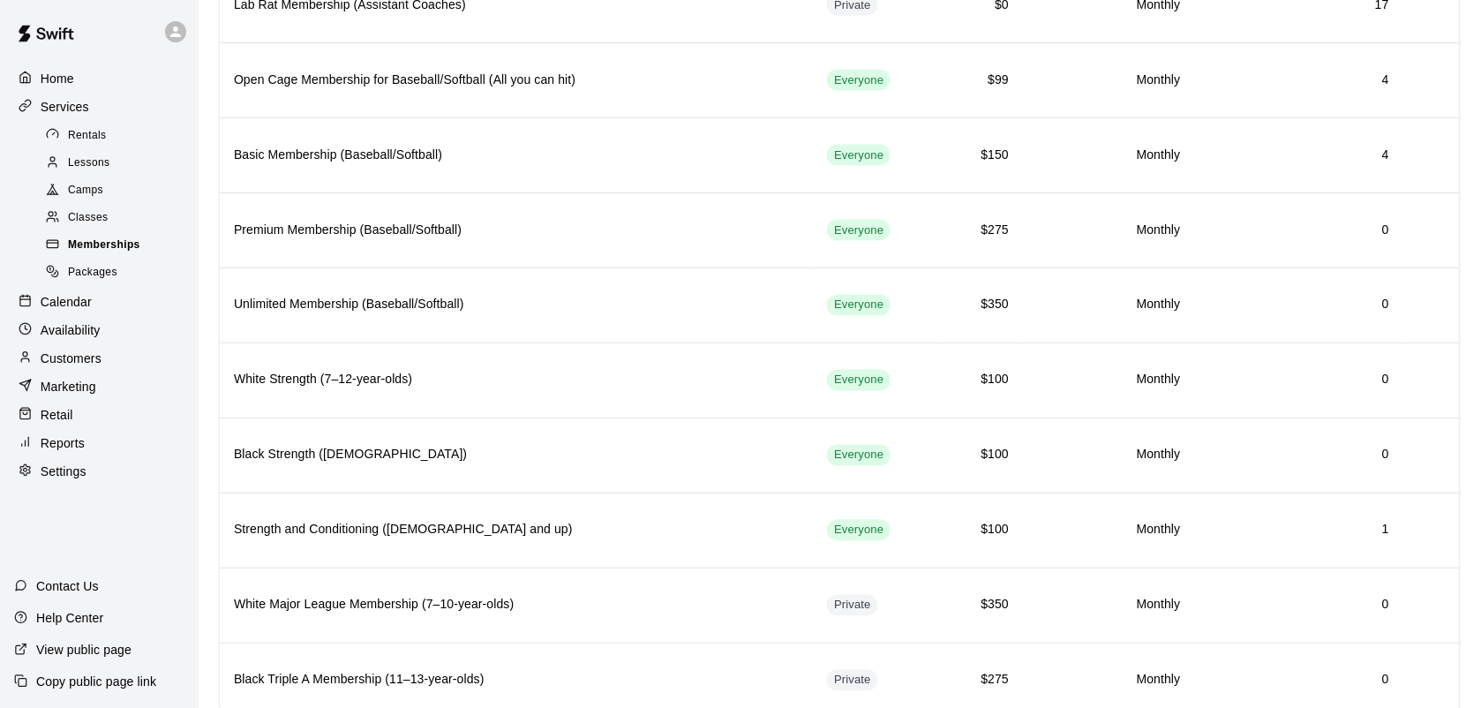
scroll to position [731, 0]
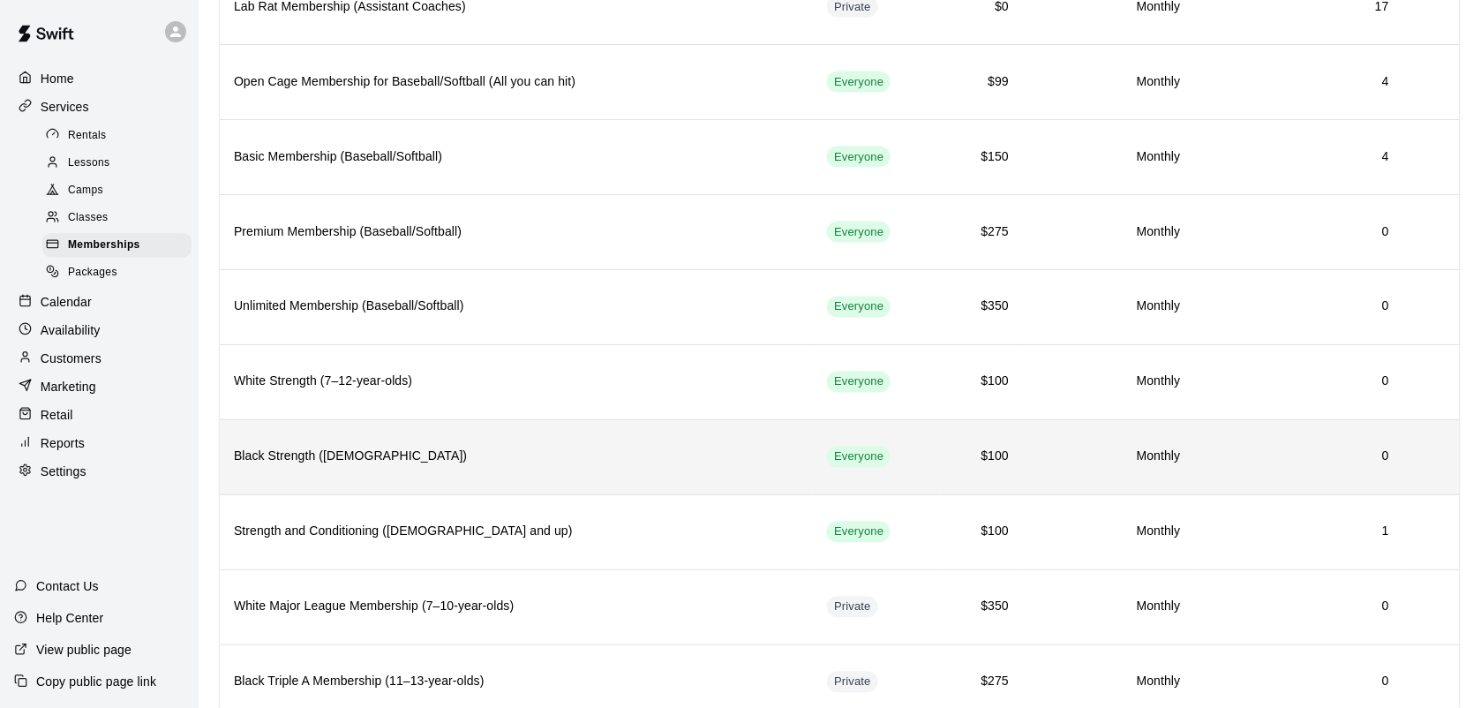
click at [1409, 494] on td "simple table" at bounding box center [1432, 456] width 56 height 75
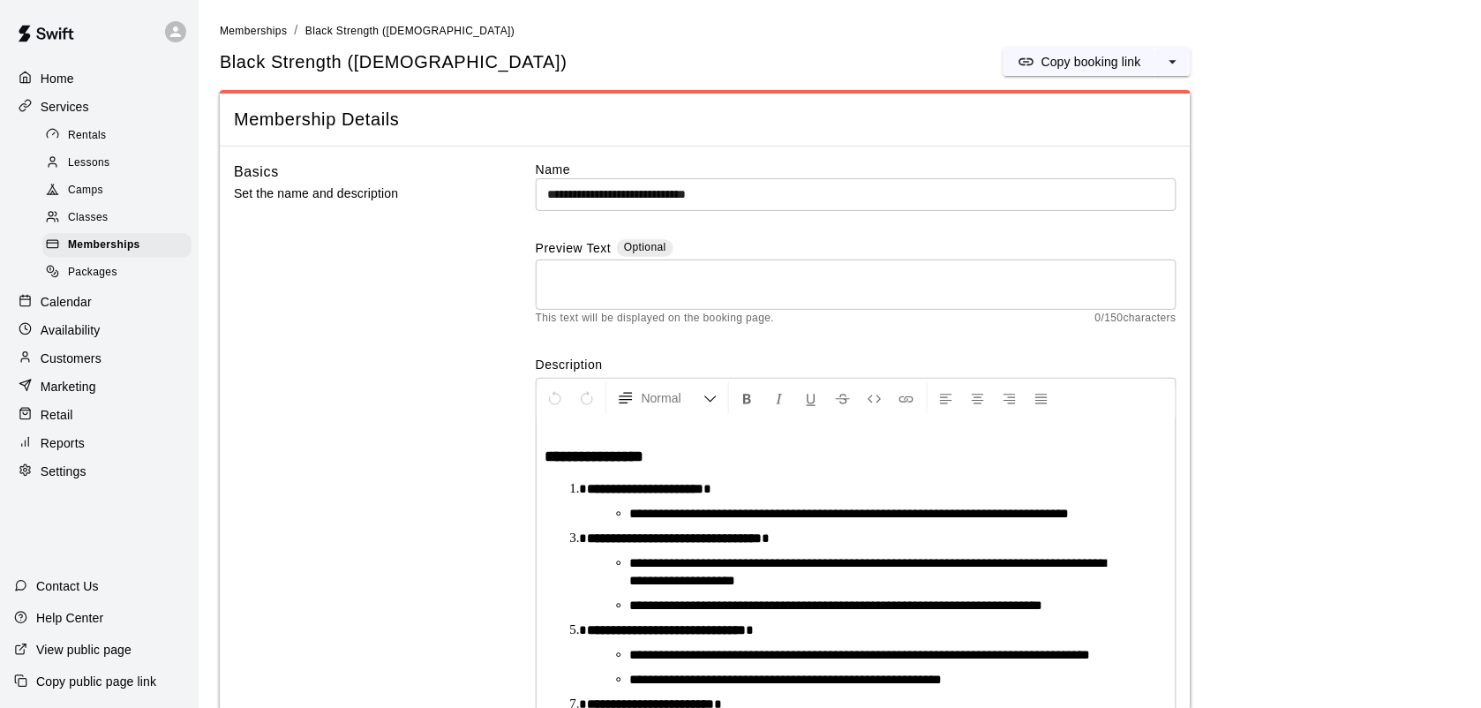
scroll to position [245, 0]
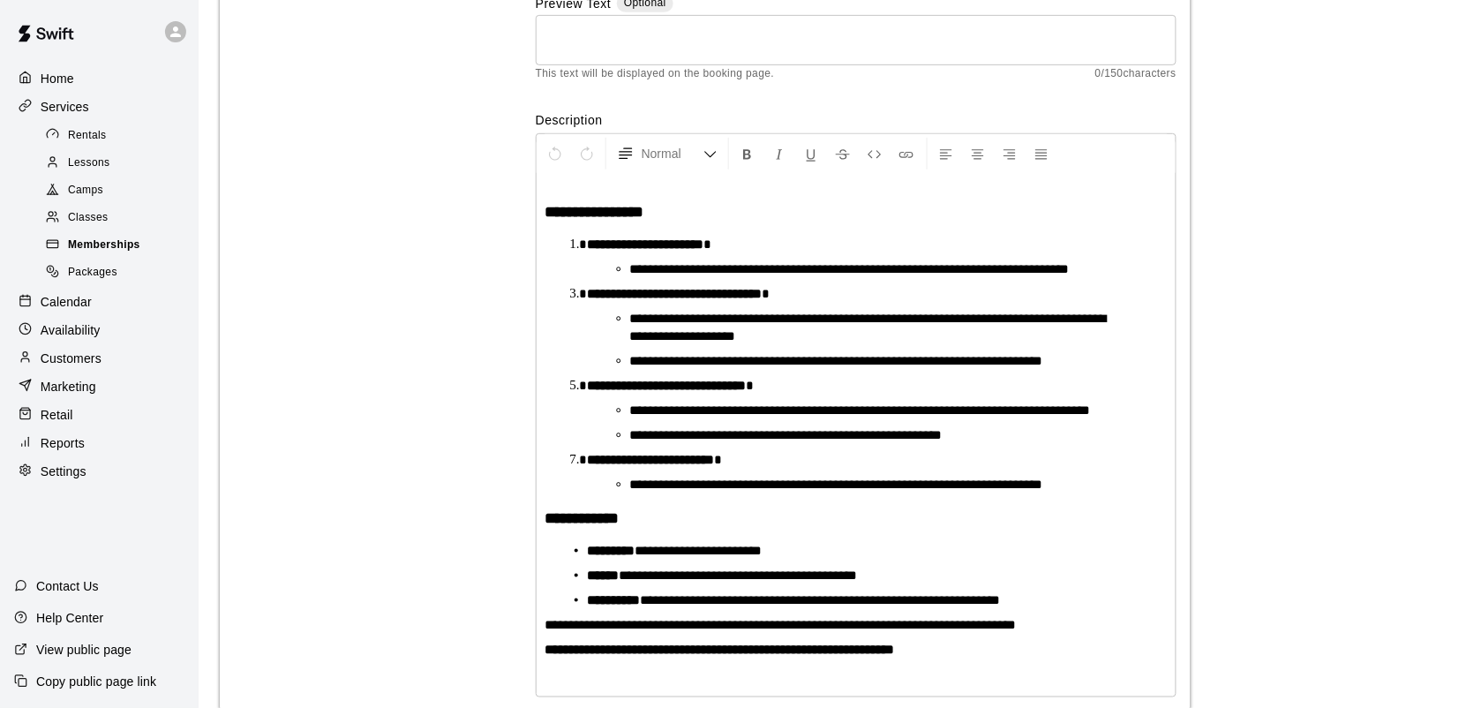
click at [100, 252] on span "Memberships" at bounding box center [104, 246] width 72 height 18
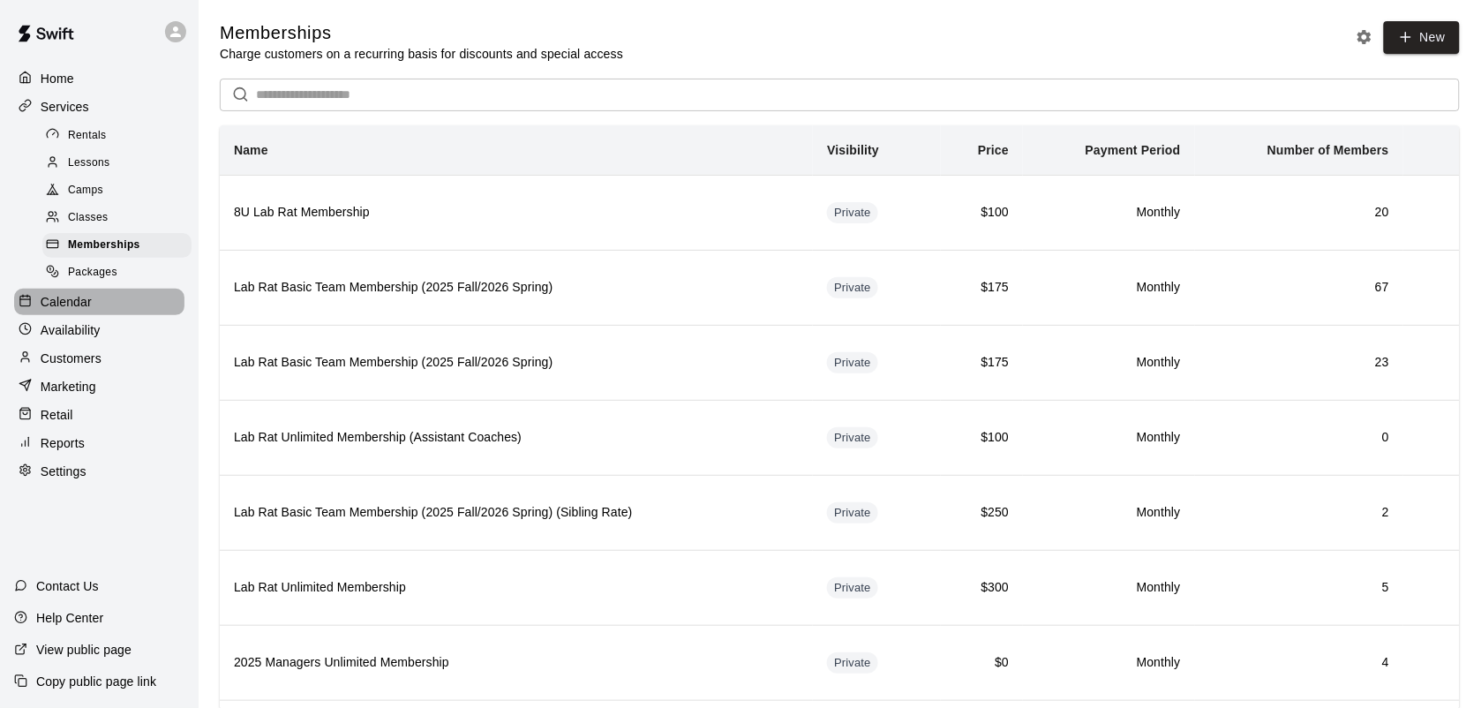
click at [72, 306] on p "Calendar" at bounding box center [66, 302] width 51 height 18
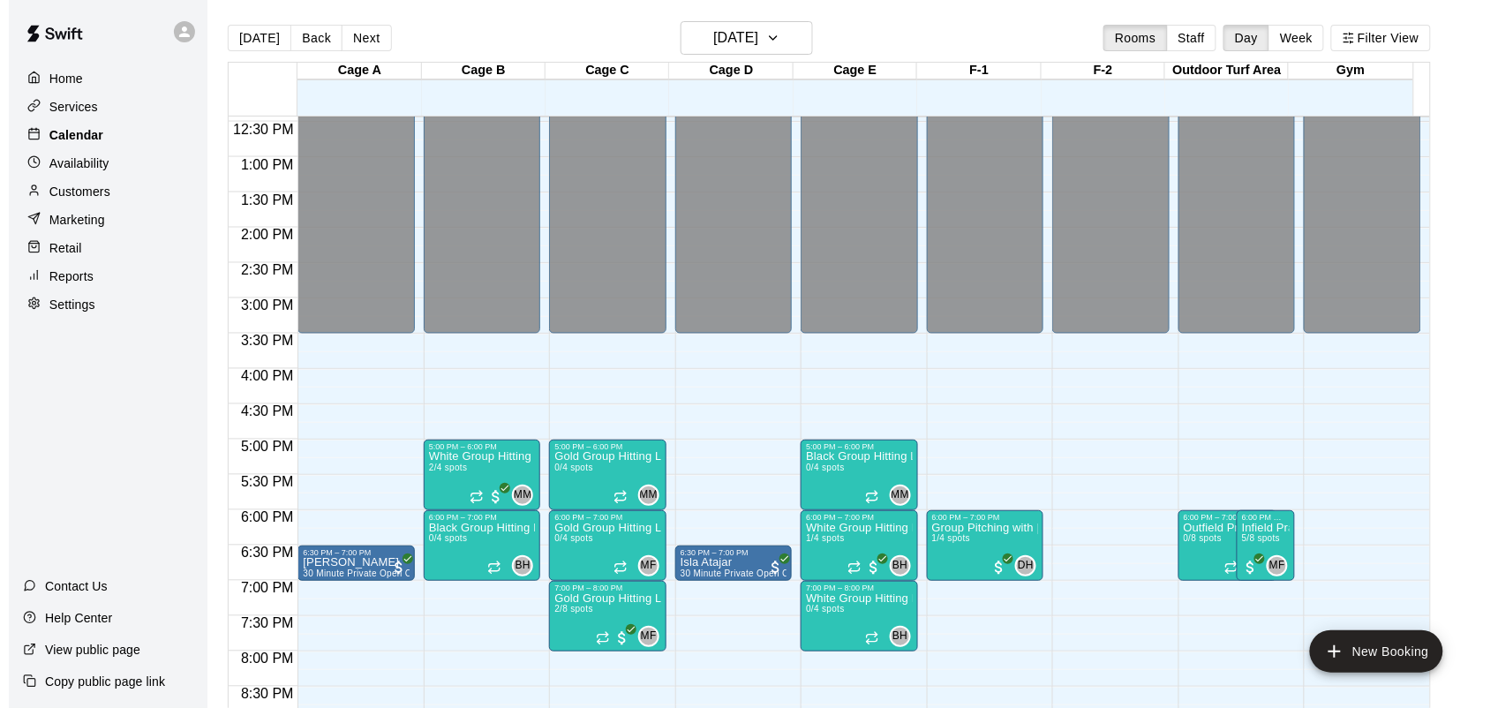
scroll to position [888, 0]
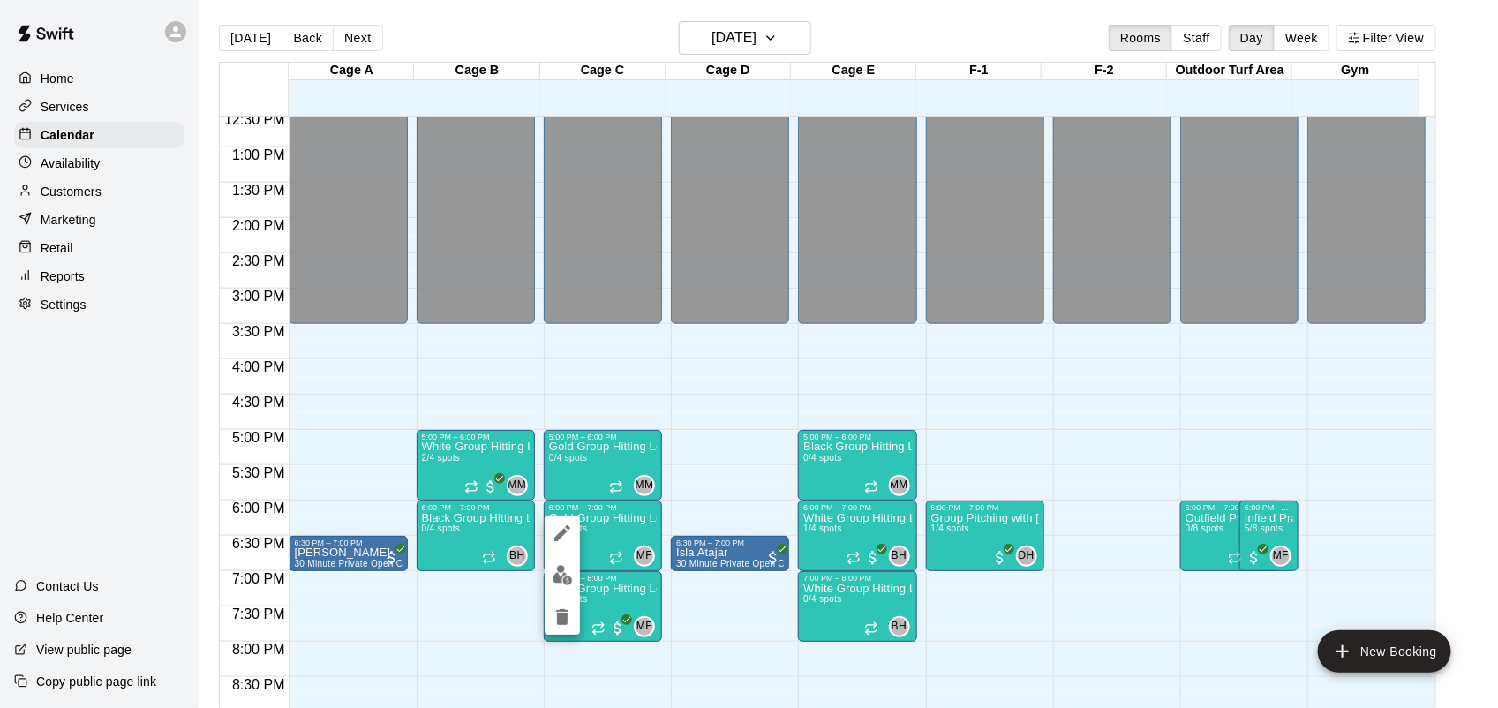
click at [565, 629] on button "delete" at bounding box center [562, 616] width 35 height 35
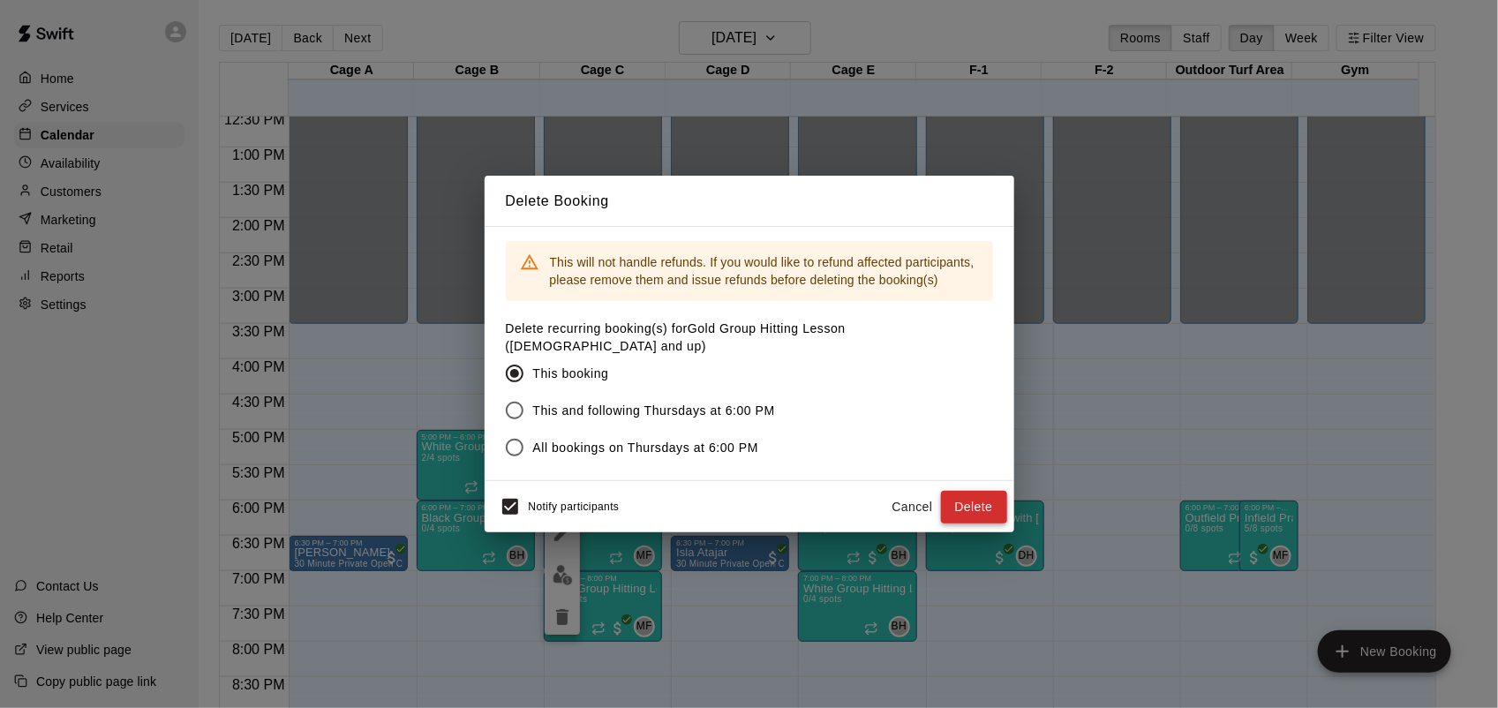
click at [973, 500] on button "Delete" at bounding box center [974, 507] width 66 height 33
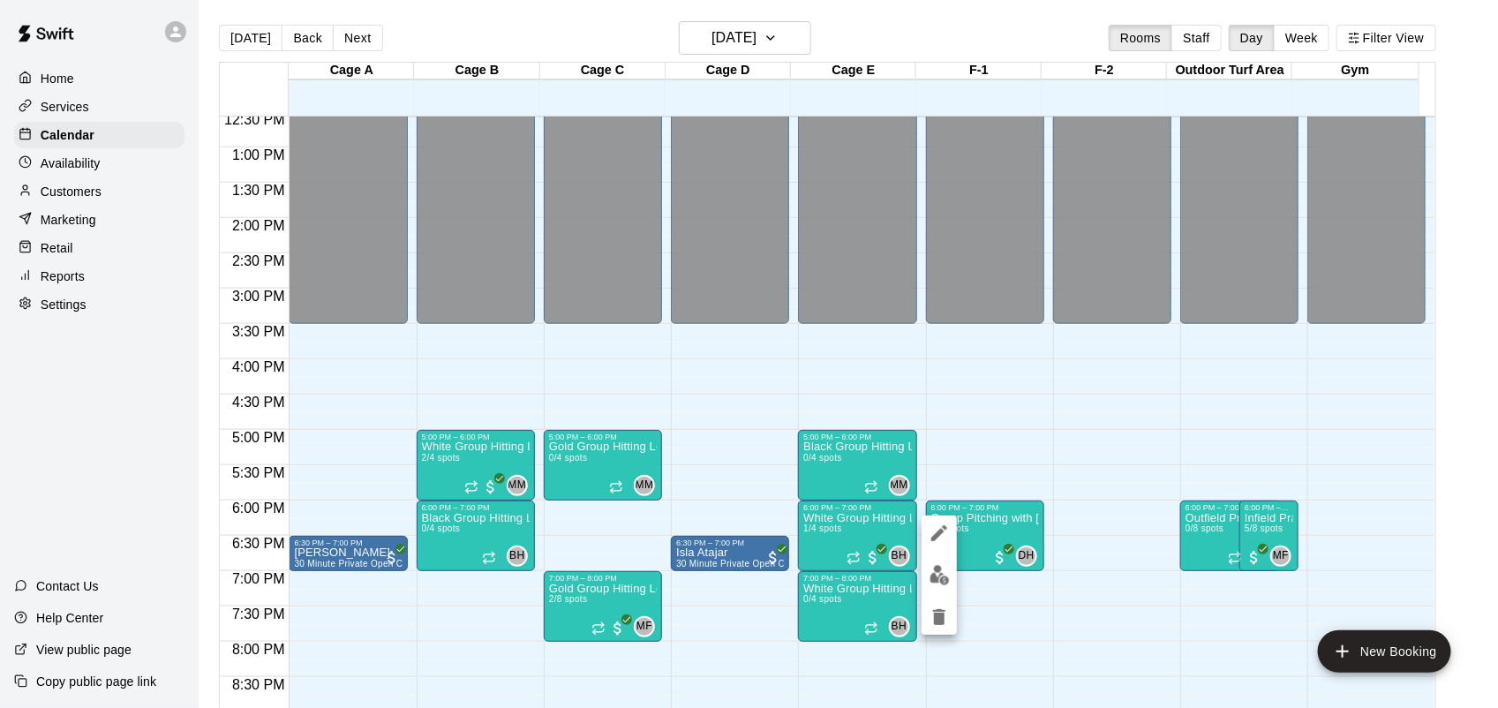
click at [934, 538] on icon "edit" at bounding box center [939, 533] width 16 height 16
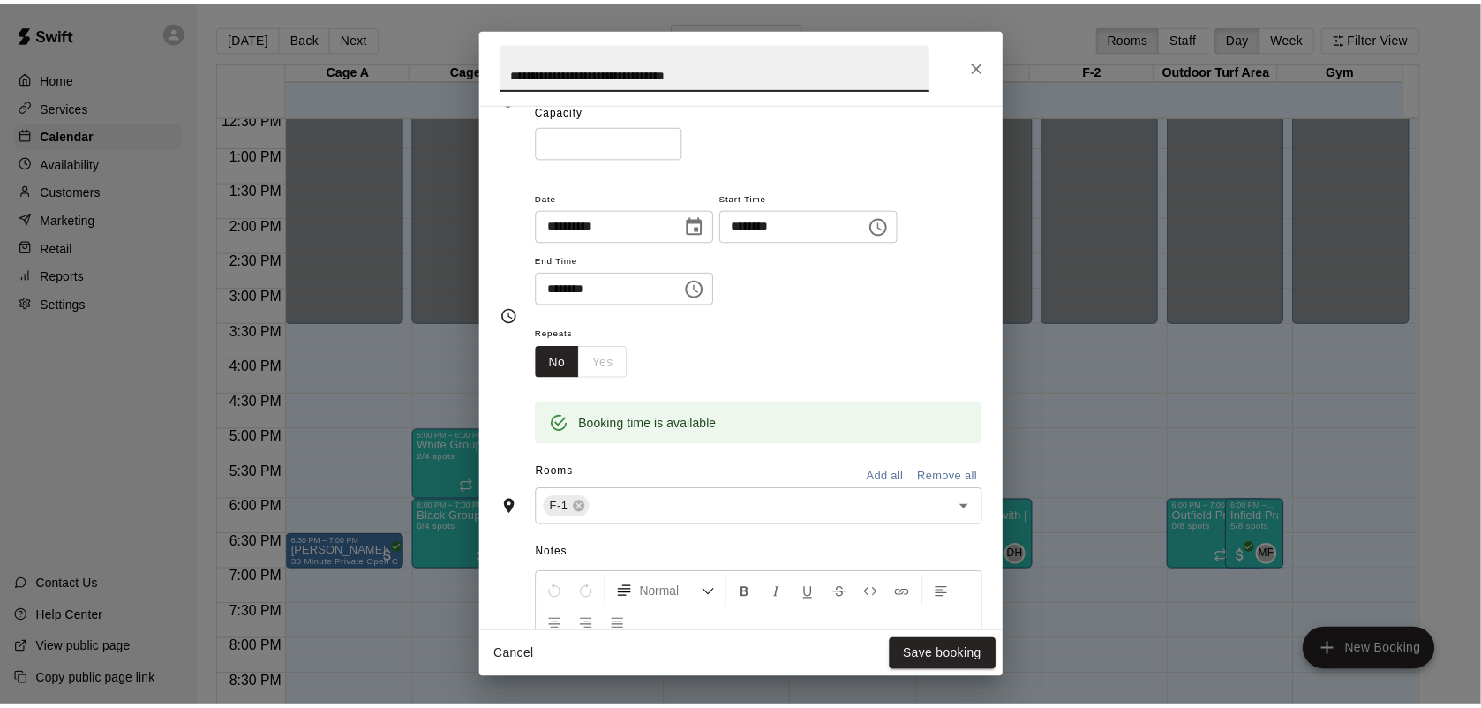
scroll to position [152, 0]
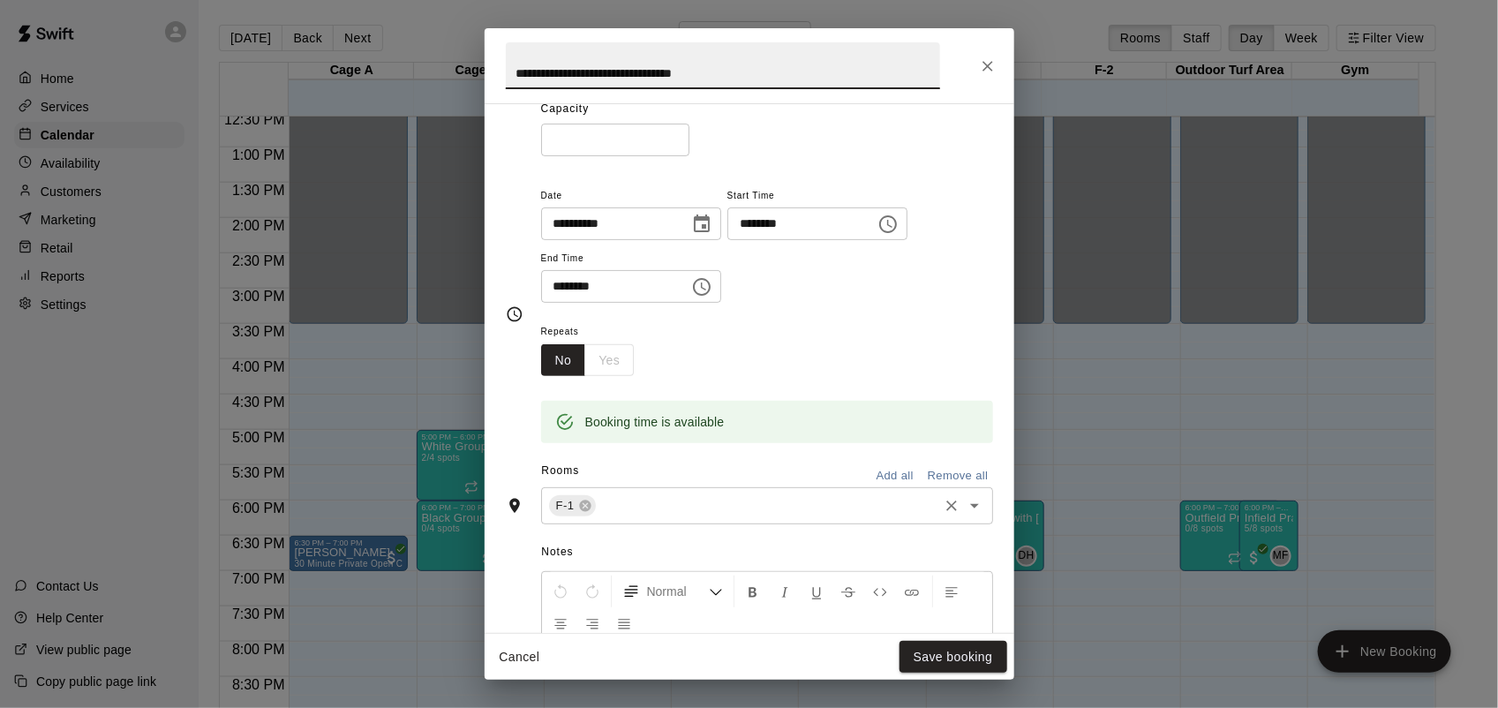
click at [689, 508] on input "text" at bounding box center [767, 506] width 337 height 22
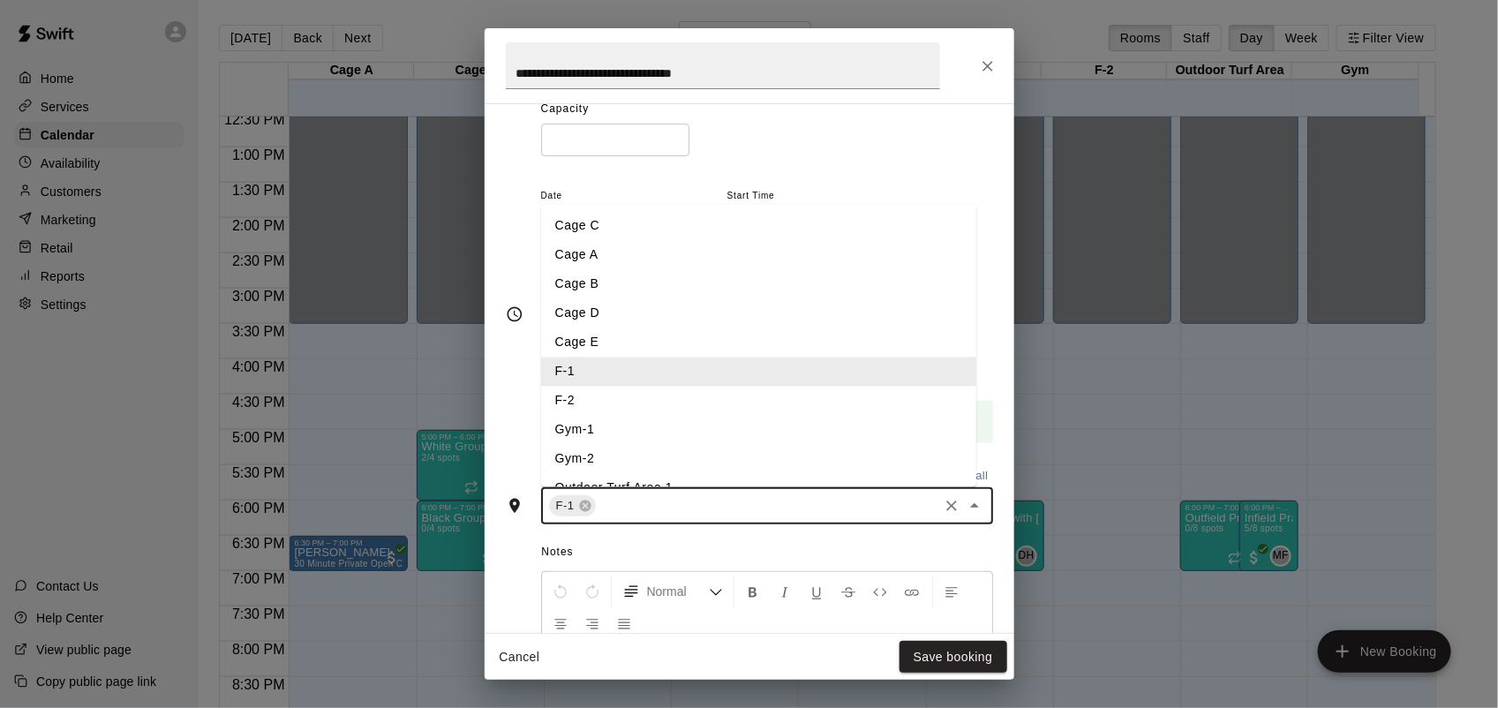
click at [597, 225] on li "Cage C" at bounding box center [758, 225] width 435 height 29
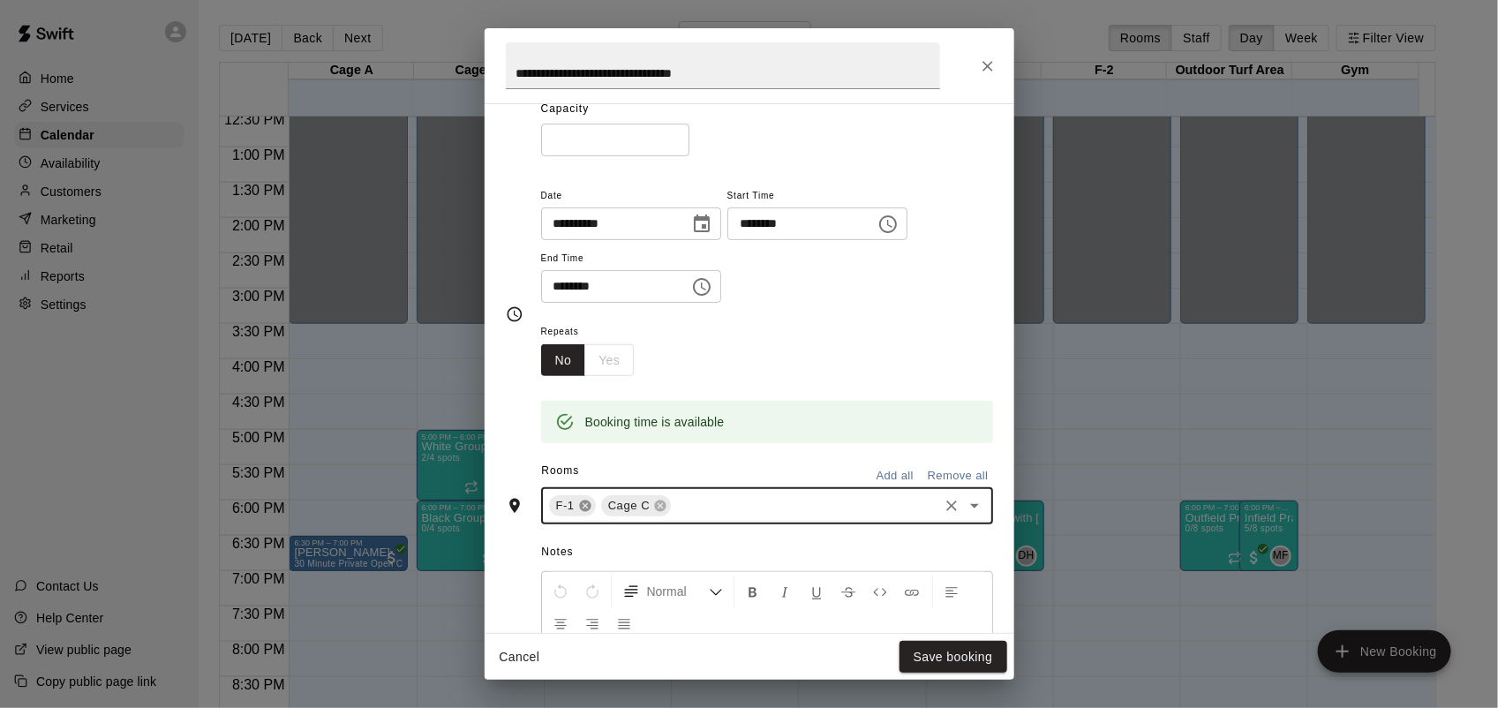
click at [584, 508] on icon at bounding box center [584, 506] width 11 height 11
click at [968, 660] on button "Save booking" at bounding box center [954, 657] width 108 height 33
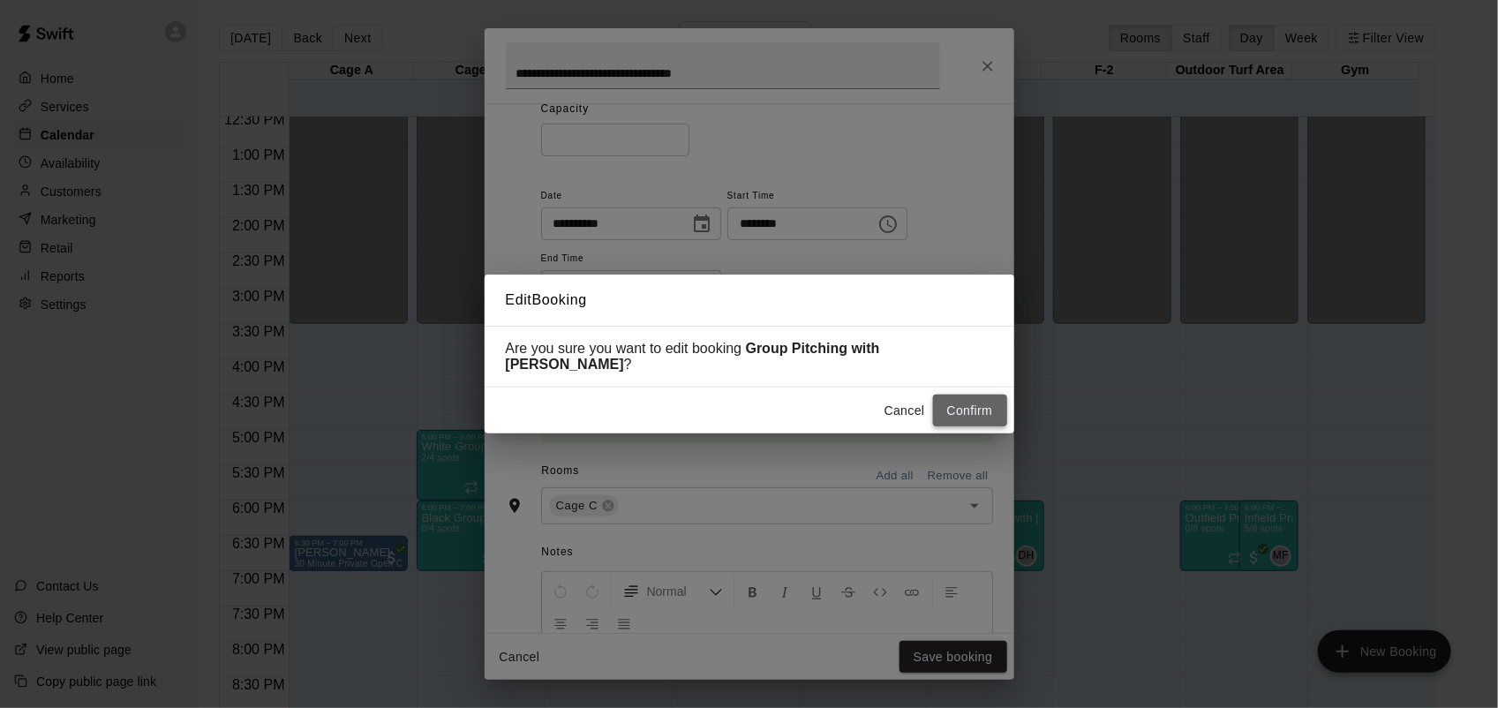
click at [981, 410] on button "Confirm" at bounding box center [970, 411] width 74 height 33
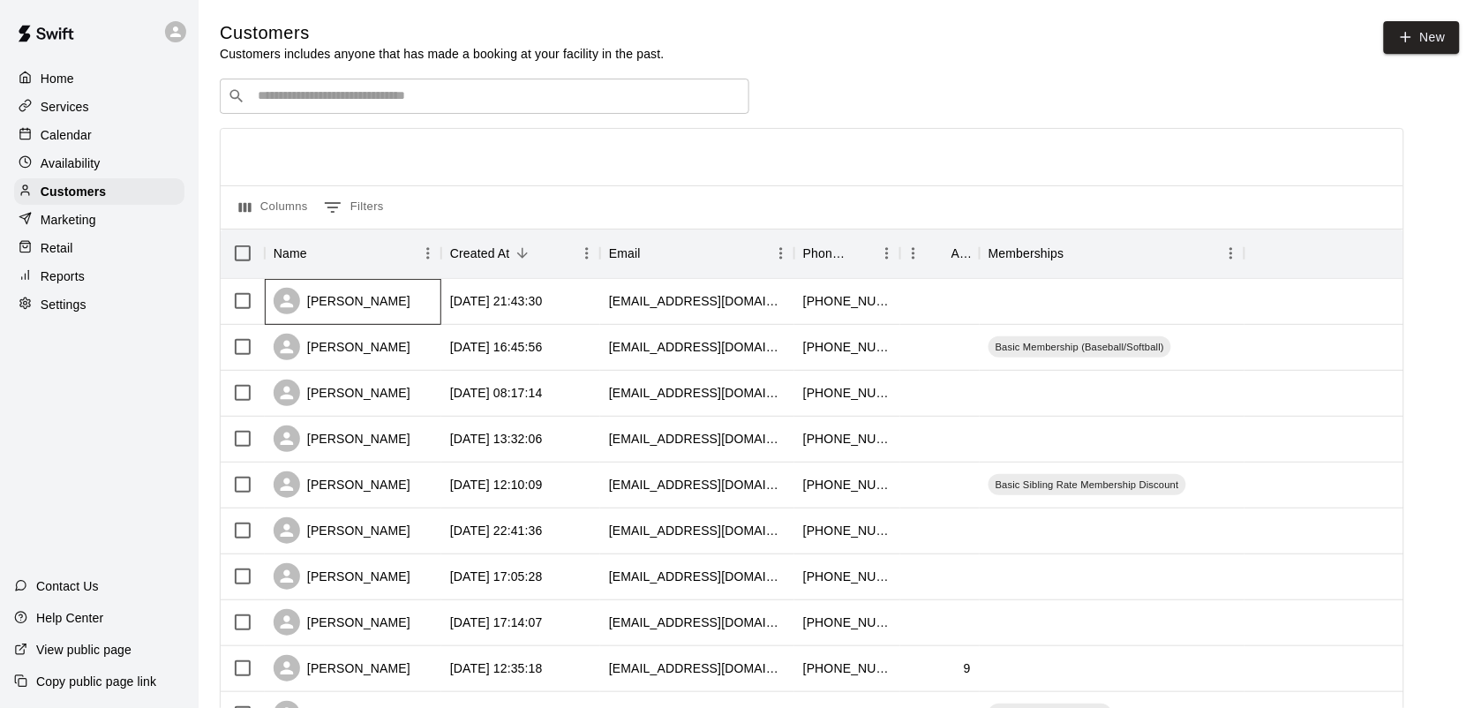
click at [377, 296] on div "[PERSON_NAME]" at bounding box center [342, 301] width 137 height 26
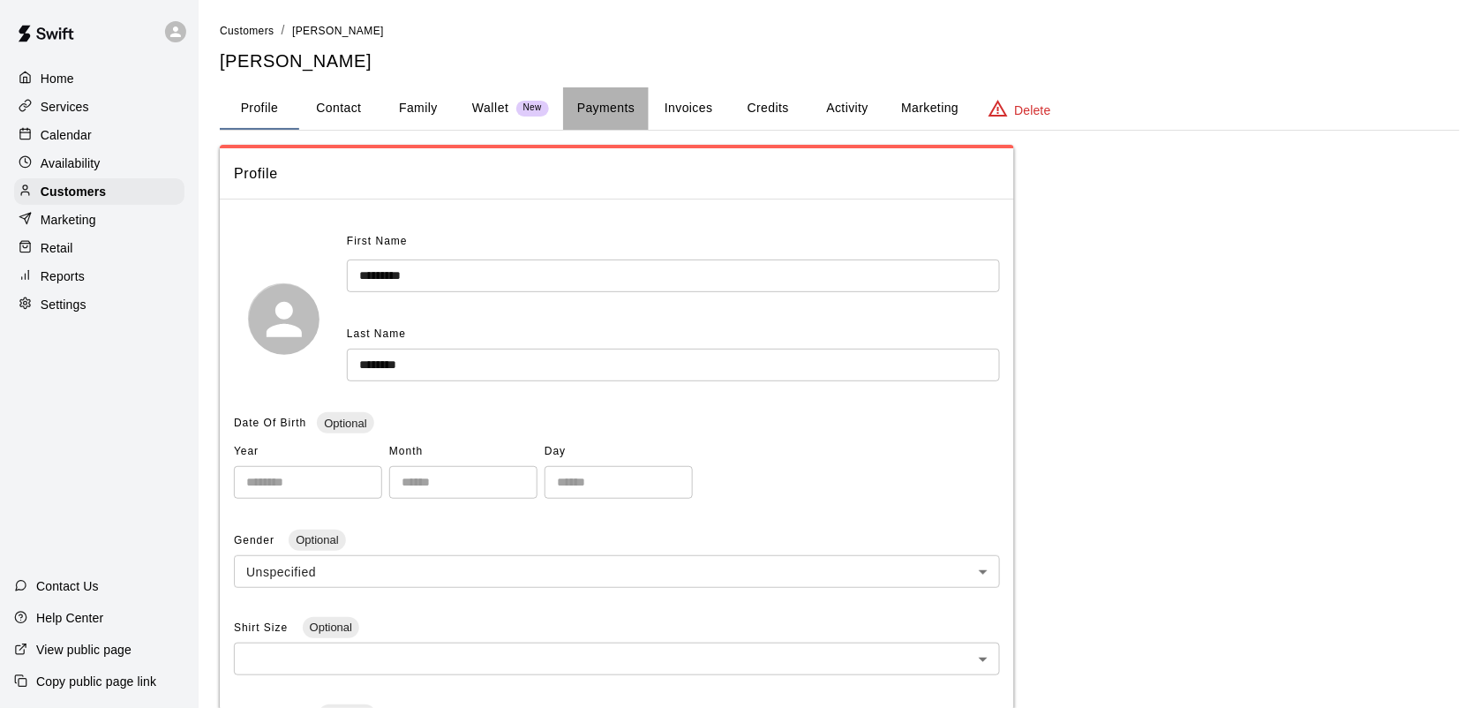
click at [601, 102] on button "Payments" at bounding box center [606, 108] width 86 height 42
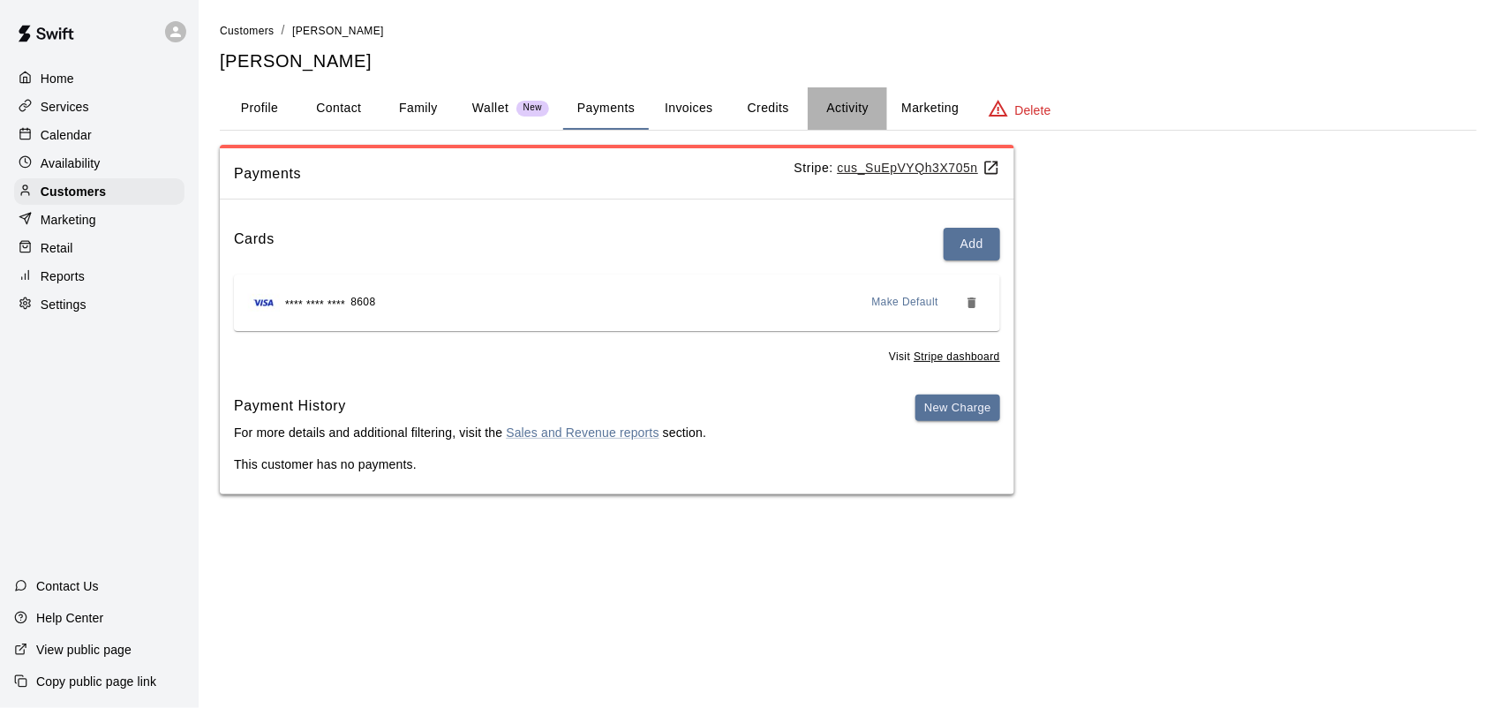
click at [828, 108] on button "Activity" at bounding box center [847, 108] width 79 height 42
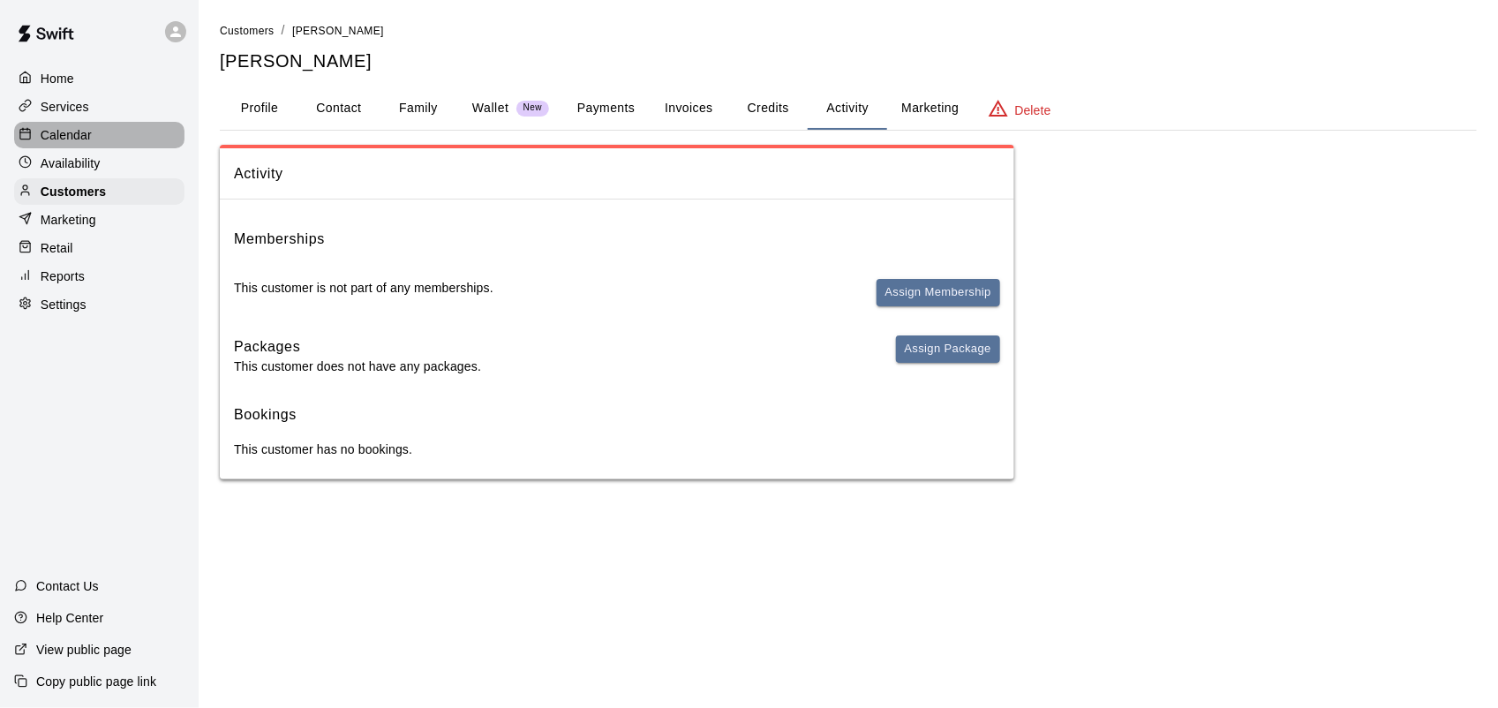
click at [72, 137] on p "Calendar" at bounding box center [66, 135] width 51 height 18
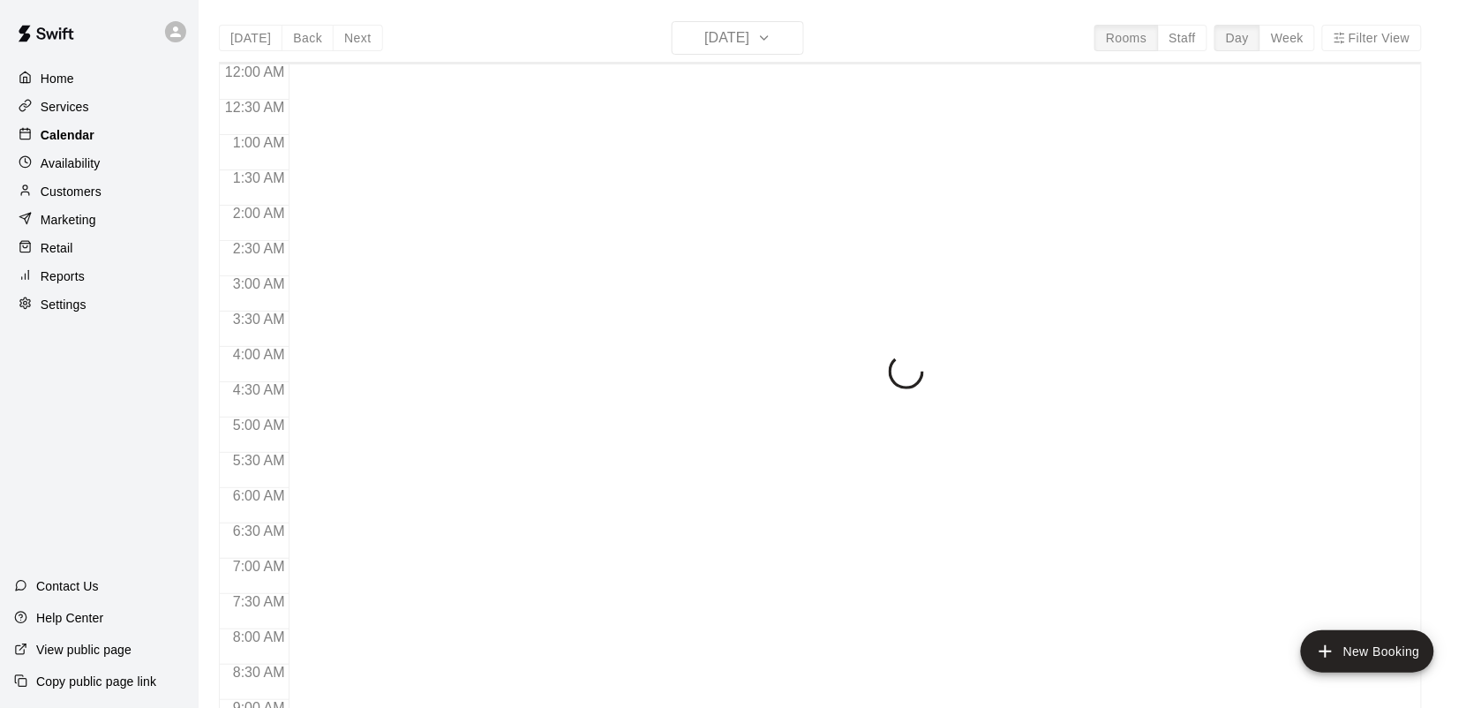
scroll to position [726, 0]
